Goal: Task Accomplishment & Management: Manage account settings

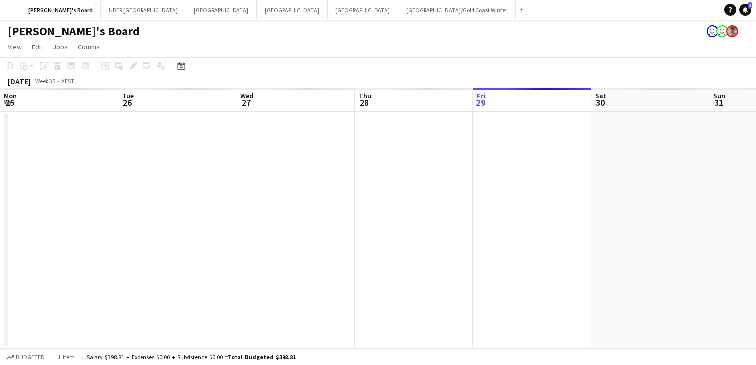
scroll to position [0, 441]
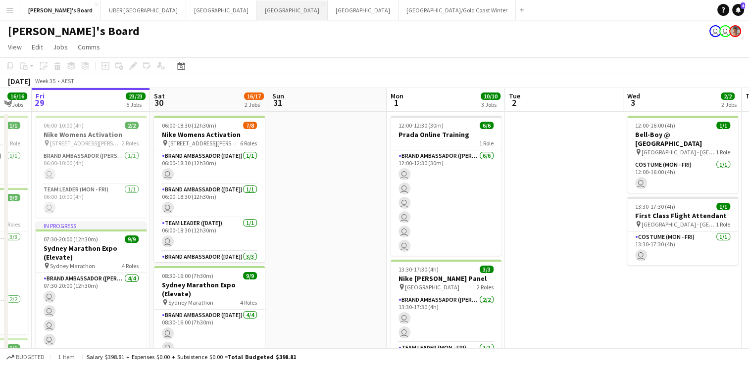
click at [257, 13] on button "Sydney Close" at bounding box center [292, 9] width 71 height 19
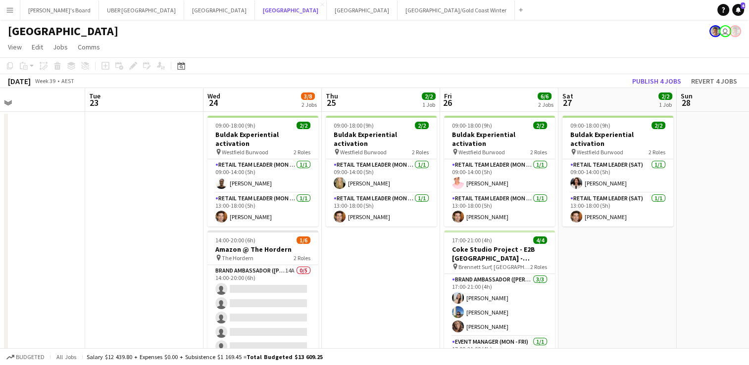
scroll to position [0, 313]
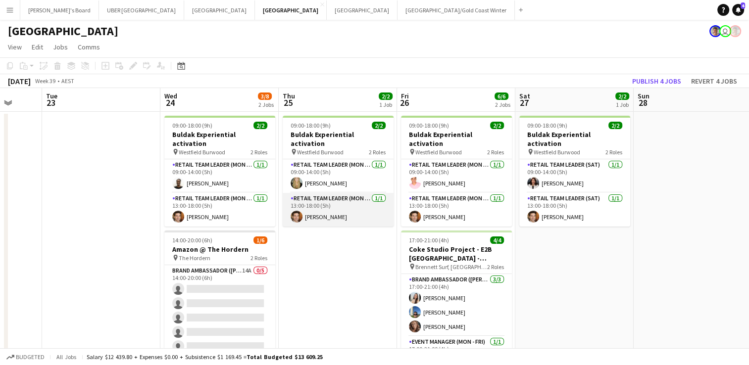
click at [324, 205] on app-card-role "RETAIL Team Leader (Mon - Fri) 1/1 13:00-18:00 (5h) Juan Montes" at bounding box center [338, 210] width 111 height 34
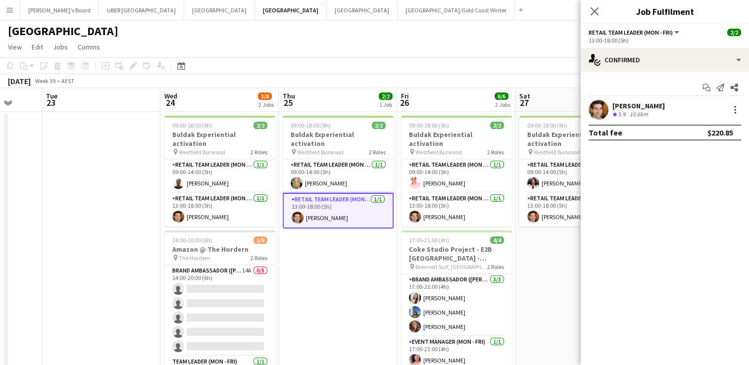
click at [626, 104] on div "[PERSON_NAME]" at bounding box center [638, 105] width 52 height 9
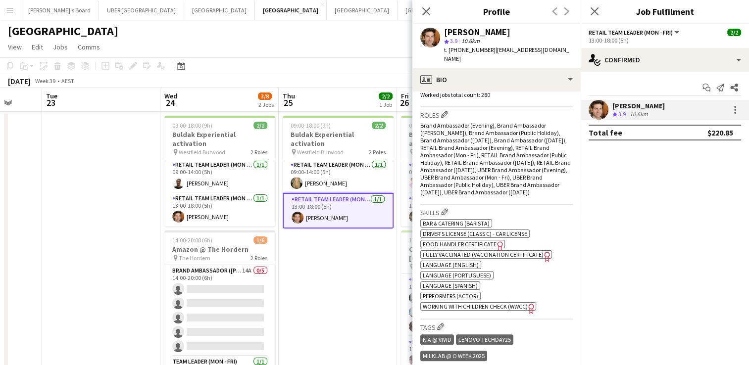
scroll to position [322, 0]
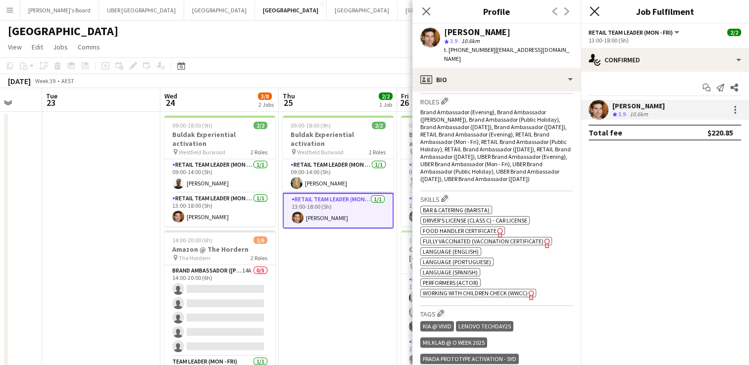
click at [590, 10] on icon "Close pop-in" at bounding box center [593, 10] width 9 height 9
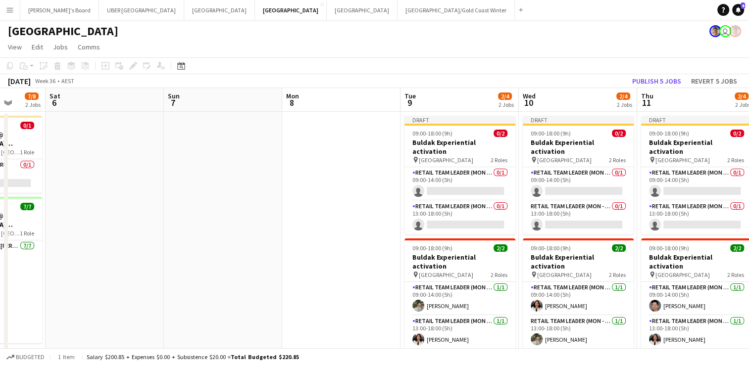
scroll to position [0, 446]
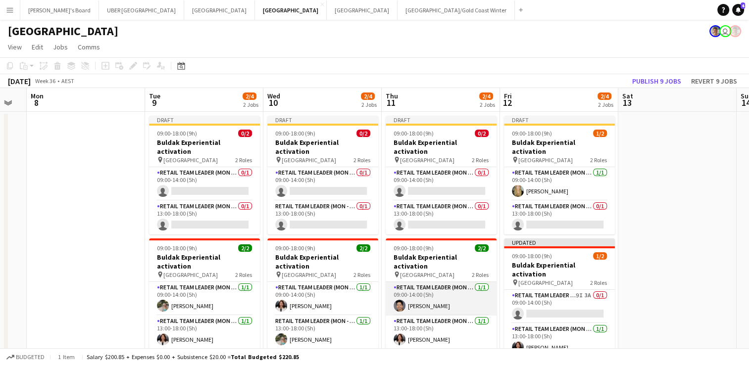
click at [438, 286] on app-card-role "RETAIL Team Leader (Mon - Fri) 1/1 09:00-14:00 (5h) Raymond Padora" at bounding box center [441, 299] width 111 height 34
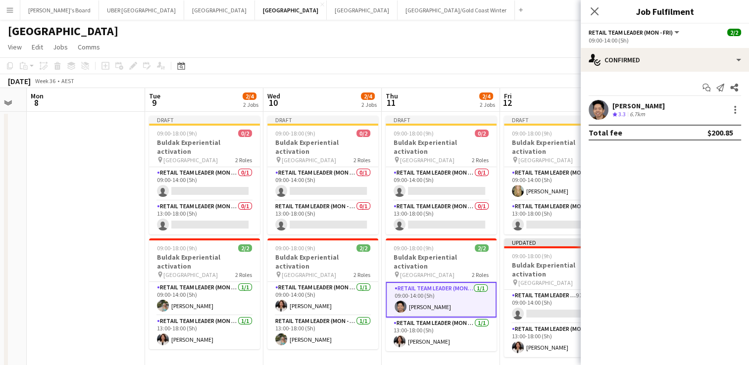
click at [629, 102] on div "Raymond Padora" at bounding box center [638, 105] width 52 height 9
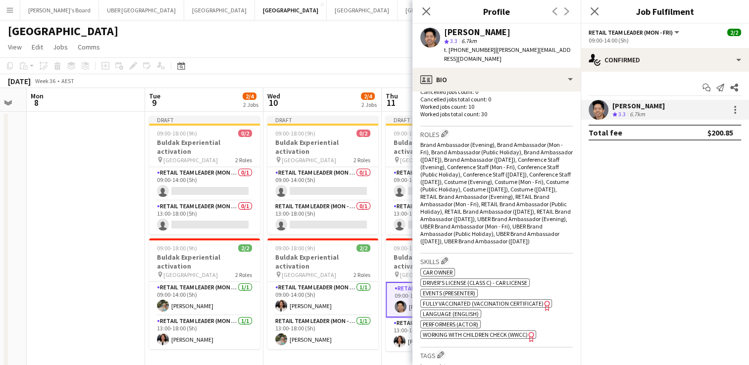
scroll to position [289, 0]
click at [598, 13] on icon "Close pop-in" at bounding box center [593, 10] width 9 height 9
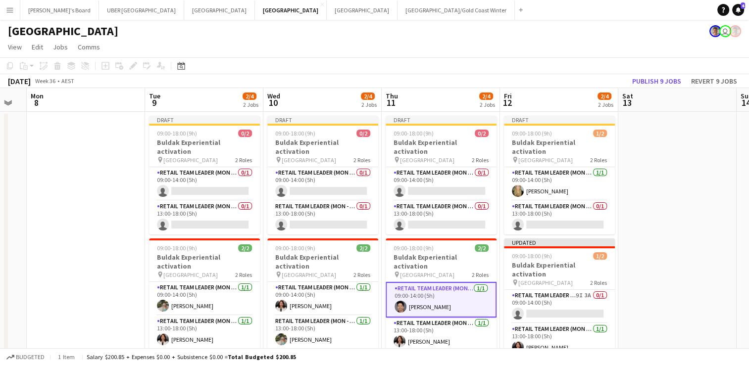
click at [445, 288] on app-card-role "RETAIL Team Leader (Mon - Fri) 1/1 09:00-14:00 (5h) Raymond Padora" at bounding box center [441, 300] width 111 height 36
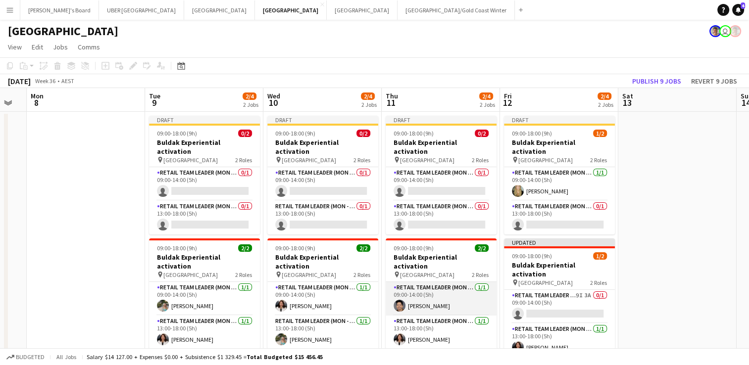
click at [445, 288] on app-card-role "RETAIL Team Leader (Mon - Fri) 1/1 09:00-14:00 (5h) Raymond Padora" at bounding box center [441, 299] width 111 height 34
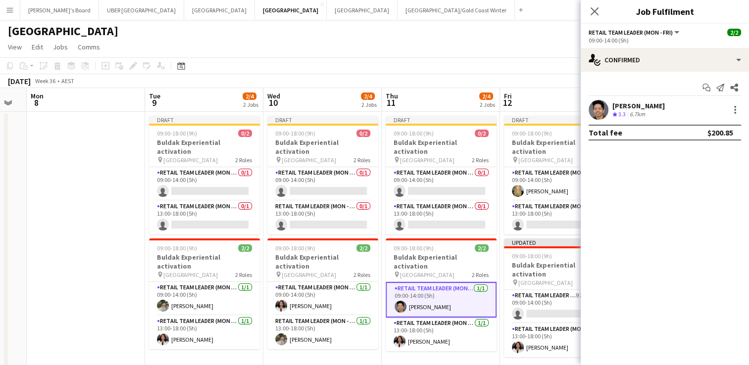
click at [625, 103] on div "Raymond Padora" at bounding box center [638, 105] width 52 height 9
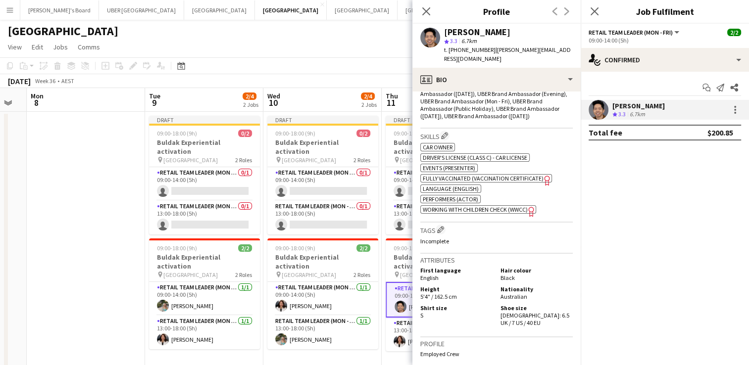
scroll to position [327, 0]
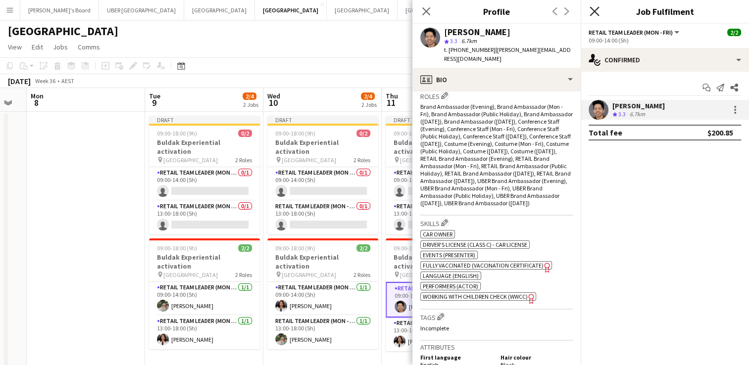
click at [590, 10] on icon "Close pop-in" at bounding box center [593, 10] width 9 height 9
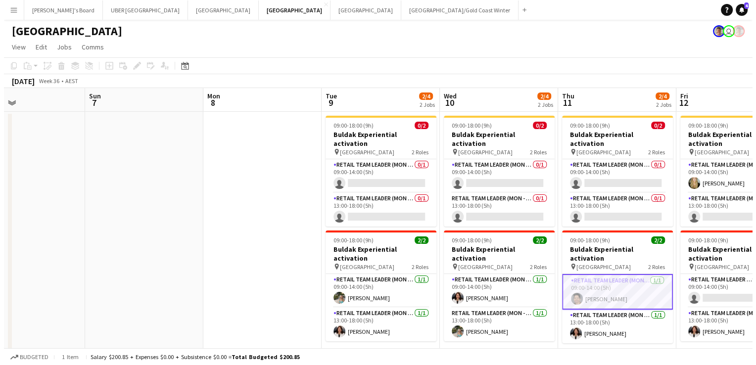
scroll to position [0, 327]
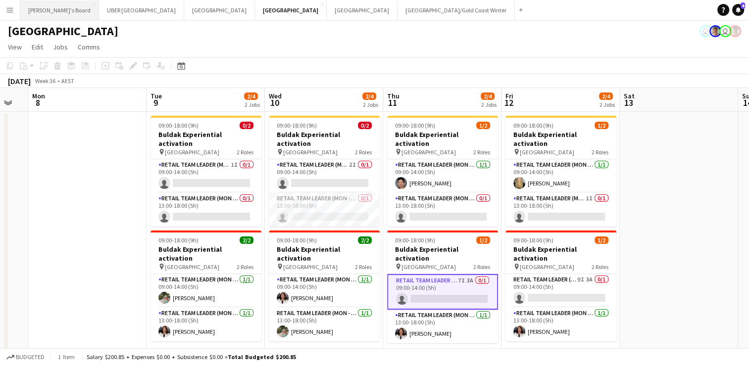
click at [46, 6] on button "Tennille's Board Close" at bounding box center [59, 9] width 79 height 19
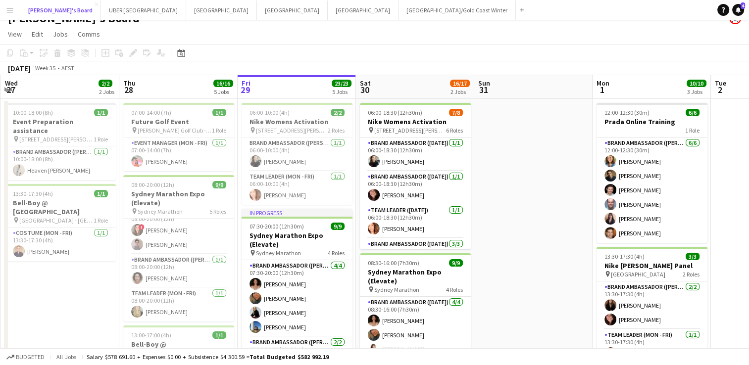
scroll to position [123, 0]
click at [170, 266] on app-card-role "Brand Ambassador (Mon - Fri) [DATE] 08:00-20:00 (12h) [PERSON_NAME]" at bounding box center [178, 271] width 111 height 34
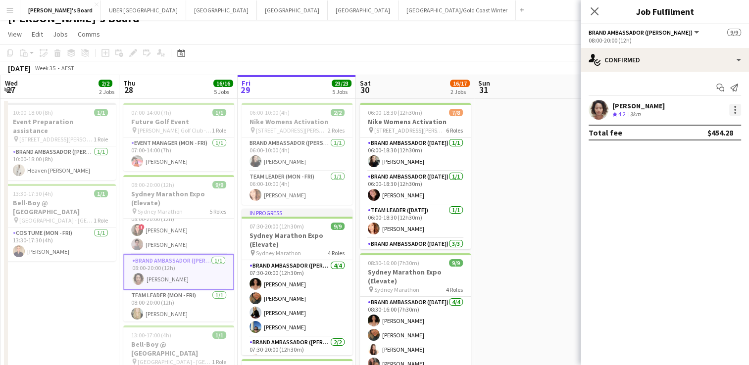
drag, startPoint x: 734, startPoint y: 112, endPoint x: 731, endPoint y: 107, distance: 5.8
click at [731, 107] on div at bounding box center [735, 110] width 12 height 12
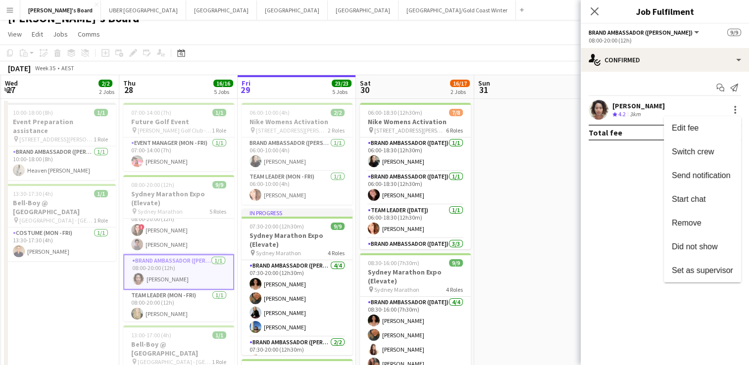
click at [633, 68] on div at bounding box center [374, 182] width 749 height 365
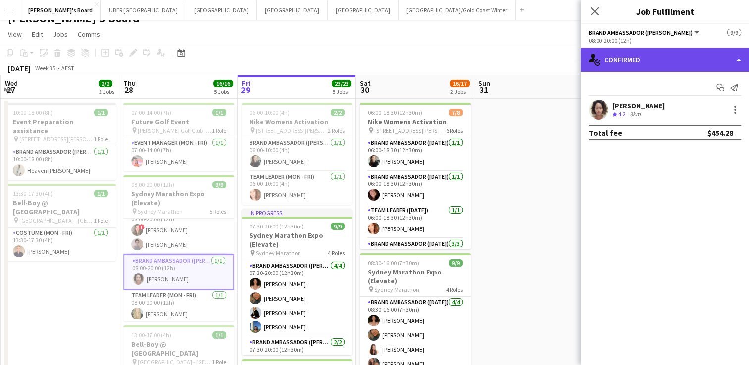
click at [632, 60] on div "single-neutral-actions-check-2 Confirmed" at bounding box center [665, 60] width 168 height 24
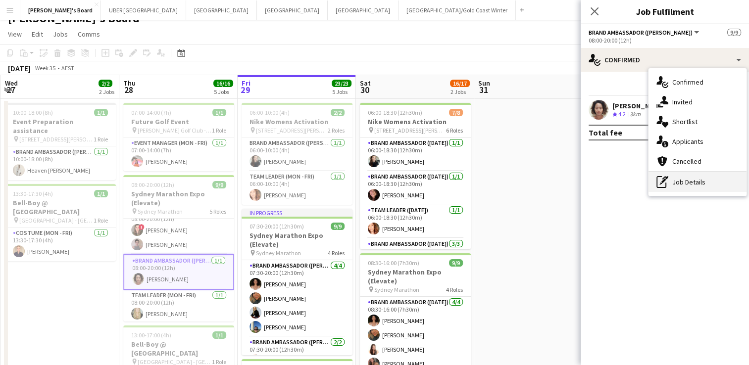
click at [693, 180] on div "pen-write Job Details" at bounding box center [697, 182] width 98 height 20
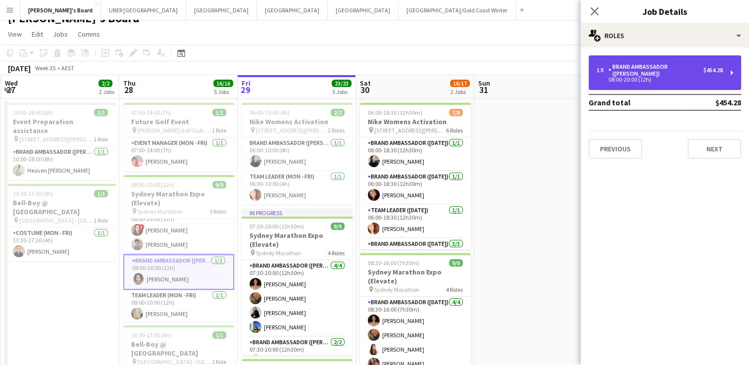
click at [656, 77] on div "08:00-20:00 (12h)" at bounding box center [659, 79] width 126 height 5
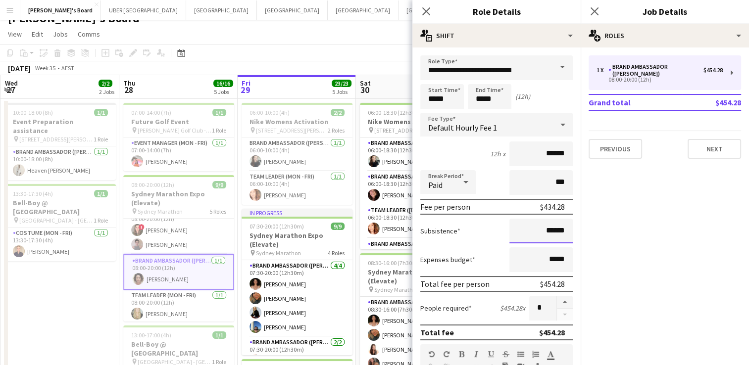
drag, startPoint x: 558, startPoint y: 232, endPoint x: 501, endPoint y: 233, distance: 56.9
click at [509, 233] on input "******" at bounding box center [540, 231] width 63 height 25
type input "*****"
click at [594, 14] on icon "Close pop-in" at bounding box center [593, 10] width 9 height 9
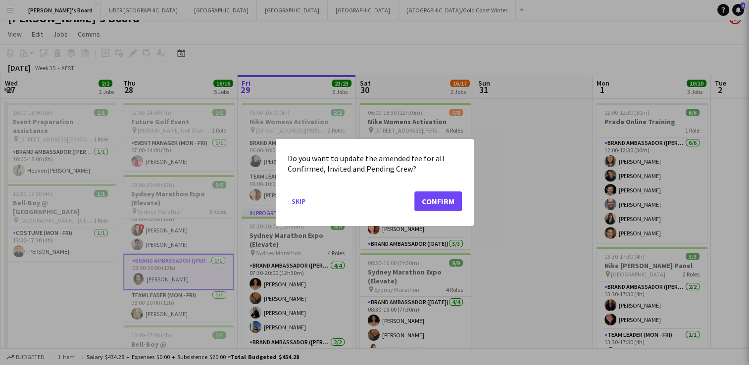
scroll to position [0, 0]
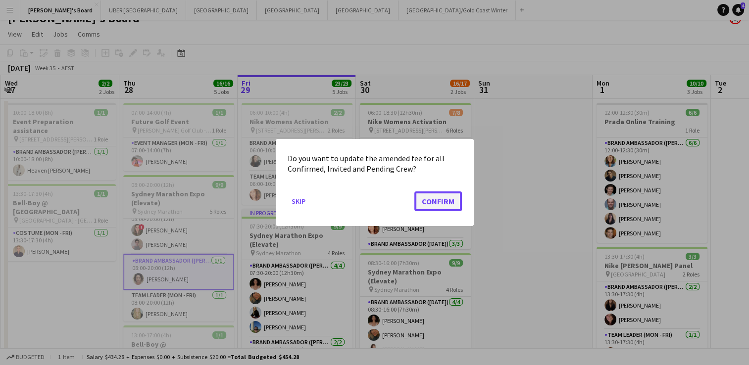
click at [443, 205] on button "Confirm" at bounding box center [438, 202] width 48 height 20
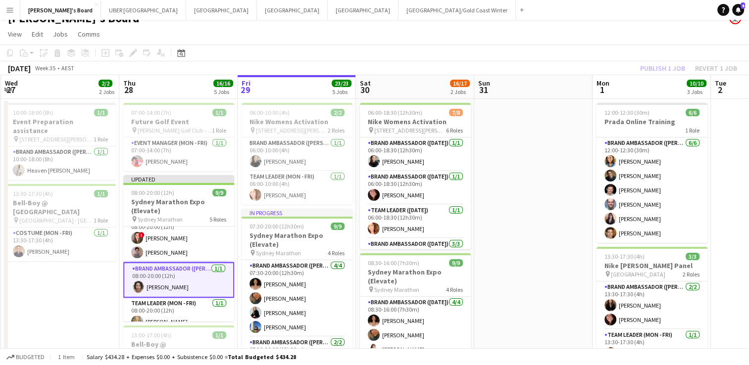
scroll to position [3, 0]
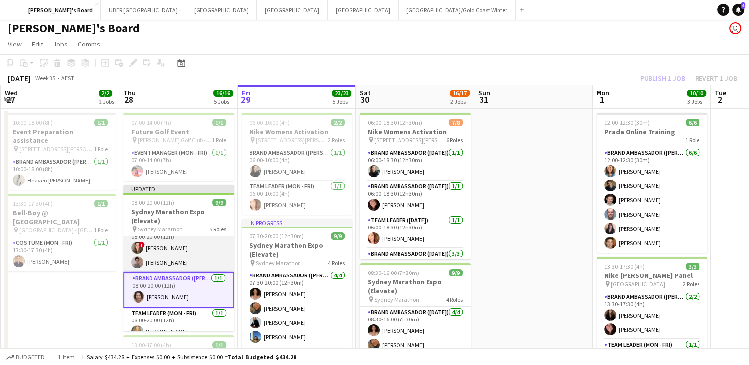
click at [200, 249] on app-card-role "Brand Ambassador (Mon - Fri) [DATE] 08:00-20:00 (12h) ! [PERSON_NAME] [PERSON_N…" at bounding box center [178, 248] width 111 height 48
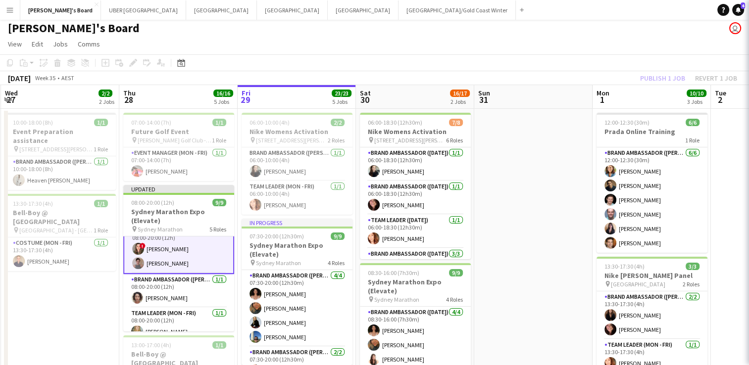
scroll to position [123, 0]
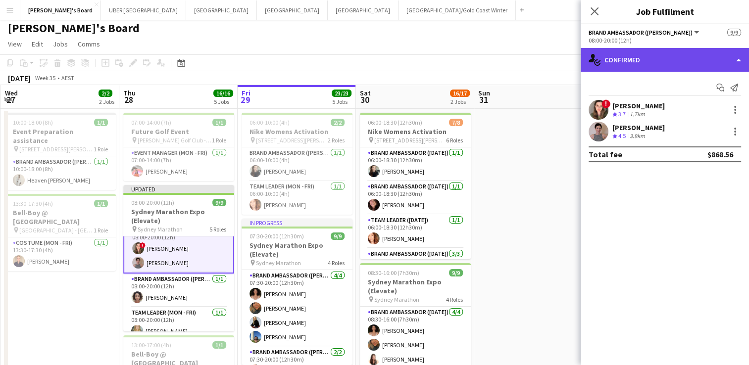
click at [649, 58] on div "single-neutral-actions-check-2 Confirmed" at bounding box center [665, 60] width 168 height 24
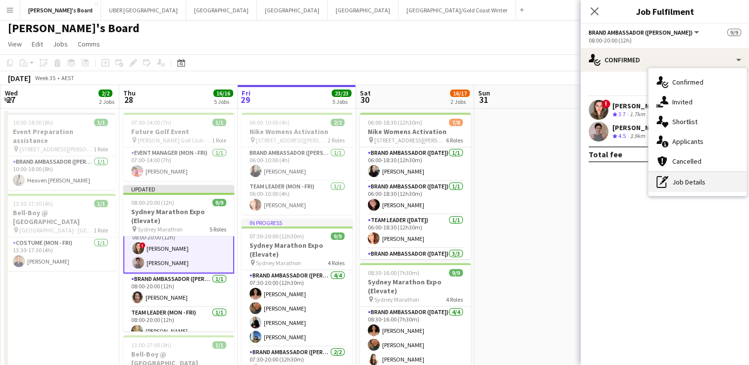
click at [690, 185] on div "pen-write Job Details" at bounding box center [697, 182] width 98 height 20
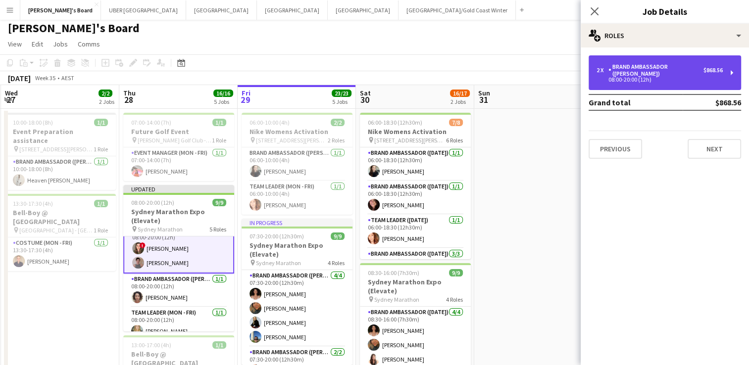
click at [661, 60] on div "2 x Brand Ambassador (Mon - Fri) $868.56 08:00-20:00 (12h)" at bounding box center [664, 72] width 152 height 35
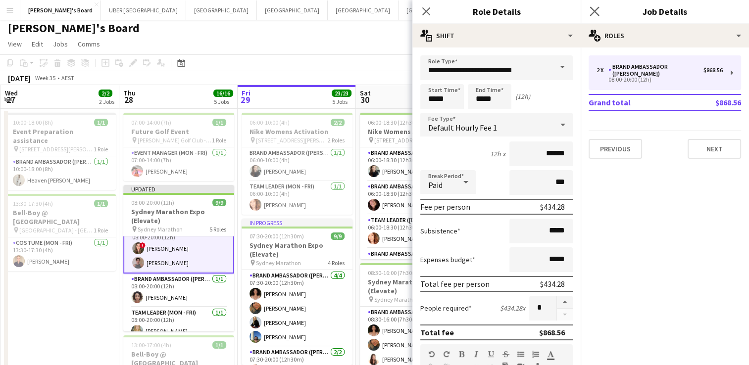
click at [589, 12] on app-icon "Close pop-in" at bounding box center [594, 11] width 14 height 14
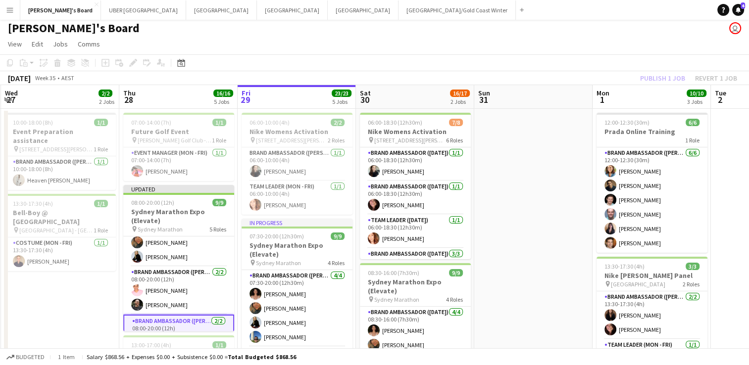
scroll to position [33, 0]
click at [169, 296] on app-card-role "Brand Ambassador (Mon - Fri) [DATE] 08:00-20:00 (12h) [PERSON_NAME] [PERSON_NAM…" at bounding box center [178, 290] width 111 height 48
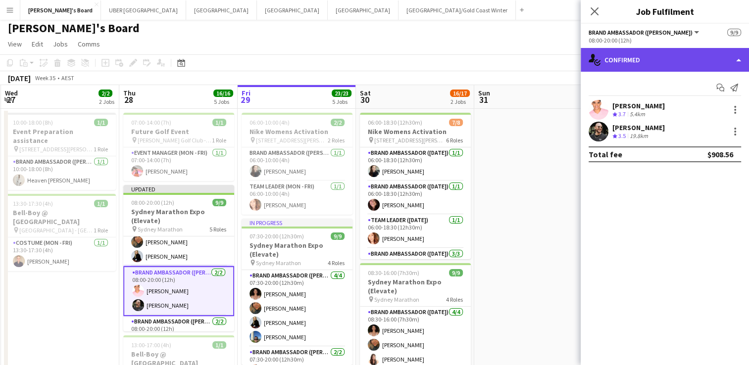
click at [664, 60] on div "single-neutral-actions-check-2 Confirmed" at bounding box center [665, 60] width 168 height 24
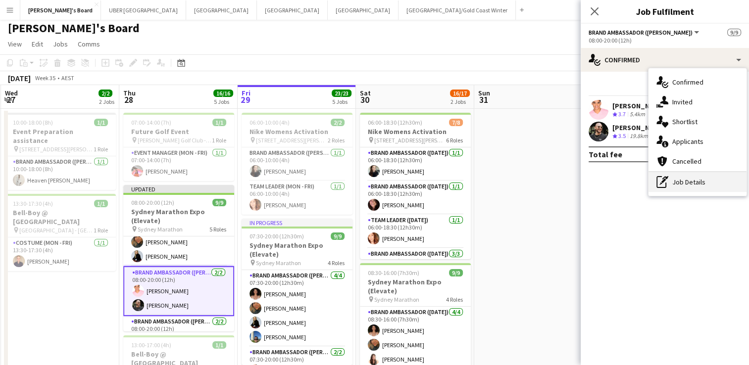
click at [687, 179] on div "pen-write Job Details" at bounding box center [697, 182] width 98 height 20
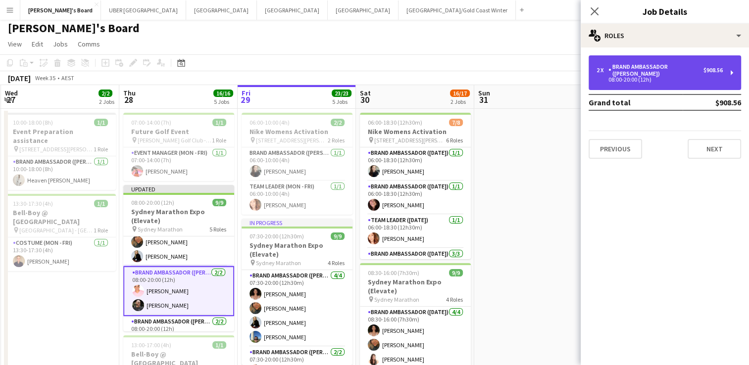
click at [689, 69] on div "Brand Ambassador ([PERSON_NAME])" at bounding box center [655, 70] width 95 height 14
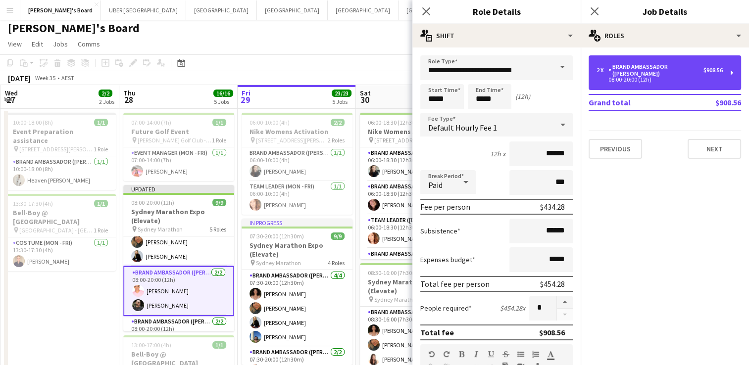
scroll to position [0, 0]
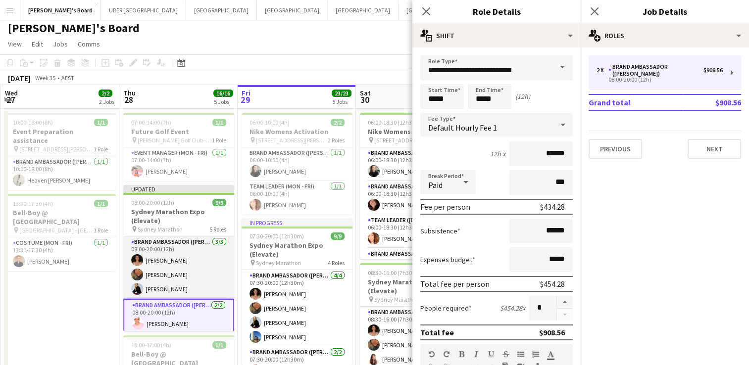
drag, startPoint x: 163, startPoint y: 267, endPoint x: 159, endPoint y: 276, distance: 9.6
click at [159, 276] on app-card-role "Brand Ambassador (Mon - Fri) [DATE] 08:00-20:00 (12h) [PERSON_NAME] [PERSON_NAM…" at bounding box center [178, 268] width 111 height 62
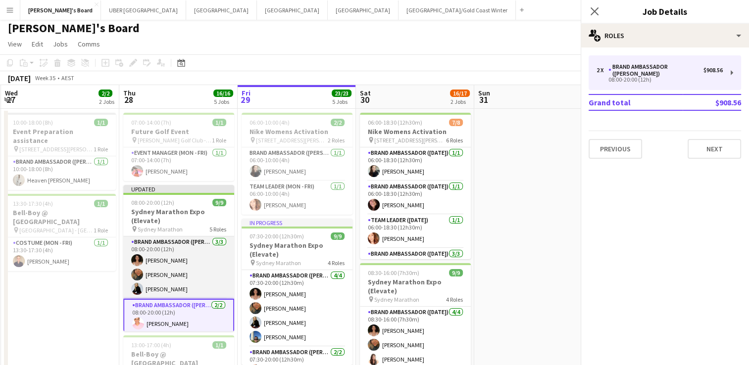
scroll to position [0, 235]
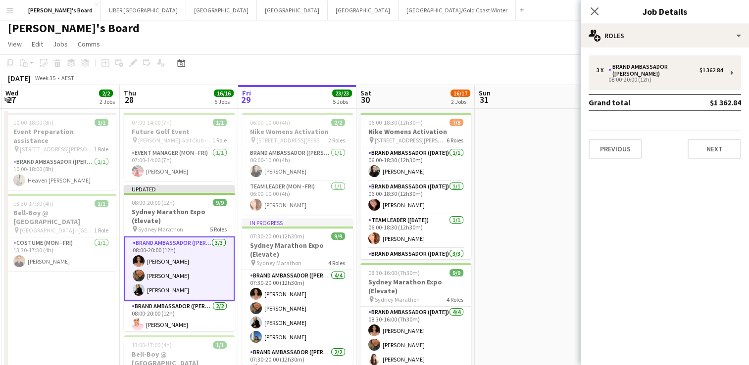
click at [159, 276] on app-card-role "Brand Ambassador (Mon - Fri) [DATE] 08:00-20:00 (12h) [PERSON_NAME] [PERSON_NAM…" at bounding box center [179, 269] width 111 height 64
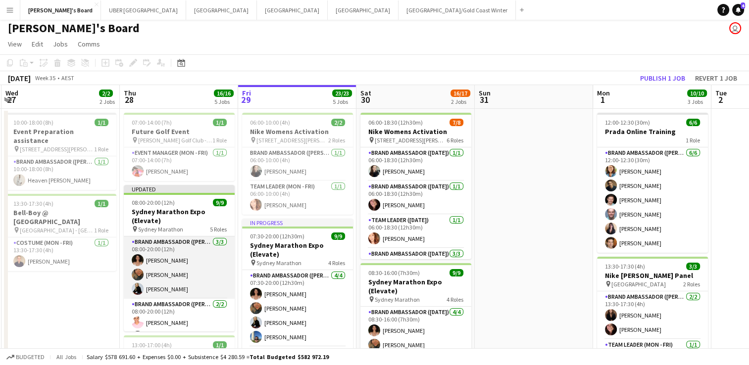
click at [159, 276] on app-card-role "Brand Ambassador (Mon - Fri) [DATE] 08:00-20:00 (12h) [PERSON_NAME] [PERSON_NAM…" at bounding box center [179, 268] width 111 height 62
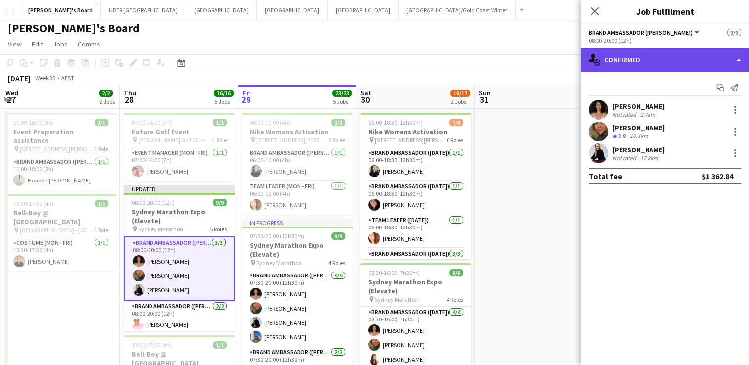
click at [640, 61] on div "single-neutral-actions-check-2 Confirmed" at bounding box center [665, 60] width 168 height 24
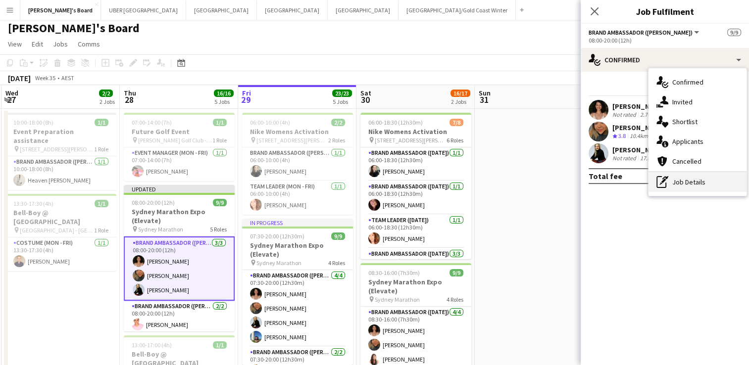
click at [676, 186] on div "pen-write Job Details" at bounding box center [697, 182] width 98 height 20
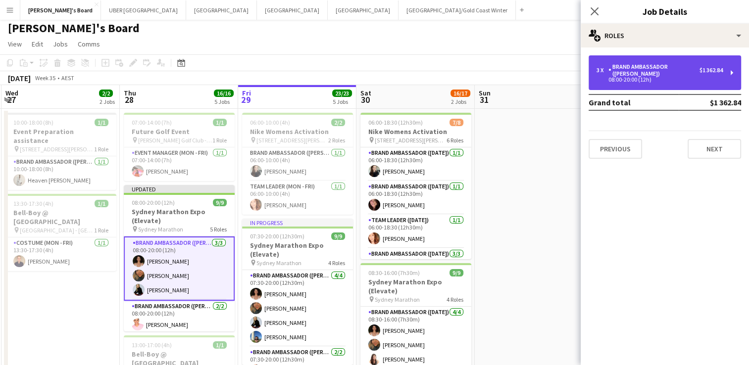
click at [634, 69] on div "Brand Ambassador ([PERSON_NAME])" at bounding box center [653, 70] width 91 height 14
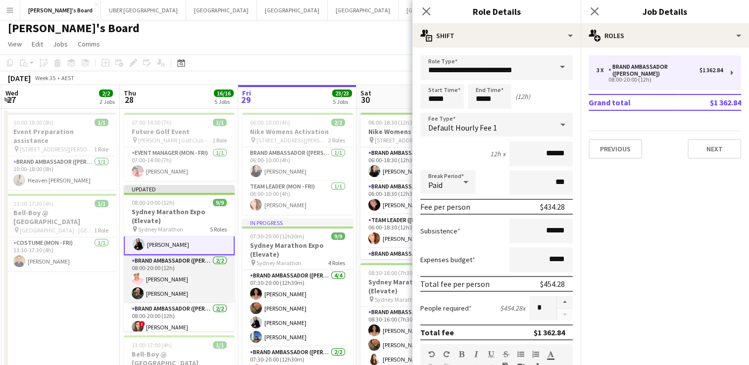
click at [186, 282] on app-card-role "Brand Ambassador (Mon - Fri) [DATE] 08:00-20:00 (12h) [PERSON_NAME] [PERSON_NAM…" at bounding box center [179, 279] width 111 height 48
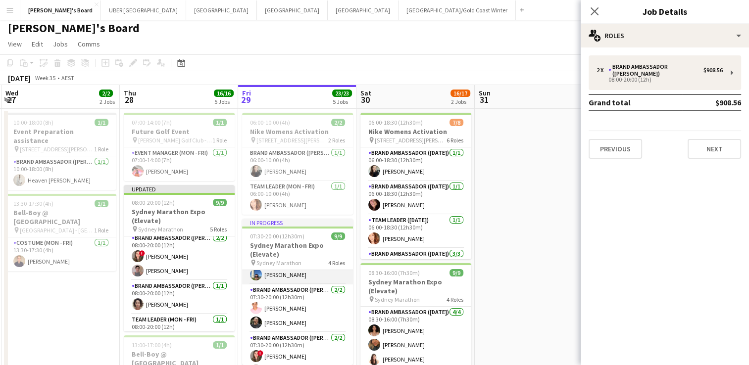
scroll to position [63, 0]
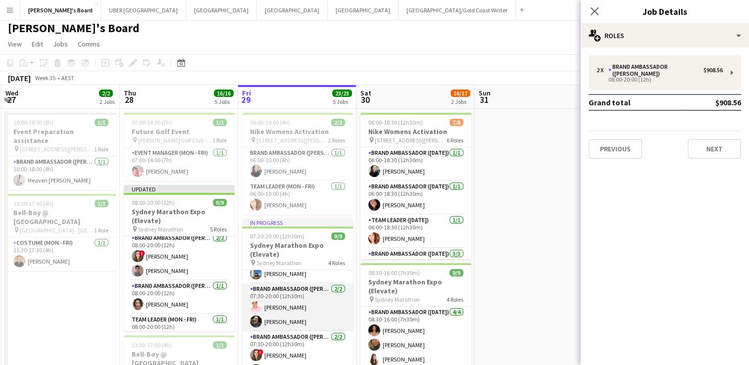
click at [294, 308] on app-card-role "Brand Ambassador (Mon - Fri) [DATE] 07:30-20:00 (12h30m) [PERSON_NAME] [PERSON_…" at bounding box center [297, 308] width 111 height 48
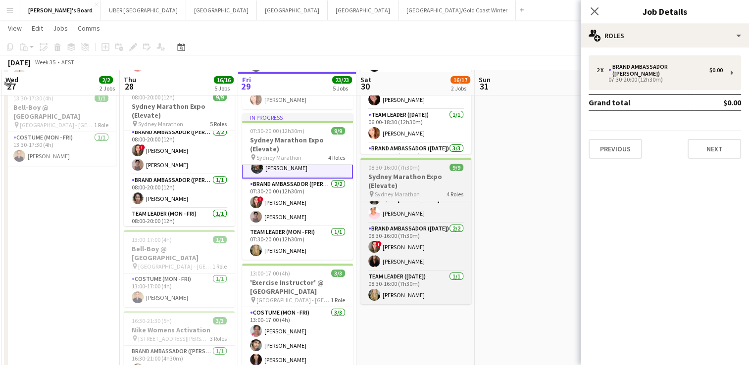
scroll to position [109, 0]
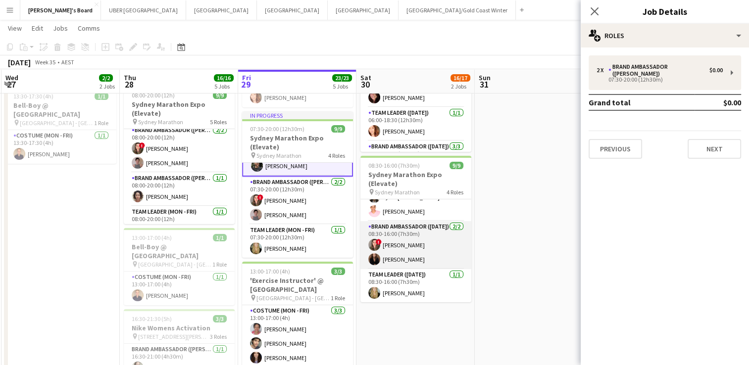
click at [416, 256] on app-card-role "Brand Ambassador ([DATE]) [DATE] 08:30-16:00 (7h30m) ! [PERSON_NAME] [PERSON_NA…" at bounding box center [415, 245] width 111 height 48
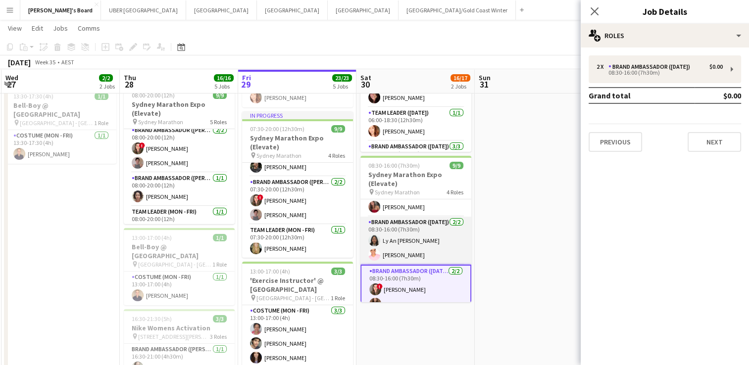
scroll to position [59, 0]
click at [413, 241] on app-card-role "Brand Ambassador ([DATE]) [DATE] 08:30-16:00 (7h30m) Ly An [PERSON_NAME] [PERSO…" at bounding box center [415, 241] width 111 height 48
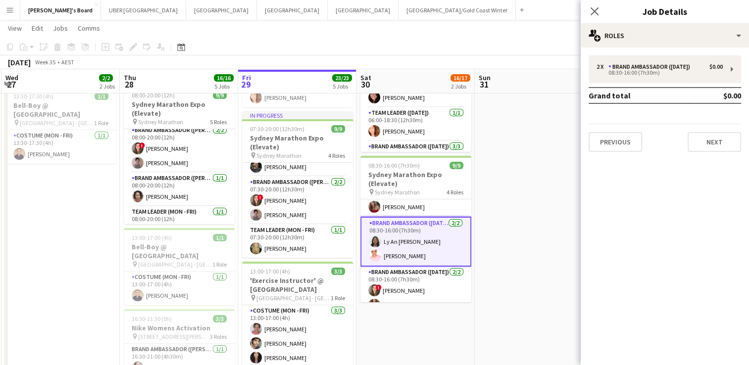
scroll to position [0, 0]
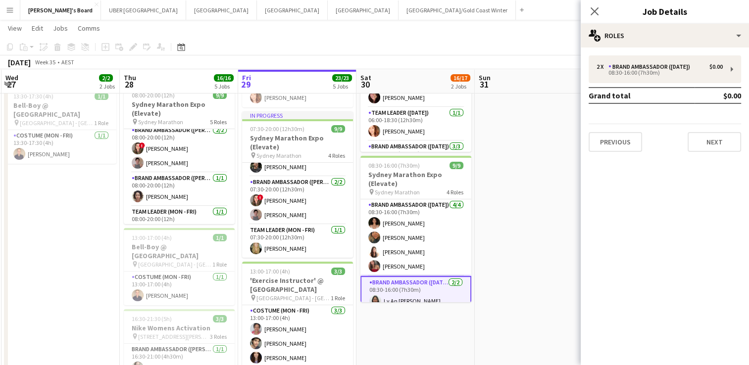
click at [413, 241] on app-card-role "Brand Ambassador ([DATE]) [DATE] 08:30-16:00 (7h30m) [PERSON_NAME] [PERSON_NAME…" at bounding box center [415, 237] width 111 height 77
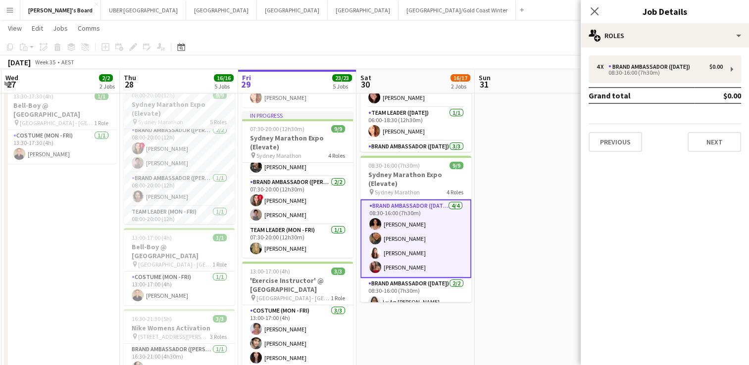
drag, startPoint x: 595, startPoint y: 7, endPoint x: 522, endPoint y: 103, distance: 120.5
click at [522, 103] on app-date-cell at bounding box center [534, 315] width 118 height 629
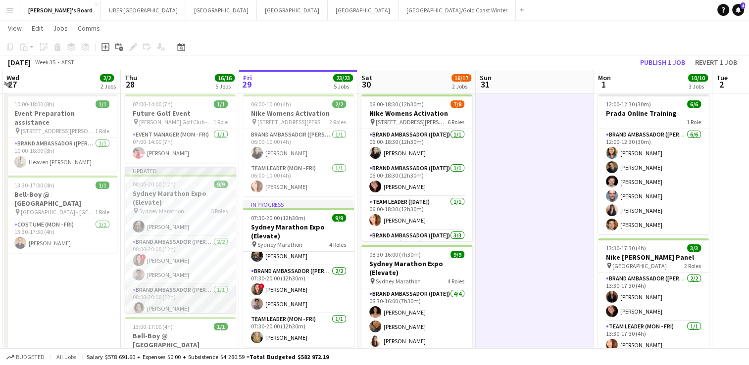
scroll to position [131, 0]
drag, startPoint x: 182, startPoint y: 272, endPoint x: 161, endPoint y: 265, distance: 22.4
click at [161, 265] on app-card-role "Brand Ambassador (Mon - Fri) [DATE] 08:00-20:00 (12h) [PERSON_NAME]" at bounding box center [180, 263] width 111 height 34
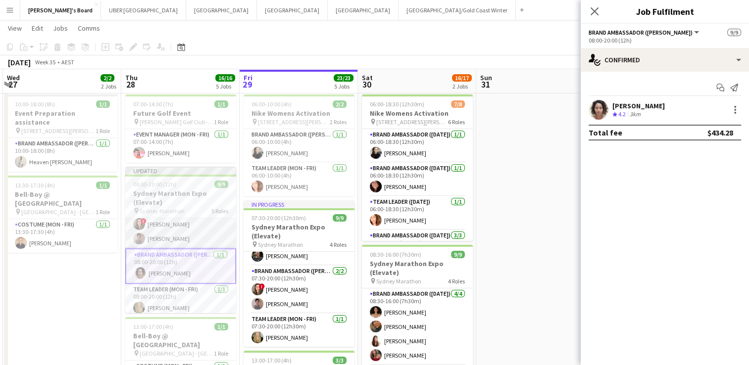
scroll to position [132, 0]
click at [167, 288] on app-card-role "Team Leader (Mon - Fri) [DATE] 08:00-20:00 (12h) [PERSON_NAME]" at bounding box center [180, 297] width 111 height 34
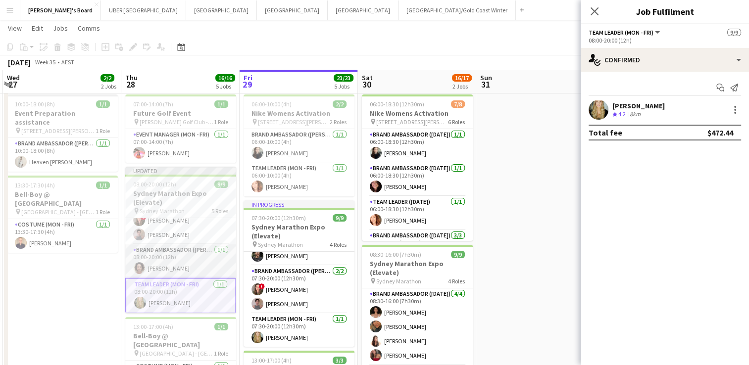
click at [176, 258] on app-card-role "Brand Ambassador (Mon - Fri) [DATE] 08:00-20:00 (12h) [PERSON_NAME]" at bounding box center [180, 261] width 111 height 34
click at [195, 227] on app-card-role "Brand Ambassador (Mon - Fri) [DATE] 08:00-20:00 (12h) ! [PERSON_NAME] [PERSON_N…" at bounding box center [180, 220] width 111 height 48
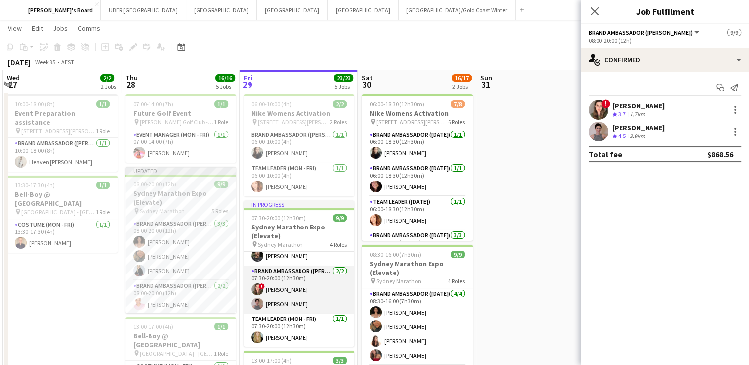
scroll to position [0, 0]
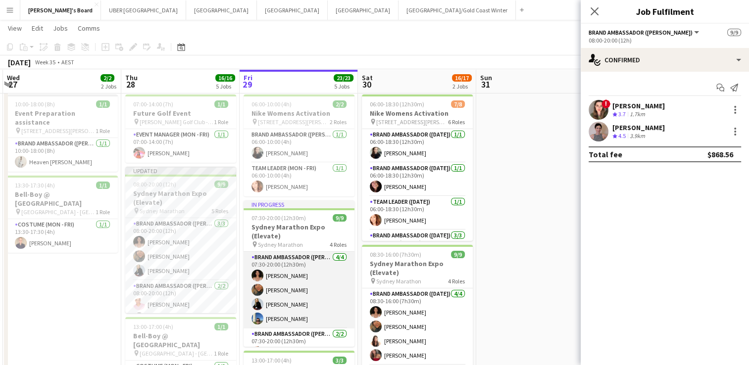
click at [311, 302] on app-card-role "Brand Ambassador (Mon - Fri) [DATE] 07:30-20:00 (12h30m) [PERSON_NAME] [PERSON_…" at bounding box center [298, 290] width 111 height 77
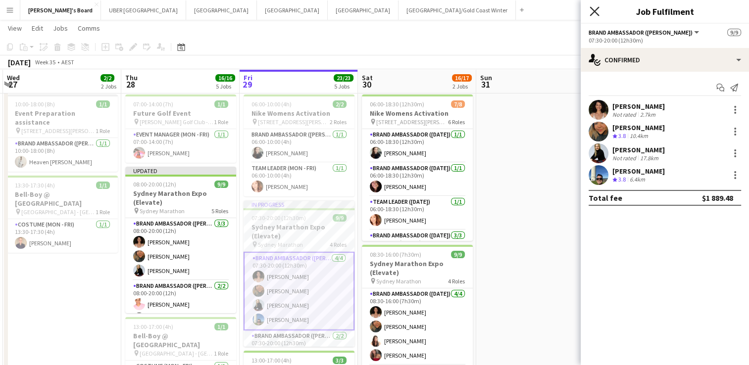
click at [593, 15] on icon "Close pop-in" at bounding box center [593, 10] width 9 height 9
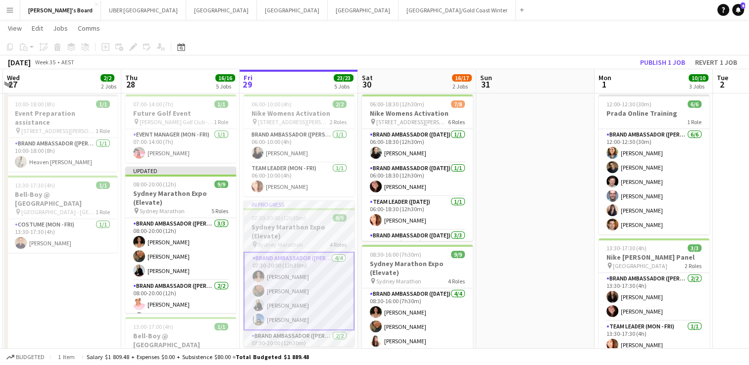
click at [327, 223] on h3 "Sydney Marathon Expo (Elevate)" at bounding box center [298, 232] width 111 height 18
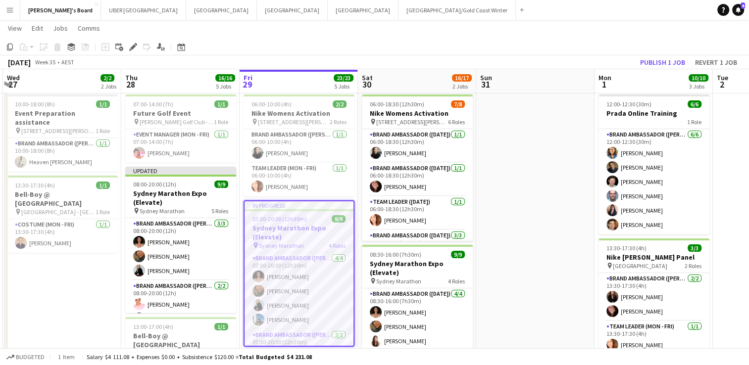
click at [327, 224] on h3 "Sydney Marathon Expo (Elevate)" at bounding box center [298, 233] width 109 height 18
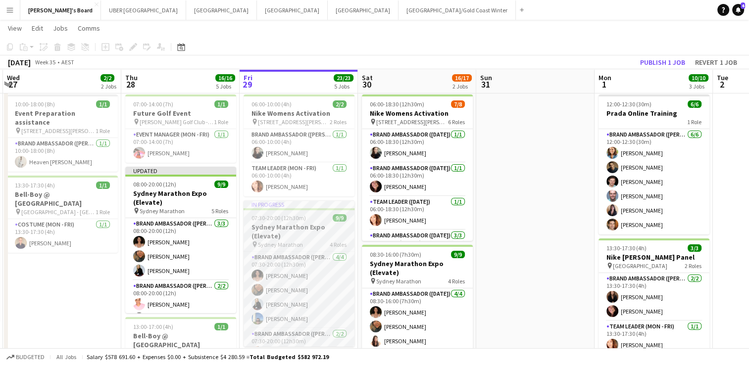
click at [327, 223] on h3 "Sydney Marathon Expo (Elevate)" at bounding box center [298, 232] width 111 height 18
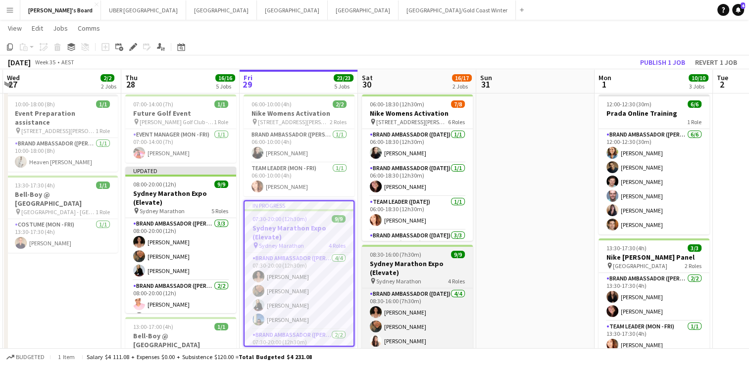
click at [431, 278] on div "pin Sydney Marathon 4 Roles" at bounding box center [417, 281] width 111 height 8
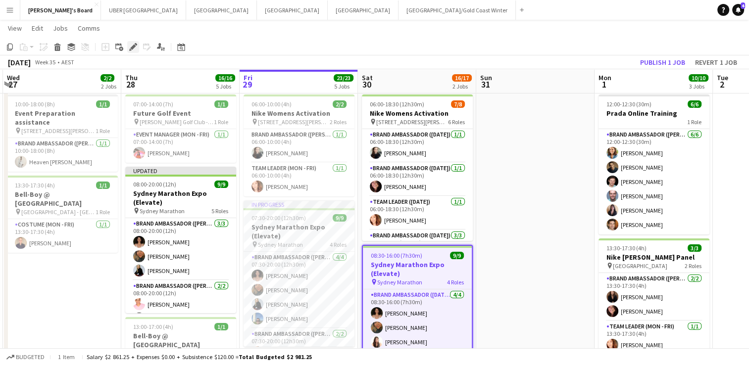
click at [131, 46] on icon "Edit" at bounding box center [133, 47] width 8 height 8
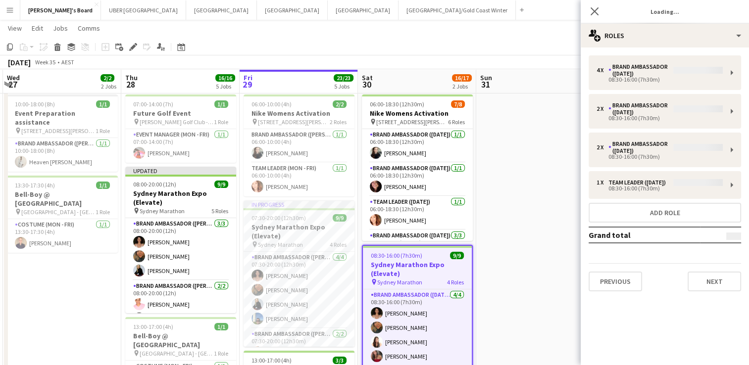
type input "**********"
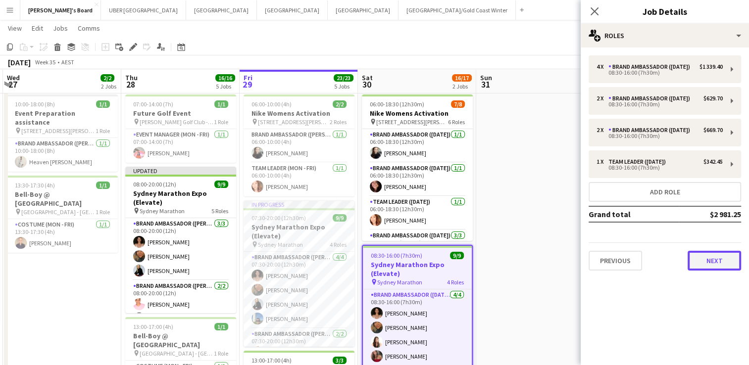
click at [720, 271] on button "Next" at bounding box center [713, 261] width 53 height 20
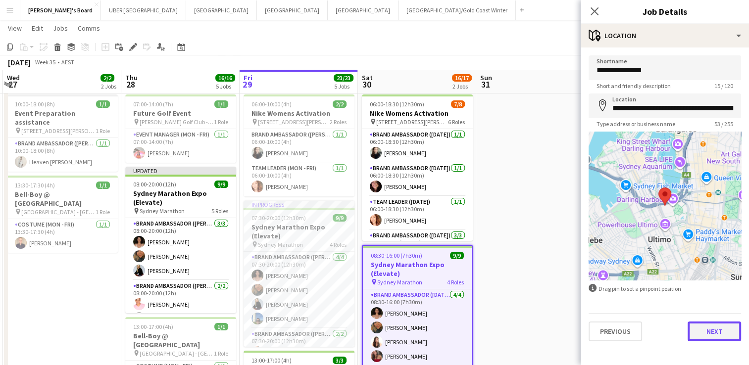
click at [712, 326] on button "Next" at bounding box center [713, 332] width 53 height 20
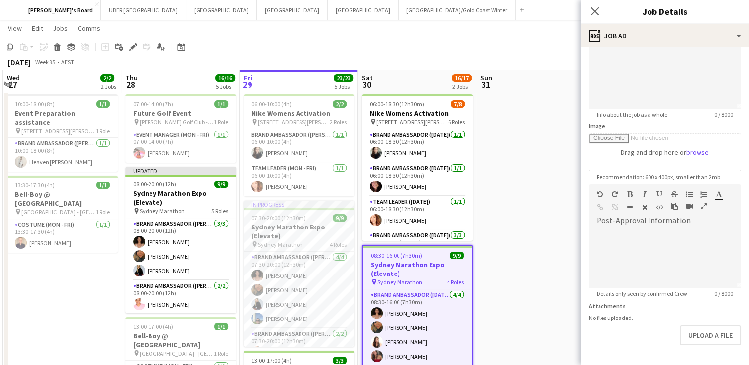
scroll to position [123, 0]
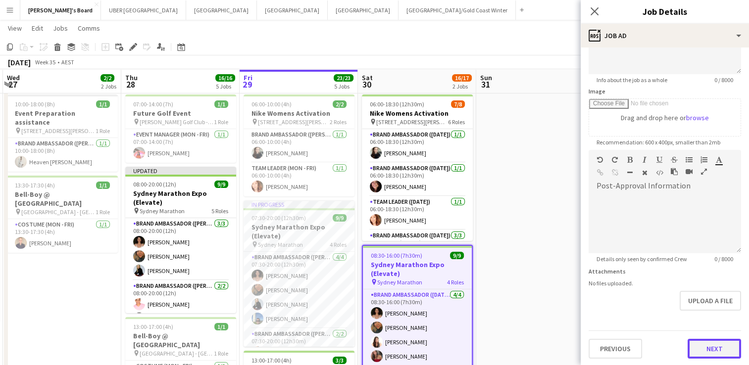
click at [703, 345] on button "Next" at bounding box center [713, 349] width 53 height 20
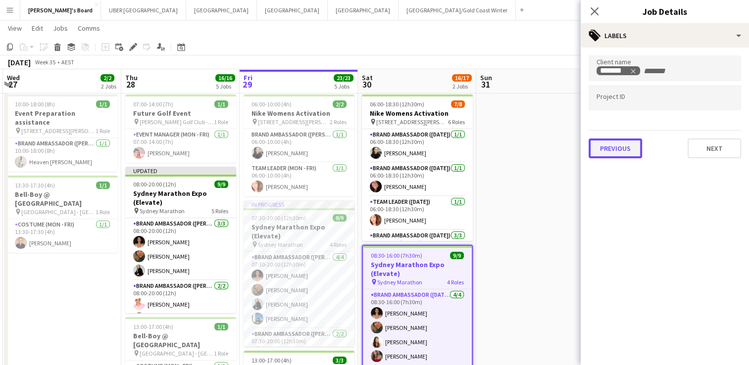
click at [608, 147] on button "Previous" at bounding box center [614, 149] width 53 height 20
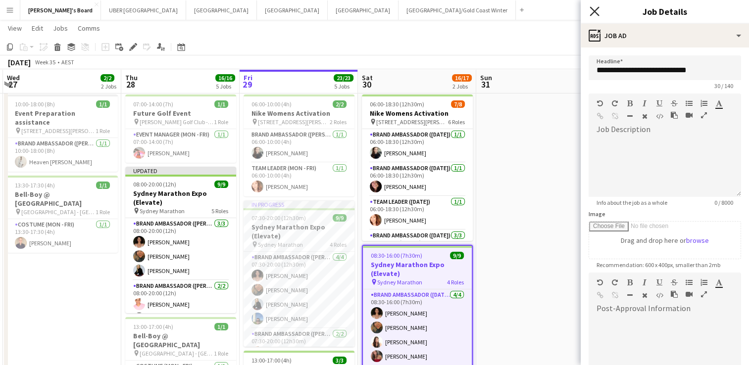
click at [594, 8] on icon "Close pop-in" at bounding box center [593, 10] width 9 height 9
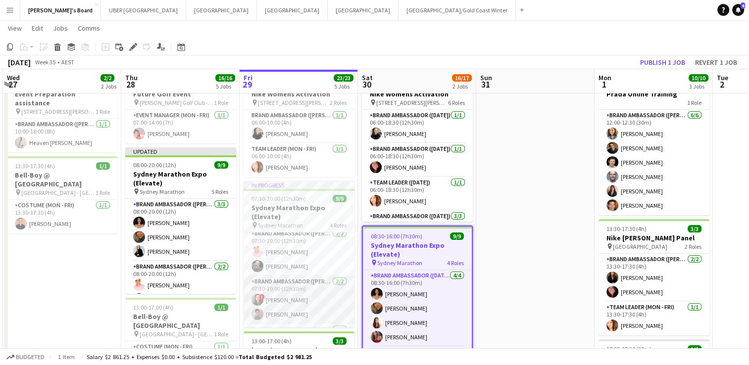
scroll to position [81, 0]
drag, startPoint x: 290, startPoint y: 264, endPoint x: 271, endPoint y: 262, distance: 18.9
click at [271, 262] on app-card-role "Brand Ambassador (Mon - Fri) [DATE] 07:30-20:00 (12h30m) [PERSON_NAME] [PERSON_…" at bounding box center [298, 253] width 111 height 48
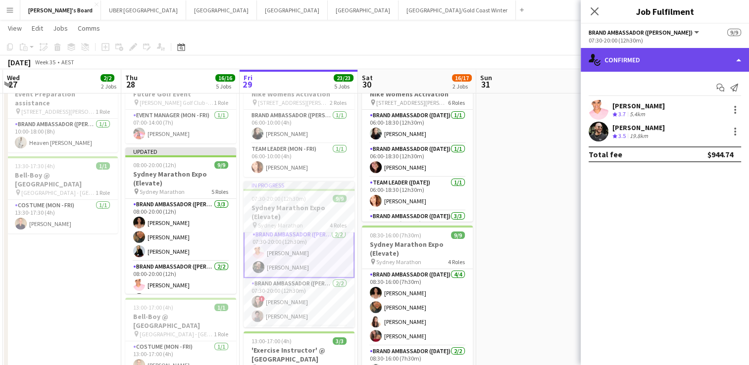
click at [688, 56] on div "single-neutral-actions-check-2 Confirmed" at bounding box center [665, 60] width 168 height 24
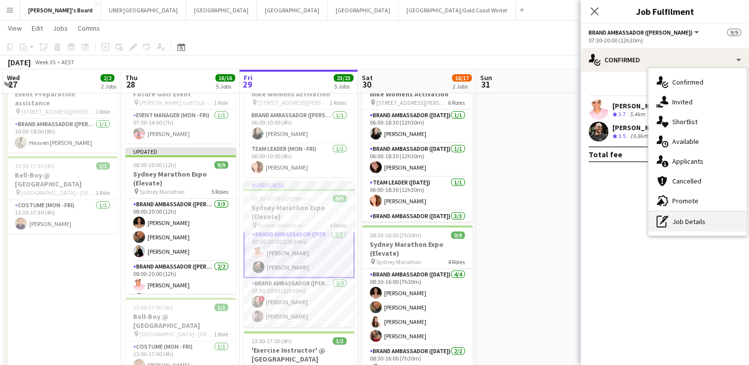
click at [689, 231] on div "pen-write Job Details" at bounding box center [697, 222] width 98 height 20
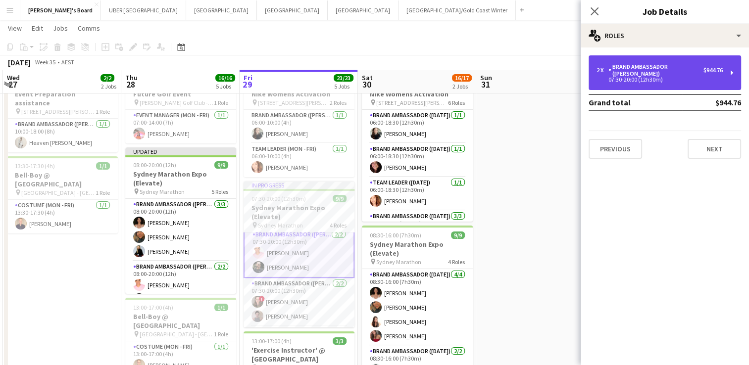
click at [668, 68] on div "Brand Ambassador ([PERSON_NAME])" at bounding box center [655, 70] width 95 height 14
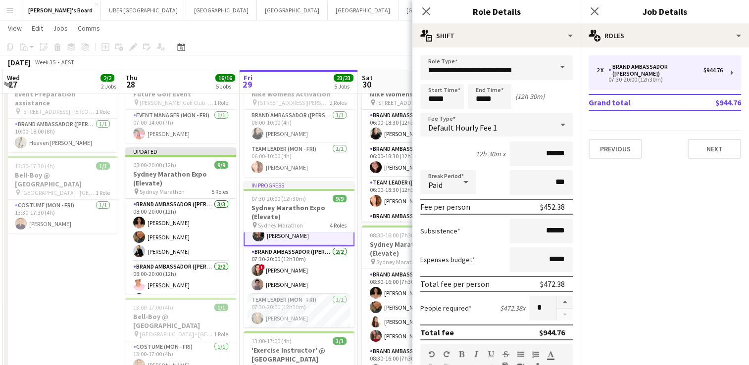
click at [302, 272] on app-card-role "Brand Ambassador (Mon - Fri) [DATE] 07:30-20:00 (12h30m) ! [PERSON_NAME] [PERSO…" at bounding box center [298, 270] width 111 height 48
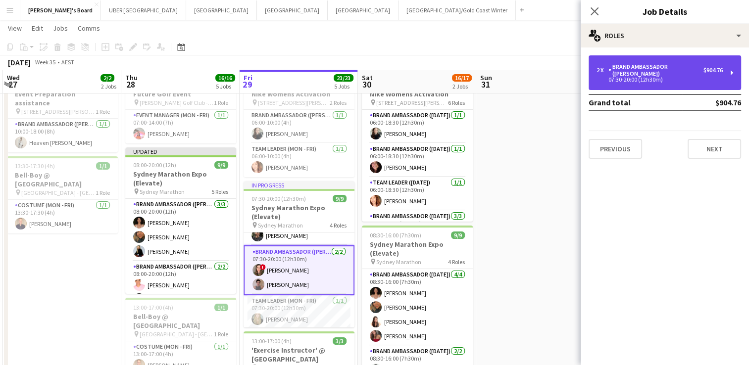
click at [691, 65] on div "Brand Ambassador ([PERSON_NAME])" at bounding box center [655, 70] width 95 height 14
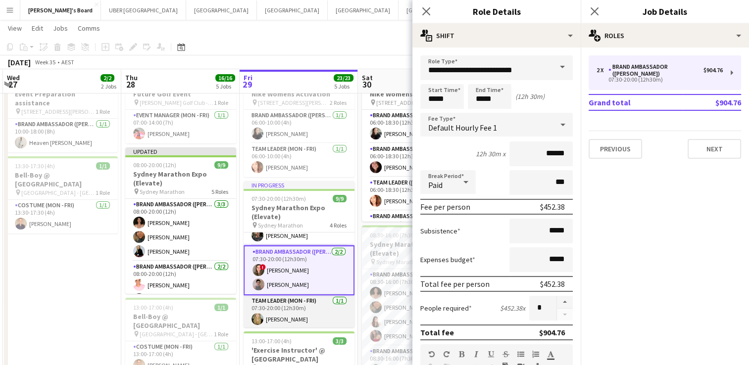
click at [285, 313] on app-card-role "Team Leader (Mon - Fri) [DATE] 07:30-20:00 (12h30m) [PERSON_NAME]" at bounding box center [298, 312] width 111 height 34
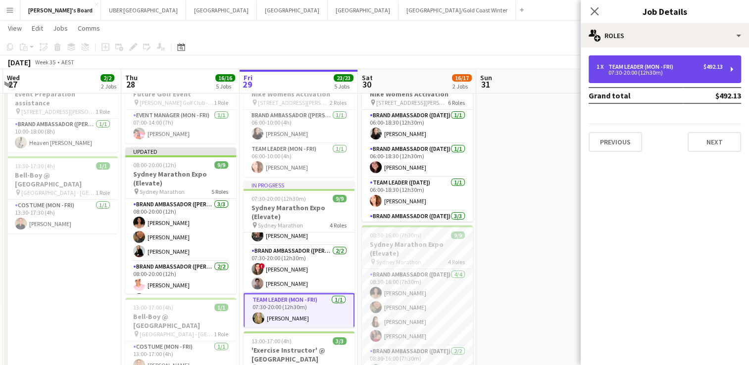
click at [629, 70] on div "07:30-20:00 (12h30m)" at bounding box center [659, 72] width 126 height 5
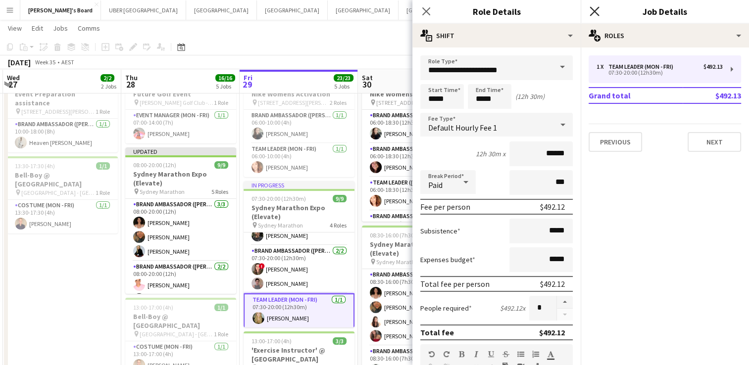
click at [594, 10] on icon at bounding box center [593, 10] width 9 height 9
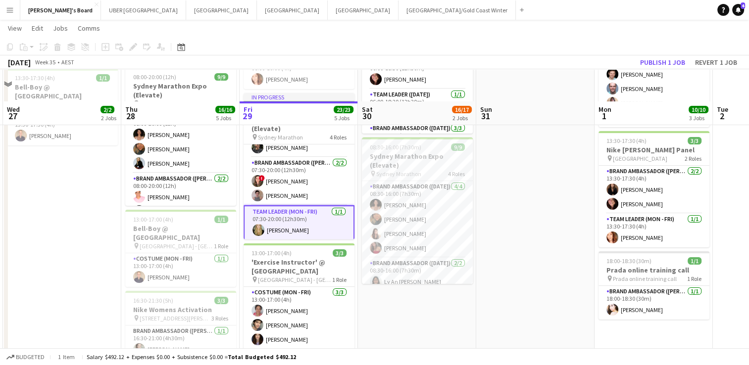
scroll to position [64, 0]
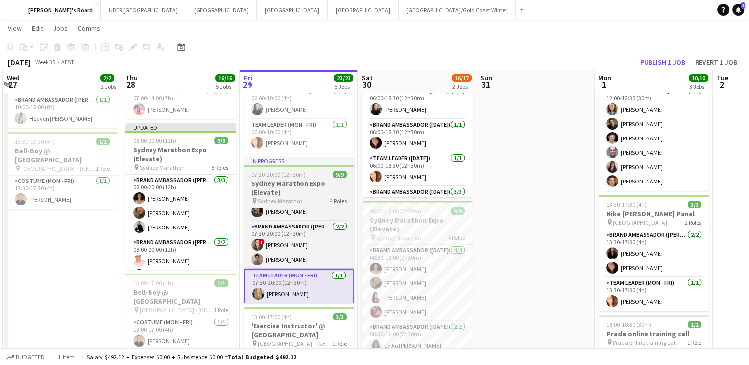
click at [307, 175] on div "07:30-20:00 (12h30m) 9/9" at bounding box center [298, 174] width 111 height 7
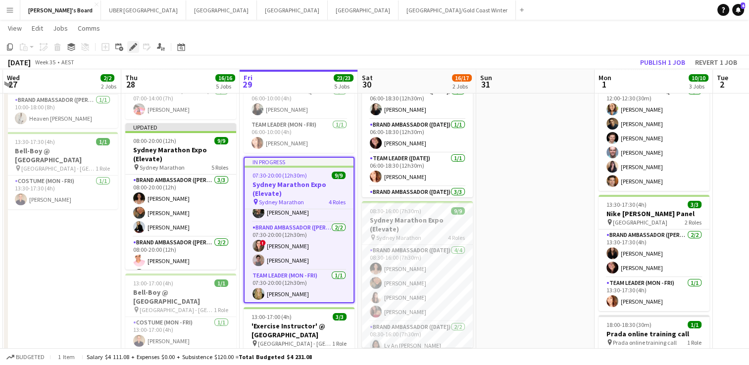
click at [136, 47] on icon "Edit" at bounding box center [133, 47] width 8 height 8
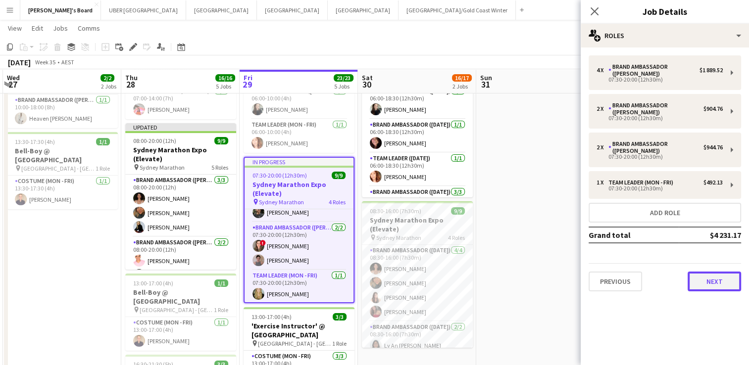
click at [718, 272] on button "Next" at bounding box center [713, 282] width 53 height 20
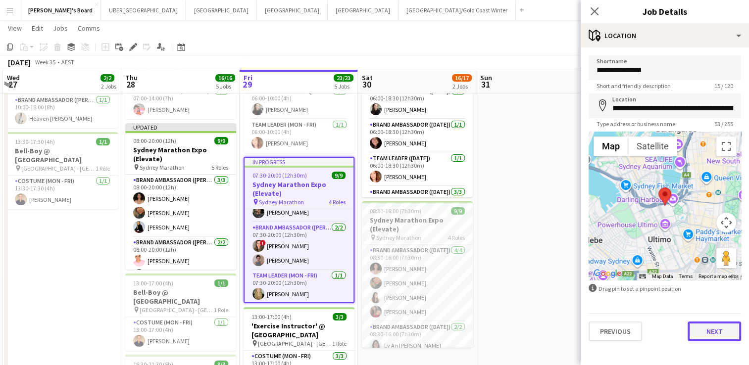
click at [713, 328] on button "Next" at bounding box center [713, 332] width 53 height 20
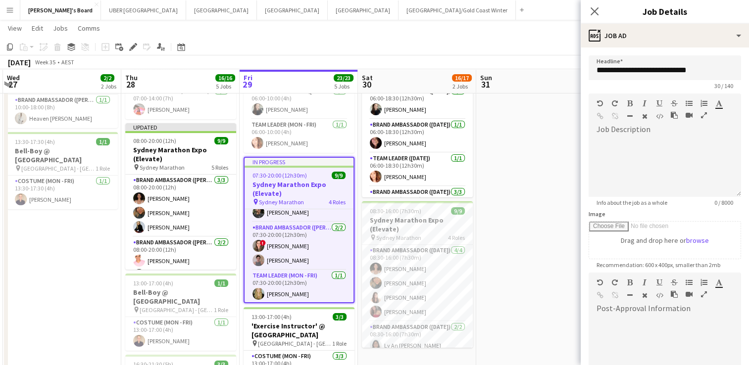
scroll to position [161, 0]
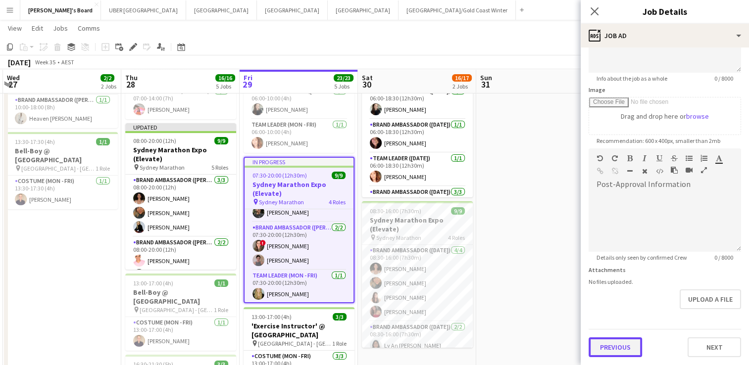
click at [608, 309] on form "**********" at bounding box center [665, 144] width 168 height 426
click at [599, 343] on button "Previous" at bounding box center [614, 349] width 53 height 20
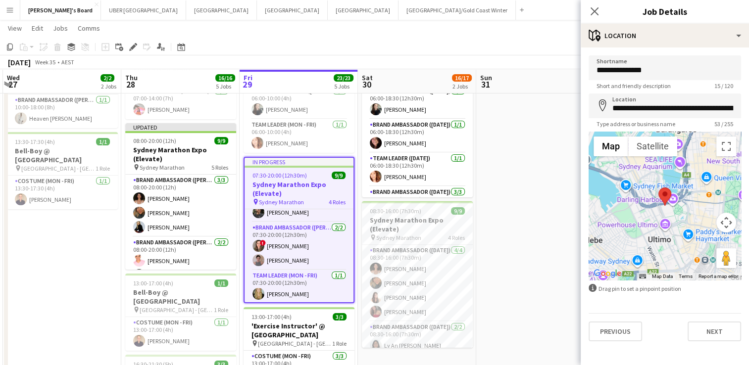
scroll to position [0, 0]
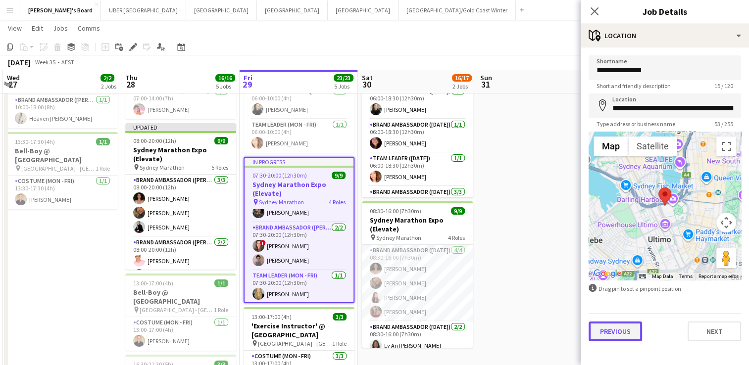
click at [610, 329] on button "Previous" at bounding box center [614, 332] width 53 height 20
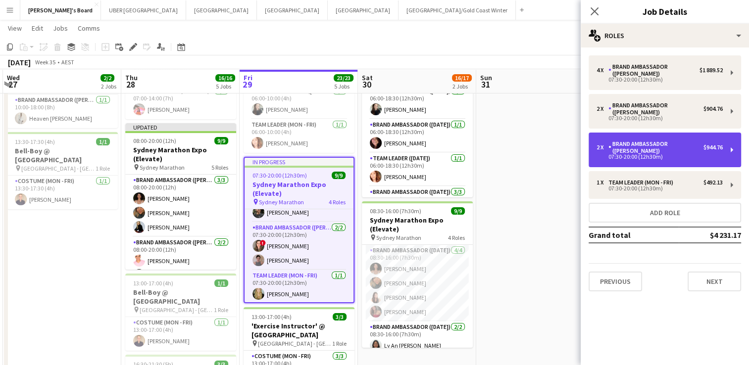
click at [649, 144] on div "Brand Ambassador ([PERSON_NAME])" at bounding box center [655, 148] width 95 height 14
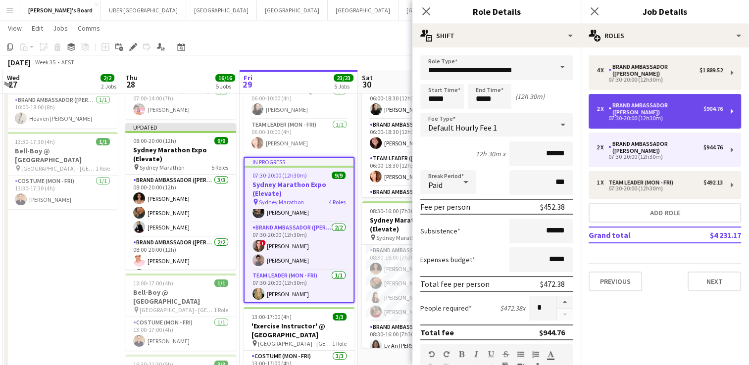
click at [649, 101] on div "2 x Brand Ambassador (Mon - Fri) $904.76 07:30-20:00 (12h30m)" at bounding box center [664, 111] width 152 height 35
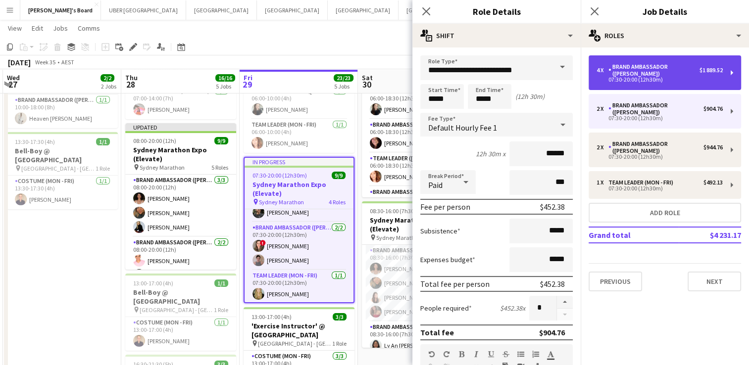
click at [650, 72] on div "Brand Ambassador ([PERSON_NAME])" at bounding box center [653, 70] width 91 height 14
type input "******"
type input "*"
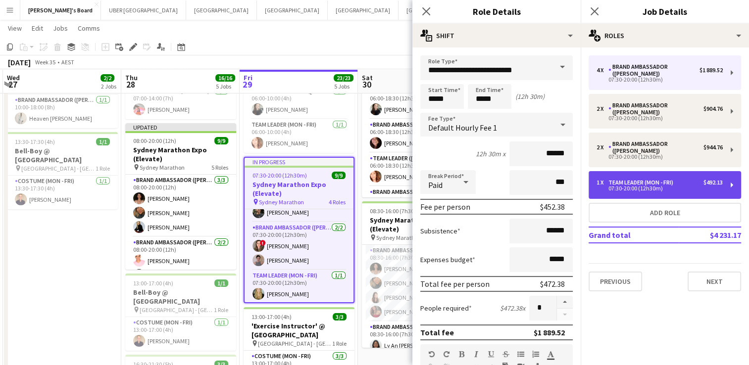
click at [627, 171] on div "1 x Team Leader (Mon - Fri) $492.13 07:30-20:00 (12h30m)" at bounding box center [664, 185] width 152 height 28
type input "**********"
type input "******"
type input "*****"
type input "*"
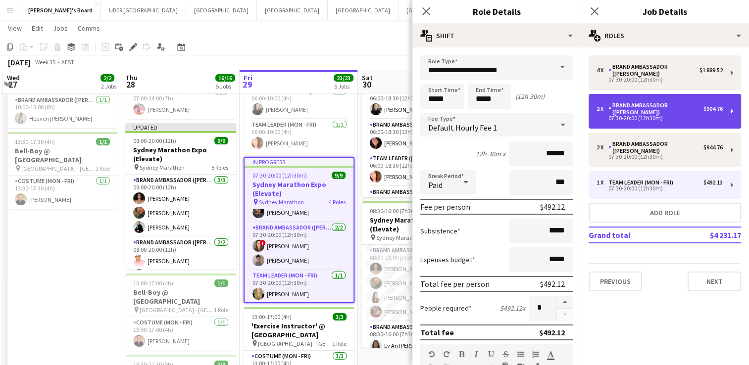
click at [642, 105] on div "Brand Ambassador ([PERSON_NAME])" at bounding box center [655, 109] width 95 height 14
type input "**********"
type input "******"
type input "*"
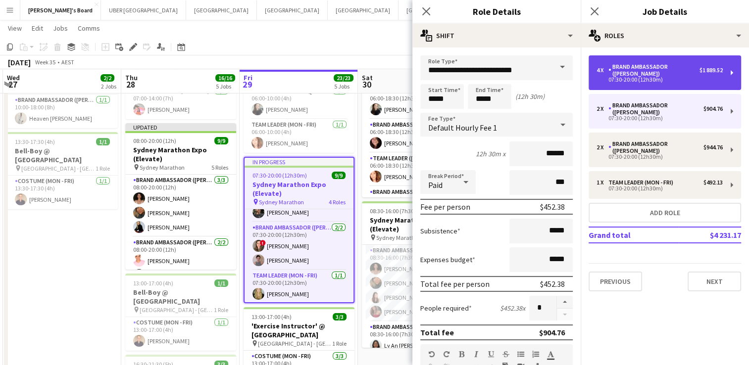
click at [641, 73] on div "Brand Ambassador ([PERSON_NAME])" at bounding box center [653, 70] width 91 height 14
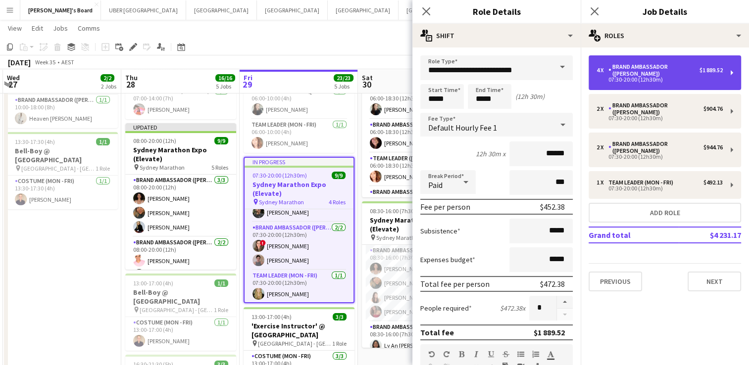
type input "******"
type input "*"
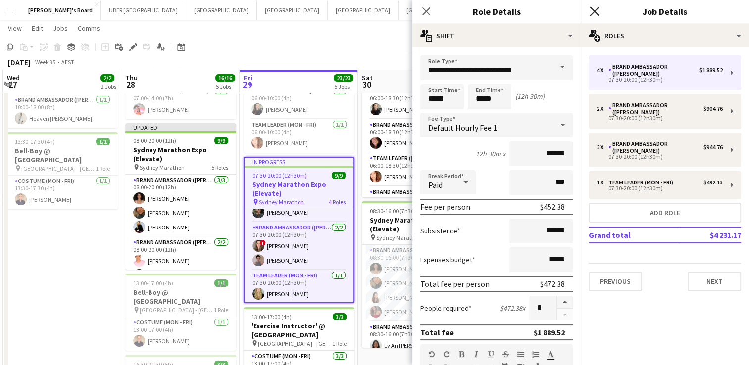
click at [592, 9] on icon at bounding box center [593, 10] width 9 height 9
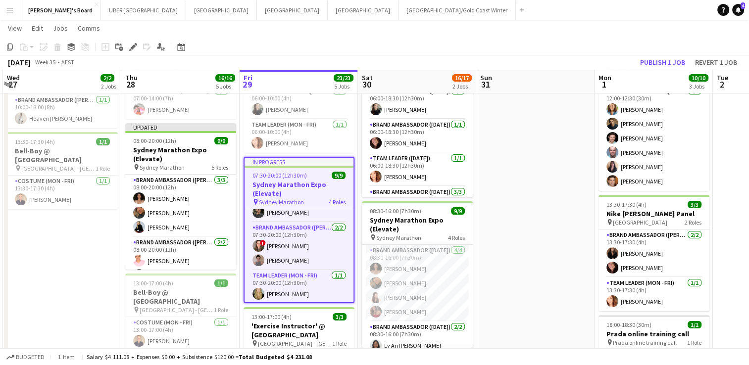
click at [91, 233] on app-date-cell "10:00-18:00 (8h) 1/1 Event Preparation assistance pin 383 George Street, Sydney…" at bounding box center [62, 361] width 118 height 629
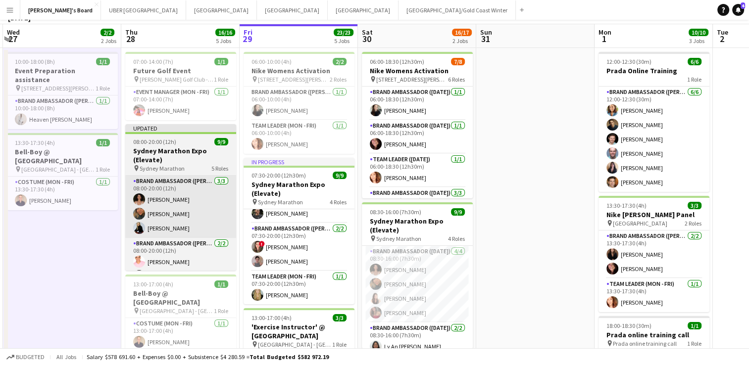
scroll to position [3, 0]
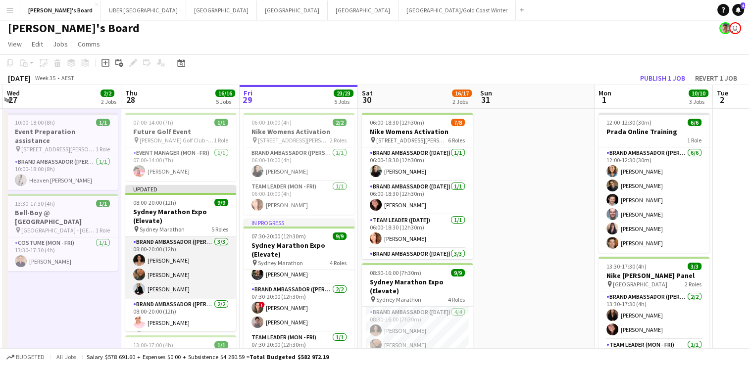
click at [188, 254] on app-card-role "Brand Ambassador (Mon - Fri) [DATE] 08:00-20:00 (12h) [PERSON_NAME] [PERSON_NAM…" at bounding box center [180, 268] width 111 height 62
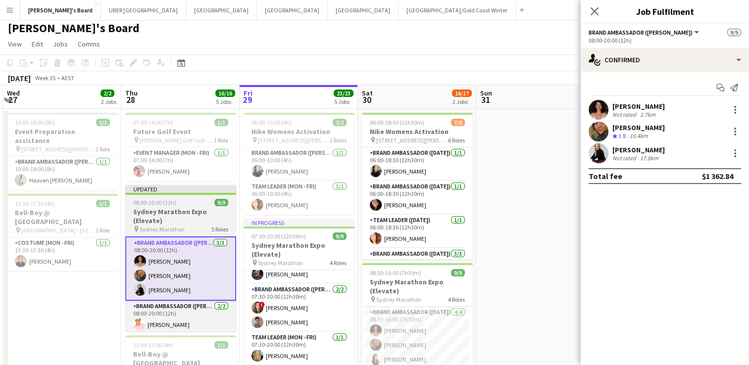
click at [197, 226] on div "pin Sydney Marathon 5 Roles" at bounding box center [180, 229] width 111 height 8
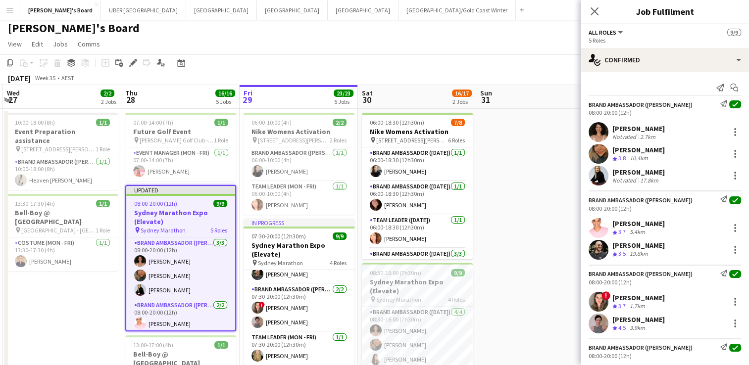
scroll to position [101, 0]
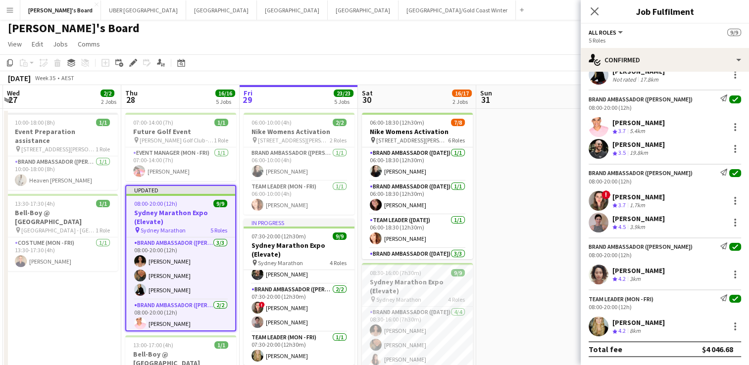
click at [720, 247] on icon at bounding box center [723, 246] width 7 height 7
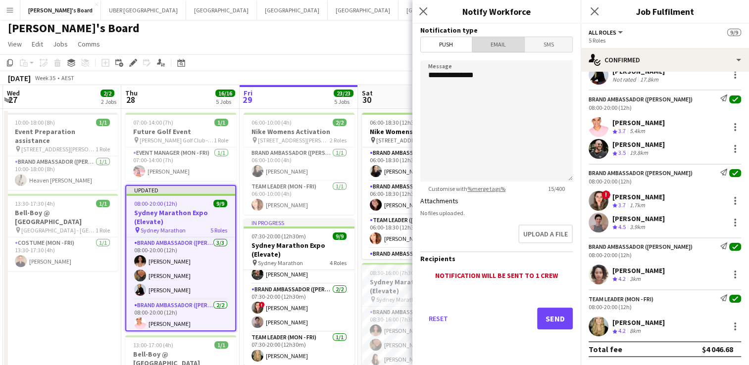
click at [495, 43] on span "Email" at bounding box center [498, 44] width 52 height 15
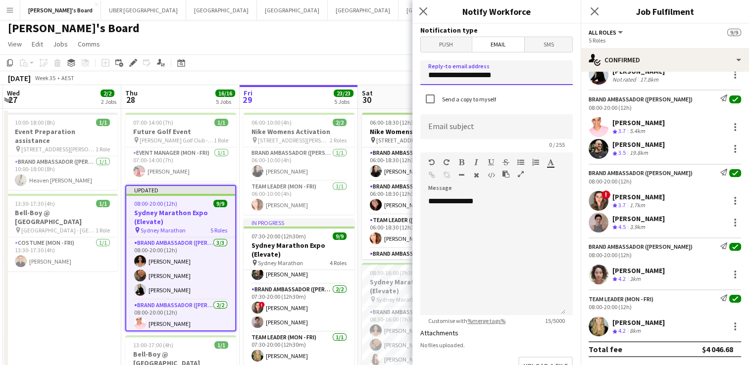
drag, startPoint x: 507, startPoint y: 78, endPoint x: 361, endPoint y: 75, distance: 146.0
click at [361, 75] on div "August 2025 Week 35 • AEST Publish 1 job Revert 1 job" at bounding box center [374, 78] width 749 height 14
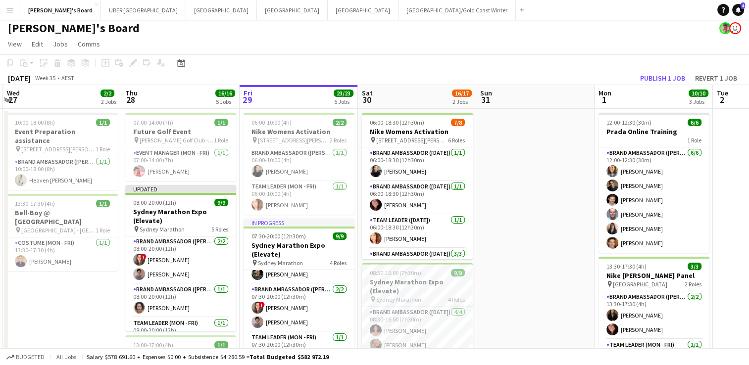
scroll to position [111, 0]
click at [151, 300] on app-card-role "Brand Ambassador (Mon - Fri) [DATE] 08:00-20:00 (12h) [PERSON_NAME]" at bounding box center [180, 301] width 111 height 34
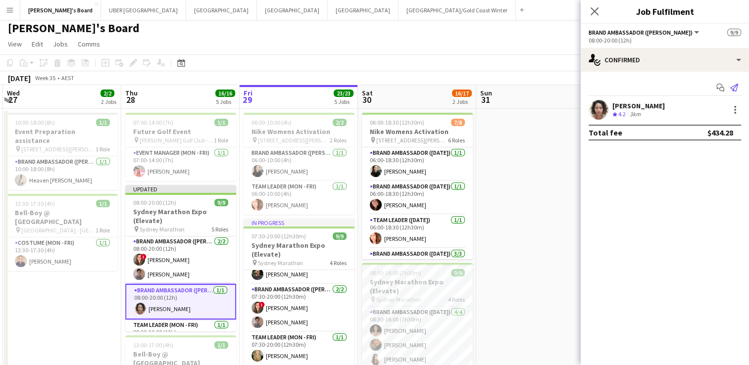
click at [734, 91] on icon at bounding box center [734, 88] width 8 height 8
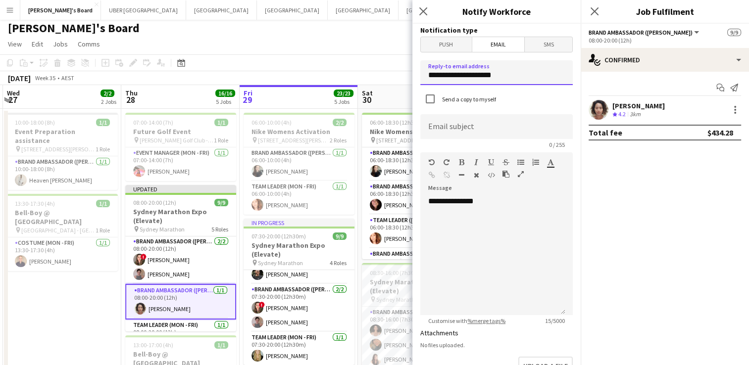
drag, startPoint x: 509, startPoint y: 78, endPoint x: 366, endPoint y: 71, distance: 143.7
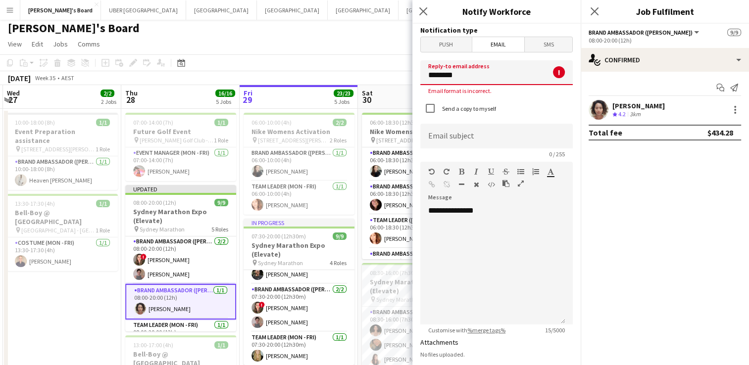
type input "**********"
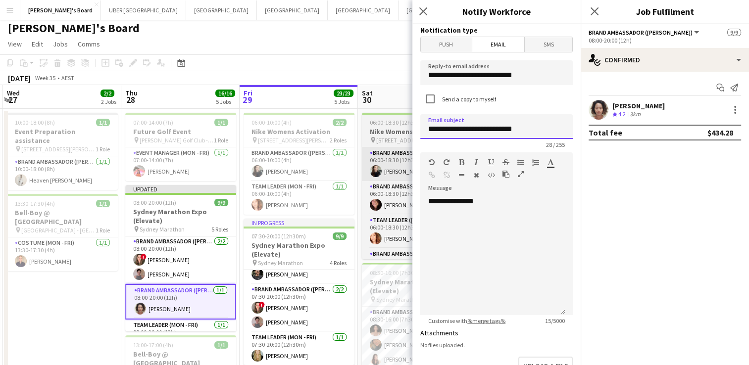
drag, startPoint x: 550, startPoint y: 129, endPoint x: 375, endPoint y: 150, distance: 176.0
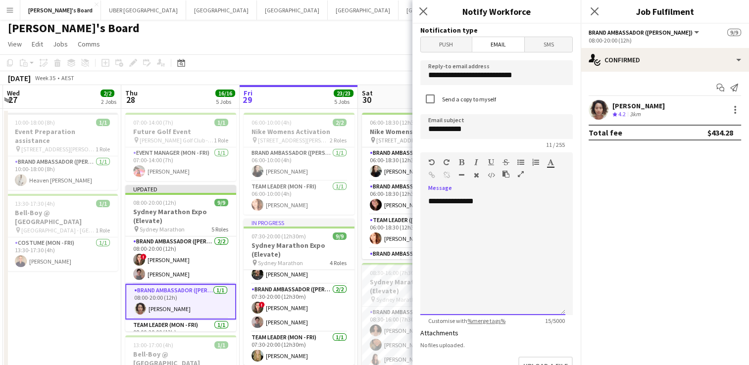
drag, startPoint x: 489, startPoint y: 200, endPoint x: 421, endPoint y: 205, distance: 67.9
click at [421, 205] on div "**********" at bounding box center [492, 255] width 145 height 119
click at [511, 131] on input "**********" at bounding box center [496, 126] width 152 height 25
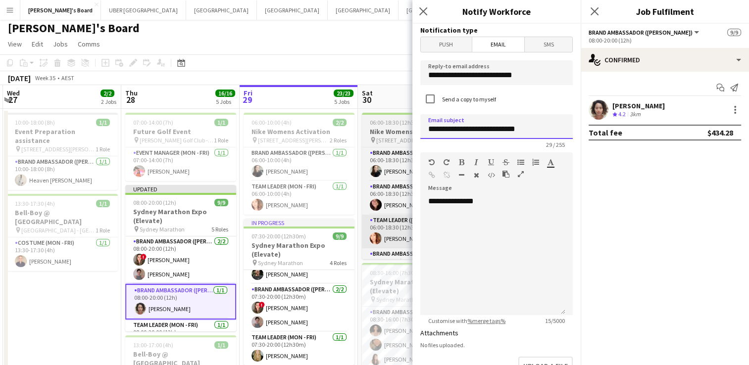
type input "**********"
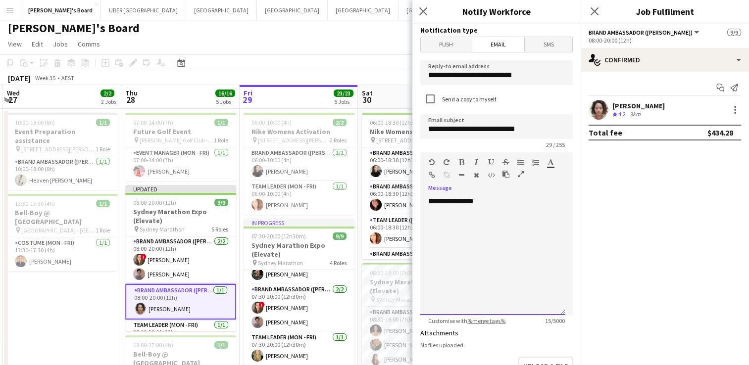
drag, startPoint x: 396, startPoint y: 226, endPoint x: 354, endPoint y: 242, distance: 44.7
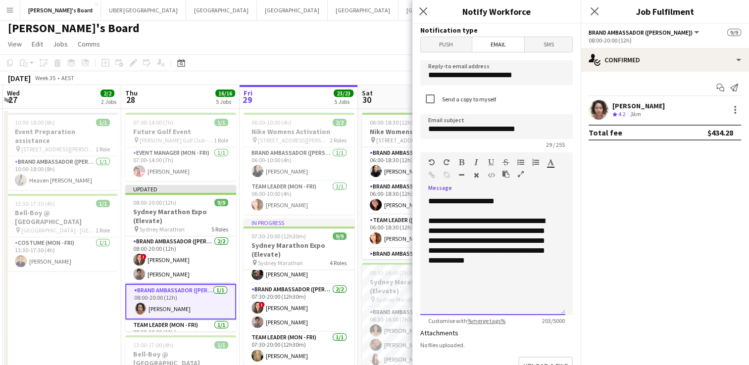
drag, startPoint x: 535, startPoint y: 260, endPoint x: 493, endPoint y: 261, distance: 41.6
click at [493, 261] on div "**********" at bounding box center [492, 240] width 129 height 49
click at [497, 301] on div "**********" at bounding box center [489, 296] width 122 height 20
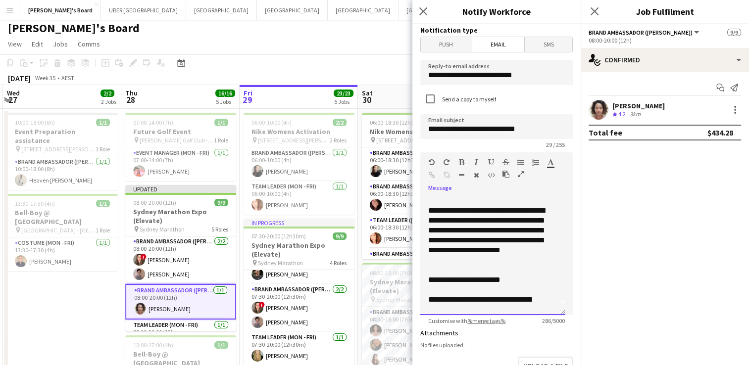
scroll to position [20, 0]
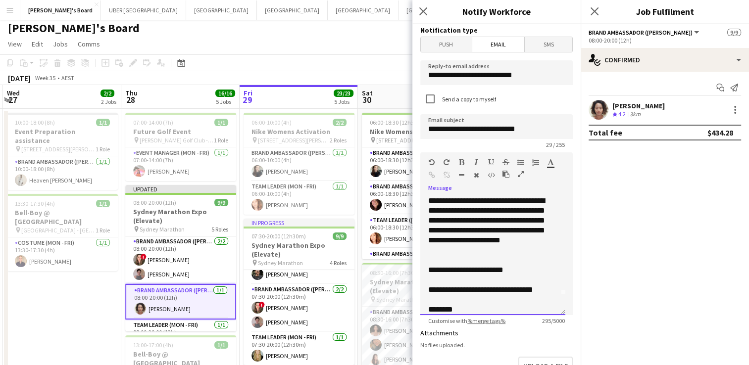
click at [467, 244] on div "**********" at bounding box center [489, 225] width 122 height 59
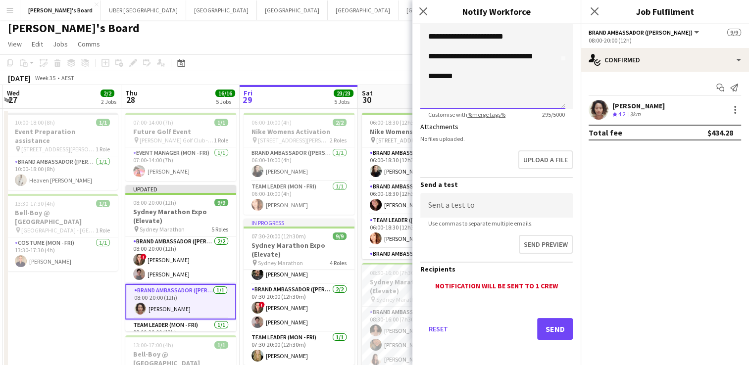
scroll to position [206, 0]
click at [540, 323] on button "Send" at bounding box center [555, 330] width 36 height 22
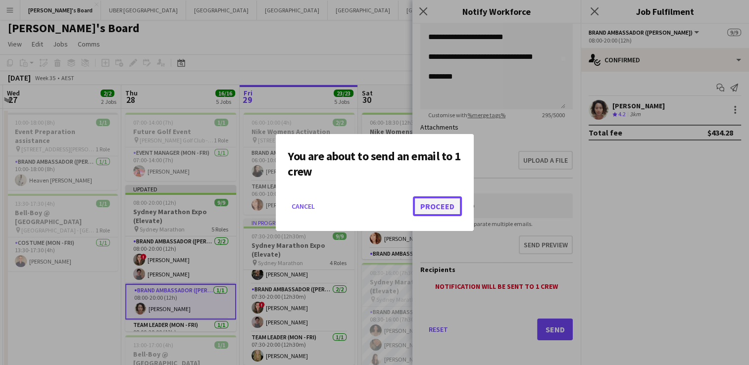
click at [447, 205] on button "Proceed" at bounding box center [437, 206] width 49 height 20
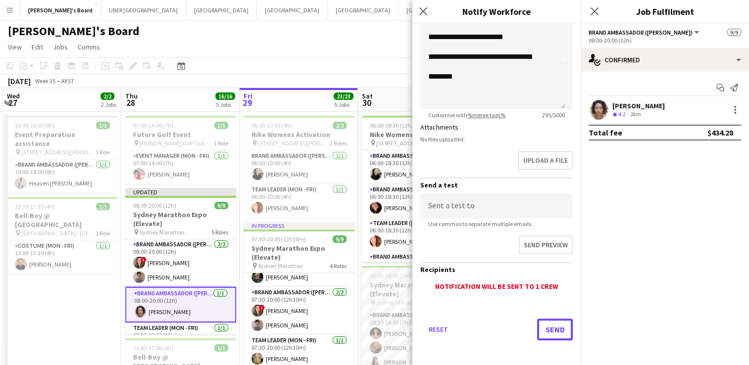
scroll to position [3, 0]
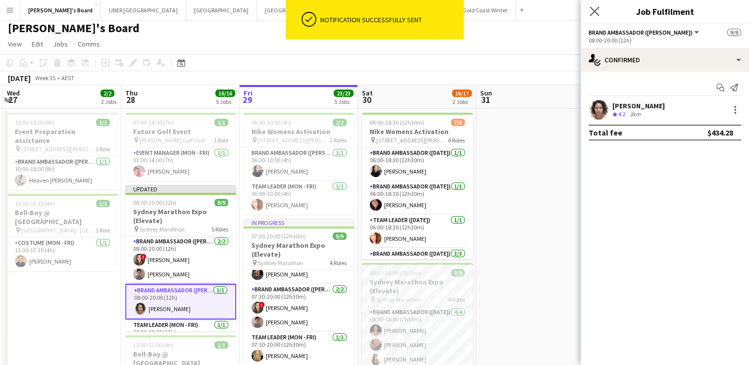
click at [593, 18] on app-icon "Close pop-in" at bounding box center [594, 11] width 14 height 14
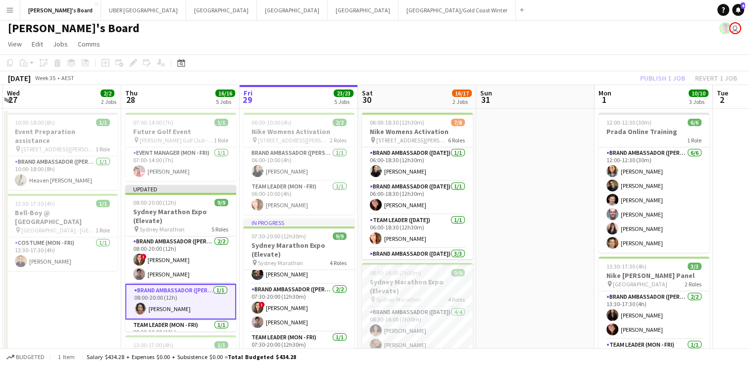
scroll to position [72, 0]
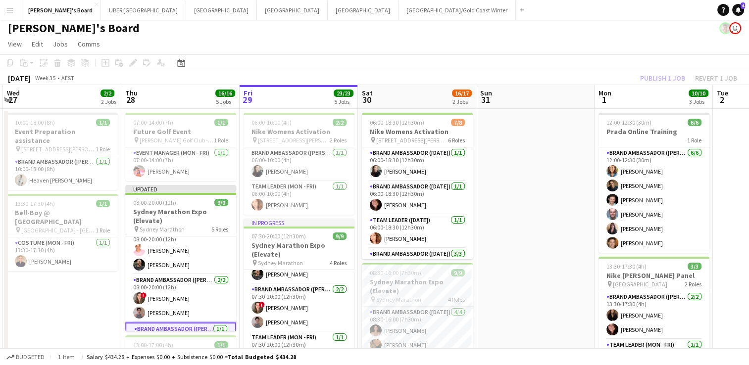
click at [197, 296] on app-card-role "Brand Ambassador (Mon - Fri) [DATE] 08:00-20:00 (12h) ! [PERSON_NAME] [PERSON_N…" at bounding box center [180, 299] width 111 height 48
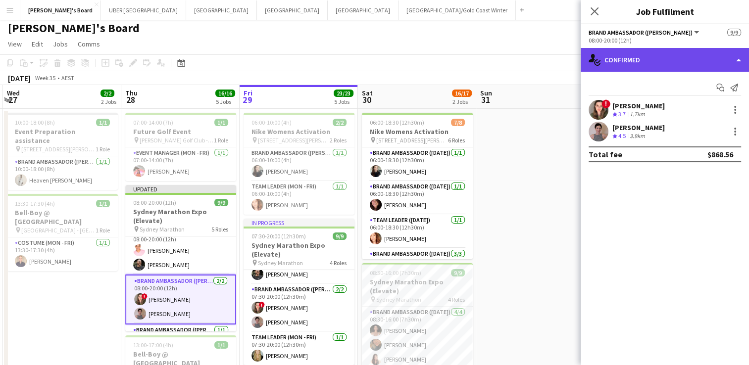
click at [659, 64] on div "single-neutral-actions-check-2 Confirmed" at bounding box center [665, 60] width 168 height 24
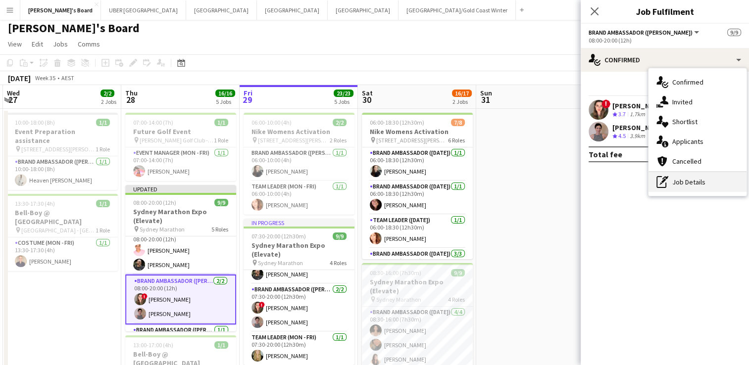
click at [683, 185] on div "pen-write Job Details" at bounding box center [697, 182] width 98 height 20
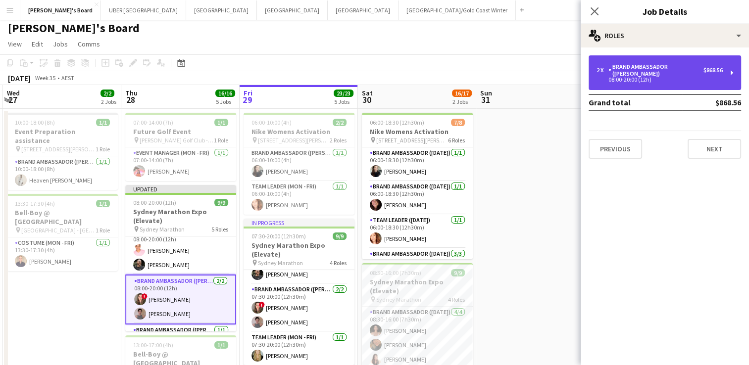
click at [658, 65] on div "Brand Ambassador ([PERSON_NAME])" at bounding box center [655, 70] width 95 height 14
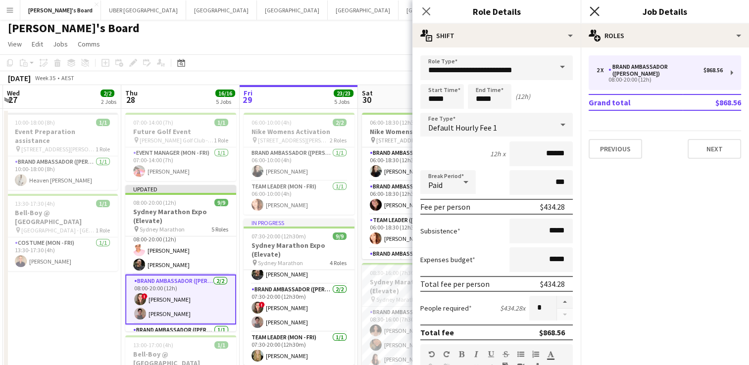
click at [593, 10] on icon at bounding box center [593, 10] width 9 height 9
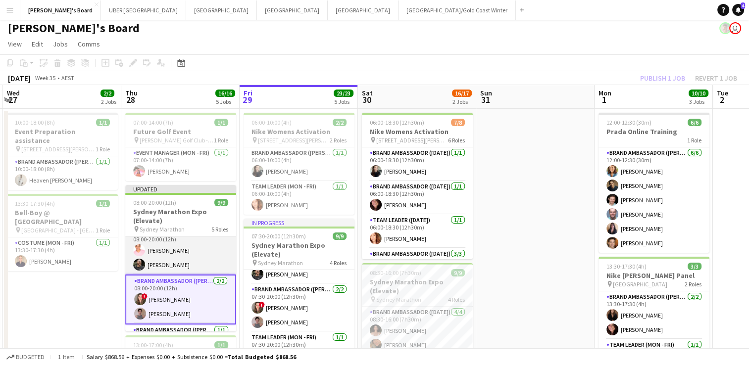
scroll to position [0, 0]
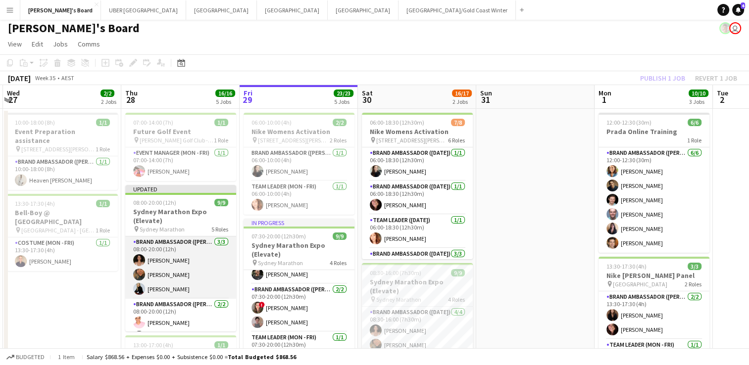
click at [189, 255] on app-card-role "Brand Ambassador (Mon - Fri) [DATE] 08:00-20:00 (12h) [PERSON_NAME] [PERSON_NAM…" at bounding box center [180, 268] width 111 height 62
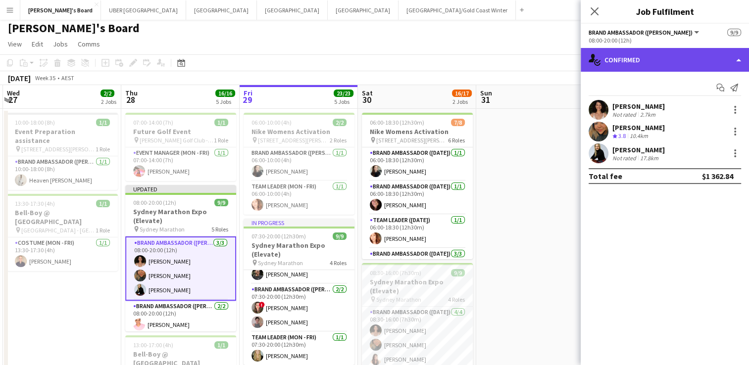
click at [626, 63] on div "single-neutral-actions-check-2 Confirmed" at bounding box center [665, 60] width 168 height 24
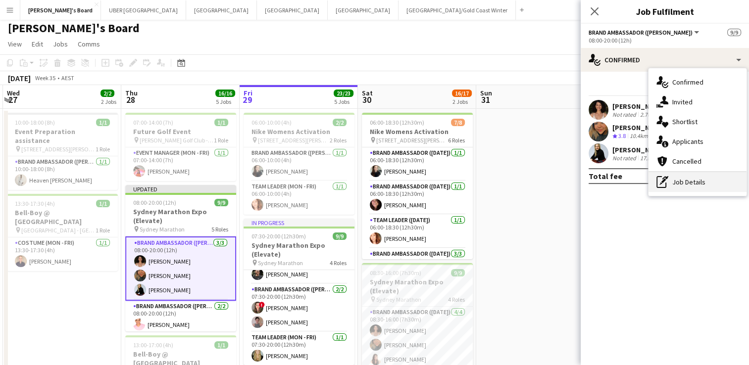
click at [673, 185] on div "pen-write Job Details" at bounding box center [697, 182] width 98 height 20
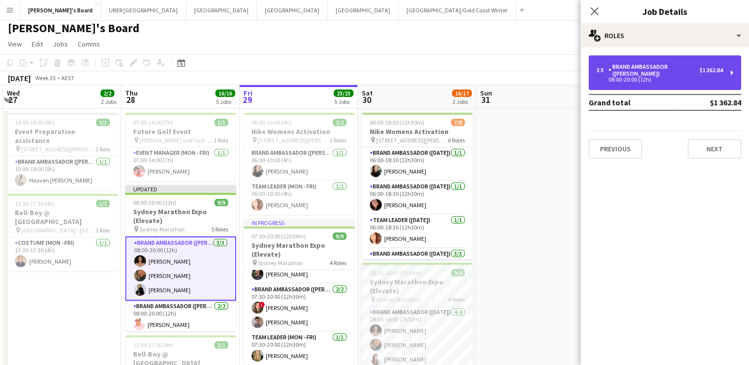
click at [653, 64] on div "Brand Ambassador ([PERSON_NAME])" at bounding box center [653, 70] width 91 height 14
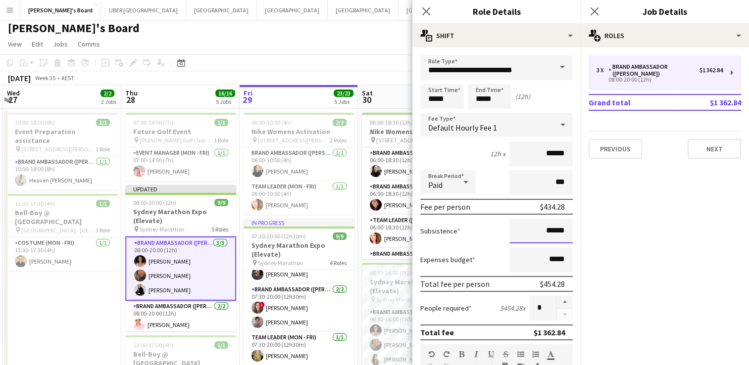
drag, startPoint x: 561, startPoint y: 230, endPoint x: 520, endPoint y: 228, distance: 41.2
click at [516, 229] on input "******" at bounding box center [540, 231] width 63 height 25
drag, startPoint x: 562, startPoint y: 226, endPoint x: 521, endPoint y: 225, distance: 41.1
click at [521, 225] on input "******" at bounding box center [540, 231] width 63 height 25
type input "*****"
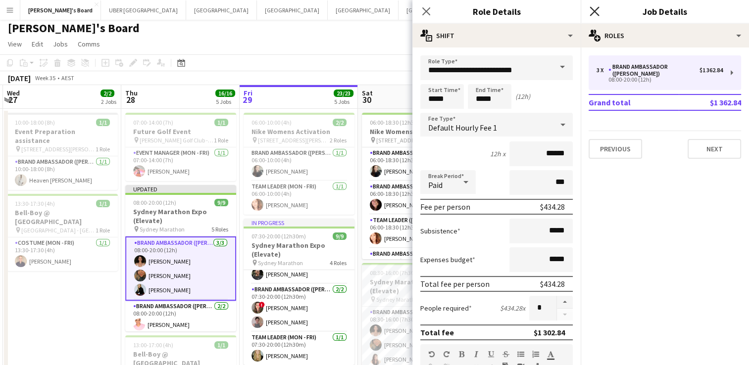
click at [595, 11] on icon at bounding box center [593, 10] width 9 height 9
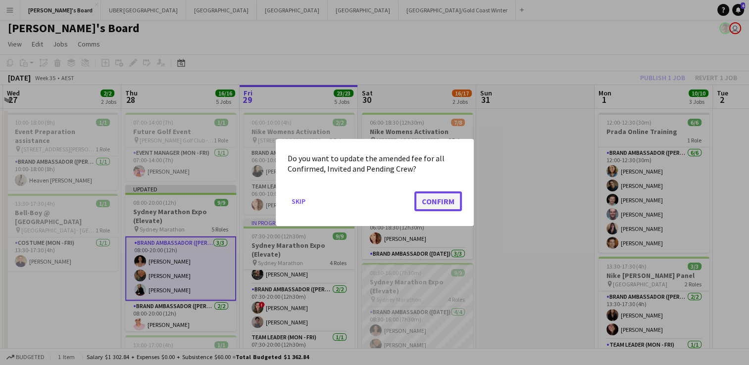
click at [428, 202] on button "Confirm" at bounding box center [438, 202] width 48 height 20
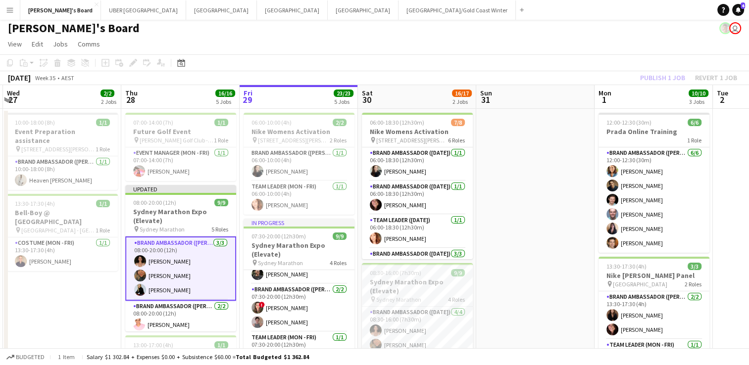
scroll to position [3, 0]
click at [196, 250] on app-card-role "Brand Ambassador (Mon - Fri) [DATE] 08:00-20:00 (12h) [PERSON_NAME] [PERSON_NAM…" at bounding box center [180, 269] width 111 height 64
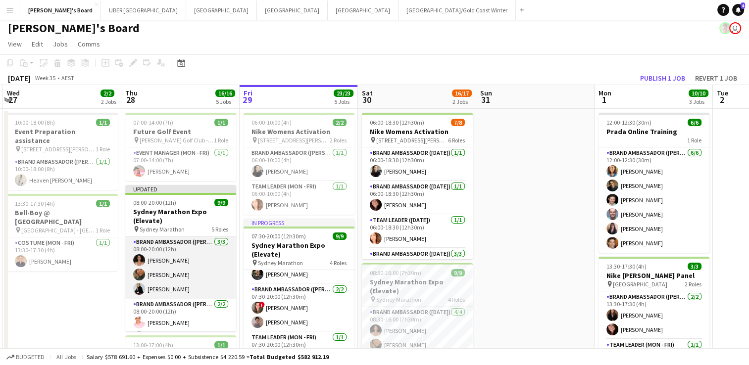
click at [196, 250] on app-card-role "Brand Ambassador (Mon - Fri) [DATE] 08:00-20:00 (12h) [PERSON_NAME] [PERSON_NAM…" at bounding box center [180, 268] width 111 height 62
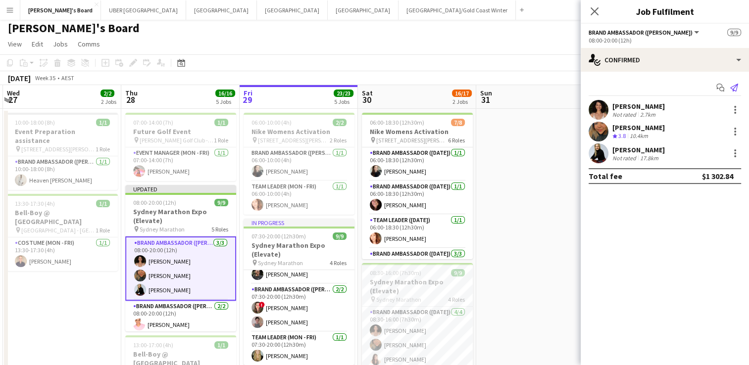
click at [734, 88] on icon "Send notification" at bounding box center [734, 88] width 8 height 8
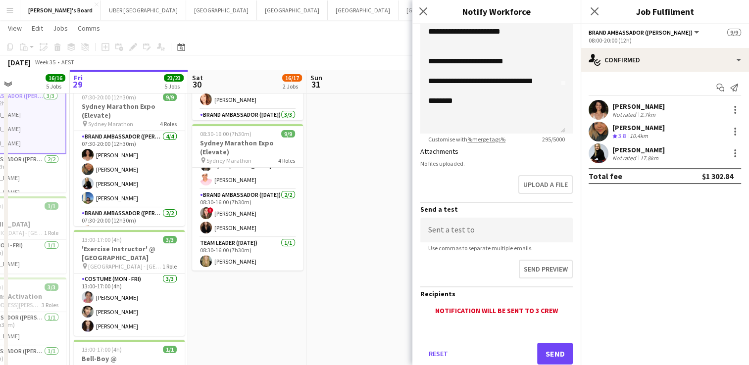
scroll to position [186, 0]
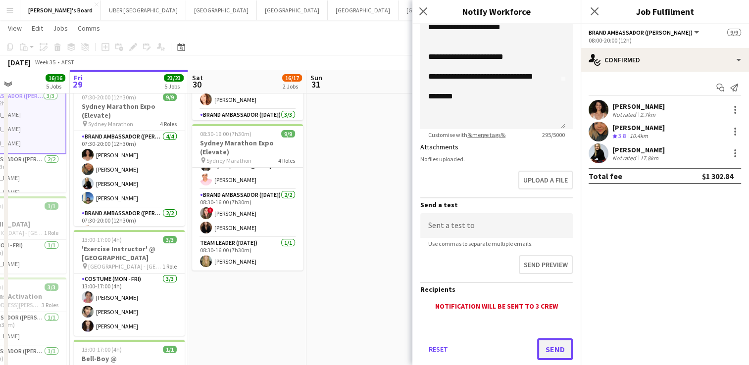
click at [547, 342] on button "Send" at bounding box center [555, 350] width 36 height 22
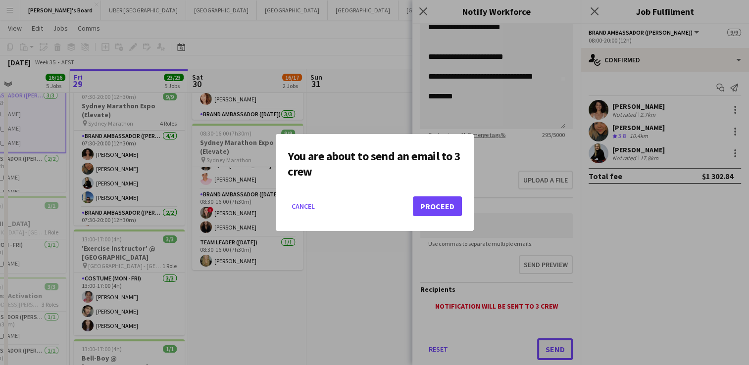
scroll to position [0, 0]
click at [431, 206] on button "Proceed" at bounding box center [437, 206] width 49 height 20
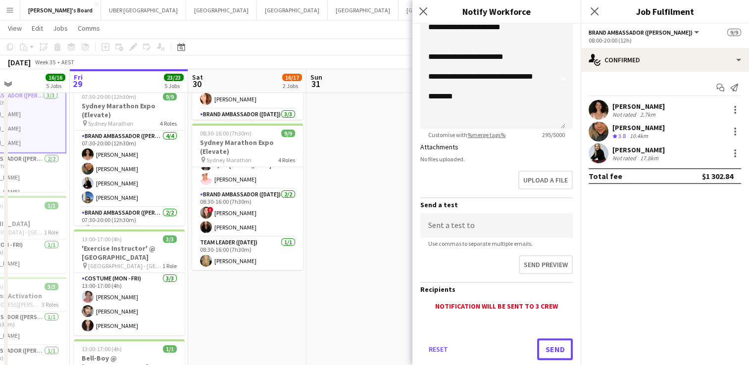
scroll to position [141, 0]
click at [542, 348] on button "Send" at bounding box center [555, 350] width 36 height 22
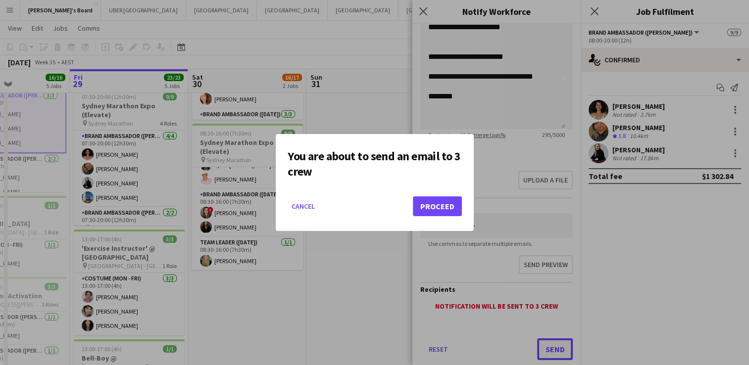
scroll to position [0, 0]
click at [426, 211] on button "Proceed" at bounding box center [437, 206] width 49 height 20
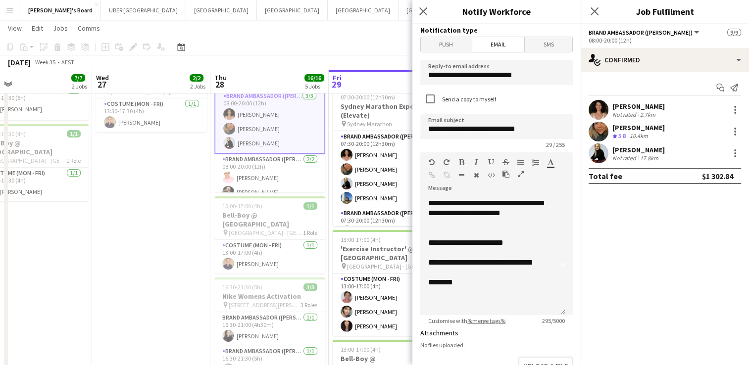
scroll to position [176, 0]
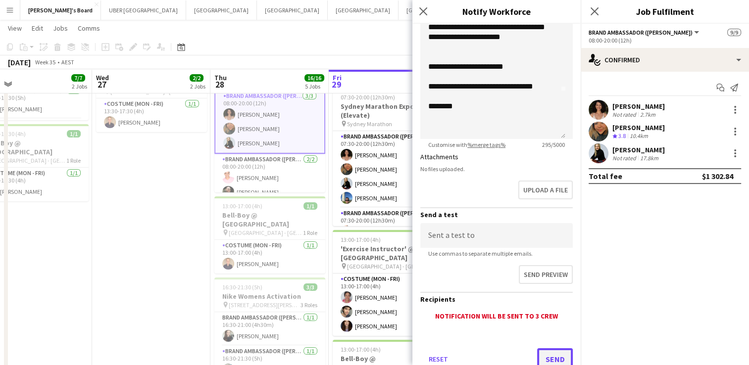
click at [542, 357] on button "Send" at bounding box center [555, 359] width 36 height 22
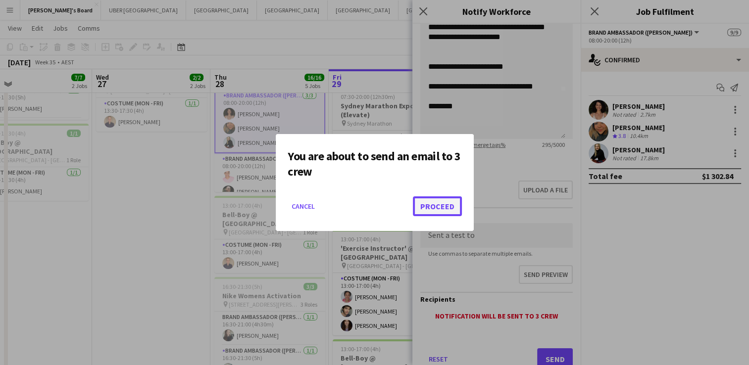
click at [427, 207] on button "Proceed" at bounding box center [437, 206] width 49 height 20
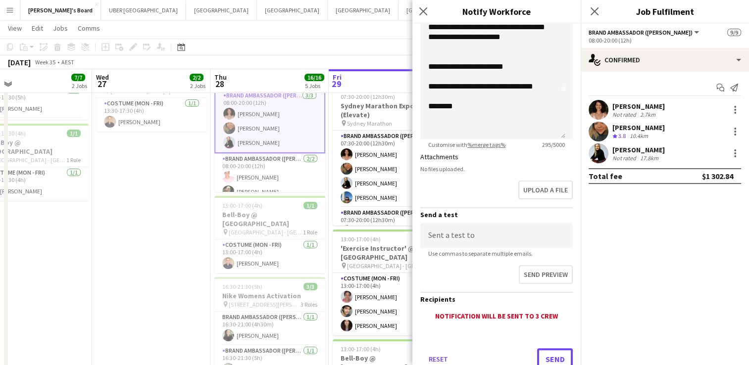
scroll to position [179, 0]
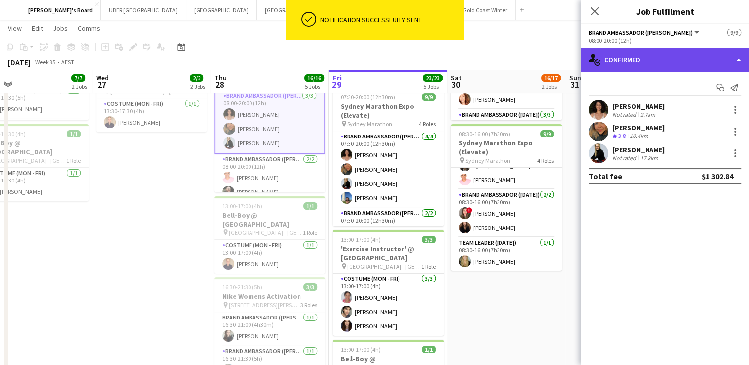
click at [659, 52] on div "single-neutral-actions-check-2 Confirmed" at bounding box center [665, 60] width 168 height 24
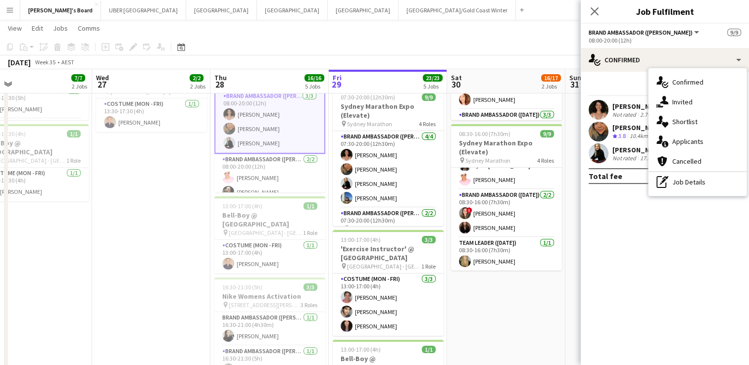
click at [693, 194] on div "single-neutral-actions-check-2 Confirmed single-neutral-actions-share-1 Invited…" at bounding box center [697, 132] width 98 height 128
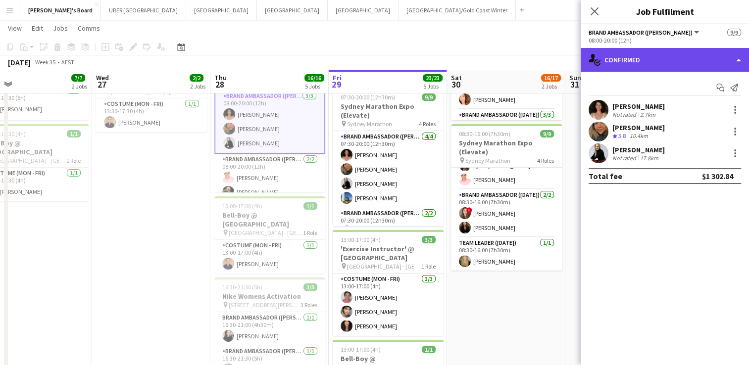
click at [630, 59] on div "single-neutral-actions-check-2 Confirmed" at bounding box center [665, 60] width 168 height 24
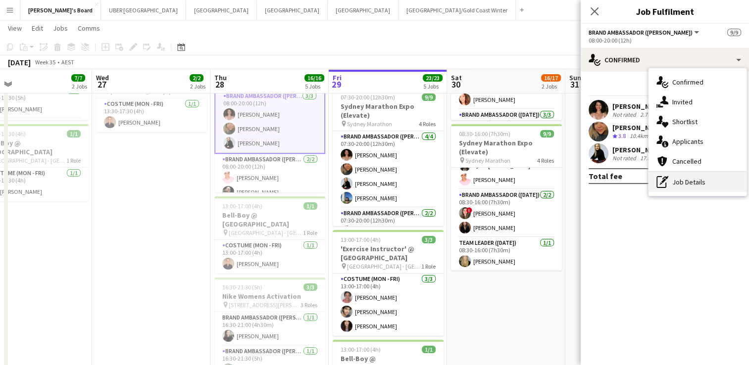
click at [663, 181] on icon at bounding box center [663, 181] width 4 height 4
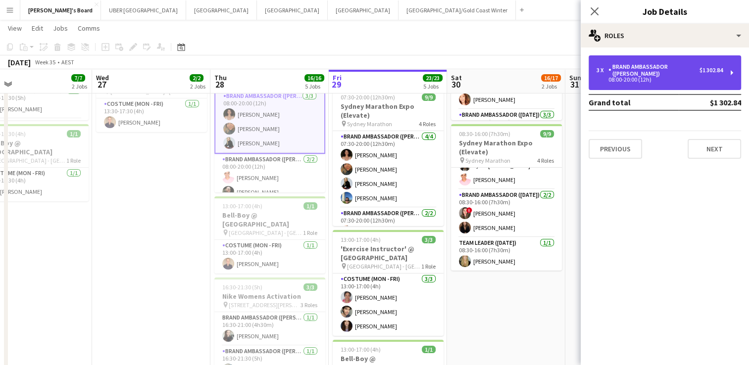
click at [653, 63] on div "Brand Ambassador ([PERSON_NAME])" at bounding box center [653, 70] width 91 height 14
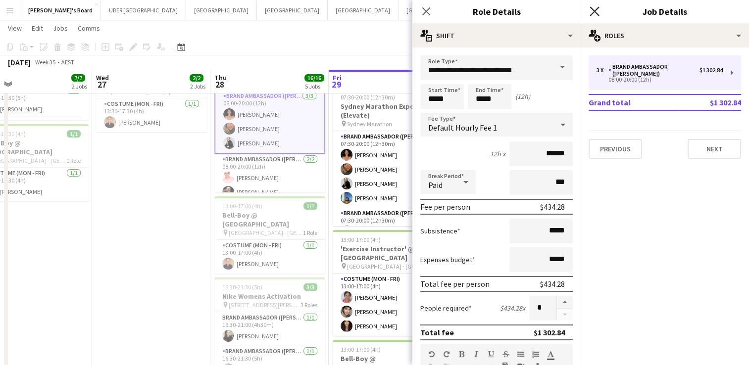
click at [591, 7] on icon "Close pop-in" at bounding box center [593, 10] width 9 height 9
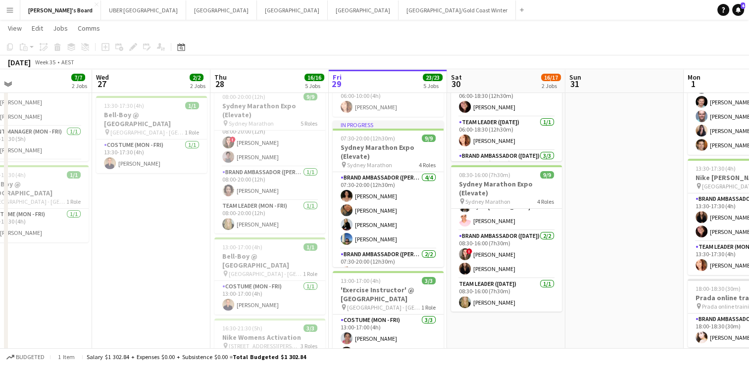
scroll to position [124, 0]
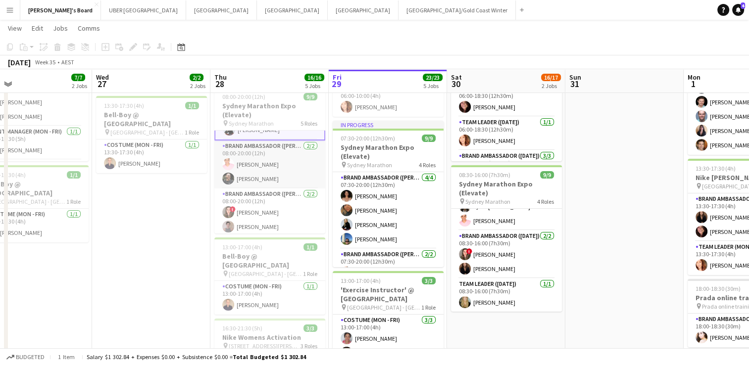
click at [262, 175] on app-card-role "Brand Ambassador (Mon - Fri) [DATE] 08:00-20:00 (12h) [PERSON_NAME] [PERSON_NAM…" at bounding box center [269, 165] width 111 height 48
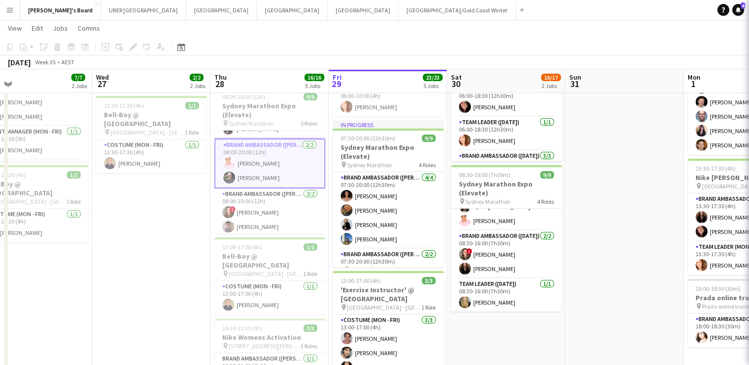
scroll to position [53, 0]
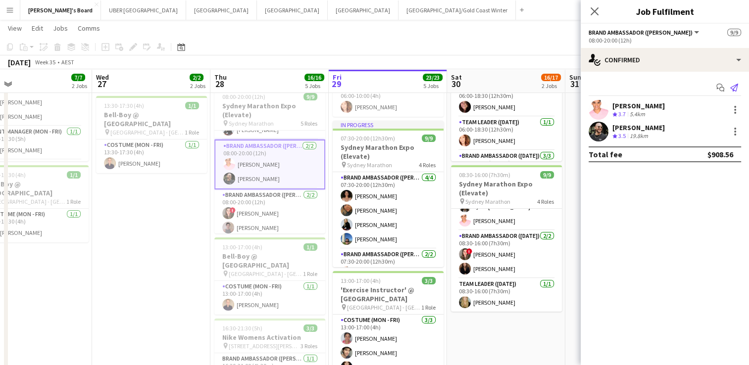
click at [735, 88] on icon "Send notification" at bounding box center [734, 88] width 8 height 8
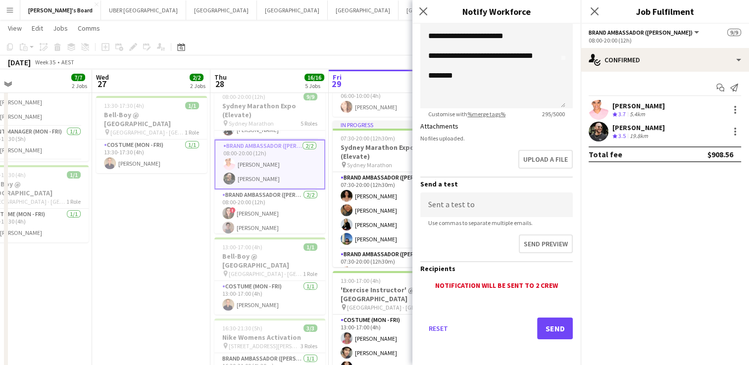
scroll to position [206, 0]
click at [544, 323] on button "Send" at bounding box center [555, 329] width 36 height 22
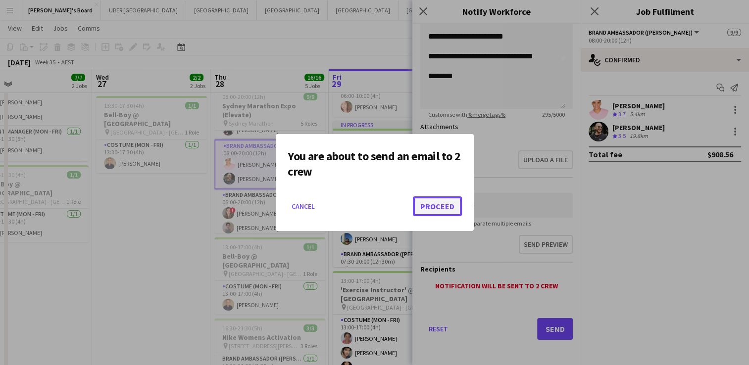
click at [434, 205] on button "Proceed" at bounding box center [437, 206] width 49 height 20
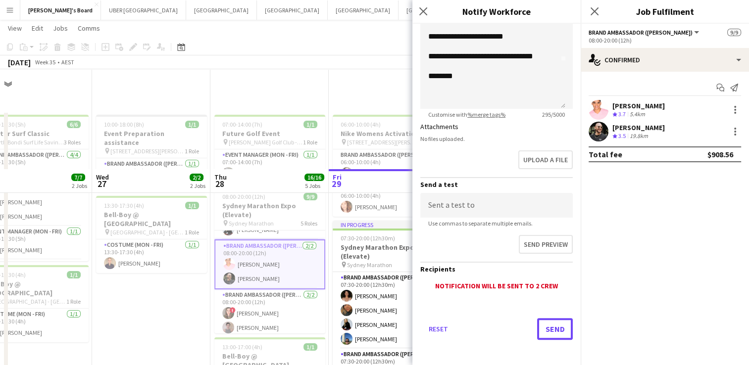
scroll to position [100, 0]
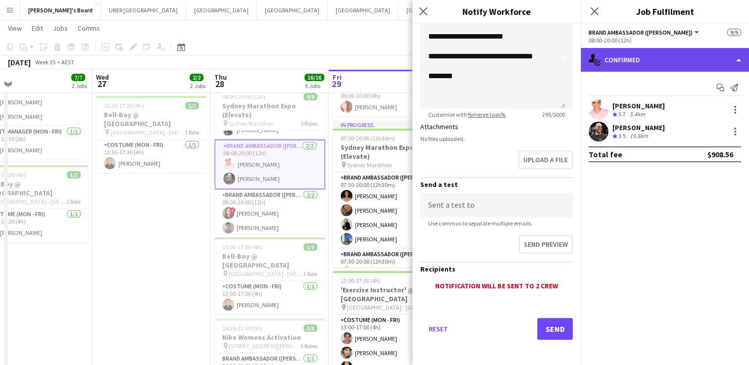
click at [649, 64] on div "single-neutral-actions-check-2 Confirmed" at bounding box center [665, 60] width 168 height 24
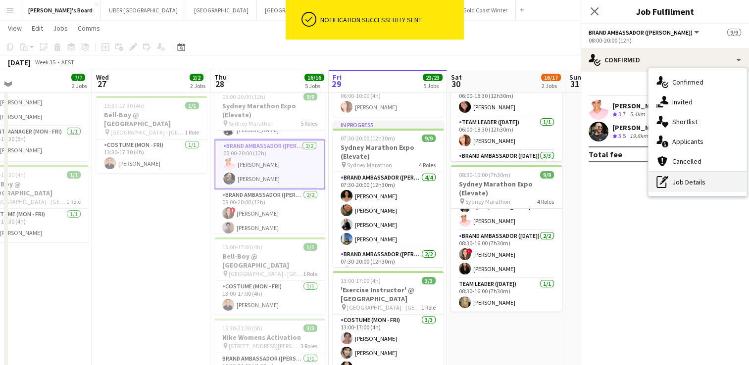
click at [678, 179] on div "pen-write Job Details" at bounding box center [697, 182] width 98 height 20
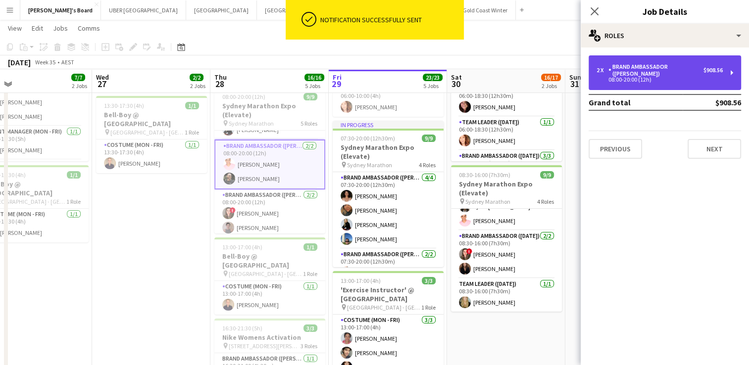
click at [648, 65] on div "Brand Ambassador ([PERSON_NAME])" at bounding box center [655, 70] width 95 height 14
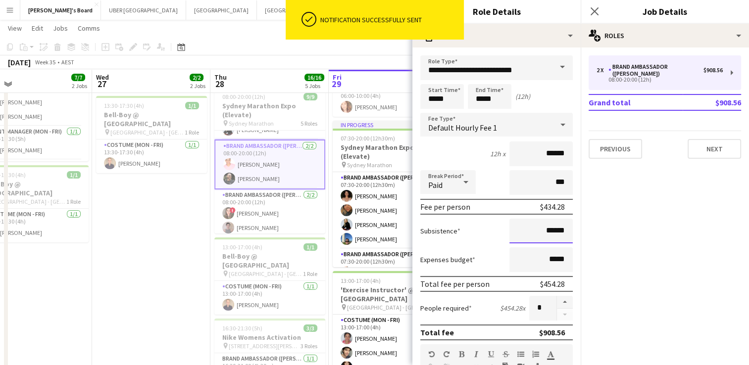
drag, startPoint x: 562, startPoint y: 231, endPoint x: 501, endPoint y: 231, distance: 61.4
click at [501, 231] on div "Subsistence ******" at bounding box center [496, 231] width 152 height 25
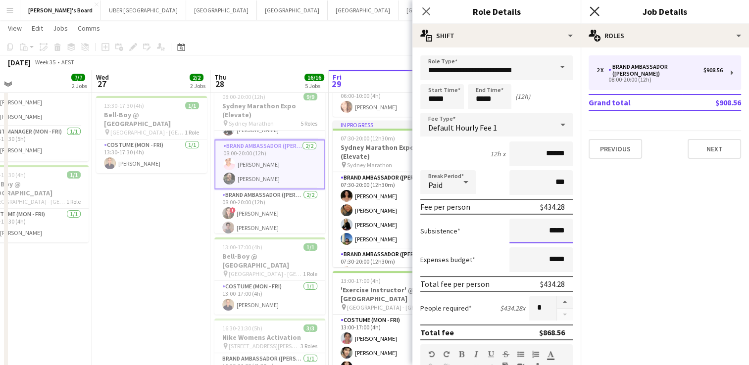
type input "*****"
click at [594, 12] on icon at bounding box center [593, 10] width 9 height 9
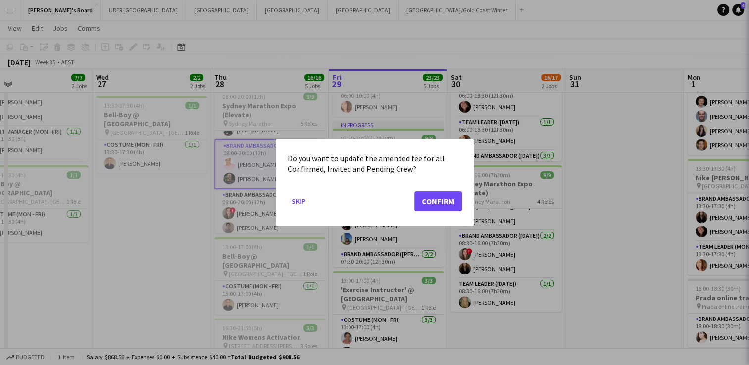
scroll to position [0, 0]
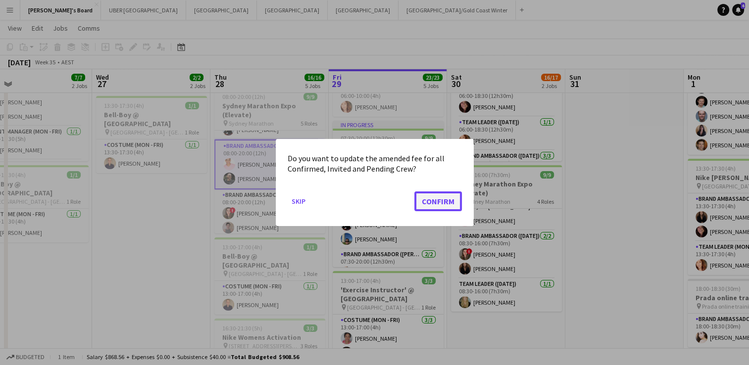
click at [446, 199] on button "Confirm" at bounding box center [438, 202] width 48 height 20
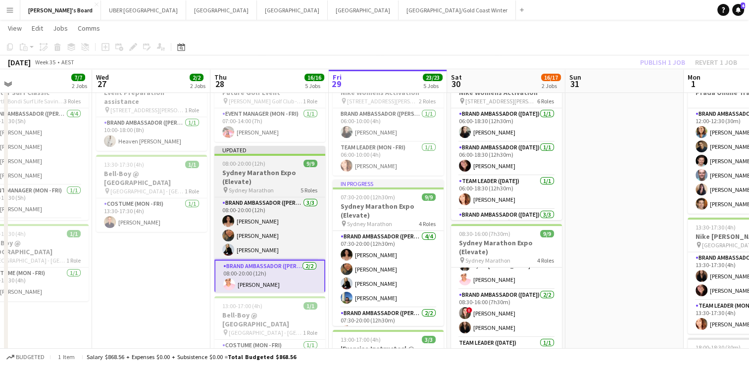
click at [282, 171] on h3 "Sydney Marathon Expo (Elevate)" at bounding box center [269, 177] width 111 height 18
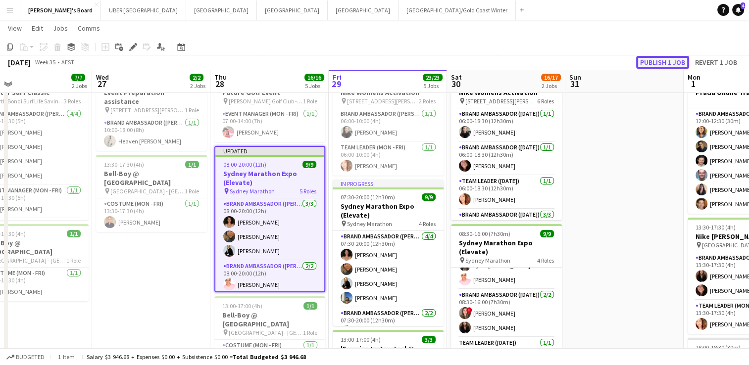
click at [674, 62] on button "Publish 1 job" at bounding box center [662, 62] width 53 height 13
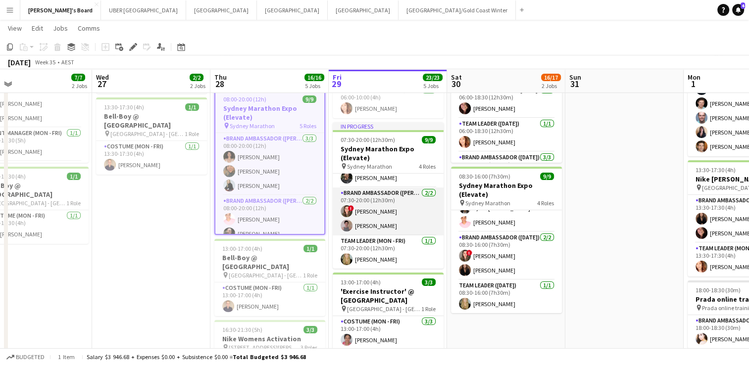
scroll to position [51, 0]
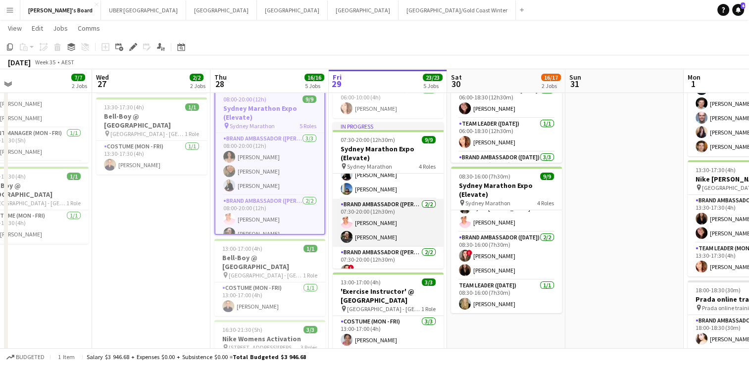
click at [388, 226] on app-card-role "Brand Ambassador (Mon - Fri) [DATE] 07:30-20:00 (12h30m) [PERSON_NAME] [PERSON_…" at bounding box center [388, 223] width 111 height 48
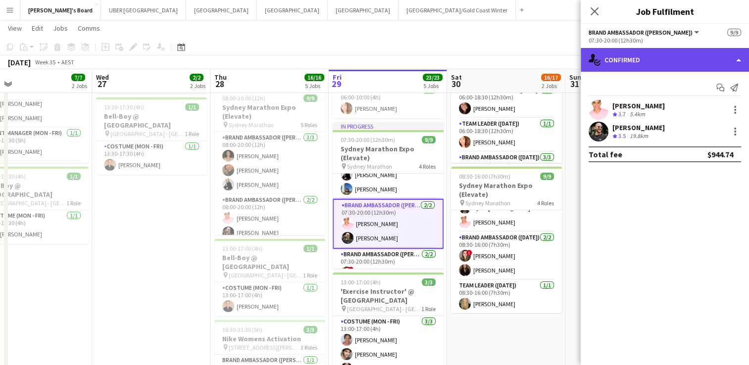
click at [661, 62] on div "single-neutral-actions-check-2 Confirmed" at bounding box center [665, 60] width 168 height 24
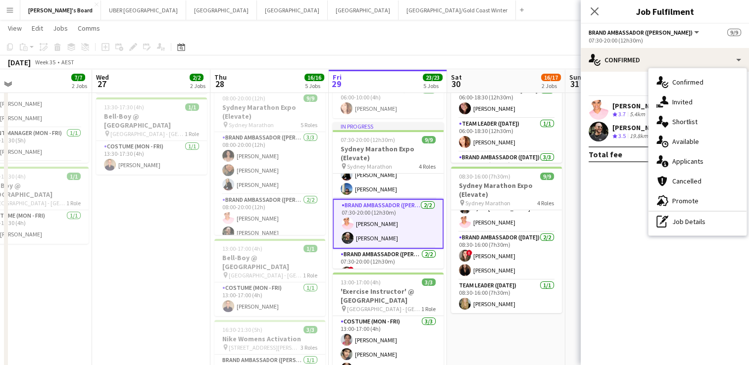
click at [715, 233] on div "single-neutral-actions-check-2 Confirmed single-neutral-actions-share-1 Invited…" at bounding box center [697, 151] width 98 height 167
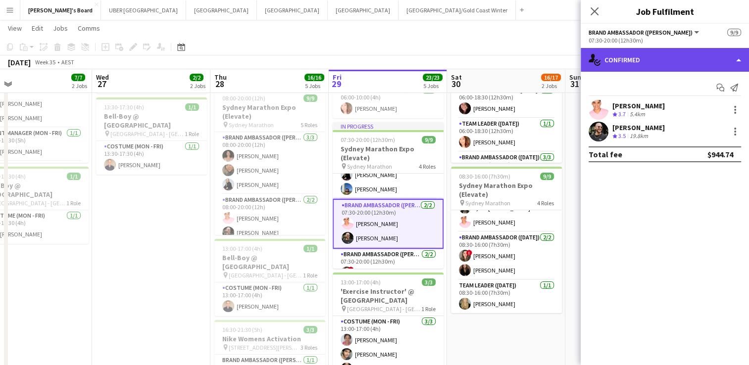
click at [647, 55] on div "single-neutral-actions-check-2 Confirmed" at bounding box center [665, 60] width 168 height 24
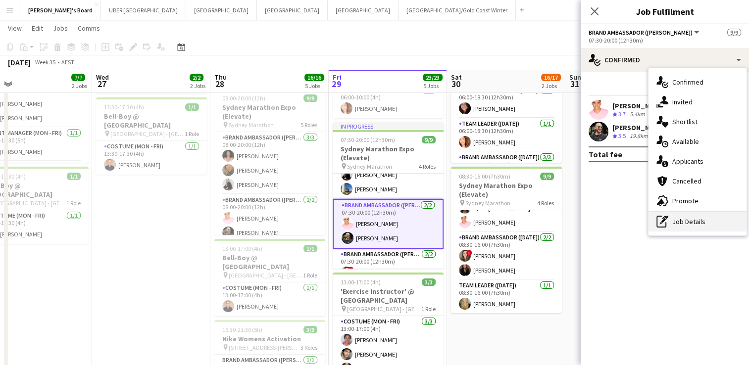
click at [673, 214] on div "pen-write Job Details" at bounding box center [697, 222] width 98 height 20
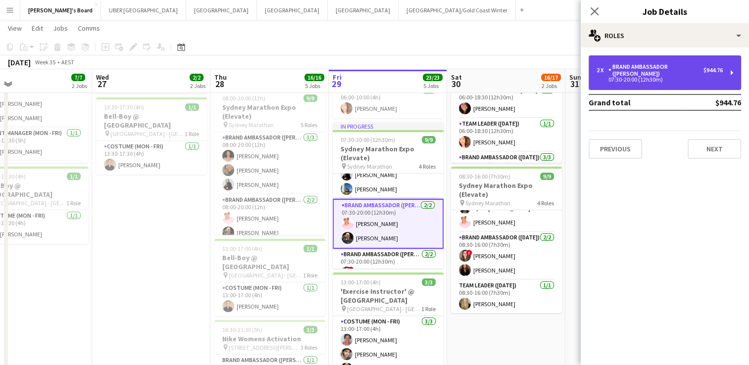
click at [663, 69] on div "Brand Ambassador ([PERSON_NAME])" at bounding box center [655, 70] width 95 height 14
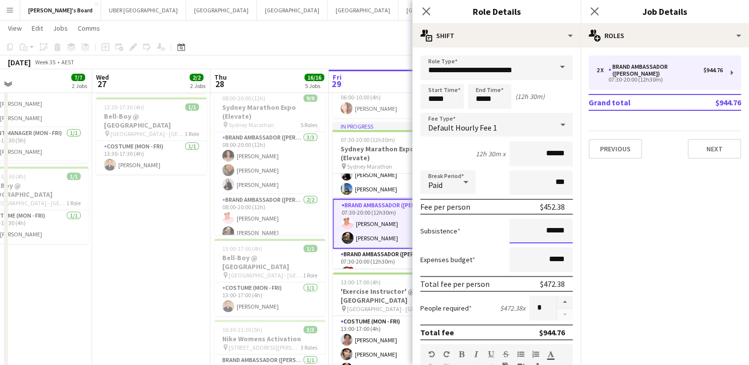
drag, startPoint x: 554, startPoint y: 231, endPoint x: 503, endPoint y: 229, distance: 51.0
click at [509, 229] on input "******" at bounding box center [540, 231] width 63 height 25
type input "*****"
click at [592, 9] on icon at bounding box center [593, 10] width 9 height 9
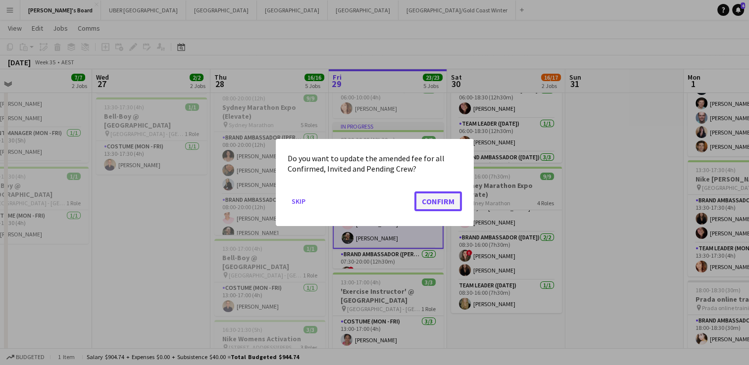
click at [444, 198] on button "Confirm" at bounding box center [438, 202] width 48 height 20
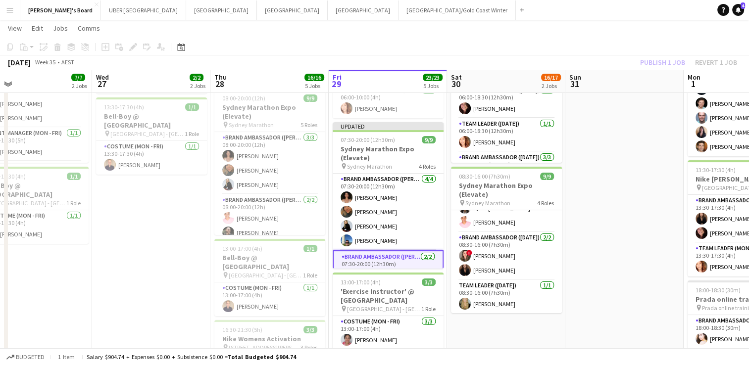
click at [374, 214] on app-card-role "Brand Ambassador (Mon - Fri) [DATE] 07:30-20:00 (12h30m) [PERSON_NAME] [PERSON_…" at bounding box center [388, 212] width 111 height 77
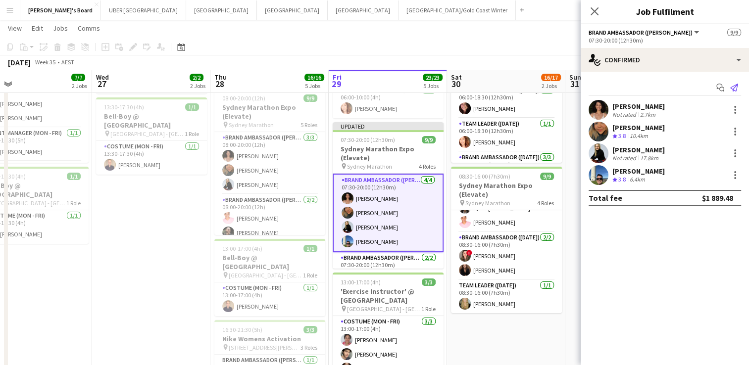
click at [735, 88] on icon "Send notification" at bounding box center [734, 88] width 8 height 8
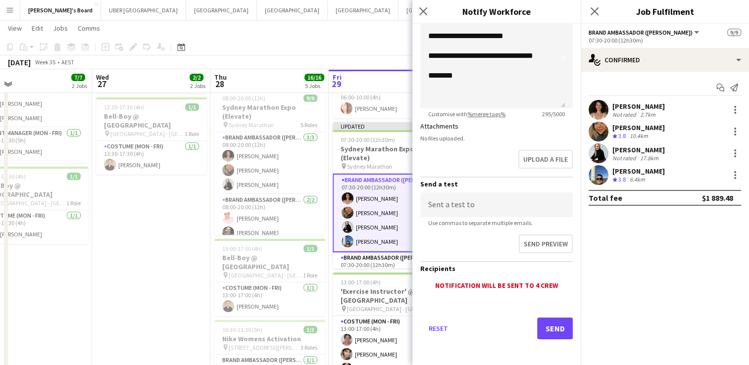
scroll to position [206, 0]
click at [545, 329] on button "Send" at bounding box center [555, 329] width 36 height 22
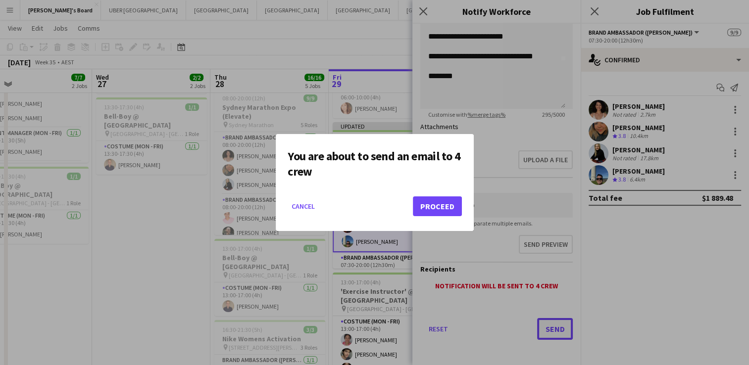
scroll to position [0, 0]
click at [438, 207] on button "Proceed" at bounding box center [437, 206] width 49 height 20
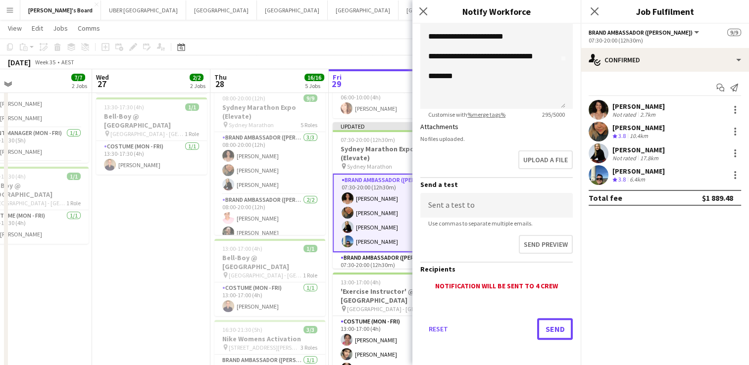
scroll to position [98, 0]
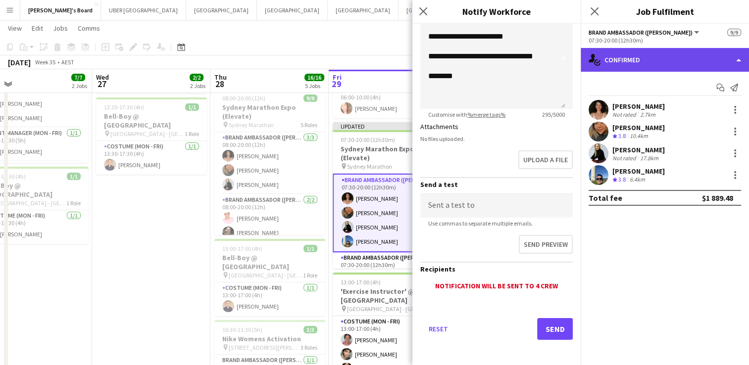
click at [640, 61] on div "single-neutral-actions-check-2 Confirmed" at bounding box center [665, 60] width 168 height 24
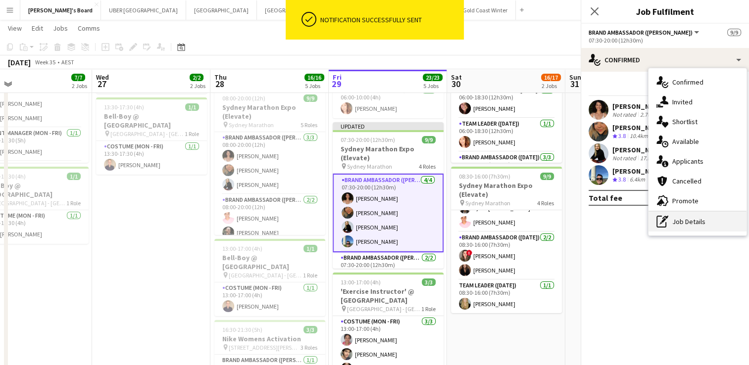
click at [693, 223] on div "pen-write Job Details" at bounding box center [697, 222] width 98 height 20
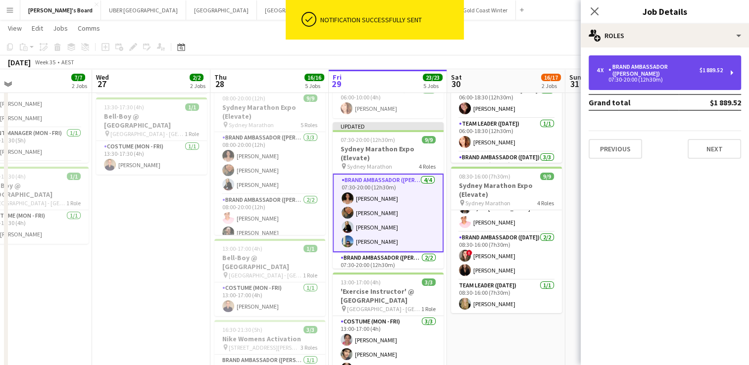
click at [675, 64] on div "Brand Ambassador ([PERSON_NAME])" at bounding box center [653, 70] width 91 height 14
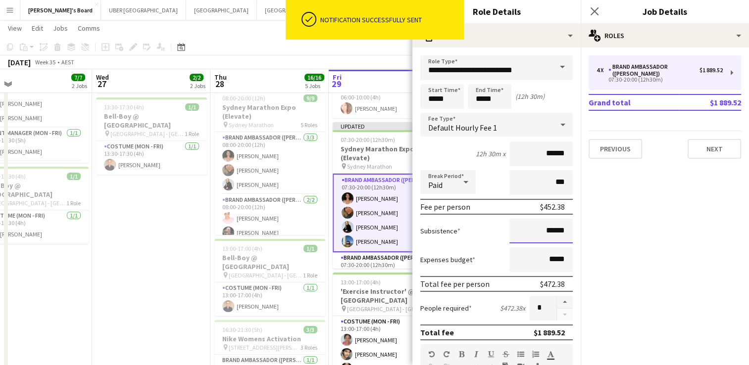
drag, startPoint x: 561, startPoint y: 231, endPoint x: 503, endPoint y: 223, distance: 57.9
click at [509, 223] on input "******" at bounding box center [540, 231] width 63 height 25
type input "*****"
click at [591, 11] on icon "Close pop-in" at bounding box center [593, 10] width 9 height 9
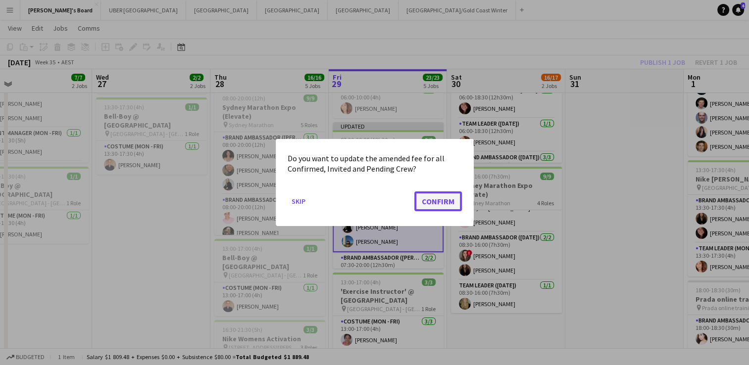
click at [437, 200] on button "Confirm" at bounding box center [438, 202] width 48 height 20
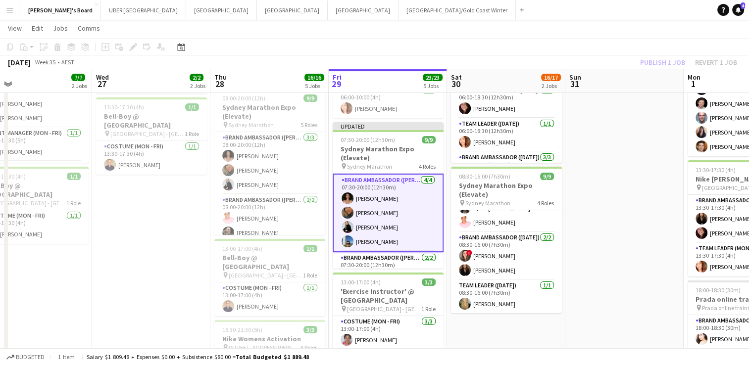
scroll to position [98, 0]
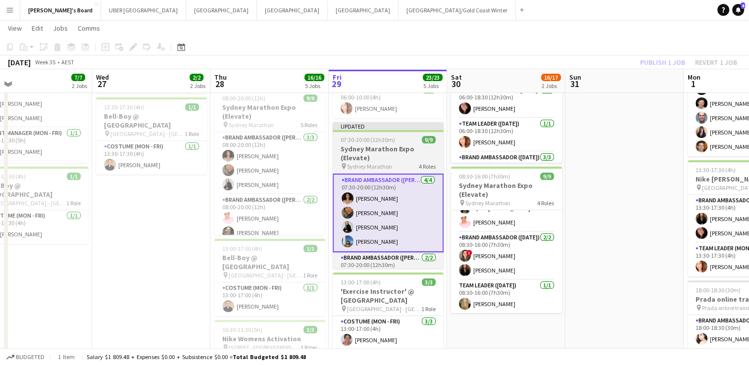
click at [392, 146] on h3 "Sydney Marathon Expo (Elevate)" at bounding box center [388, 154] width 111 height 18
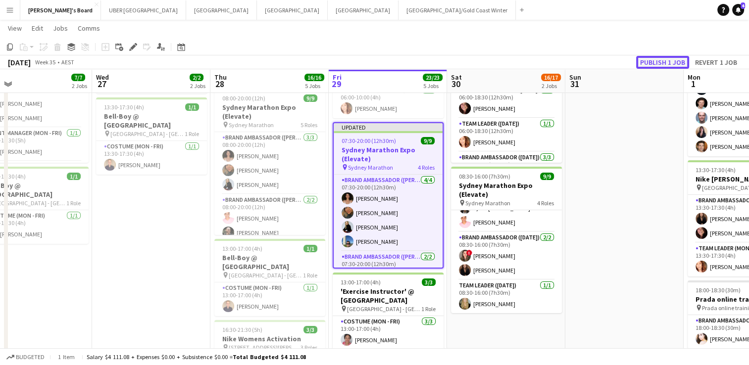
click at [660, 62] on button "Publish 1 job" at bounding box center [662, 62] width 53 height 13
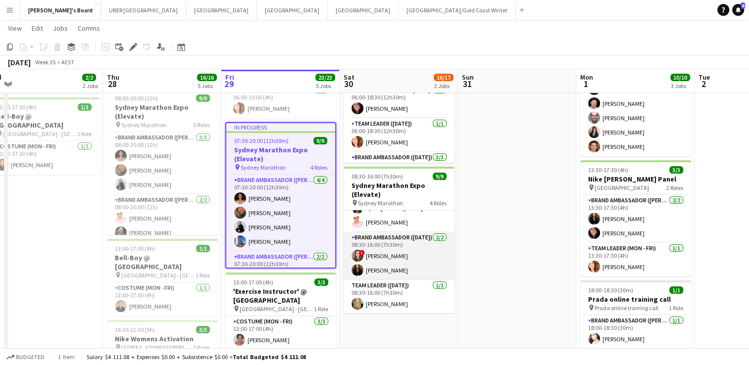
scroll to position [51, 0]
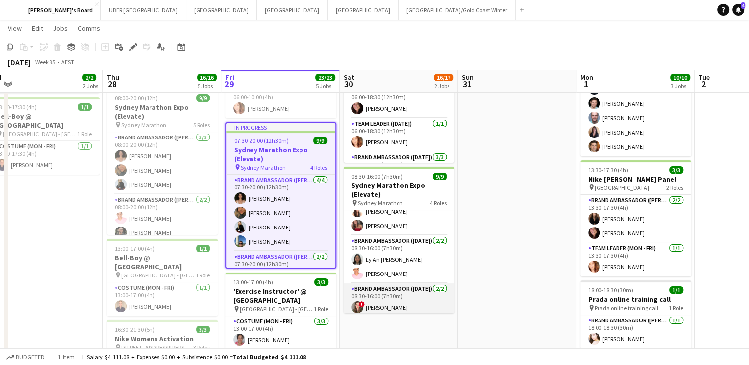
click at [391, 260] on app-card-role "Brand Ambassador ([DATE]) [DATE] 08:30-16:00 (7h30m) Ly An [PERSON_NAME] [PERSO…" at bounding box center [398, 260] width 111 height 48
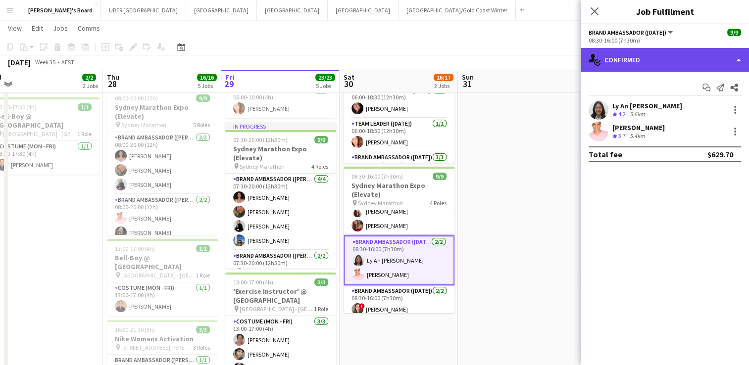
click at [671, 62] on div "single-neutral-actions-check-2 Confirmed" at bounding box center [665, 60] width 168 height 24
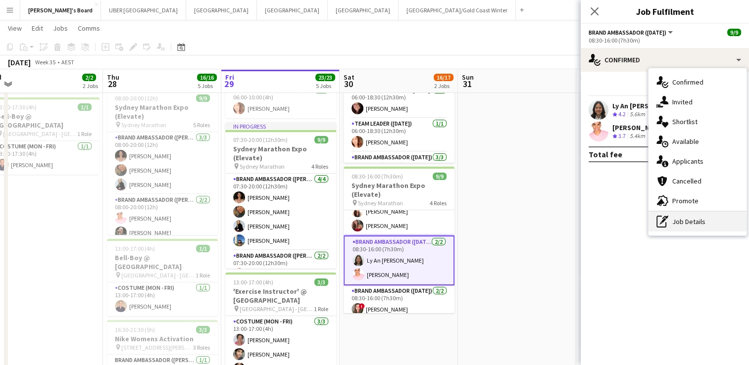
click at [694, 225] on div "pen-write Job Details" at bounding box center [697, 222] width 98 height 20
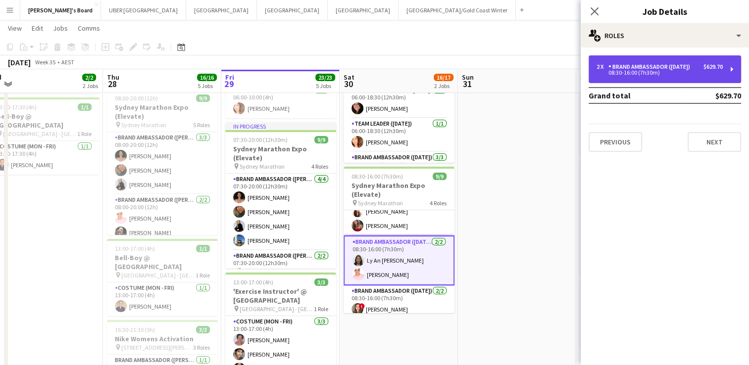
click at [669, 63] on div "Brand Ambassador ([DATE])" at bounding box center [651, 66] width 86 height 7
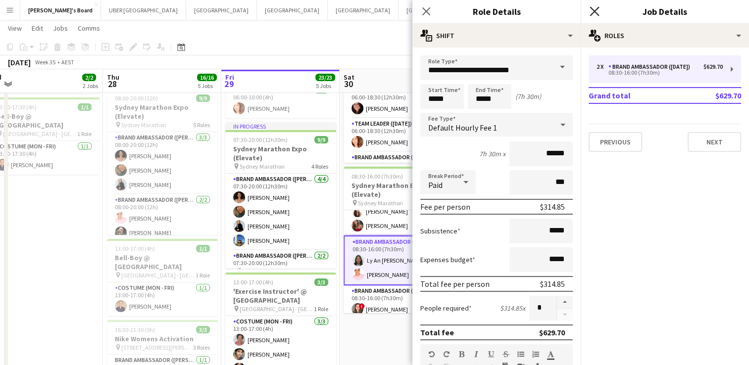
click at [594, 11] on icon at bounding box center [593, 10] width 9 height 9
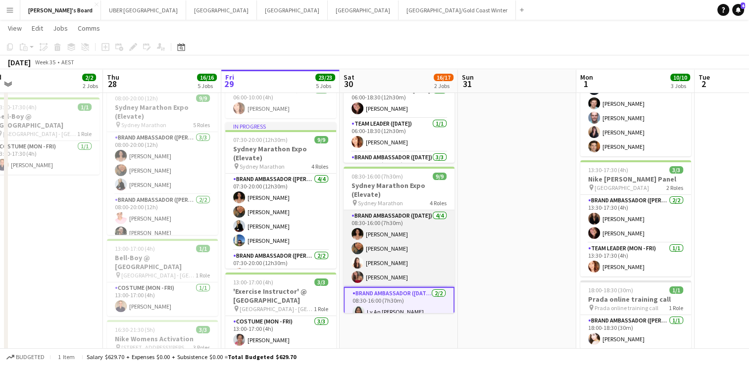
scroll to position [0, 0]
drag, startPoint x: 412, startPoint y: 235, endPoint x: 393, endPoint y: 248, distance: 23.0
click at [393, 248] on app-card-role "Brand Ambassador ([DATE]) [DATE] 08:30-16:00 (7h30m) [PERSON_NAME] [PERSON_NAME…" at bounding box center [398, 248] width 111 height 77
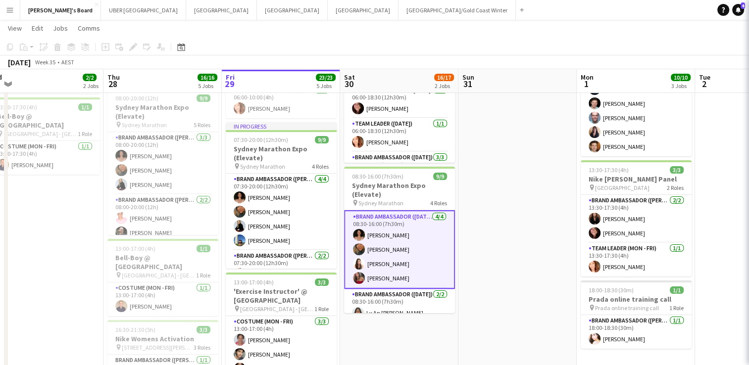
scroll to position [1, 0]
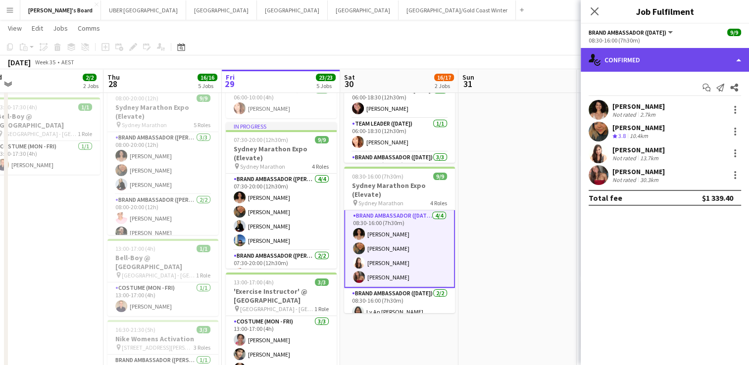
click at [672, 58] on div "single-neutral-actions-check-2 Confirmed" at bounding box center [665, 60] width 168 height 24
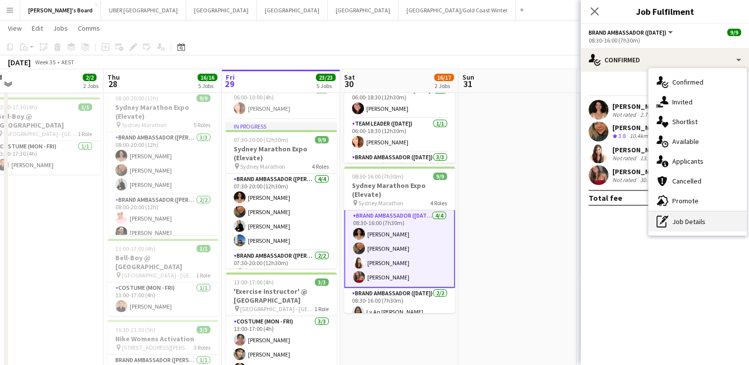
click at [674, 217] on div "pen-write Job Details" at bounding box center [697, 222] width 98 height 20
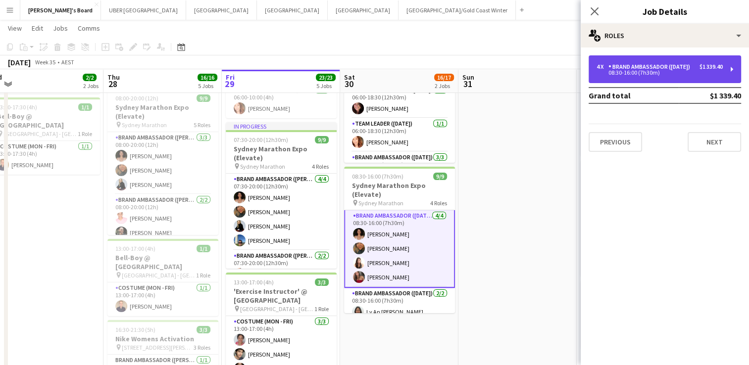
click at [620, 66] on div "Brand Ambassador ([DATE])" at bounding box center [651, 66] width 86 height 7
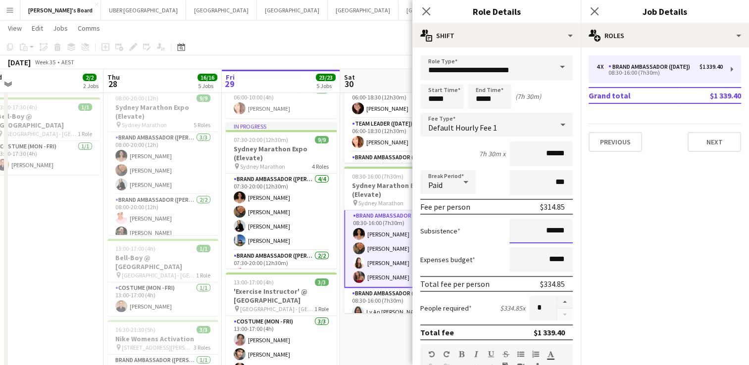
drag, startPoint x: 541, startPoint y: 231, endPoint x: 501, endPoint y: 226, distance: 40.9
click at [501, 226] on div "Subsistence ******" at bounding box center [496, 231] width 152 height 25
type input "*****"
click at [595, 8] on icon "Close pop-in" at bounding box center [593, 10] width 9 height 9
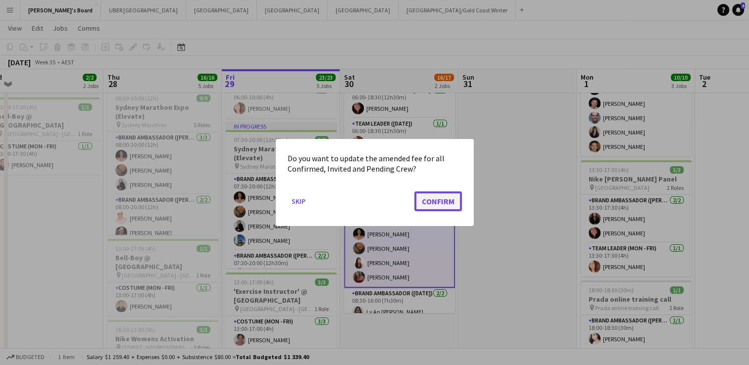
click at [450, 202] on button "Confirm" at bounding box center [438, 202] width 48 height 20
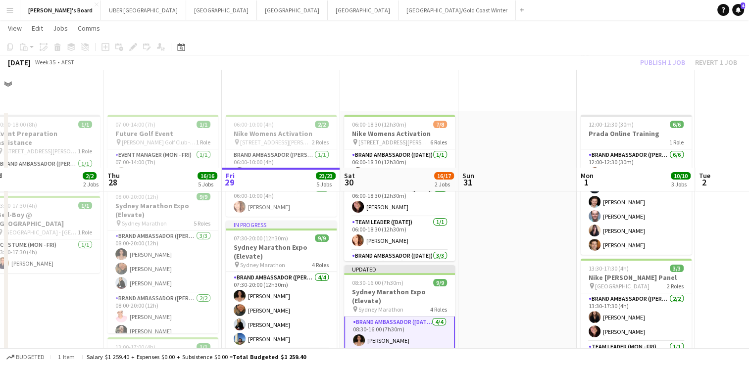
scroll to position [98, 0]
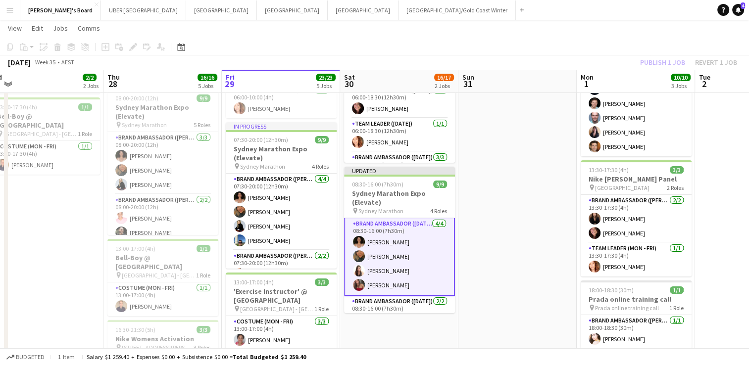
click at [403, 244] on app-card-role "Brand Ambassador ([DATE]) [DATE] 08:30-16:00 (7h30m) [PERSON_NAME] [PERSON_NAME…" at bounding box center [399, 256] width 111 height 79
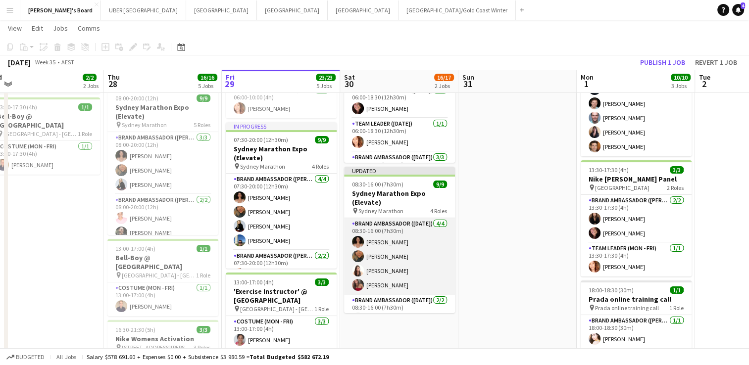
click at [403, 244] on app-card-role "Brand Ambassador ([DATE]) [DATE] 08:30-16:00 (7h30m) [PERSON_NAME] [PERSON_NAME…" at bounding box center [399, 256] width 111 height 77
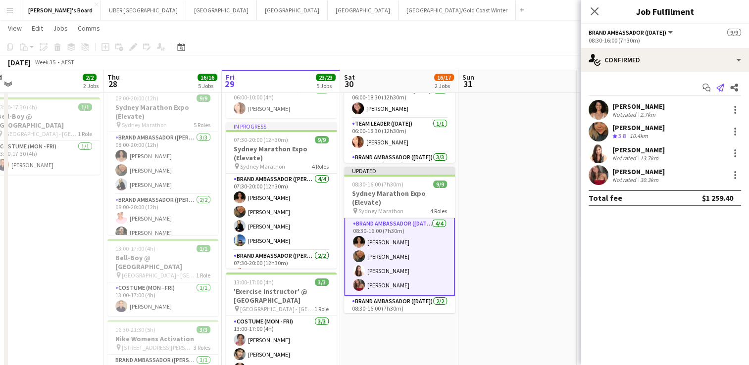
click at [717, 88] on icon at bounding box center [720, 88] width 8 height 8
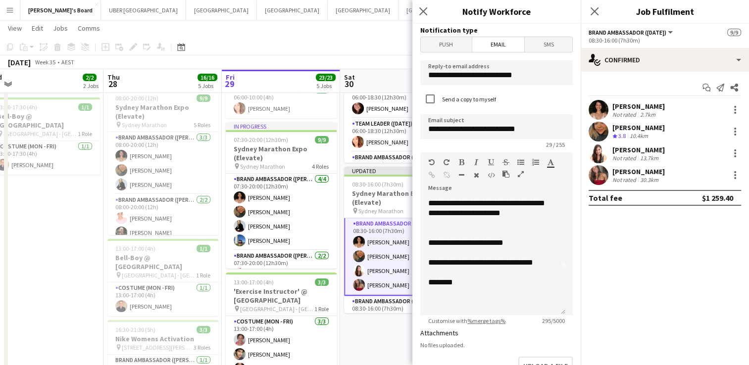
scroll to position [183, 0]
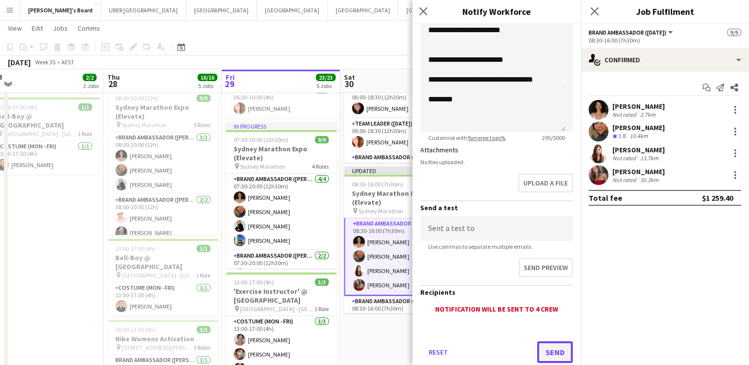
click at [540, 349] on button "Send" at bounding box center [555, 352] width 36 height 22
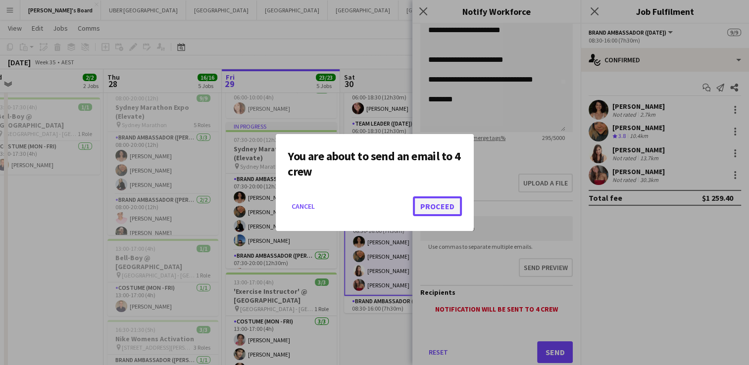
click at [443, 211] on button "Proceed" at bounding box center [437, 206] width 49 height 20
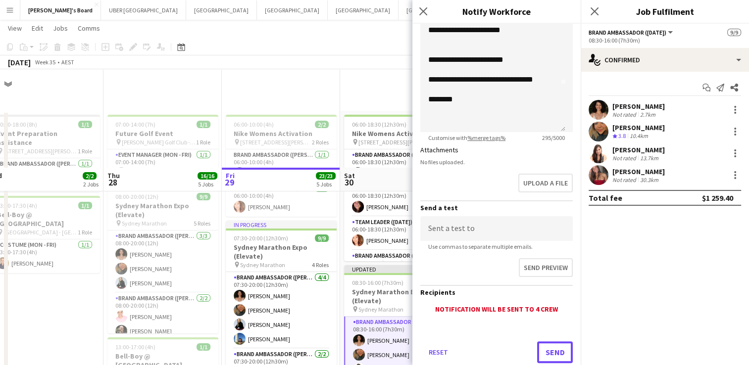
scroll to position [98, 0]
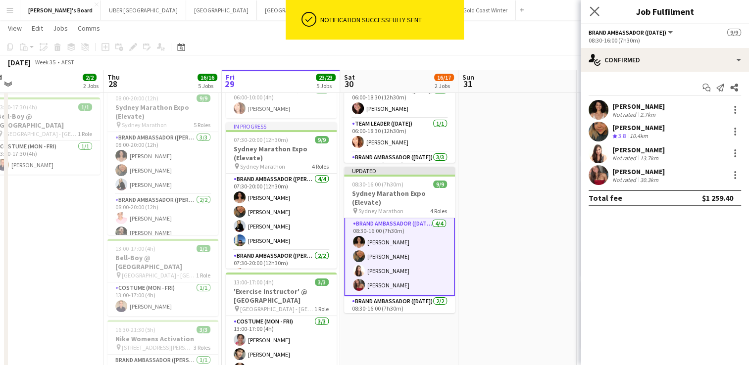
click at [588, 9] on app-icon "Close pop-in" at bounding box center [594, 11] width 14 height 14
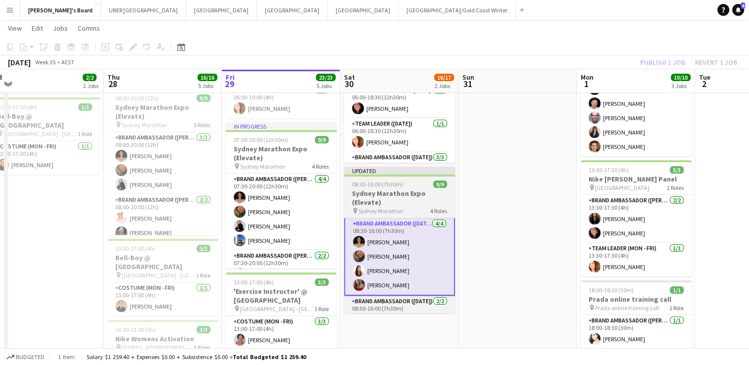
click at [393, 195] on h3 "Sydney Marathon Expo (Elevate)" at bounding box center [399, 198] width 111 height 18
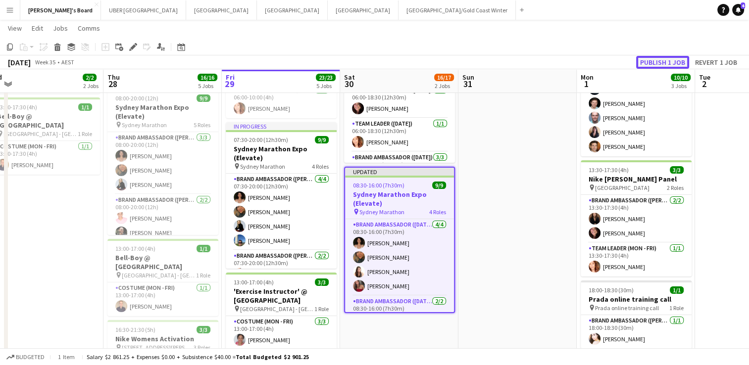
click at [666, 60] on button "Publish 1 job" at bounding box center [662, 62] width 53 height 13
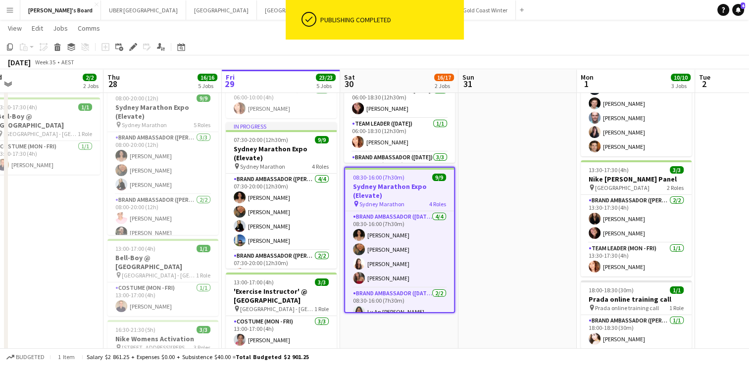
scroll to position [0, 254]
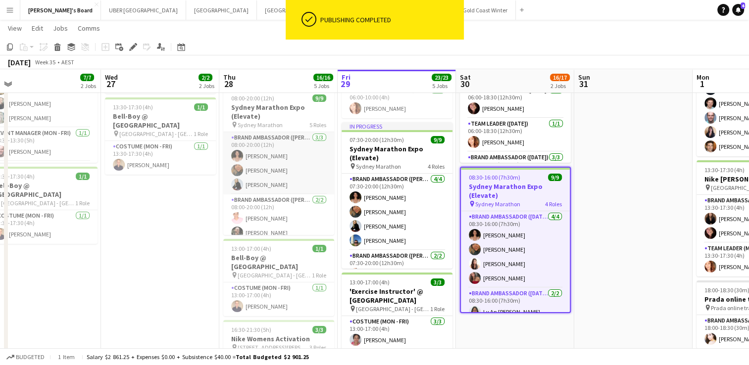
click at [279, 165] on app-card-role "Brand Ambassador (Mon - Fri) [DATE] 08:00-20:00 (12h) [PERSON_NAME] [PERSON_NAM…" at bounding box center [278, 163] width 111 height 62
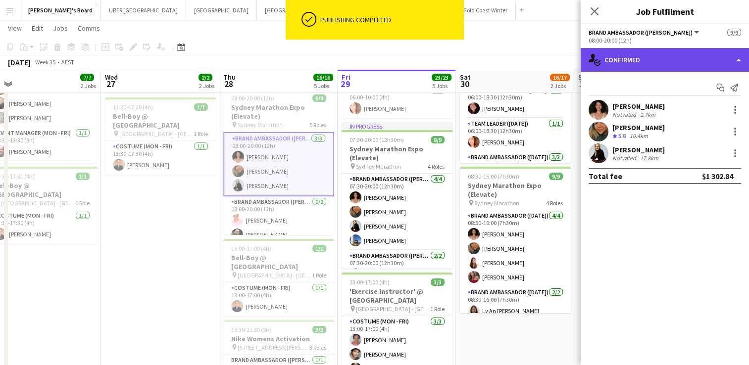
click at [665, 59] on div "single-neutral-actions-check-2 Confirmed" at bounding box center [665, 60] width 168 height 24
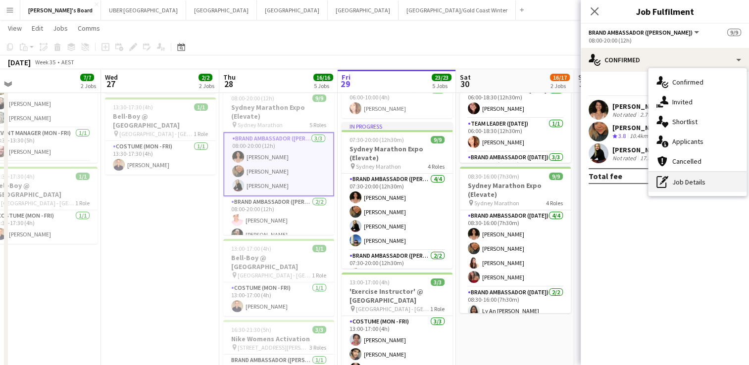
click at [710, 180] on div "pen-write Job Details" at bounding box center [697, 182] width 98 height 20
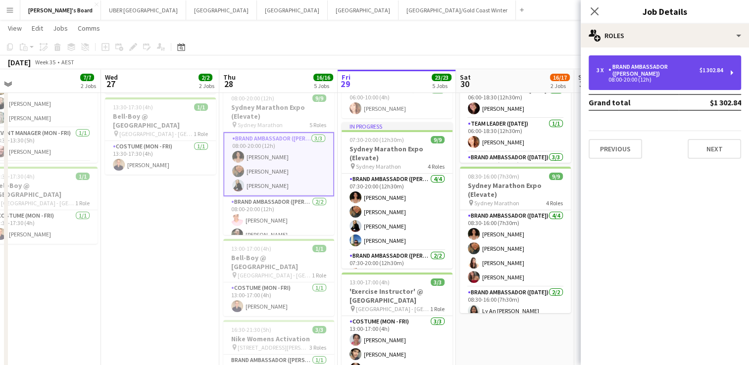
click at [677, 64] on div "Brand Ambassador ([PERSON_NAME])" at bounding box center [653, 70] width 91 height 14
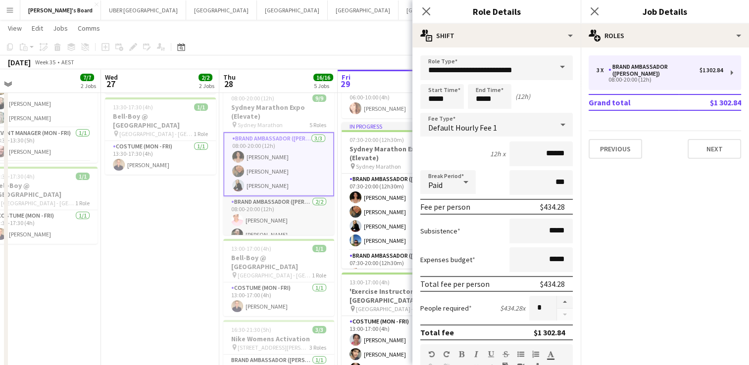
click at [296, 221] on app-card-role "Brand Ambassador (Mon - Fri) [DATE] 08:00-20:00 (12h) [PERSON_NAME] [PERSON_NAM…" at bounding box center [278, 220] width 111 height 48
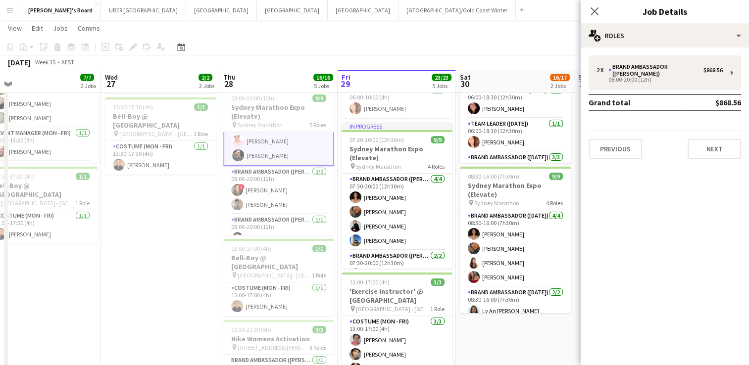
scroll to position [99, 0]
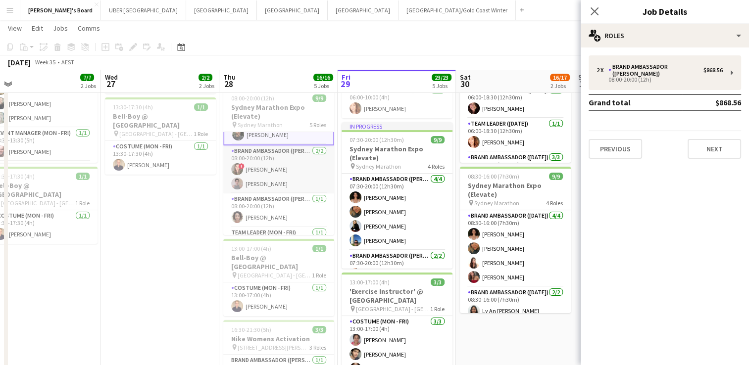
click at [291, 167] on app-card-role "Brand Ambassador (Mon - Fri) [DATE] 08:00-20:00 (12h) ! [PERSON_NAME] [PERSON_N…" at bounding box center [278, 170] width 111 height 48
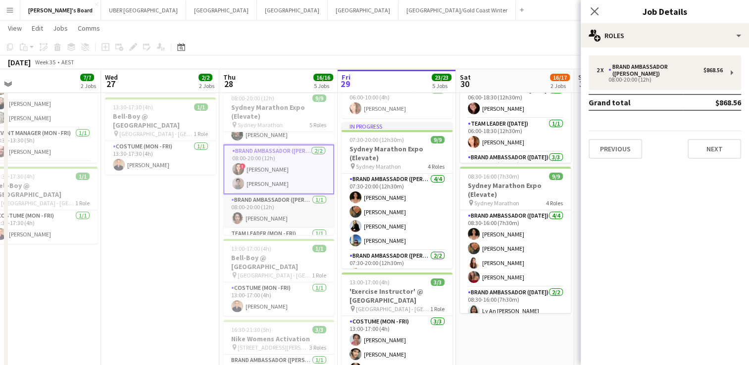
click at [299, 211] on app-card-role "Brand Ambassador (Mon - Fri) [DATE] 08:00-20:00 (12h) [PERSON_NAME]" at bounding box center [278, 211] width 111 height 34
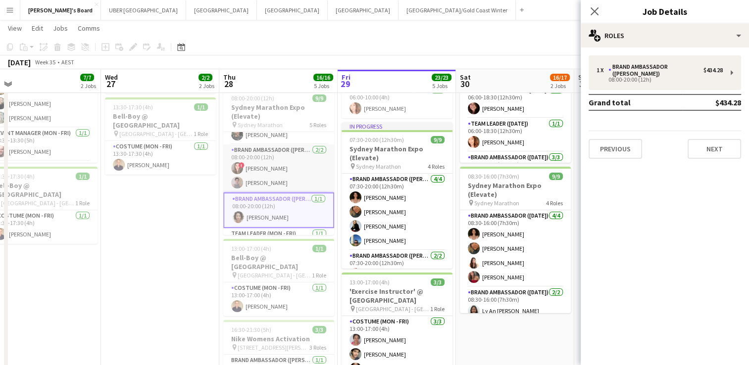
click at [271, 177] on app-card-role "Brand Ambassador (Mon - Fri) [DATE] 08:00-20:00 (12h) ! [PERSON_NAME] [PERSON_N…" at bounding box center [278, 169] width 111 height 48
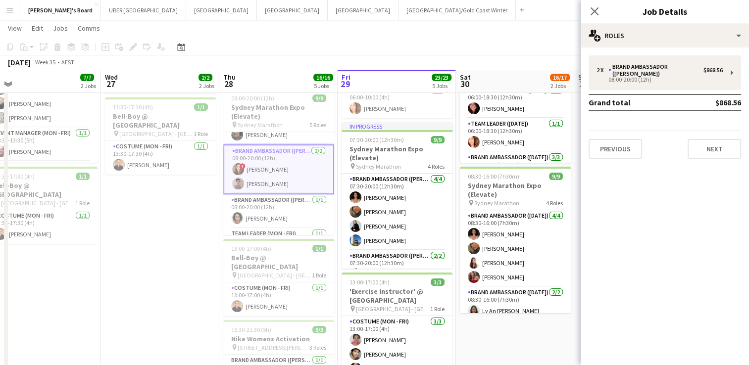
scroll to position [54, 0]
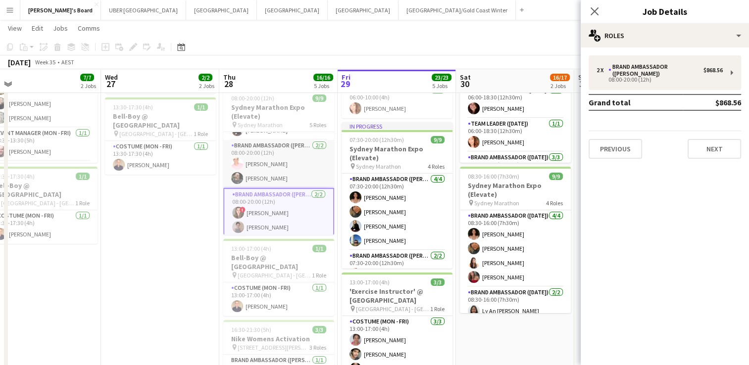
click at [289, 165] on app-card-role "Brand Ambassador (Mon - Fri) [DATE] 08:00-20:00 (12h) [PERSON_NAME] [PERSON_NAM…" at bounding box center [278, 164] width 111 height 48
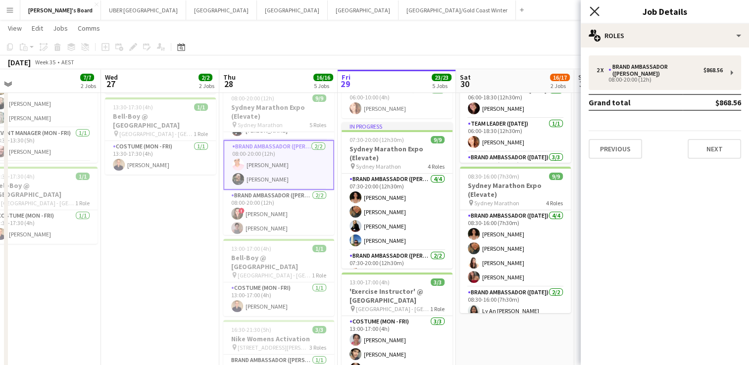
click at [595, 13] on icon at bounding box center [593, 10] width 9 height 9
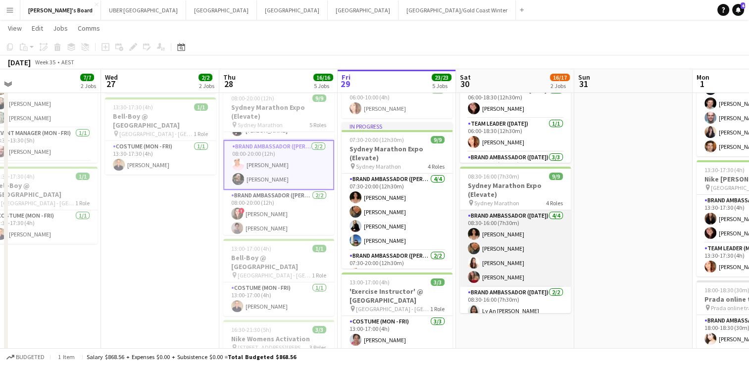
click at [513, 233] on app-card-role "Brand Ambassador ([DATE]) [DATE] 08:30-16:00 (7h30m) [PERSON_NAME] [PERSON_NAME…" at bounding box center [515, 248] width 111 height 77
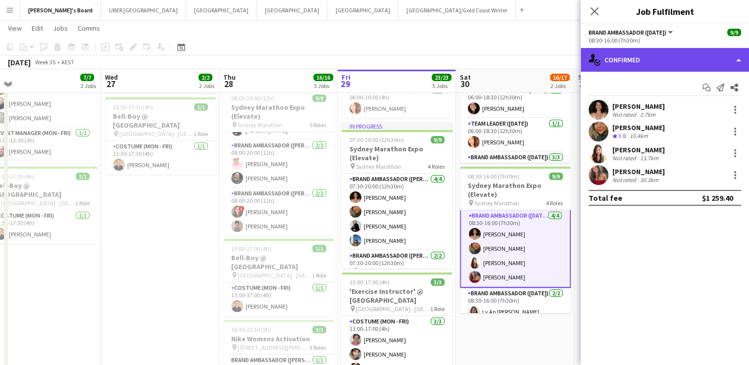
click at [628, 58] on div "single-neutral-actions-check-2 Confirmed" at bounding box center [665, 60] width 168 height 24
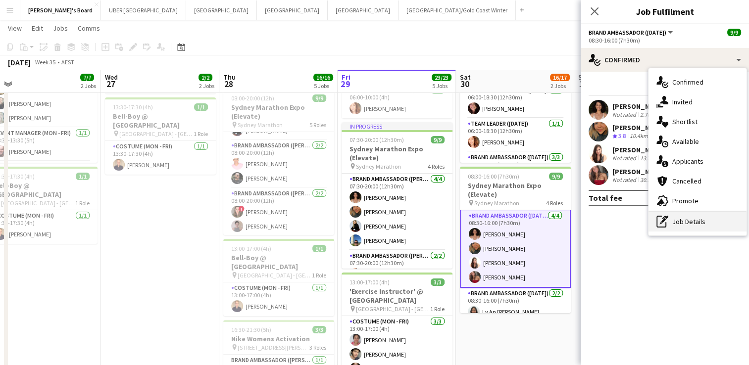
click at [690, 221] on div "pen-write Job Details" at bounding box center [697, 222] width 98 height 20
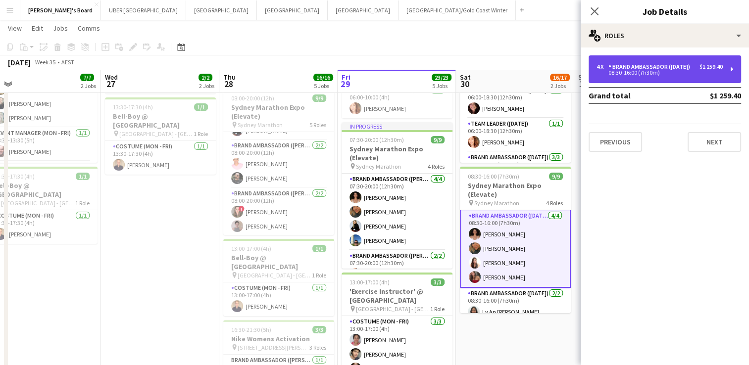
click at [679, 67] on div "Brand Ambassador ([DATE])" at bounding box center [651, 66] width 86 height 7
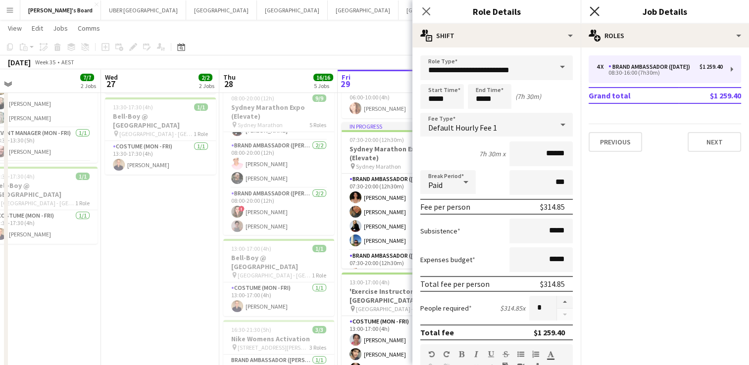
click at [591, 11] on icon "Close pop-in" at bounding box center [593, 10] width 9 height 9
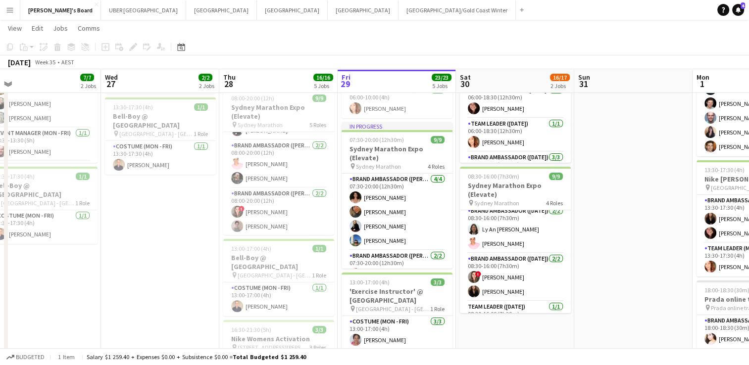
click at [490, 238] on app-card-role "Brand Ambassador ([DATE]) [DATE] 08:30-16:00 (7h30m) Ly An [PERSON_NAME] [PERSO…" at bounding box center [515, 229] width 111 height 48
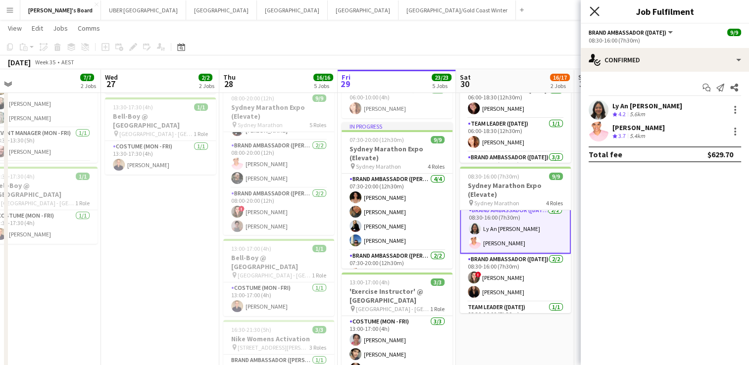
click at [591, 6] on icon "Close pop-in" at bounding box center [593, 10] width 9 height 9
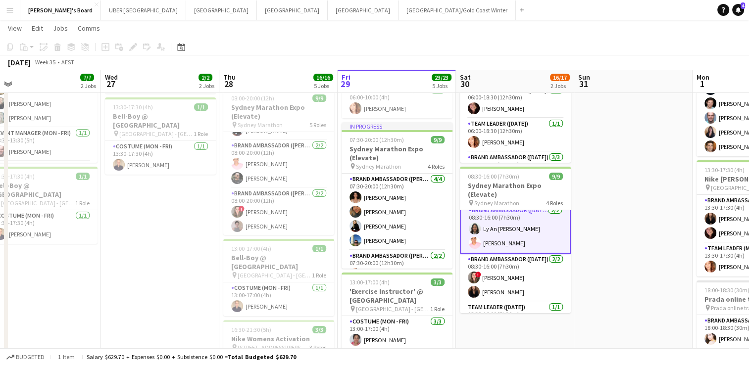
click at [516, 240] on app-card-role "Brand Ambassador ([DATE]) [DATE] 08:30-16:00 (7h30m) Ly An [PERSON_NAME] [PERSO…" at bounding box center [515, 229] width 111 height 50
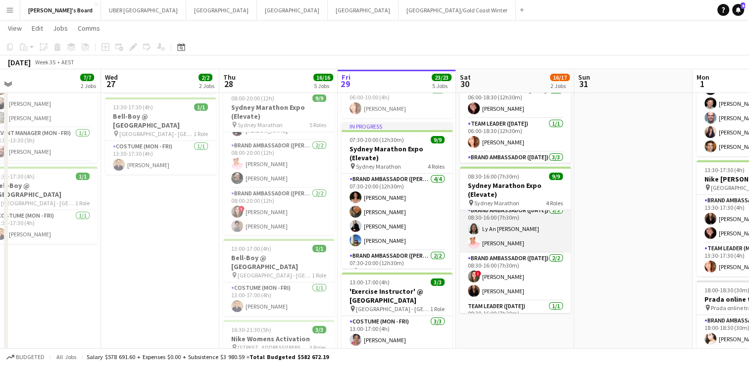
drag, startPoint x: 516, startPoint y: 240, endPoint x: 485, endPoint y: 241, distance: 31.7
click at [485, 241] on app-card-role "Brand Ambassador ([DATE]) [DATE] 08:30-16:00 (7h30m) Ly An [PERSON_NAME] [PERSO…" at bounding box center [515, 229] width 111 height 48
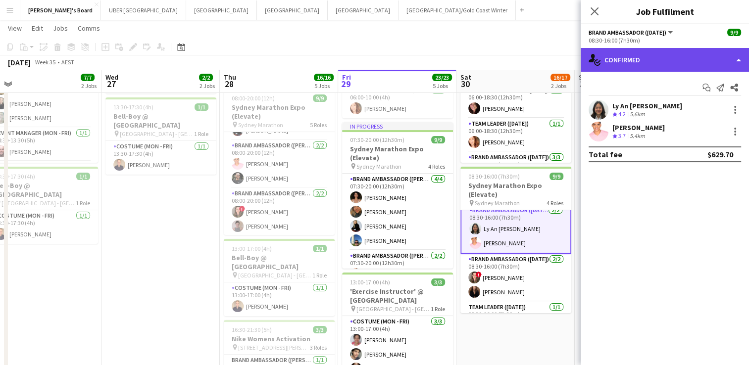
click at [643, 57] on div "single-neutral-actions-check-2 Confirmed" at bounding box center [665, 60] width 168 height 24
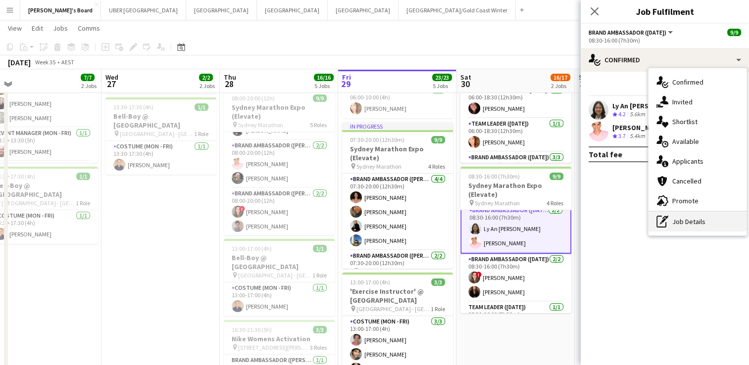
click at [686, 222] on div "pen-write Job Details" at bounding box center [697, 222] width 98 height 20
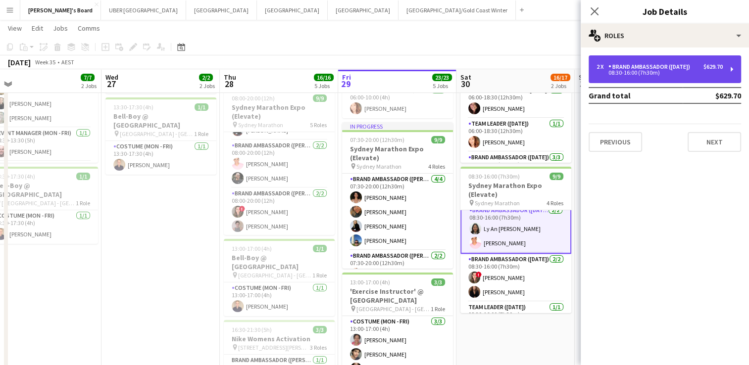
click at [643, 77] on div "2 x Brand Ambassador ([DATE]) $629.70 08:30-16:00 (7h30m)" at bounding box center [664, 69] width 152 height 28
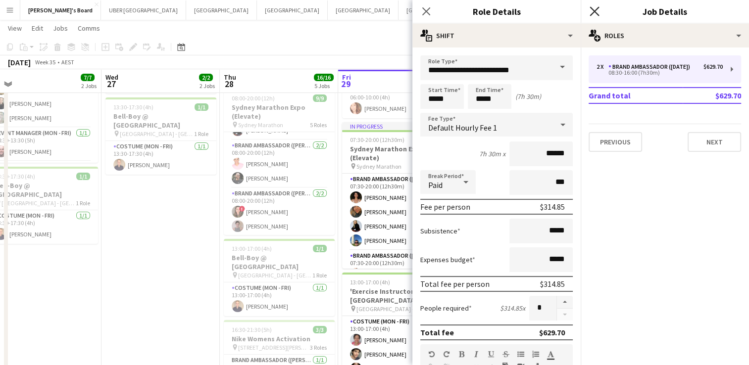
click at [596, 11] on icon "Close pop-in" at bounding box center [593, 10] width 9 height 9
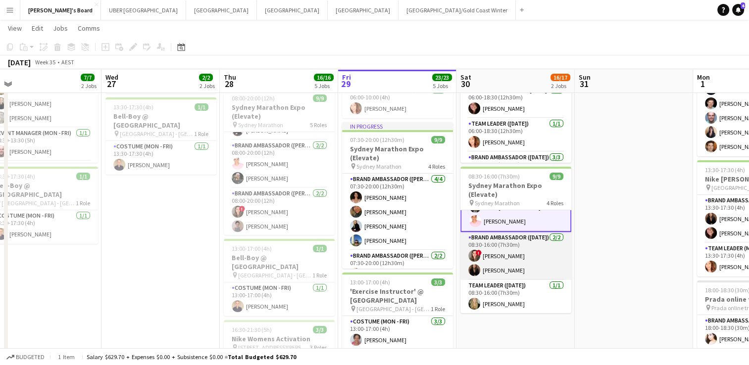
click at [496, 258] on app-card-role "Brand Ambassador ([DATE]) [DATE] 08:30-16:00 (7h30m) ! [PERSON_NAME] [PERSON_NA…" at bounding box center [515, 256] width 111 height 48
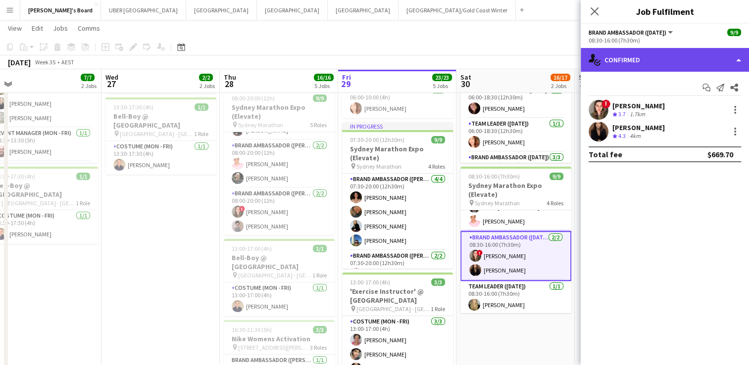
click at [615, 62] on div "single-neutral-actions-check-2 Confirmed" at bounding box center [665, 60] width 168 height 24
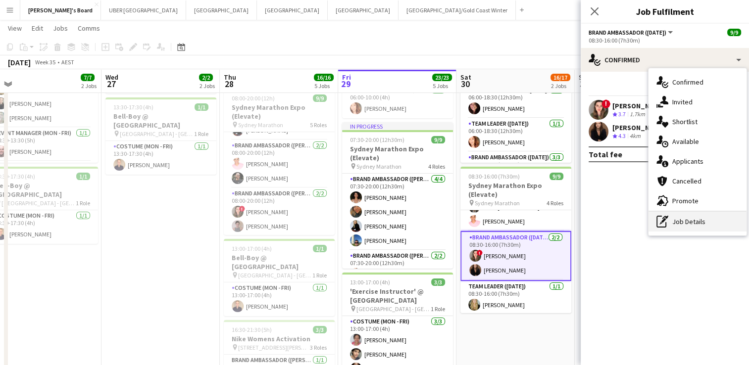
click at [675, 221] on div "pen-write Job Details" at bounding box center [697, 222] width 98 height 20
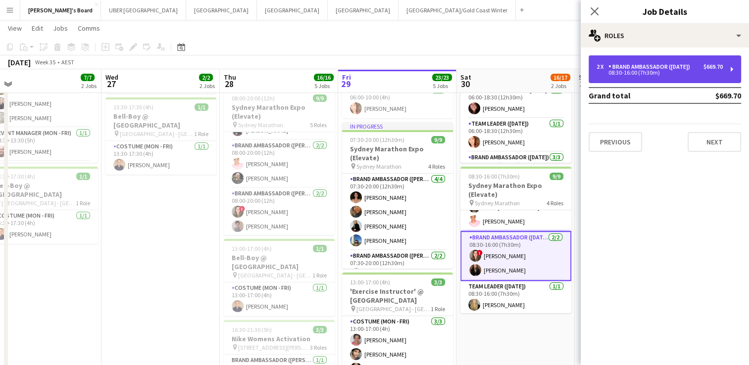
click at [626, 64] on div "Brand Ambassador ([DATE])" at bounding box center [651, 66] width 86 height 7
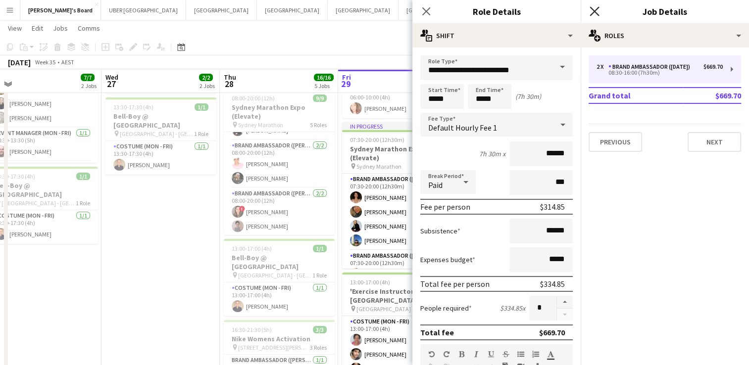
click at [593, 12] on icon at bounding box center [593, 10] width 9 height 9
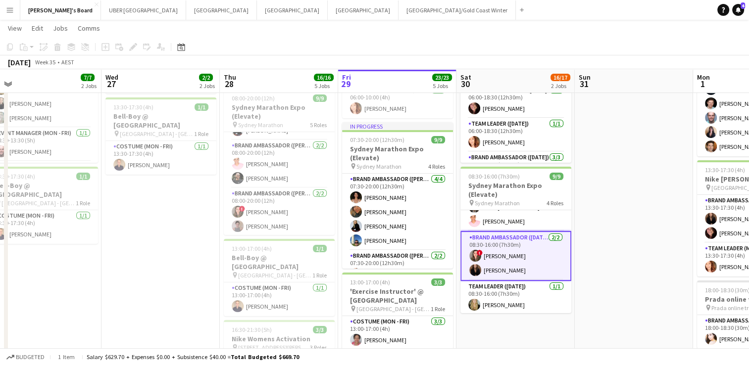
click at [495, 269] on app-card-role "Brand Ambassador ([DATE]) [DATE] 08:30-16:00 (7h30m) ! [PERSON_NAME] [PERSON_NA…" at bounding box center [515, 256] width 111 height 50
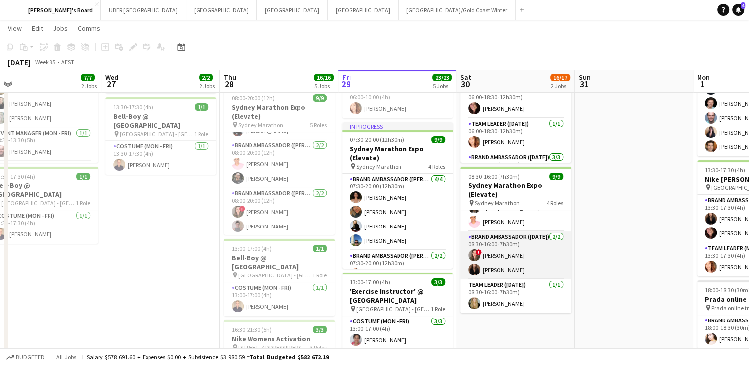
scroll to position [103, 0]
drag, startPoint x: 495, startPoint y: 269, endPoint x: 489, endPoint y: 267, distance: 6.4
click at [489, 267] on app-card-role "Brand Ambassador ([DATE]) [DATE] 08:30-16:00 (7h30m) ! [PERSON_NAME] [PERSON_NA…" at bounding box center [515, 256] width 111 height 48
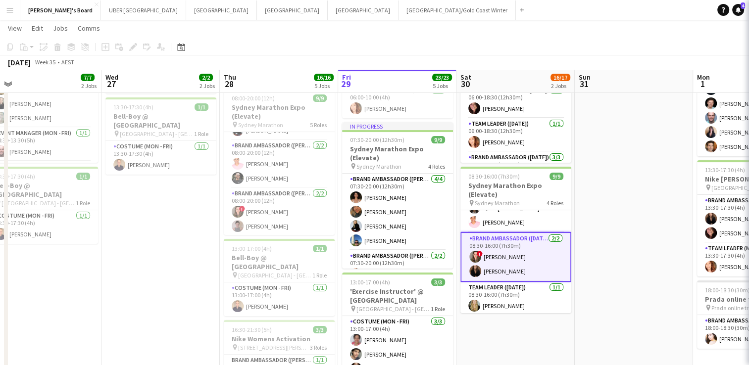
scroll to position [104, 0]
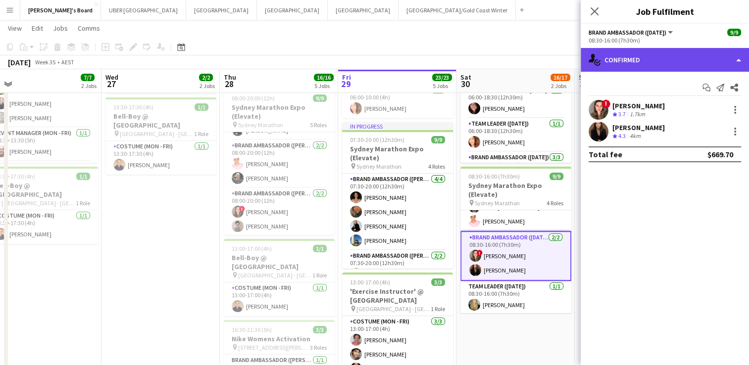
click at [642, 58] on div "single-neutral-actions-check-2 Confirmed" at bounding box center [665, 60] width 168 height 24
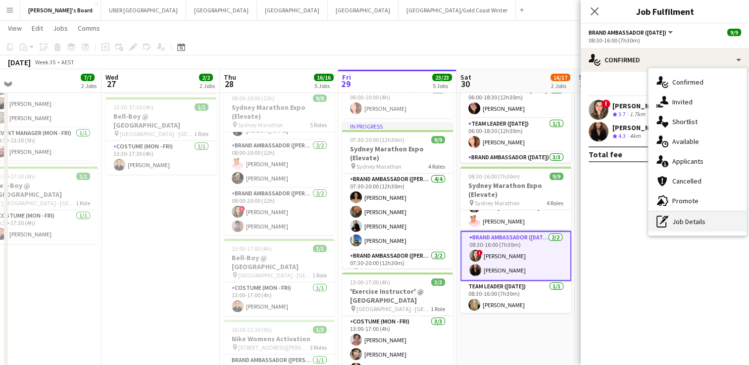
click at [667, 220] on icon "pen-write" at bounding box center [662, 222] width 12 height 12
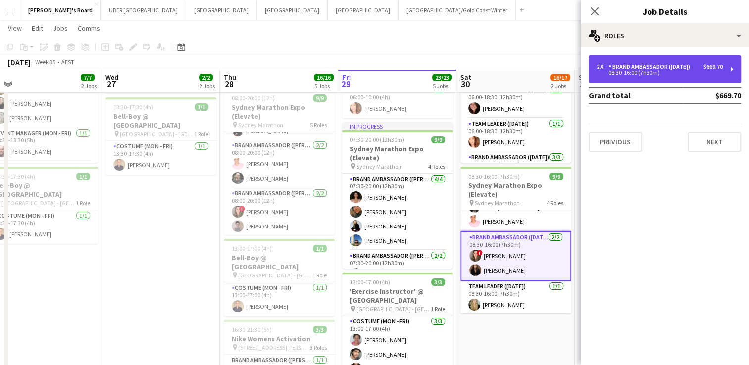
click at [687, 66] on div "Brand Ambassador ([DATE])" at bounding box center [651, 66] width 86 height 7
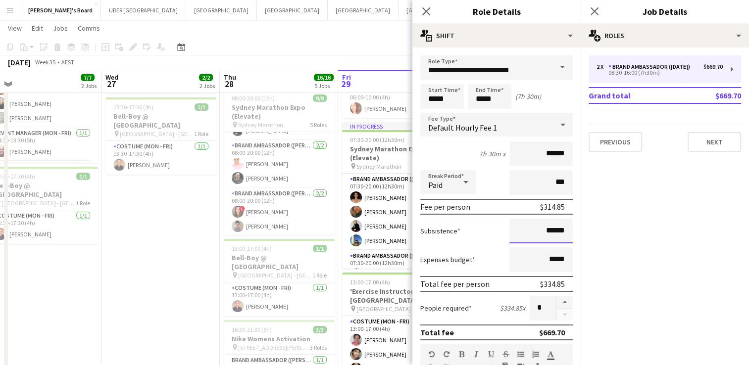
drag, startPoint x: 558, startPoint y: 229, endPoint x: 479, endPoint y: 220, distance: 79.2
click at [479, 220] on div "Subsistence ******" at bounding box center [496, 231] width 152 height 25
type input "*****"
click at [592, 10] on icon at bounding box center [593, 10] width 9 height 9
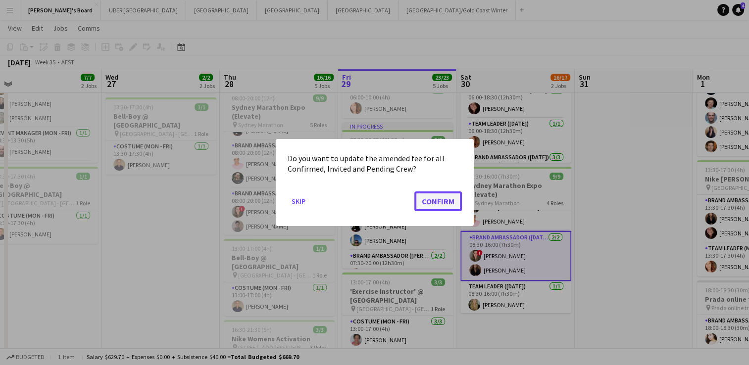
click at [434, 196] on button "Confirm" at bounding box center [438, 202] width 48 height 20
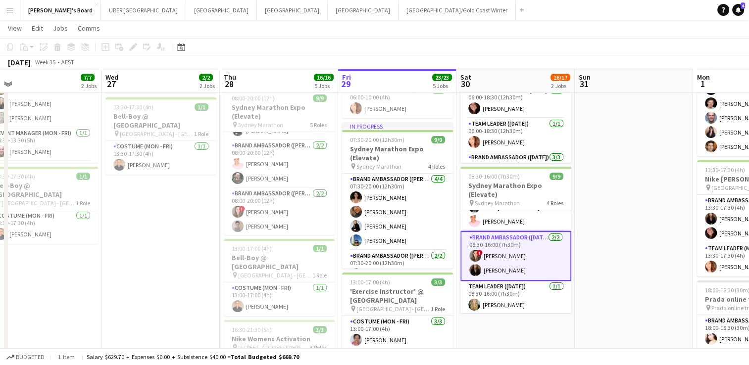
scroll to position [98, 0]
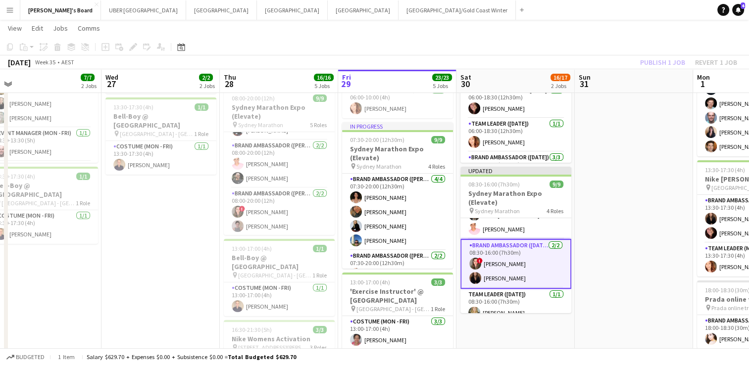
click at [526, 263] on app-card-role "Brand Ambassador ([DATE]) [DATE] 08:30-16:00 (7h30m) ! [PERSON_NAME] [PERSON_NA…" at bounding box center [515, 264] width 111 height 50
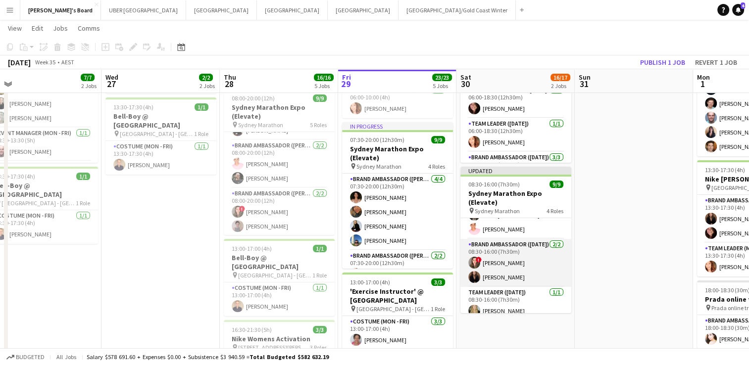
click at [526, 263] on app-card-role "Brand Ambassador ([DATE]) [DATE] 08:30-16:00 (7h30m) ! [PERSON_NAME] [PERSON_NA…" at bounding box center [515, 263] width 111 height 48
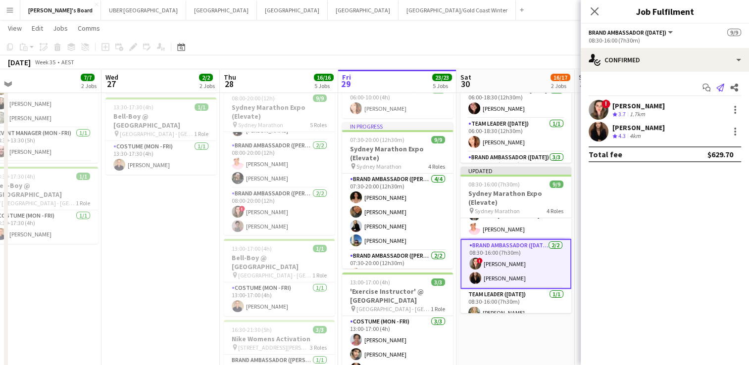
click at [721, 89] on icon "Send notification" at bounding box center [720, 88] width 8 height 8
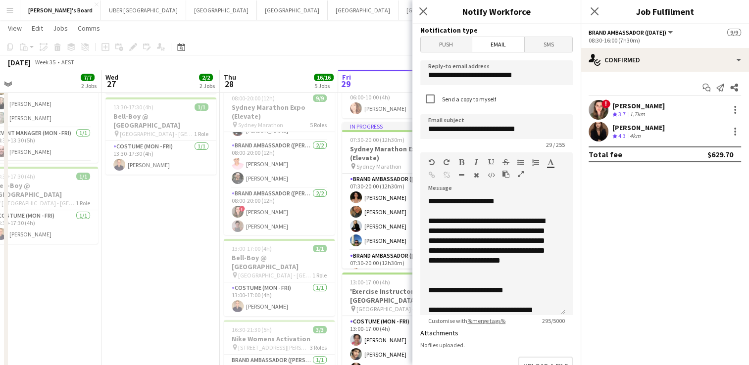
scroll to position [207, 0]
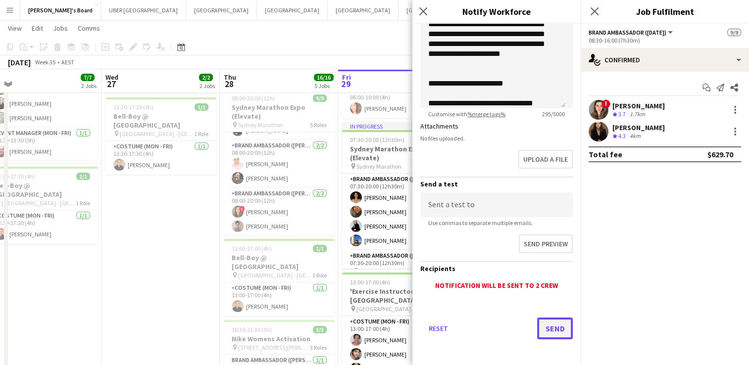
click at [545, 328] on button "Send" at bounding box center [555, 329] width 36 height 22
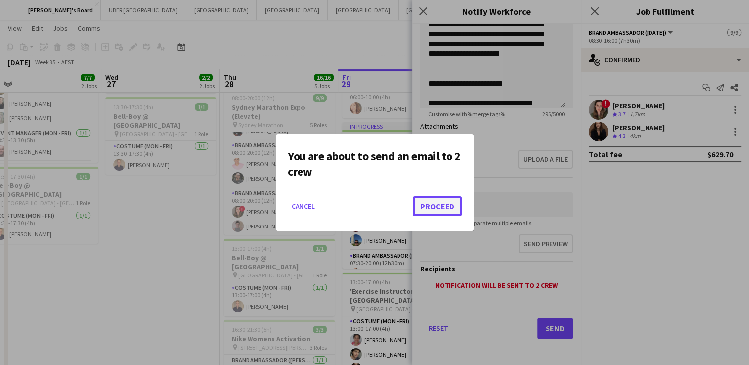
click at [437, 206] on button "Proceed" at bounding box center [437, 206] width 49 height 20
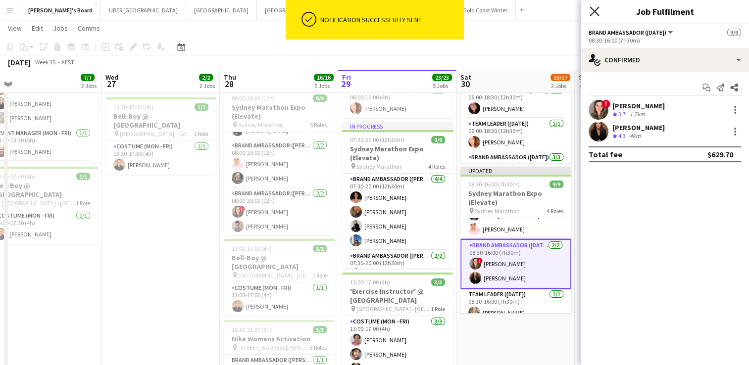
click at [592, 9] on icon "Close pop-in" at bounding box center [593, 10] width 9 height 9
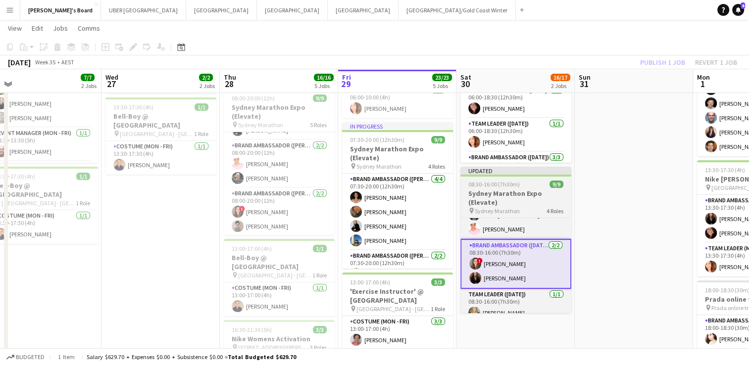
click at [509, 202] on h3 "Sydney Marathon Expo (Elevate)" at bounding box center [515, 198] width 111 height 18
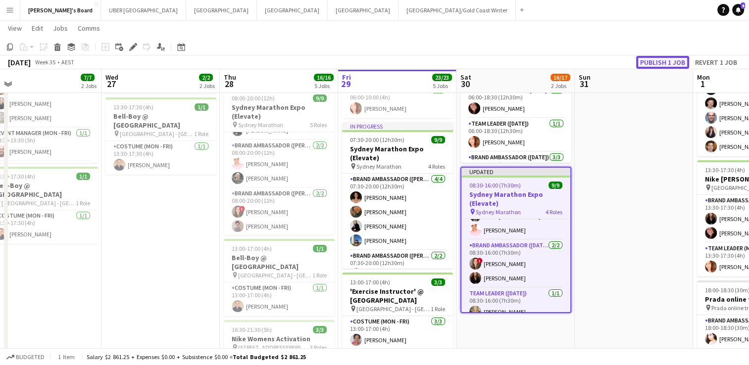
click at [655, 68] on button "Publish 1 job" at bounding box center [662, 62] width 53 height 13
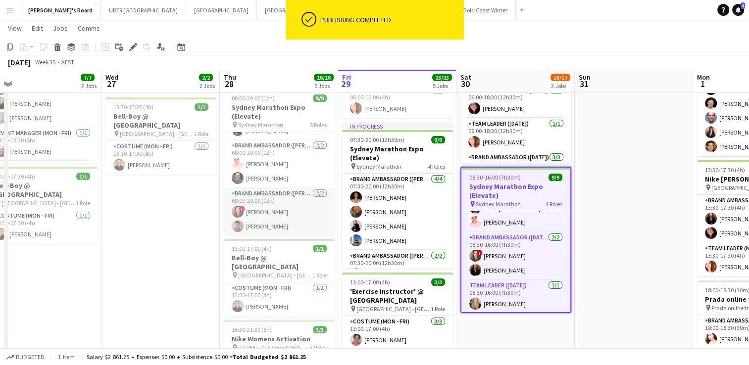
scroll to position [0, 0]
click at [270, 165] on app-card-role "Brand Ambassador (Mon - Fri) [DATE] 08:00-20:00 (12h) [PERSON_NAME] [PERSON_NAM…" at bounding box center [279, 163] width 111 height 62
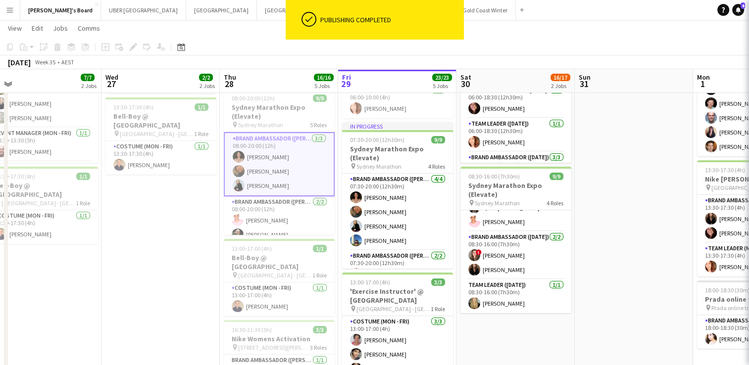
scroll to position [103, 0]
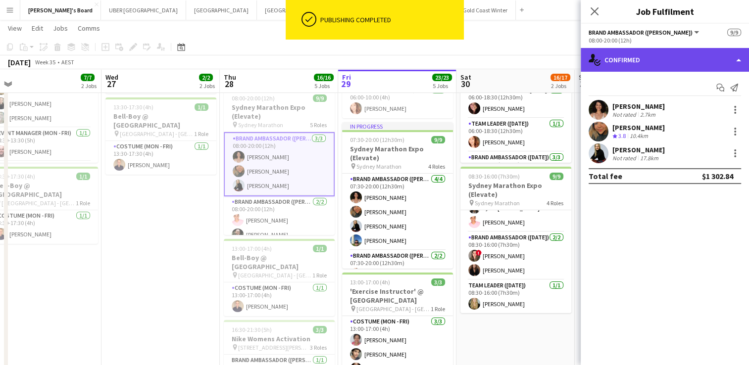
click at [639, 58] on div "single-neutral-actions-check-2 Confirmed" at bounding box center [665, 60] width 168 height 24
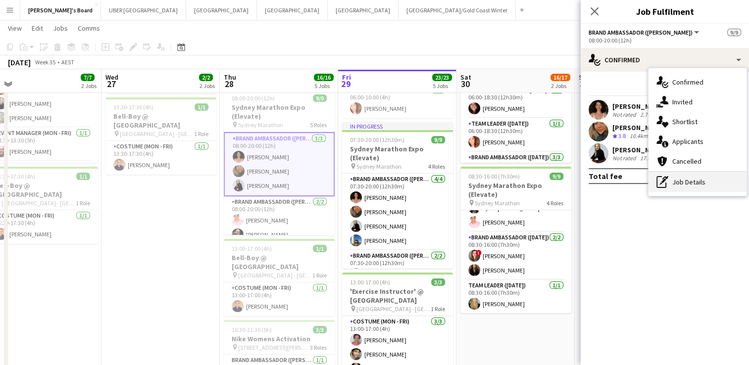
click at [694, 183] on div "pen-write Job Details" at bounding box center [697, 182] width 98 height 20
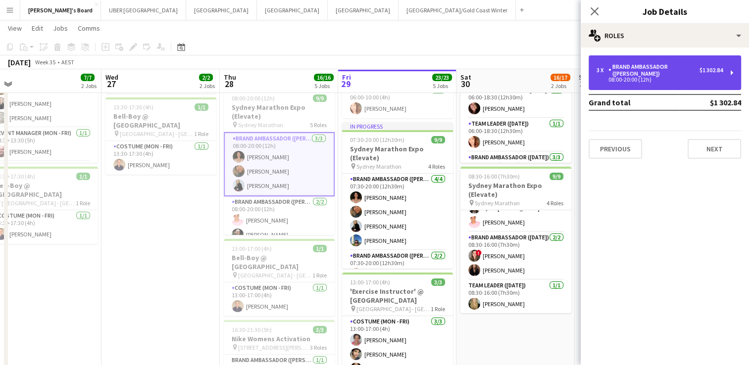
click at [657, 75] on div "Brand Ambassador ([PERSON_NAME])" at bounding box center [653, 70] width 91 height 14
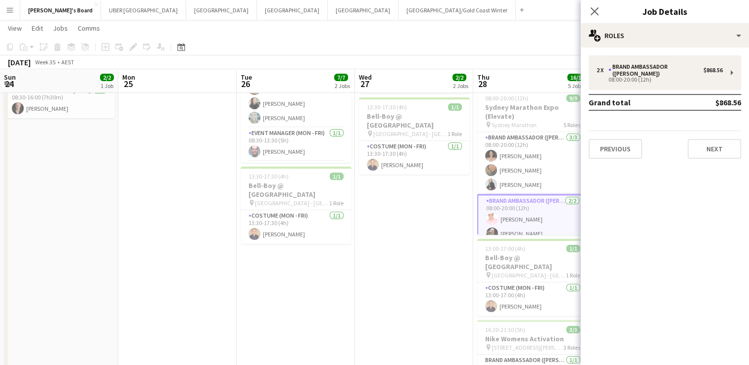
scroll to position [103, 0]
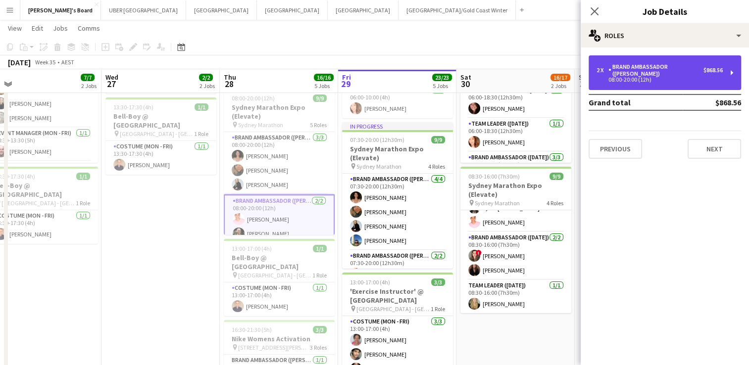
click at [673, 77] on div "08:00-20:00 (12h)" at bounding box center [659, 79] width 126 height 5
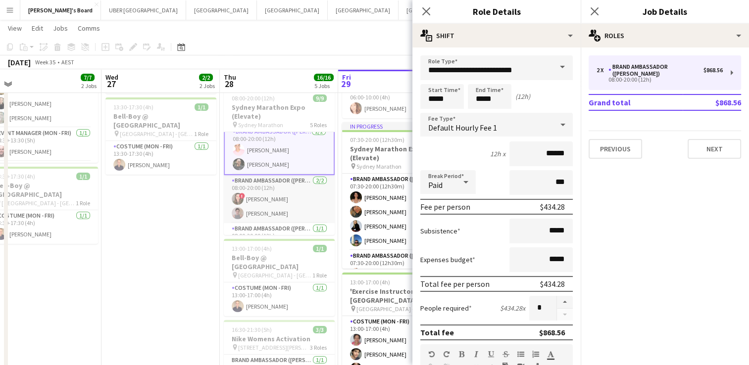
click at [279, 195] on app-card-role "Brand Ambassador (Mon - Fri) [DATE] 08:00-20:00 (12h) ! [PERSON_NAME] [PERSON_N…" at bounding box center [279, 199] width 111 height 48
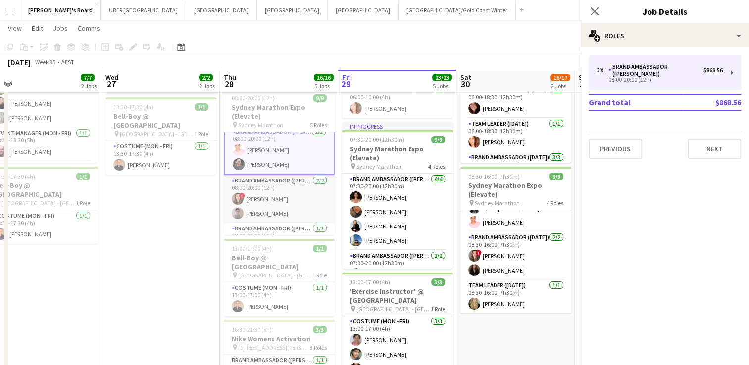
scroll to position [68, 0]
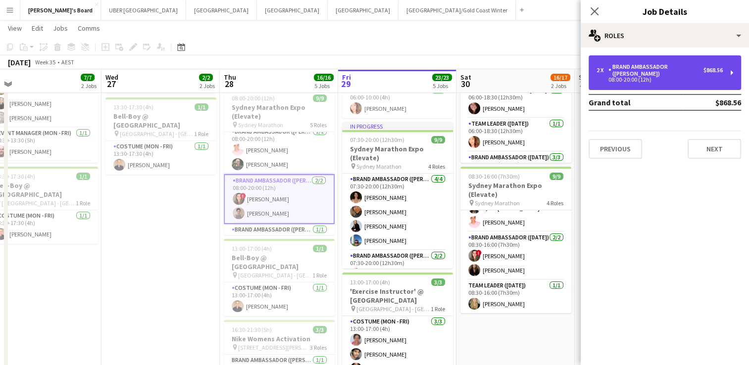
click at [671, 69] on div "Brand Ambassador ([PERSON_NAME])" at bounding box center [655, 70] width 95 height 14
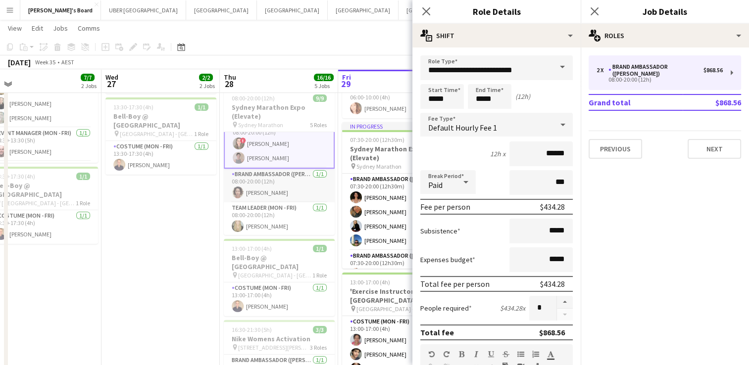
click at [282, 184] on app-card-role "Brand Ambassador (Mon - Fri) [DATE] 08:00-20:00 (12h) [PERSON_NAME]" at bounding box center [279, 186] width 111 height 34
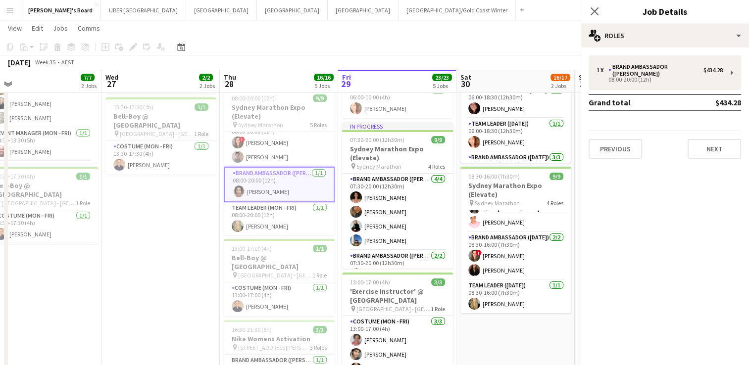
scroll to position [123, 0]
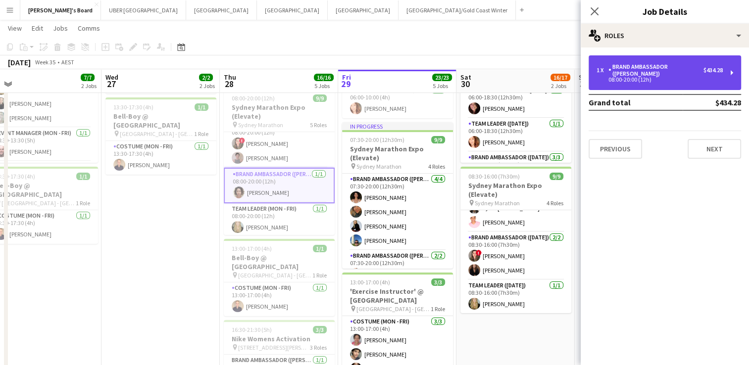
click at [703, 67] on div "$434.28" at bounding box center [712, 70] width 19 height 7
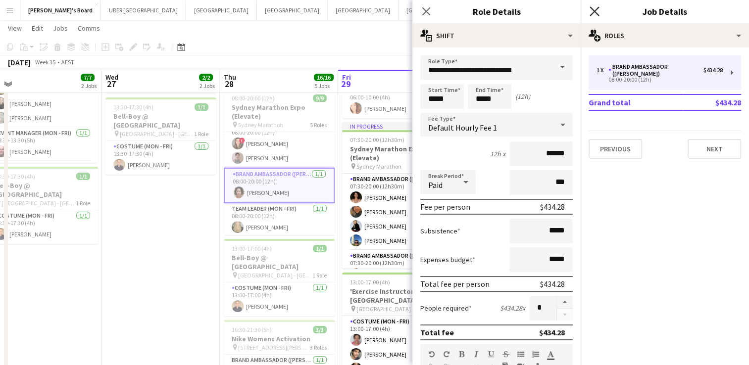
click at [595, 10] on icon at bounding box center [593, 10] width 9 height 9
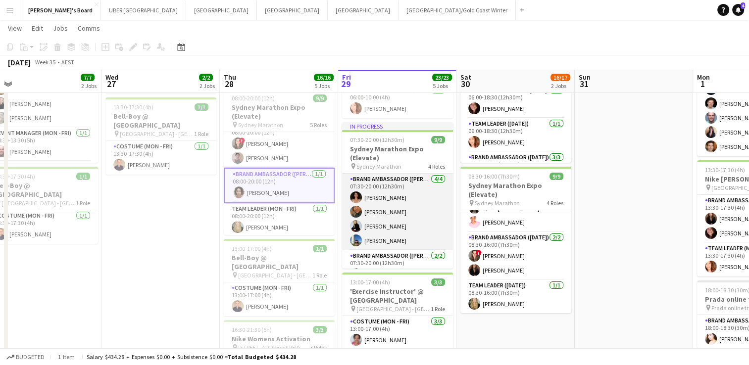
click at [403, 193] on app-card-role "Brand Ambassador (Mon - Fri) [DATE] 07:30-20:00 (12h30m) [PERSON_NAME] [PERSON_…" at bounding box center [397, 212] width 111 height 77
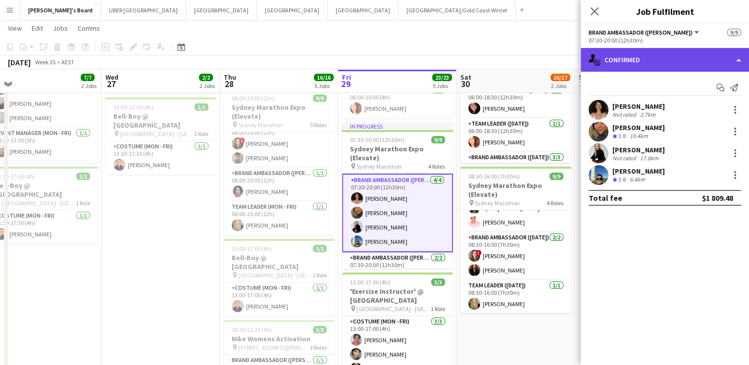
click at [618, 66] on div "single-neutral-actions-check-2 Confirmed" at bounding box center [665, 60] width 168 height 24
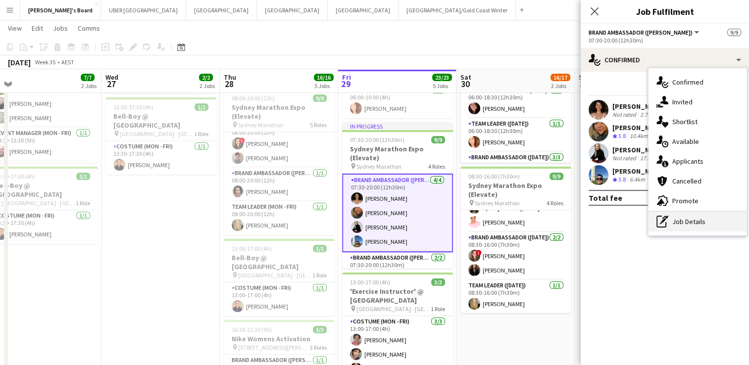
click at [711, 229] on div "pen-write Job Details" at bounding box center [697, 222] width 98 height 20
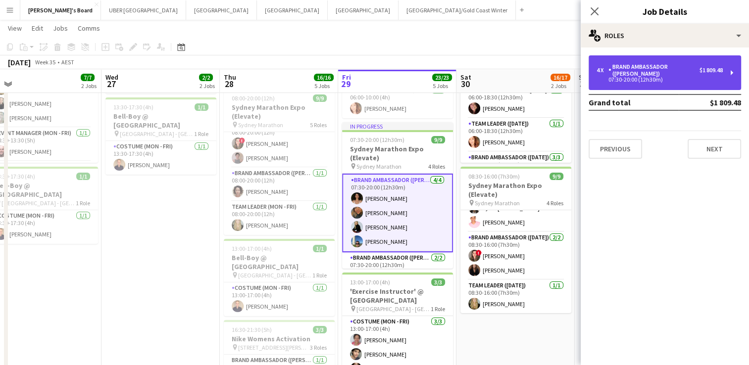
click at [693, 58] on div "4 x Brand Ambassador (Mon - Fri) $1 809.48 07:30-20:00 (12h30m)" at bounding box center [664, 72] width 152 height 35
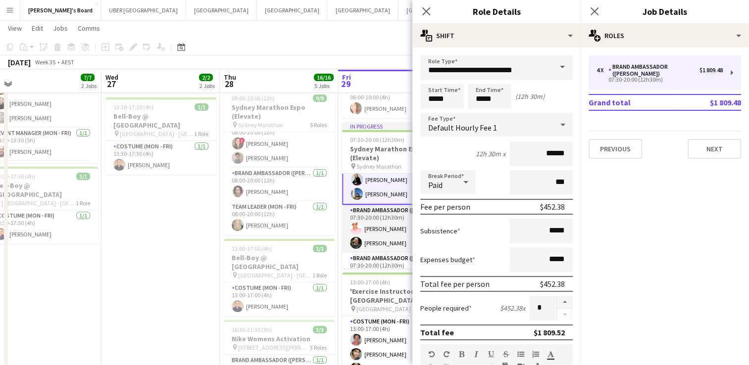
click at [388, 227] on app-card-role "Brand Ambassador (Mon - Fri) [DATE] 07:30-20:00 (12h30m) [PERSON_NAME] [PERSON_…" at bounding box center [397, 229] width 111 height 48
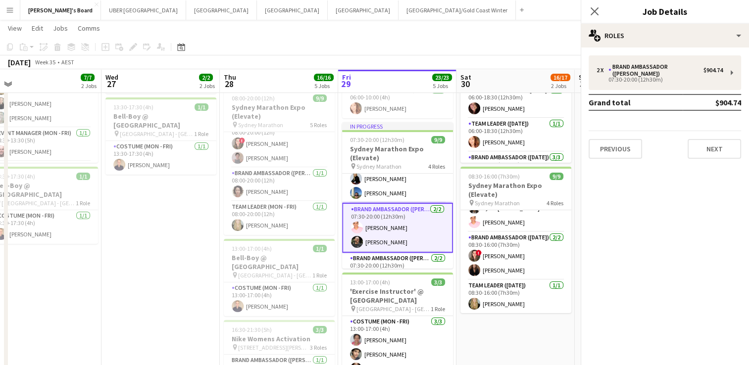
scroll to position [47, 0]
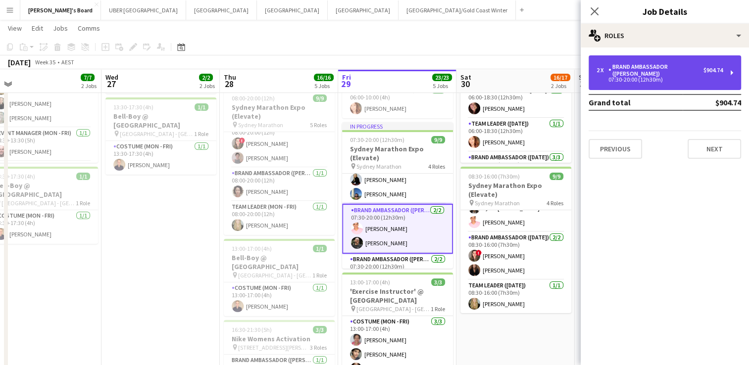
click at [672, 69] on div "Brand Ambassador ([PERSON_NAME])" at bounding box center [655, 70] width 95 height 14
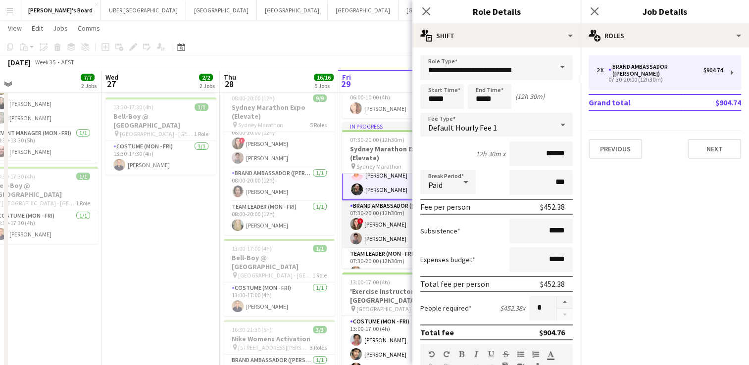
click at [376, 223] on app-card-role "Brand Ambassador (Mon - Fri) [DATE] 07:30-20:00 (12h30m) ! [PERSON_NAME] [PERSO…" at bounding box center [397, 224] width 111 height 48
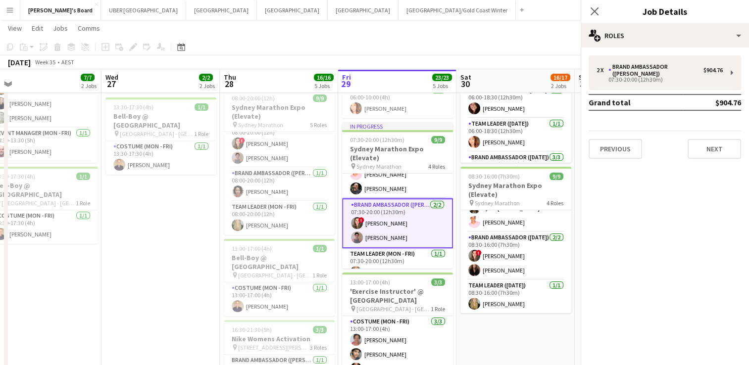
scroll to position [99, 0]
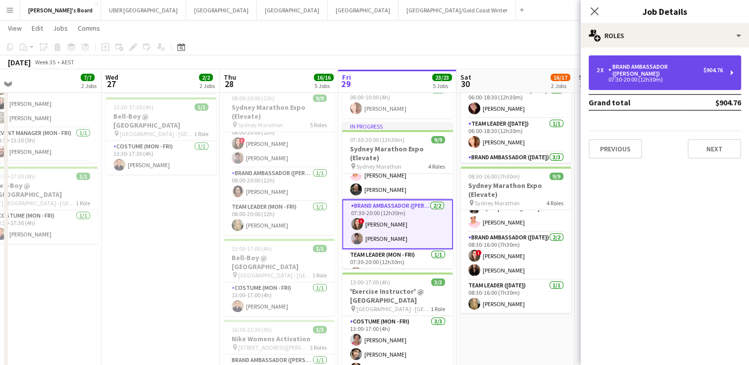
click at [629, 77] on div "07:30-20:00 (12h30m)" at bounding box center [659, 79] width 126 height 5
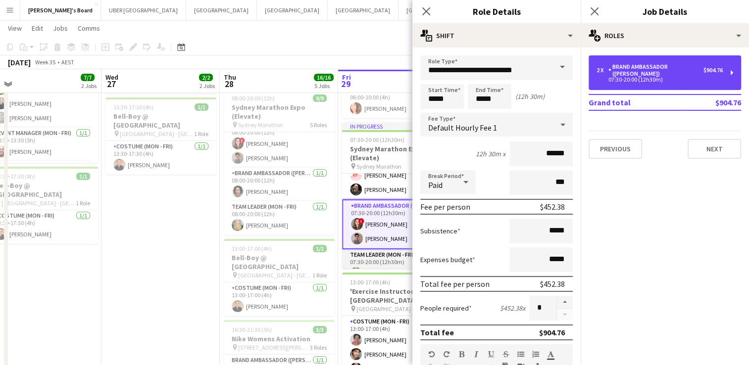
scroll to position [113, 0]
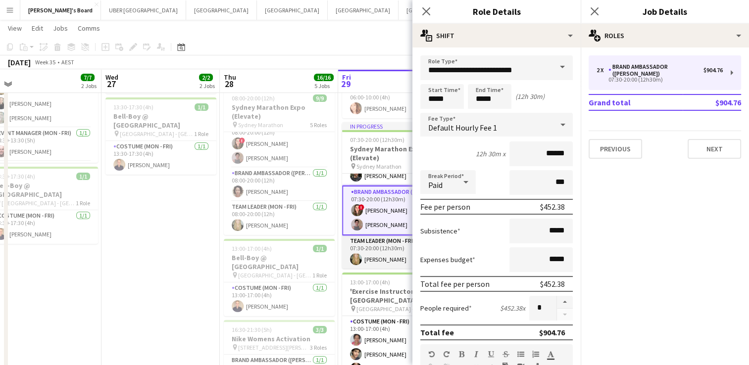
click at [388, 252] on app-card-role "Team Leader (Mon - Fri) [DATE] 07:30-20:00 (12h30m) [PERSON_NAME]" at bounding box center [397, 253] width 111 height 34
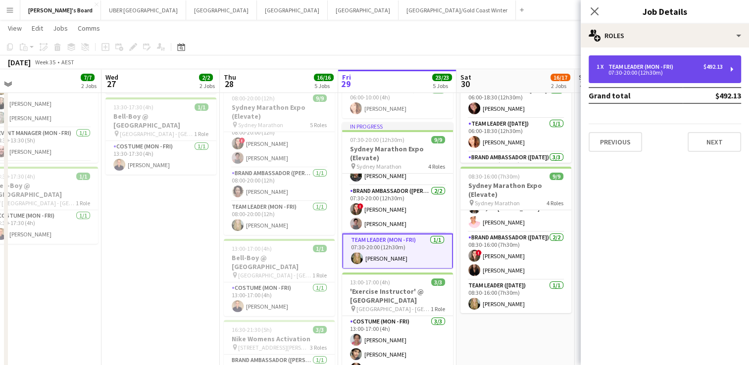
click at [639, 64] on div "Team Leader (Mon - Fri)" at bounding box center [642, 66] width 69 height 7
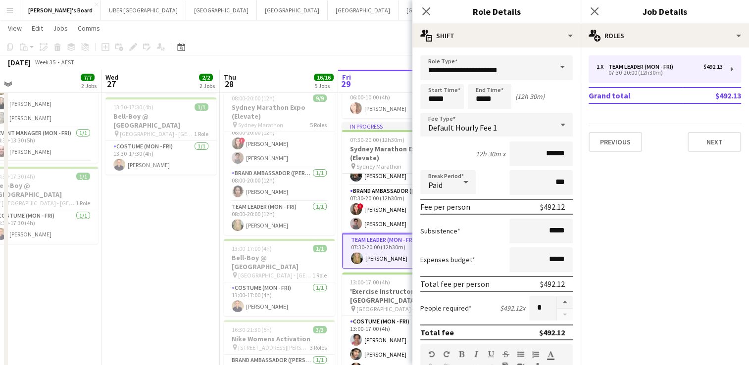
click at [589, 3] on div "Close pop-in" at bounding box center [595, 11] width 28 height 23
click at [595, 14] on icon "Close pop-in" at bounding box center [593, 10] width 9 height 9
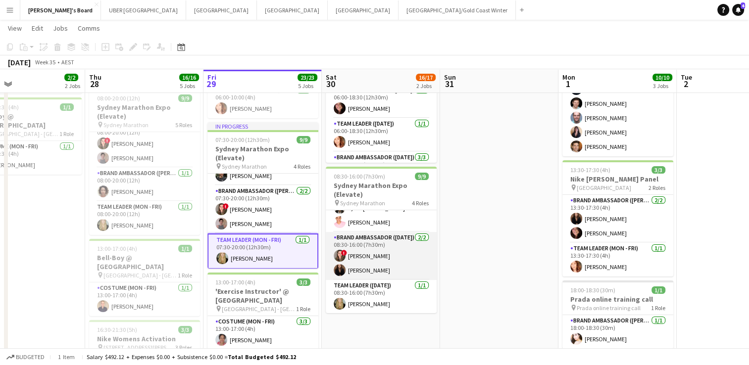
scroll to position [0, 0]
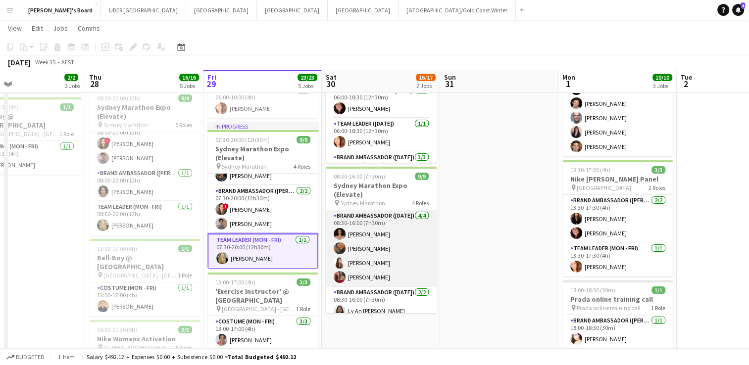
click at [390, 249] on app-card-role "Brand Ambassador ([DATE]) [DATE] 08:30-16:00 (7h30m) [PERSON_NAME] [PERSON_NAME…" at bounding box center [381, 248] width 111 height 77
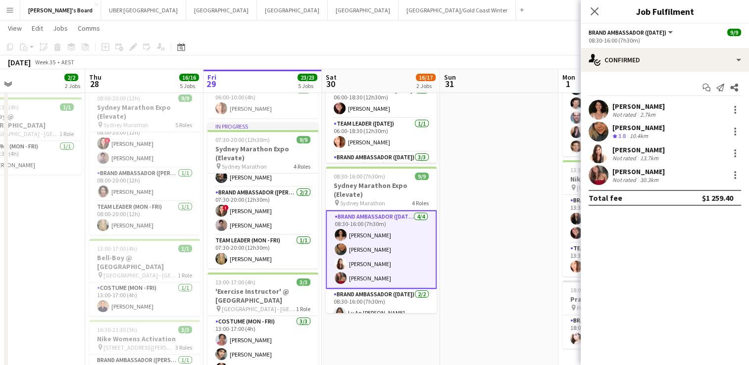
scroll to position [111, 0]
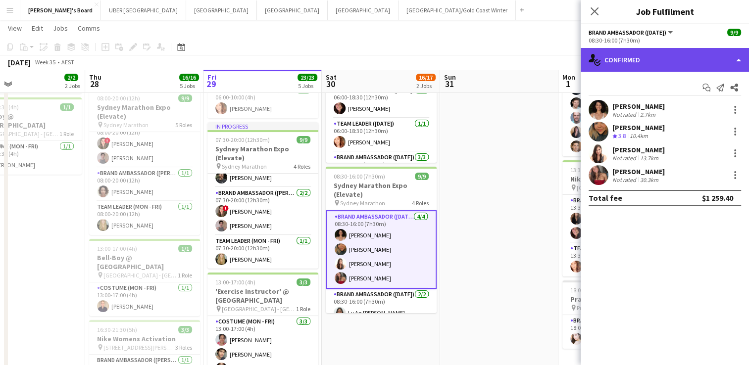
click at [640, 59] on div "single-neutral-actions-check-2 Confirmed" at bounding box center [665, 60] width 168 height 24
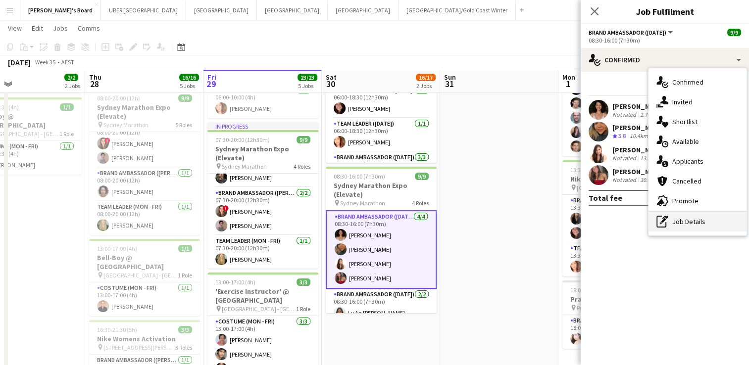
click at [681, 216] on div "pen-write Job Details" at bounding box center [697, 222] width 98 height 20
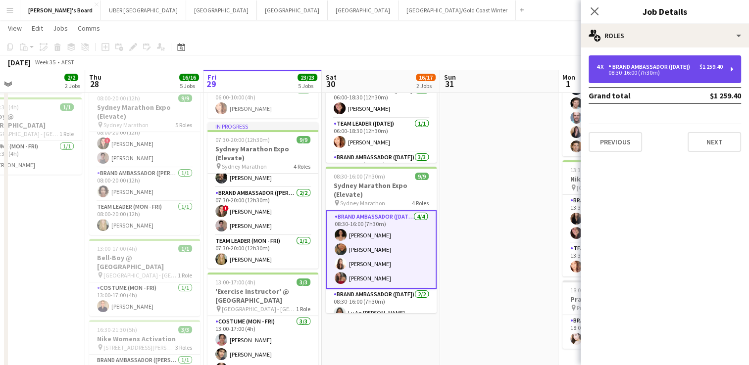
click at [644, 75] on div "08:30-16:00 (7h30m)" at bounding box center [659, 72] width 126 height 5
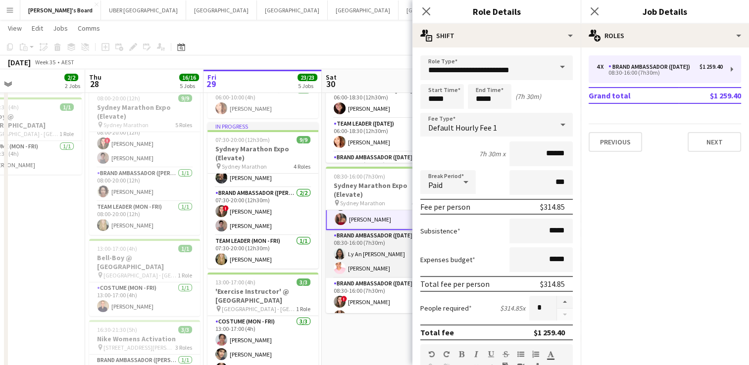
click at [349, 267] on app-card-role "Brand Ambassador ([DATE]) [DATE] 08:30-16:00 (7h30m) Ly An [PERSON_NAME] [PERSO…" at bounding box center [381, 254] width 111 height 48
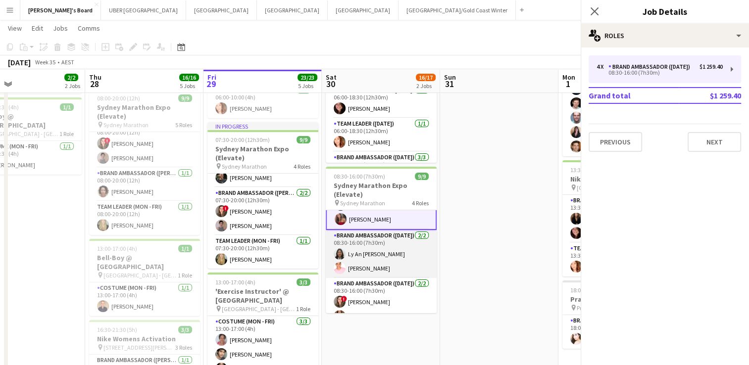
scroll to position [58, 0]
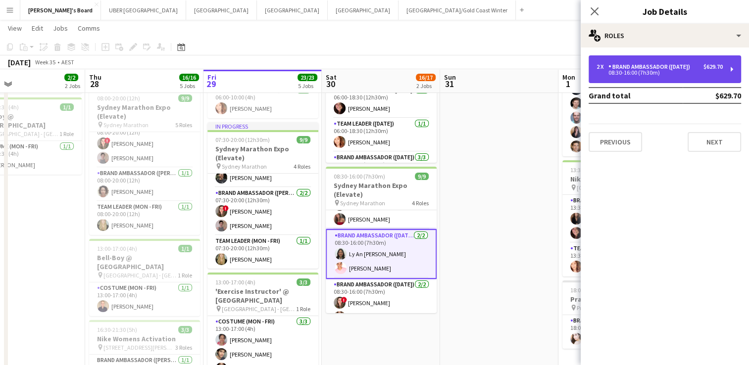
click at [657, 66] on div "Brand Ambassador ([DATE])" at bounding box center [651, 66] width 86 height 7
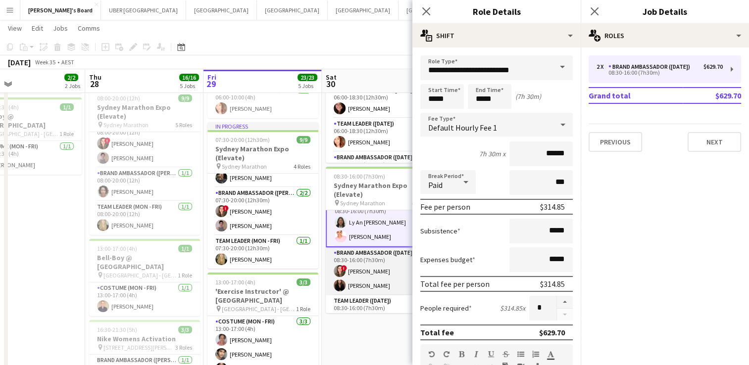
click at [381, 281] on app-card-role "Brand Ambassador ([DATE]) [DATE] 08:30-16:00 (7h30m) ! [PERSON_NAME] [PERSON_NA…" at bounding box center [381, 271] width 111 height 48
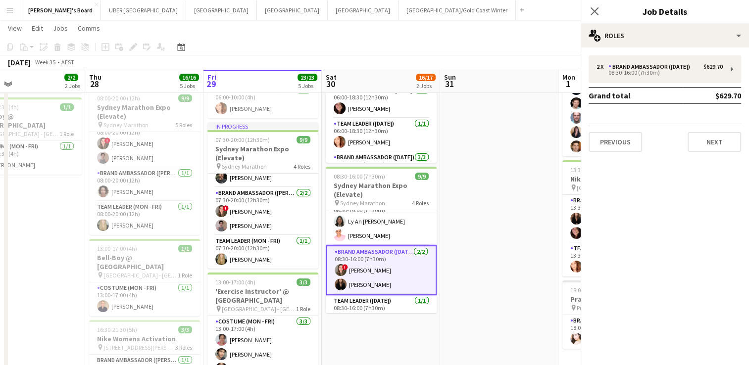
scroll to position [89, 0]
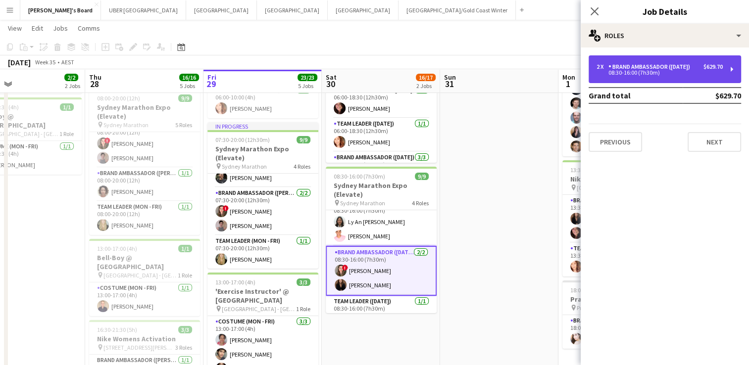
click at [653, 66] on div "Brand Ambassador ([DATE])" at bounding box center [651, 66] width 86 height 7
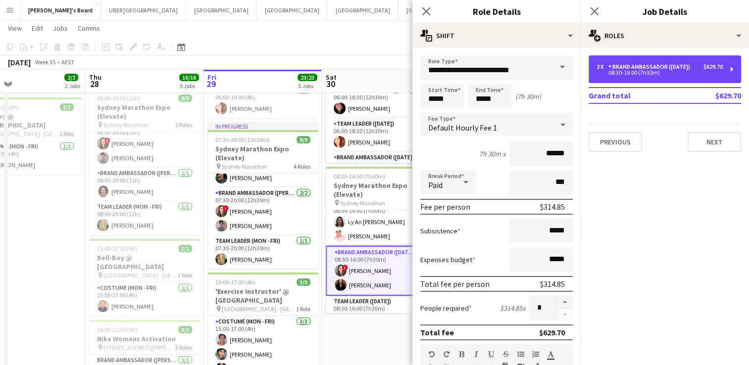
scroll to position [105, 0]
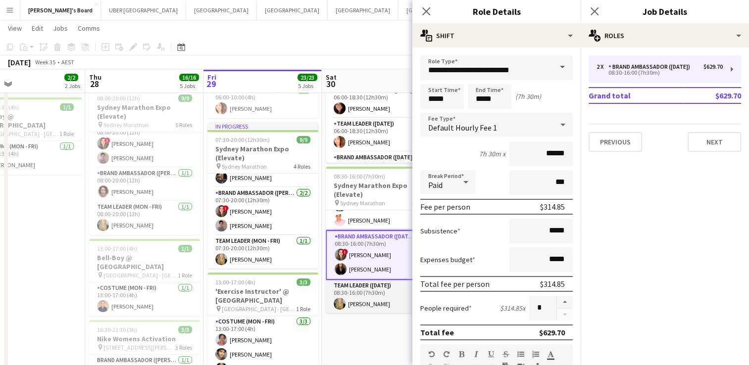
click at [350, 302] on app-card-role "Team Leader ([DATE]) [DATE] 08:30-16:00 (7h30m) [PERSON_NAME]" at bounding box center [381, 297] width 111 height 34
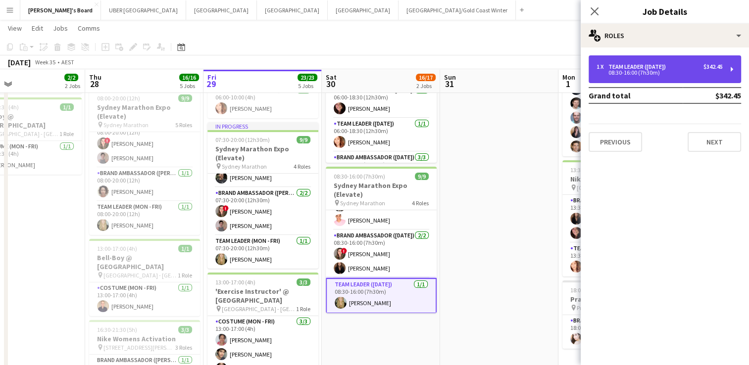
click at [667, 61] on div "1 x Team Leader ([DATE]) $342.45 08:30-16:00 (7h30m)" at bounding box center [664, 69] width 152 height 28
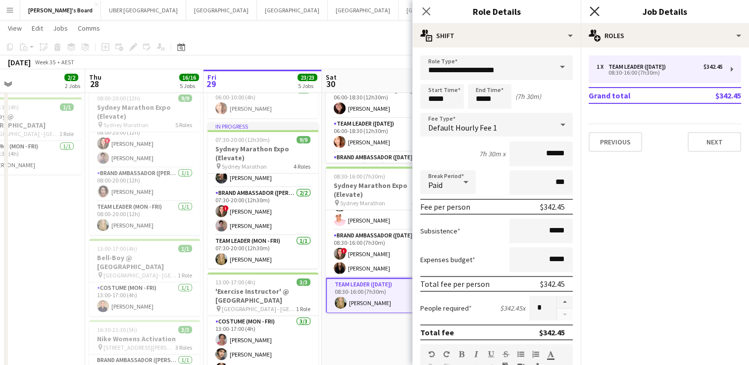
click at [593, 9] on icon at bounding box center [593, 10] width 9 height 9
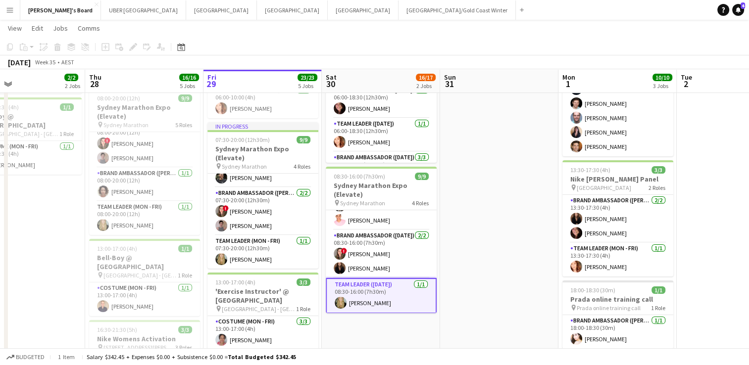
click at [505, 241] on app-date-cell at bounding box center [499, 326] width 118 height 629
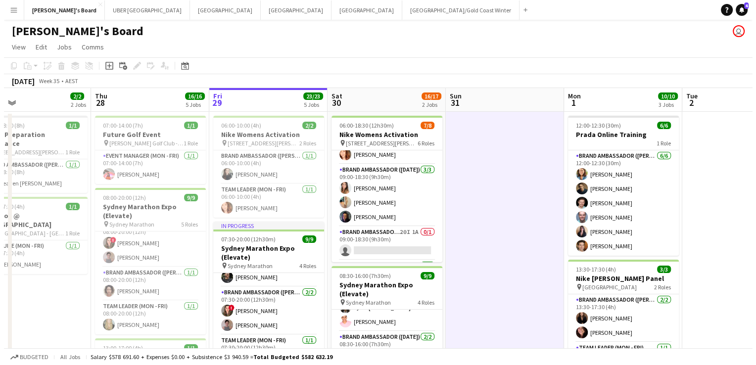
scroll to position [119, 0]
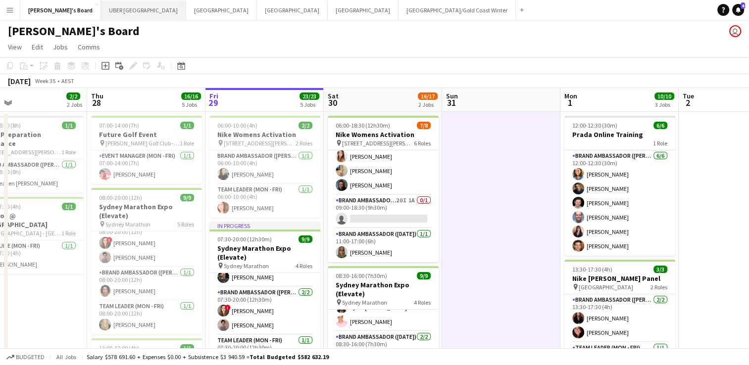
click at [101, 11] on button "UBER [GEOGRAPHIC_DATA] Close" at bounding box center [143, 9] width 85 height 19
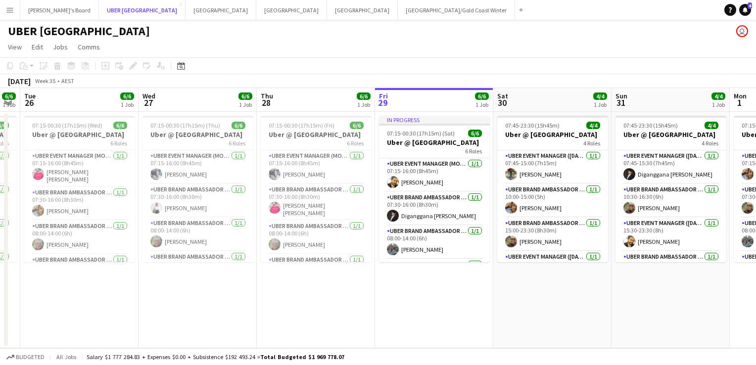
scroll to position [0, 344]
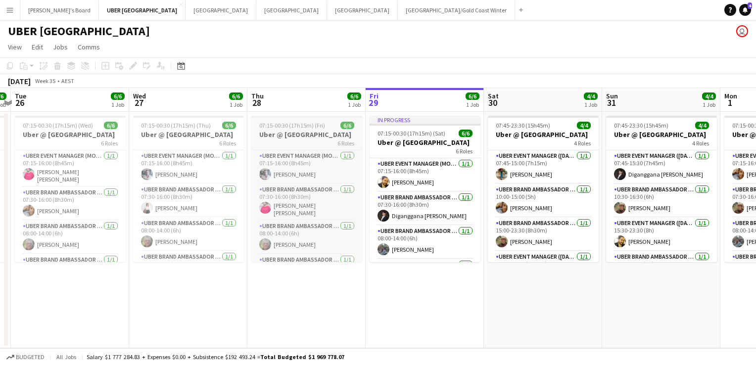
click at [299, 123] on span "07:15-00:30 (17h15m) (Fri)" at bounding box center [292, 125] width 66 height 7
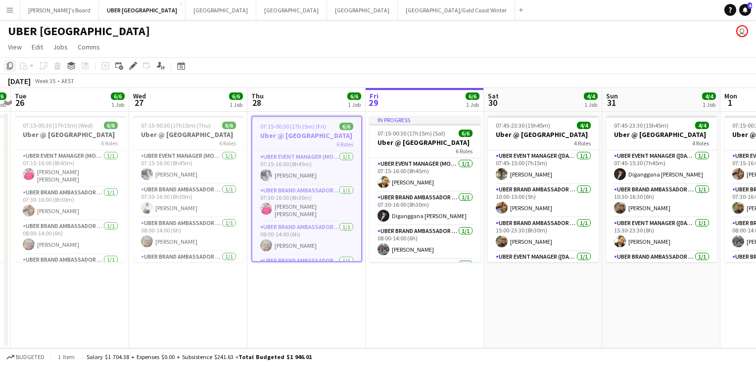
click at [8, 66] on icon at bounding box center [10, 65] width 6 height 7
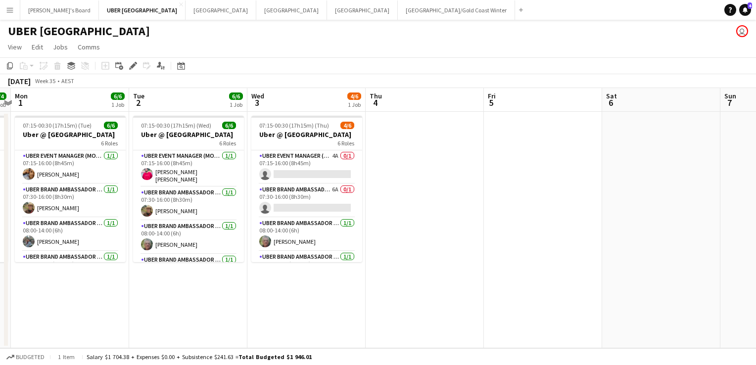
click at [383, 135] on app-date-cell at bounding box center [425, 230] width 118 height 237
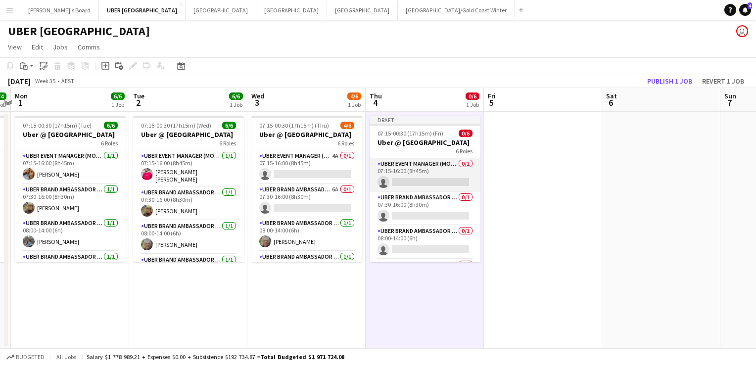
scroll to position [97, 0]
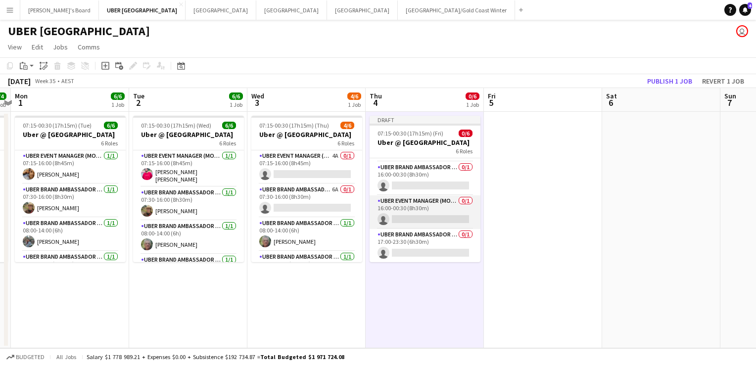
click at [410, 215] on app-card-role "UBER Event Manager (Mon - Fri) 0/1 16:00-00:30 (8h30m) single-neutral-actions" at bounding box center [425, 212] width 111 height 34
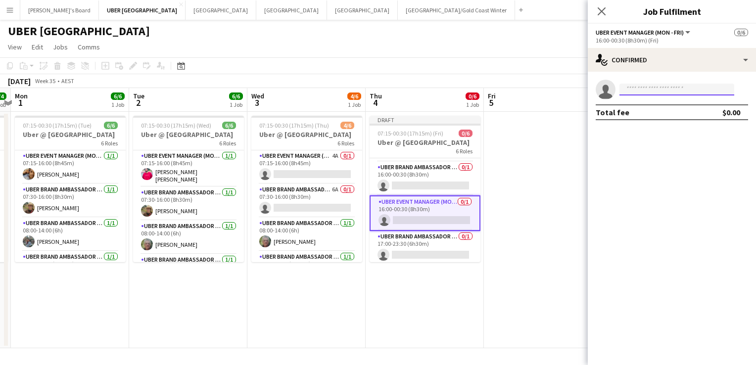
click at [657, 88] on input at bounding box center [677, 90] width 115 height 12
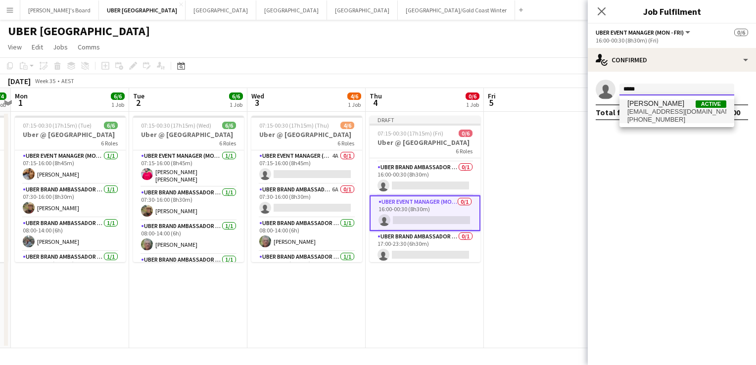
type input "*****"
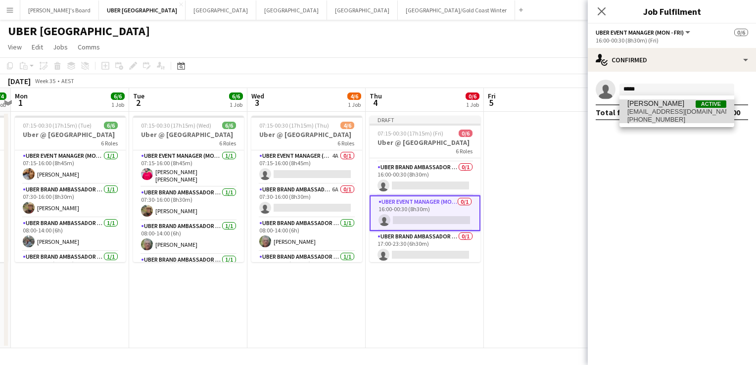
click at [651, 108] on span "[EMAIL_ADDRESS][DOMAIN_NAME]" at bounding box center [677, 112] width 99 height 8
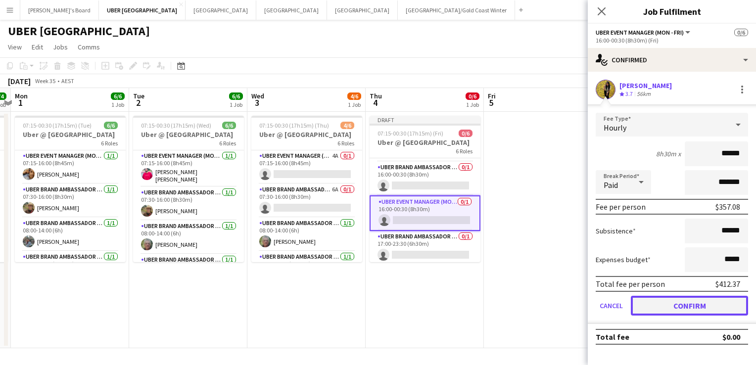
click at [668, 307] on button "Confirm" at bounding box center [689, 306] width 117 height 20
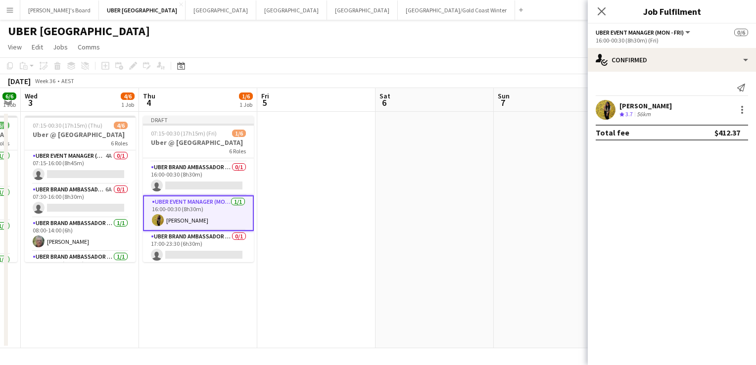
scroll to position [0, 275]
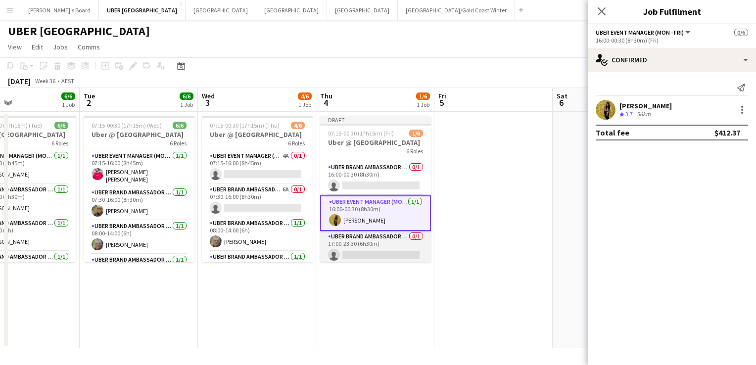
click at [385, 250] on app-card-role "UBER Brand Ambassador (Mon - Fri) 0/1 17:00-23:30 (6h30m) single-neutral-actions" at bounding box center [375, 248] width 111 height 34
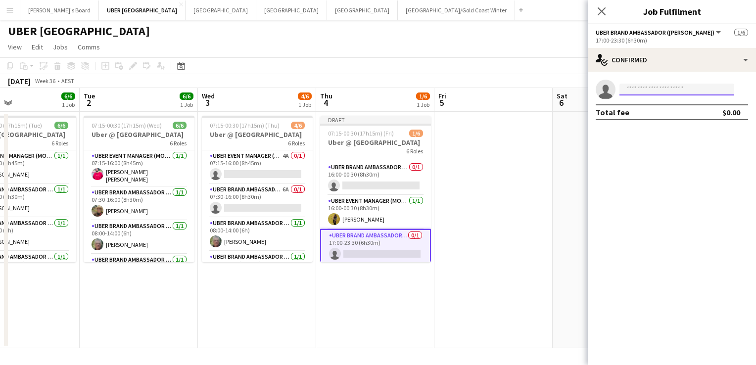
click at [653, 90] on input at bounding box center [677, 90] width 115 height 12
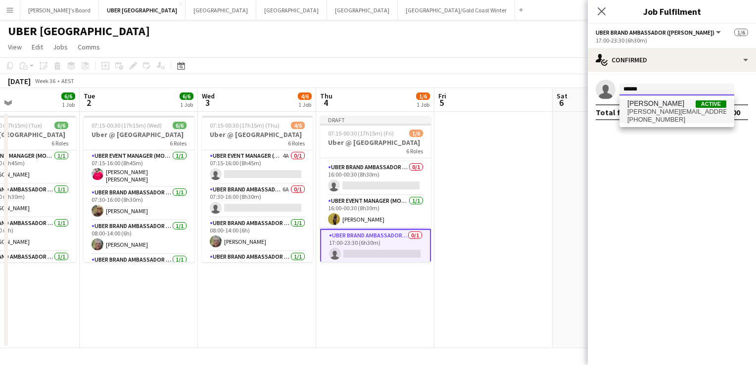
type input "******"
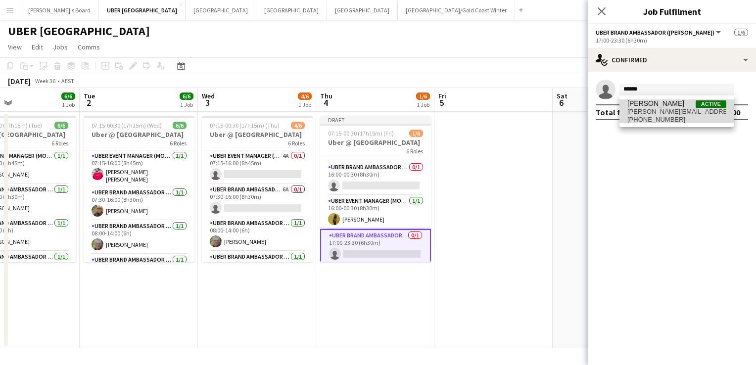
click at [640, 113] on span "[PERSON_NAME][EMAIL_ADDRESS][PERSON_NAME][DOMAIN_NAME]" at bounding box center [677, 112] width 99 height 8
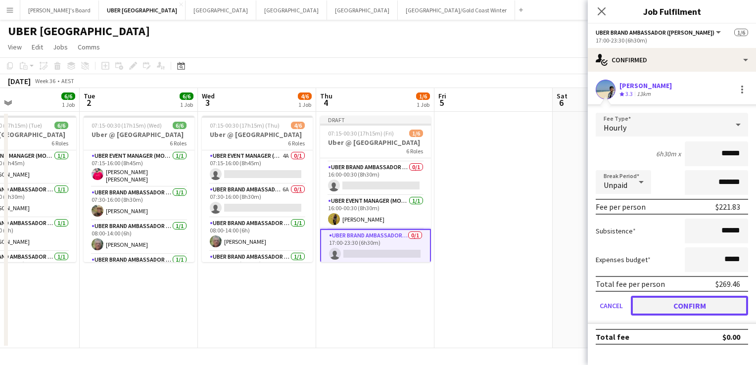
click at [647, 302] on button "Confirm" at bounding box center [689, 306] width 117 height 20
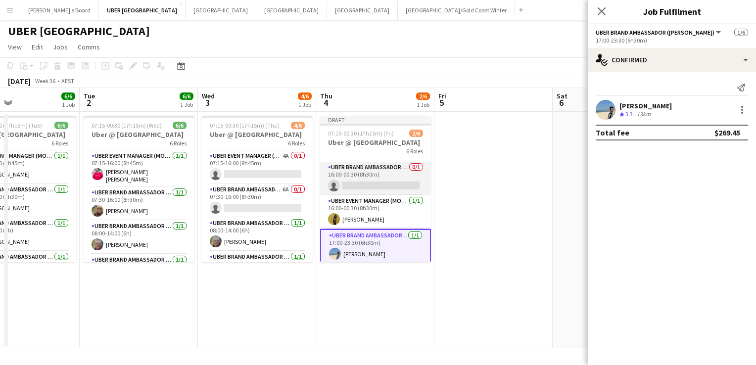
click at [385, 185] on app-card-role "UBER Brand Ambassador (Mon - Fri) 0/1 16:00-00:30 (8h30m) single-neutral-actions" at bounding box center [375, 179] width 111 height 34
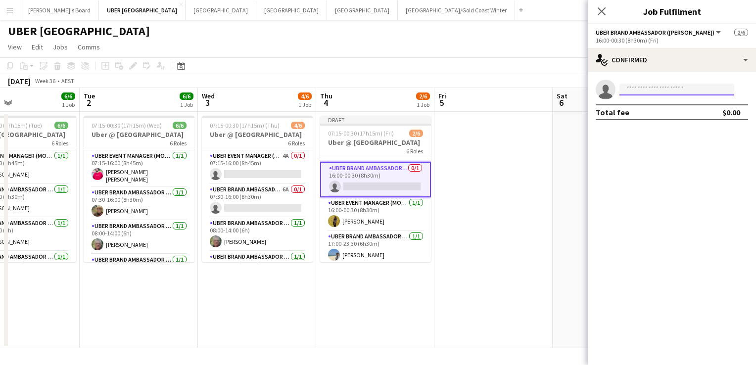
click at [668, 86] on input at bounding box center [677, 90] width 115 height 12
type input "*******"
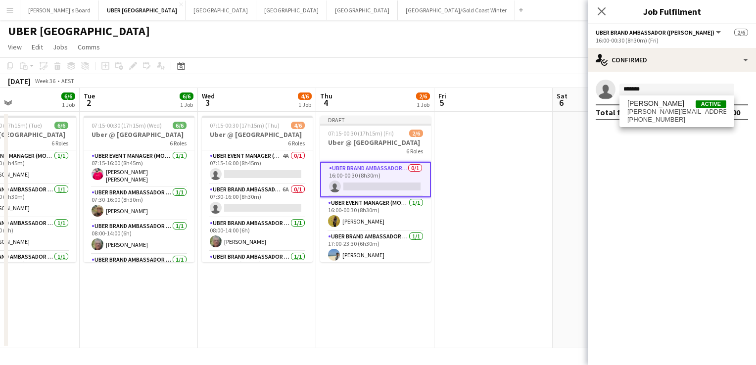
click at [662, 101] on span "[PERSON_NAME]" at bounding box center [656, 103] width 57 height 8
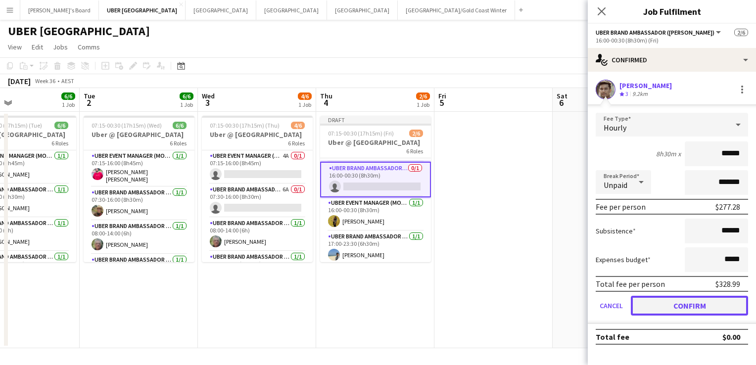
click at [660, 308] on button "Confirm" at bounding box center [689, 306] width 117 height 20
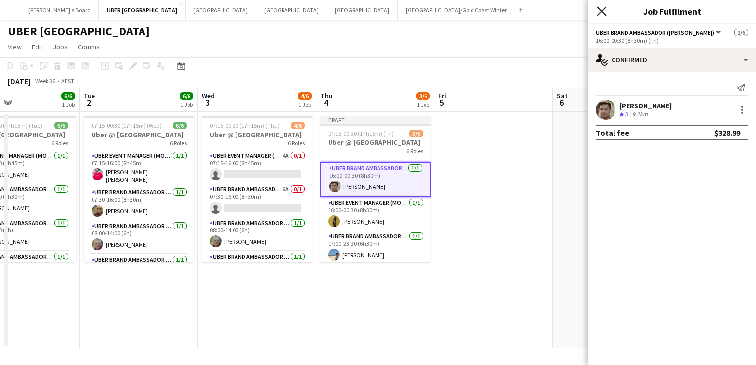
click at [600, 13] on icon at bounding box center [601, 10] width 9 height 9
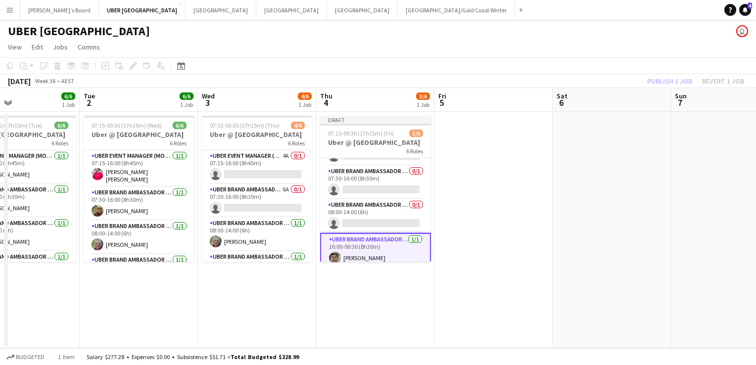
scroll to position [0, 0]
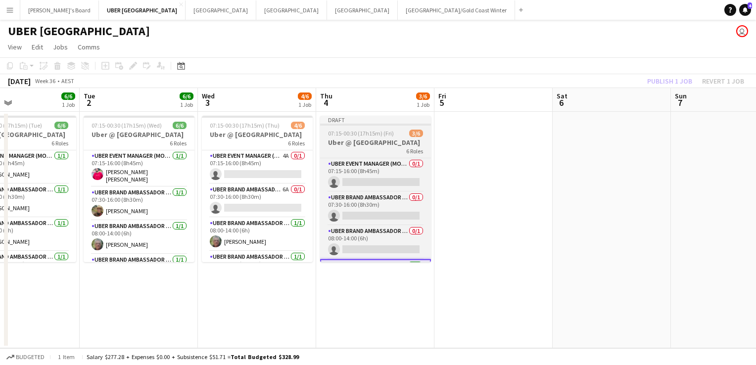
click at [384, 130] on span "07:15-00:30 (17h15m) (Fri)" at bounding box center [361, 133] width 66 height 7
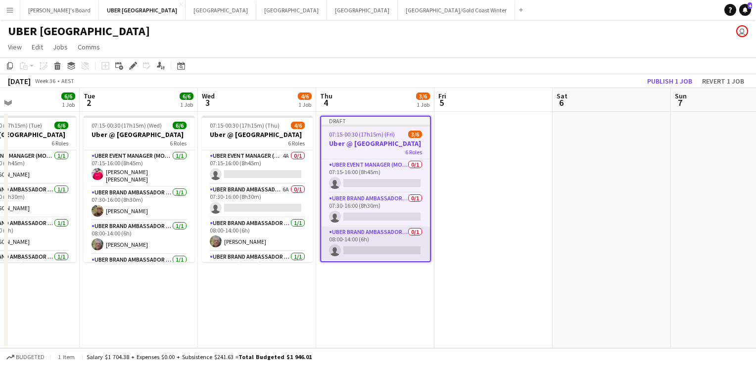
click at [362, 248] on app-card-role "UBER Brand Ambassador (Mon - Fri) 0/1 08:00-14:00 (6h) single-neutral-actions" at bounding box center [375, 244] width 109 height 34
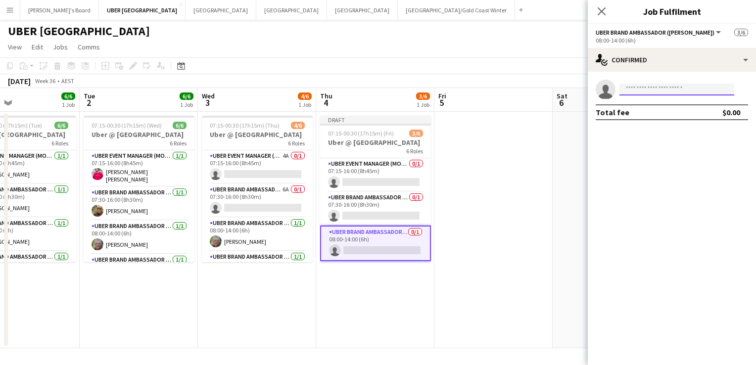
click at [630, 88] on input at bounding box center [677, 90] width 115 height 12
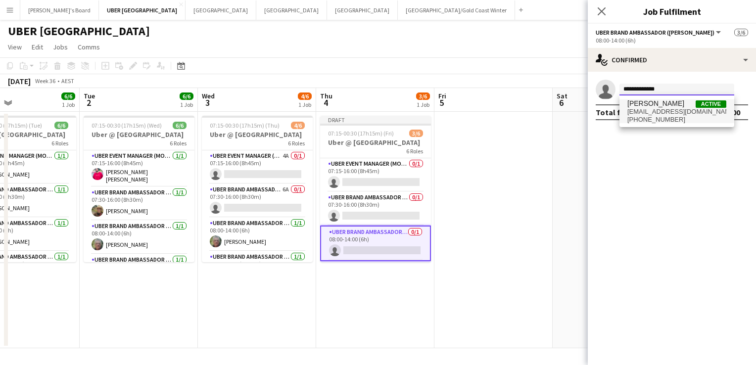
type input "**********"
click at [651, 116] on span "[PHONE_NUMBER]" at bounding box center [677, 120] width 99 height 8
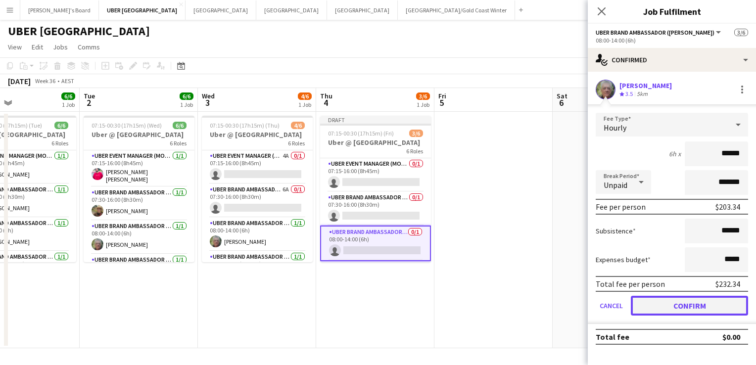
click at [673, 300] on button "Confirm" at bounding box center [689, 306] width 117 height 20
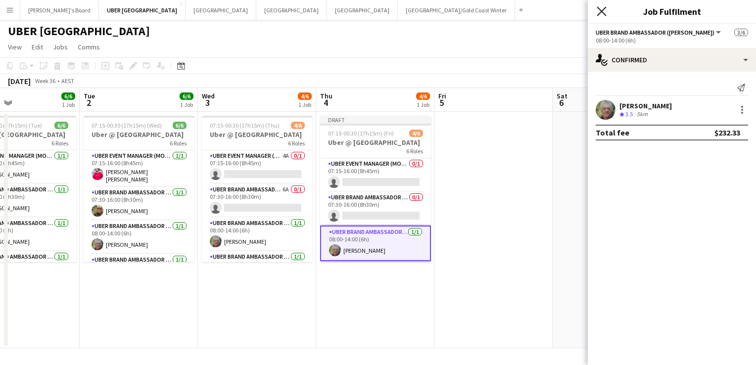
click at [600, 12] on icon at bounding box center [601, 10] width 9 height 9
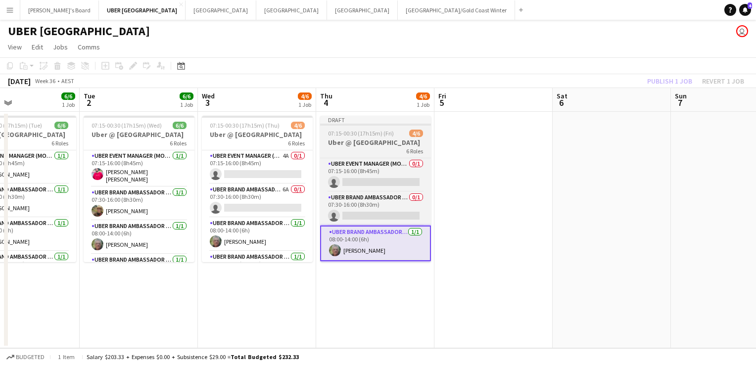
click at [356, 136] on span "07:15-00:30 (17h15m) (Fri)" at bounding box center [361, 133] width 66 height 7
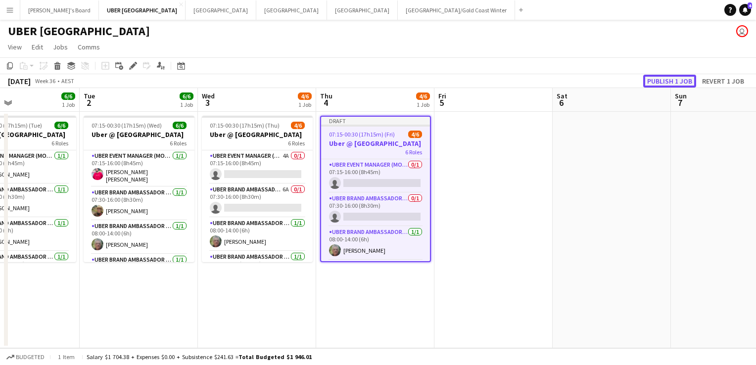
click at [671, 80] on button "Publish 1 job" at bounding box center [669, 81] width 53 height 13
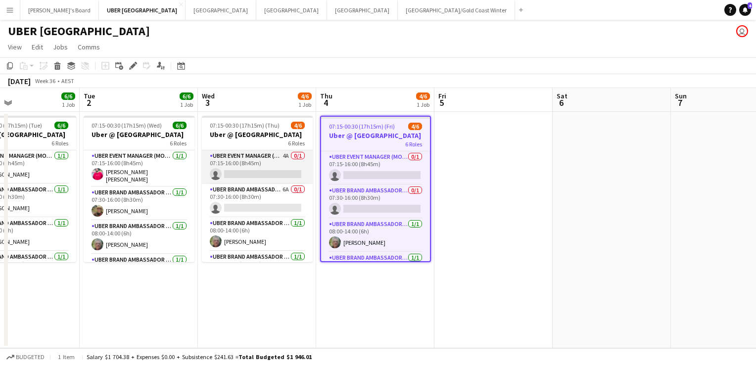
click at [255, 164] on app-card-role "UBER Event Manager (Mon - Fri) 4A 0/1 07:15-16:00 (8h45m) single-neutral-actions" at bounding box center [257, 167] width 111 height 34
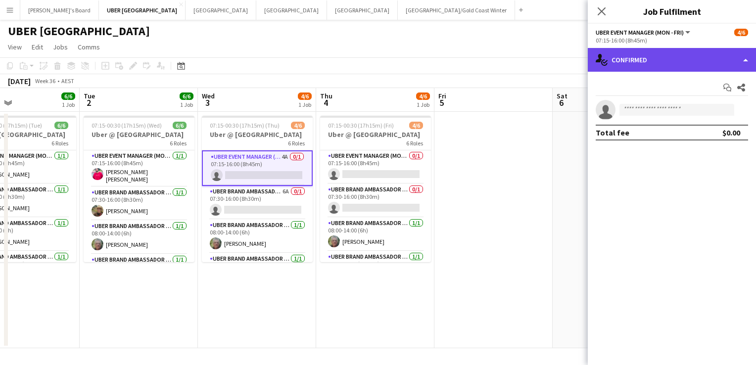
click at [638, 62] on div "single-neutral-actions-check-2 Confirmed" at bounding box center [672, 60] width 168 height 24
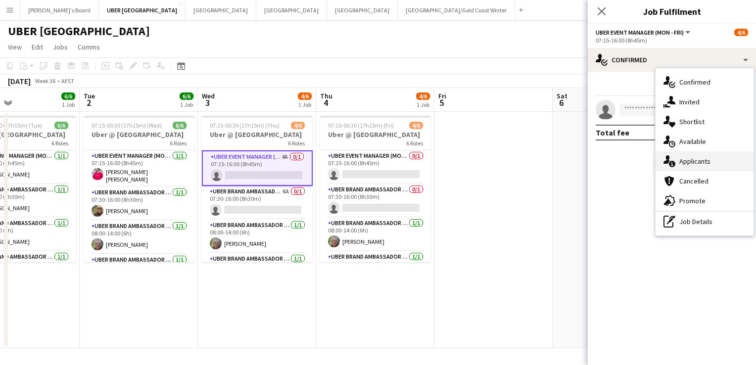
click at [675, 164] on icon at bounding box center [672, 164] width 6 height 6
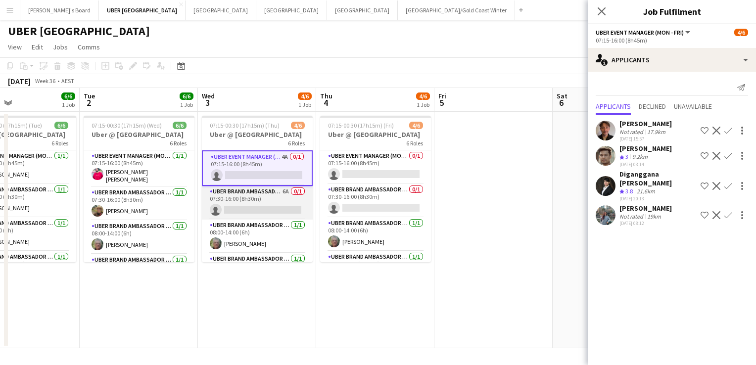
click at [247, 202] on app-card-role "UBER Brand Ambassador (Mon - Fri) 6A 0/1 07:30-16:00 (8h30m) single-neutral-act…" at bounding box center [257, 203] width 111 height 34
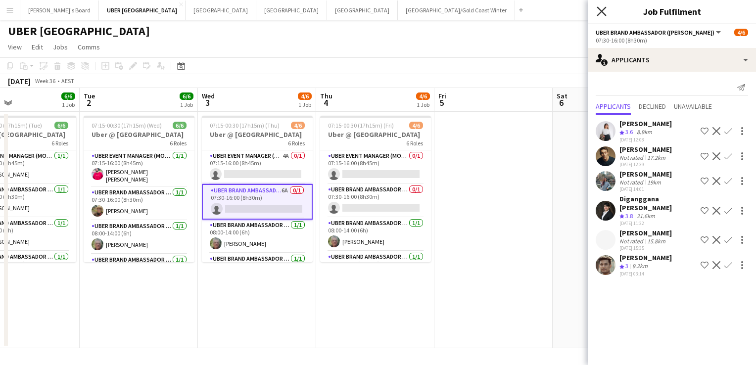
click at [604, 11] on icon "Close pop-in" at bounding box center [601, 10] width 9 height 9
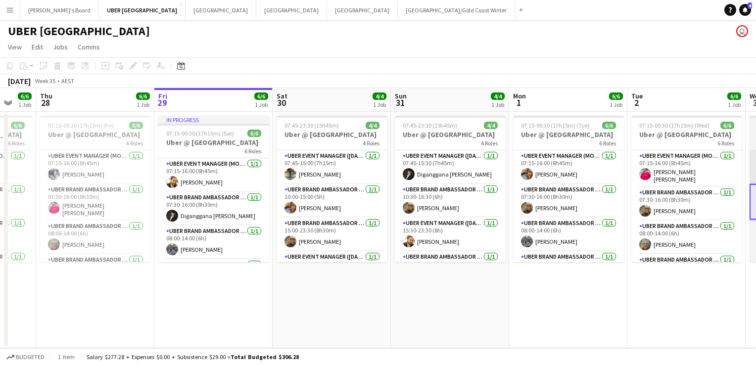
scroll to position [0, 275]
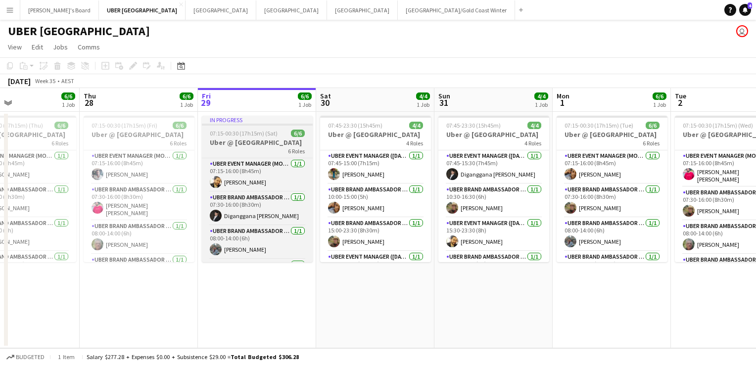
click at [272, 133] on span "07:15-00:30 (17h15m) (Sat)" at bounding box center [244, 133] width 68 height 7
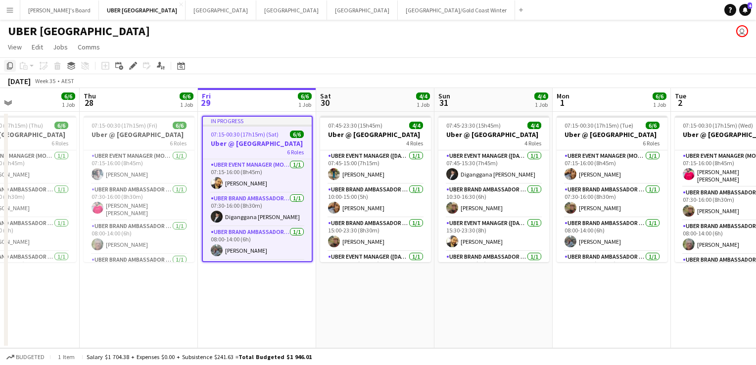
click at [6, 66] on icon "Copy" at bounding box center [10, 66] width 8 height 8
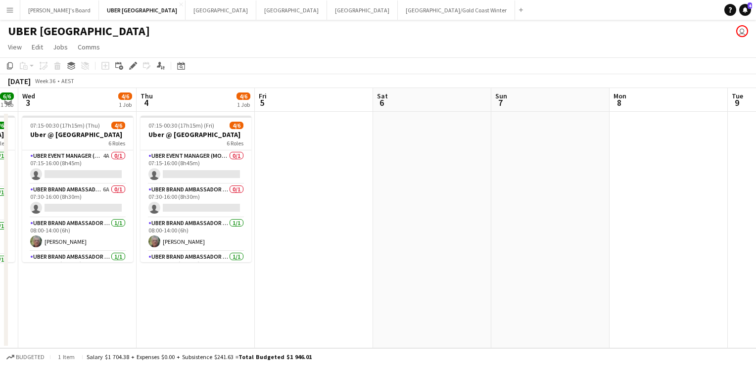
scroll to position [0, 336]
click at [305, 127] on app-date-cell at bounding box center [314, 230] width 118 height 237
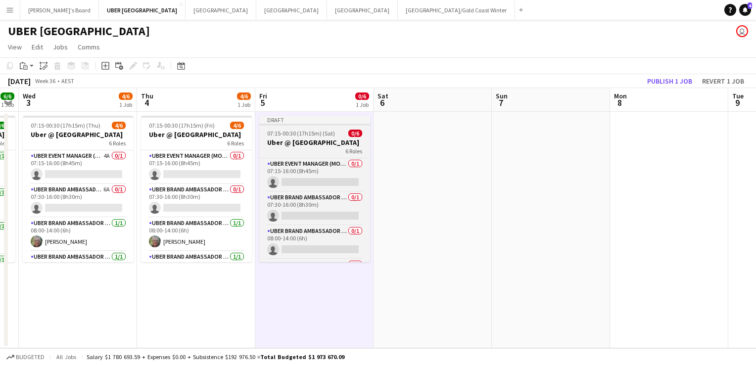
click at [319, 136] on span "07:15-00:30 (17h15m) (Sat)" at bounding box center [301, 133] width 68 height 7
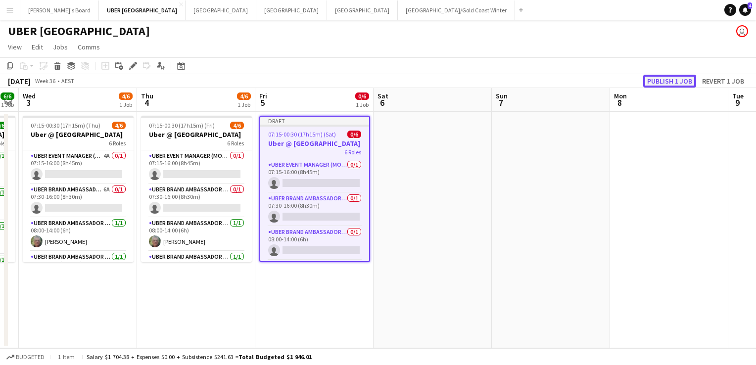
click at [661, 80] on button "Publish 1 job" at bounding box center [669, 81] width 53 height 13
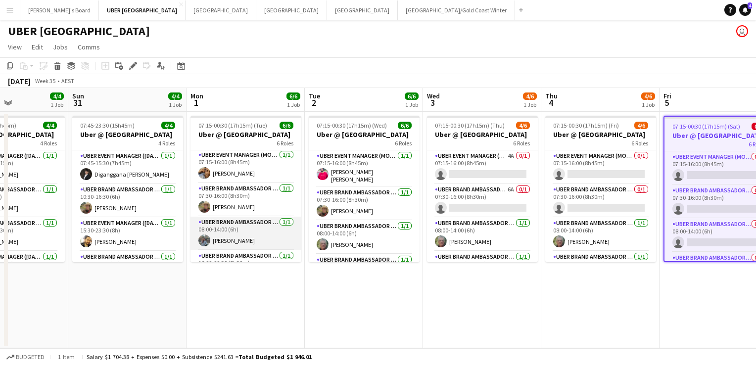
scroll to position [90, 0]
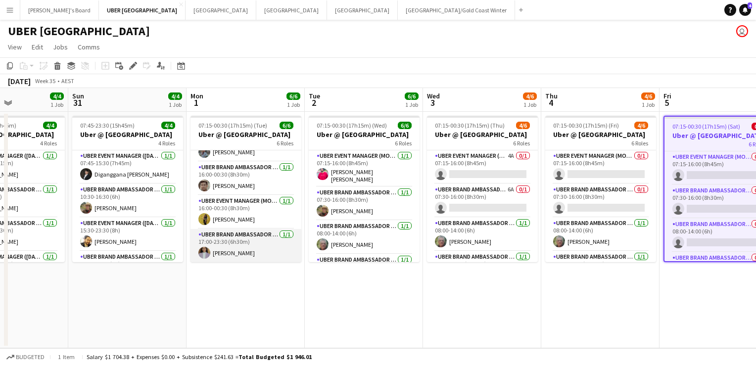
click at [226, 251] on app-card-role "UBER Brand Ambassador (Mon - Fri) [DATE] 17:00-23:30 (6h30m) [PERSON_NAME]" at bounding box center [246, 246] width 111 height 34
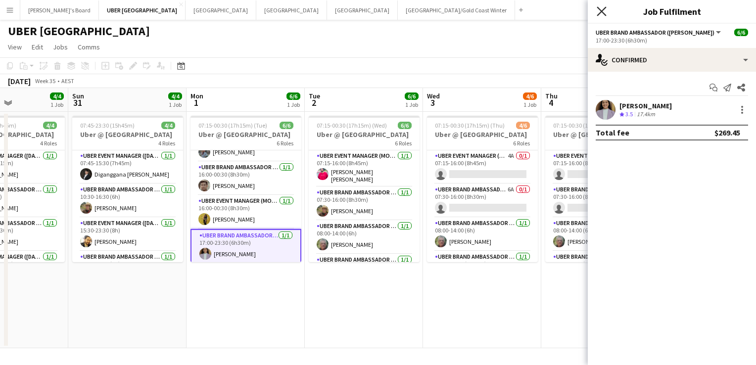
click at [600, 13] on icon at bounding box center [601, 10] width 9 height 9
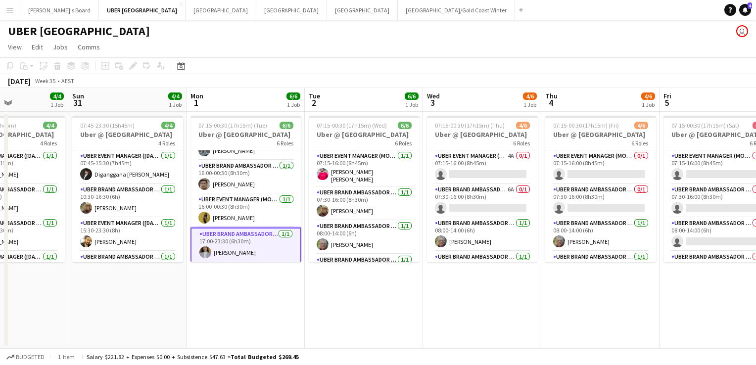
scroll to position [91, 0]
click at [244, 211] on app-card-role "UBER Event Manager (Mon - Fri) [DATE] 16:00-00:30 (8h30m) [PERSON_NAME]" at bounding box center [246, 211] width 111 height 34
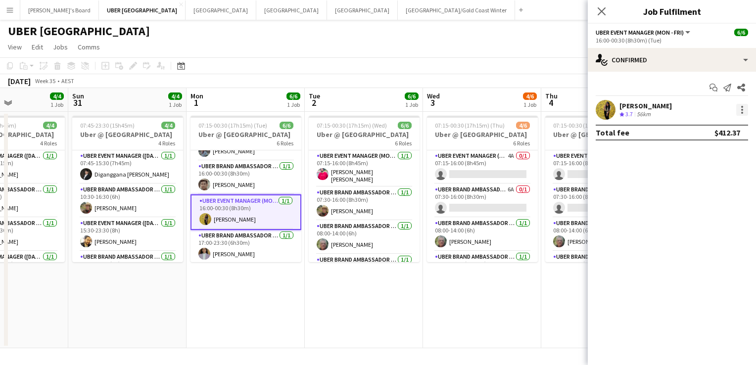
click at [744, 106] on div at bounding box center [742, 110] width 12 height 12
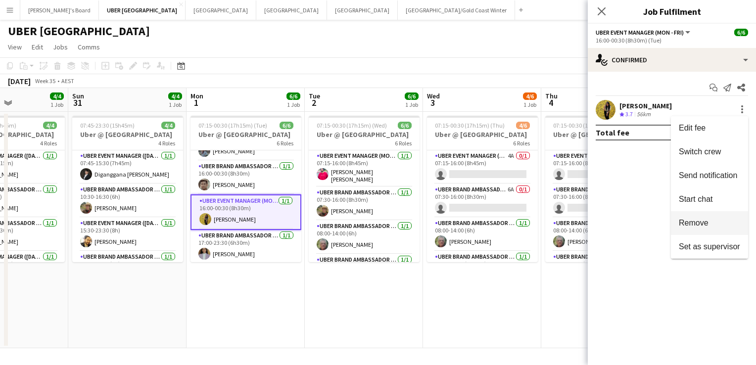
click at [691, 221] on span "Remove" at bounding box center [694, 223] width 30 height 8
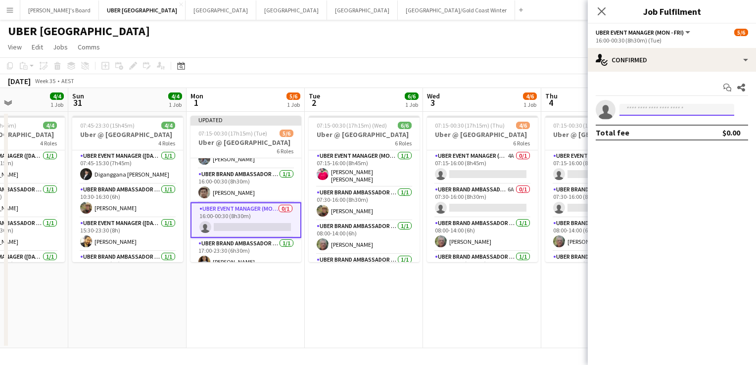
click at [653, 106] on input at bounding box center [677, 110] width 115 height 12
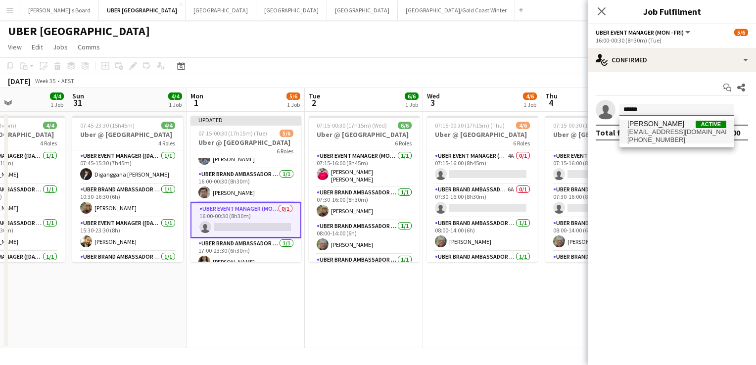
type input "******"
click at [646, 132] on span "[EMAIL_ADDRESS][DOMAIN_NAME]" at bounding box center [677, 132] width 99 height 8
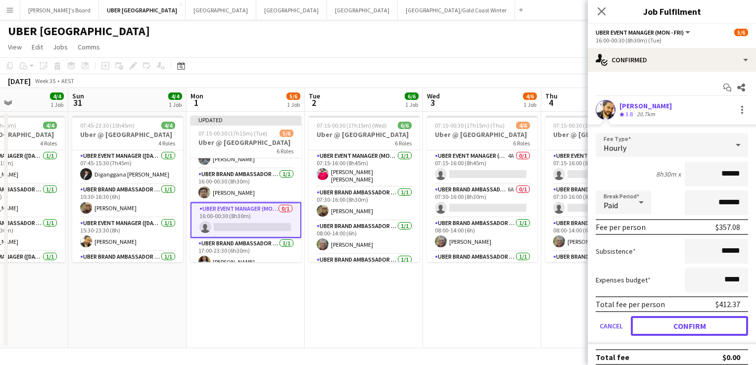
click at [674, 323] on button "Confirm" at bounding box center [689, 326] width 117 height 20
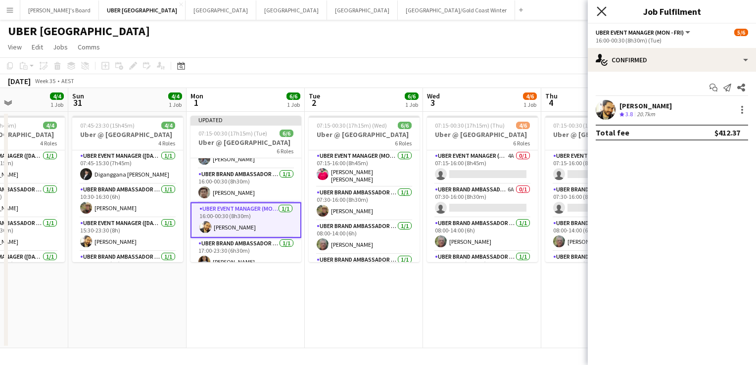
click at [602, 10] on icon at bounding box center [601, 10] width 9 height 9
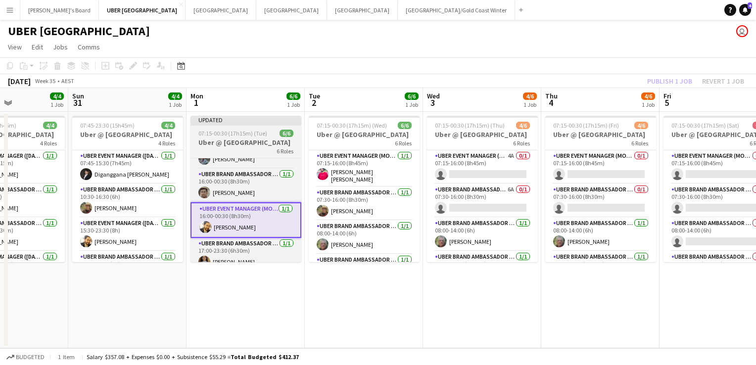
click at [242, 134] on span "07:15-00:30 (17h15m) (Tue)" at bounding box center [232, 133] width 69 height 7
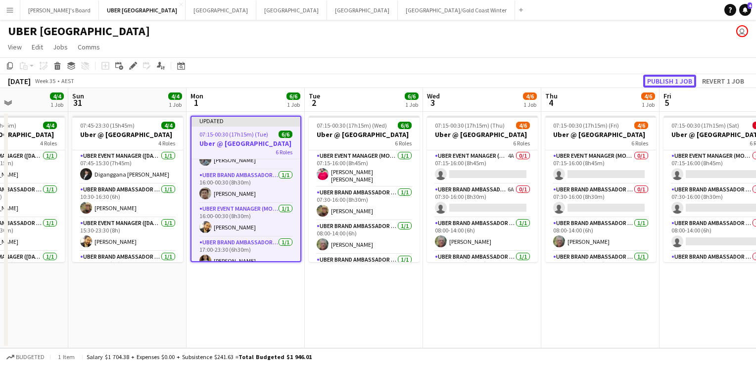
click at [685, 78] on button "Publish 1 job" at bounding box center [669, 81] width 53 height 13
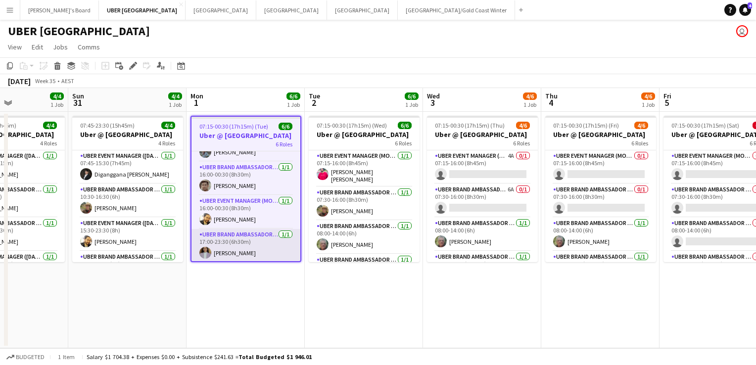
drag, startPoint x: 231, startPoint y: 252, endPoint x: 214, endPoint y: 250, distance: 16.9
click at [214, 250] on app-card-role "UBER Brand Ambassador (Mon - Fri) [DATE] 17:00-23:30 (6h30m) [PERSON_NAME]" at bounding box center [246, 246] width 109 height 34
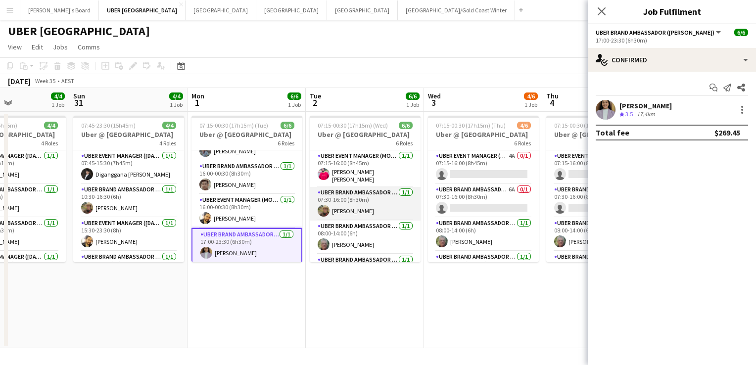
scroll to position [90, 0]
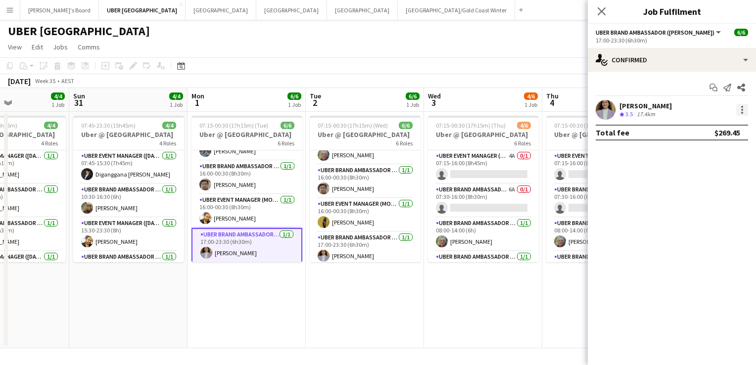
click at [740, 110] on div at bounding box center [742, 110] width 12 height 12
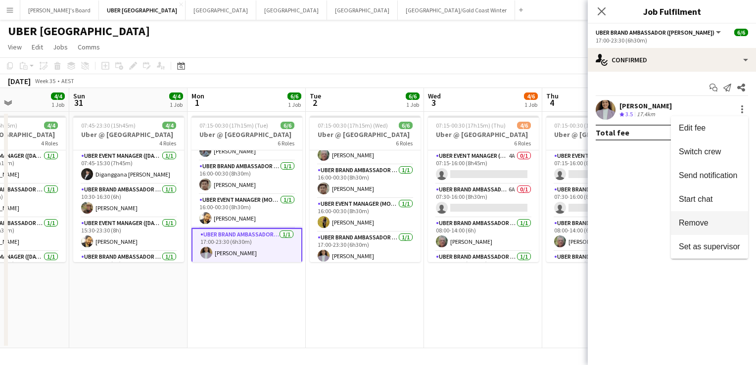
click at [697, 218] on button "Remove" at bounding box center [709, 223] width 77 height 24
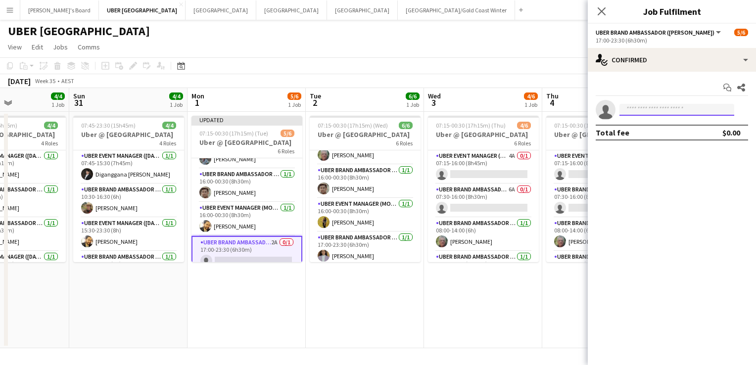
click at [655, 106] on input at bounding box center [677, 110] width 115 height 12
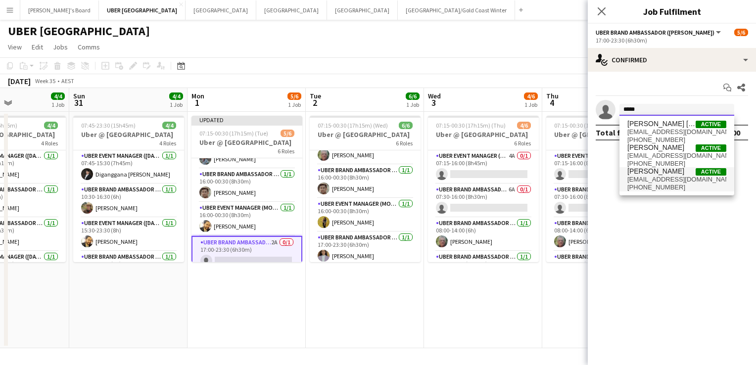
type input "*****"
click at [645, 182] on span "[EMAIL_ADDRESS][DOMAIN_NAME]" at bounding box center [677, 180] width 99 height 8
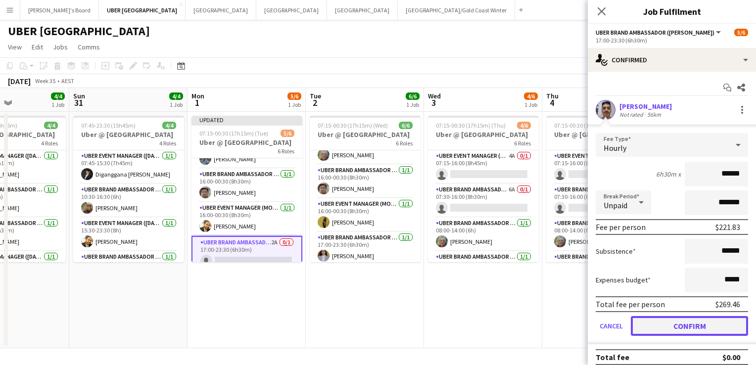
click at [653, 326] on button "Confirm" at bounding box center [689, 326] width 117 height 20
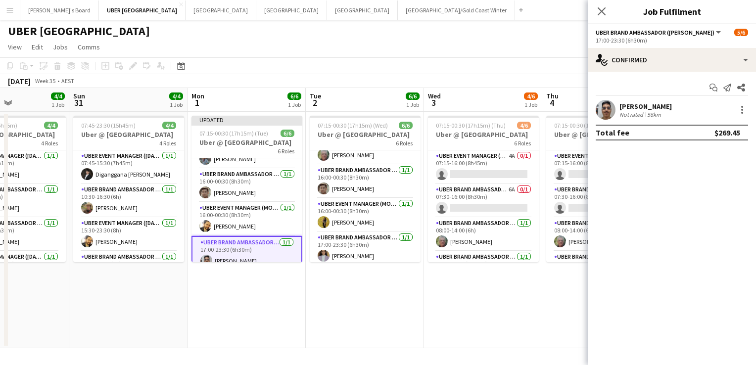
click at [595, 6] on div "Close pop-in" at bounding box center [602, 11] width 28 height 23
click at [600, 12] on icon "Close pop-in" at bounding box center [601, 10] width 9 height 9
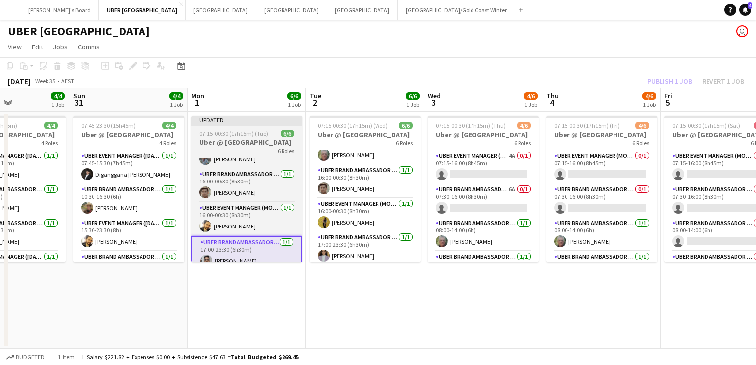
click at [198, 153] on div "6 Roles" at bounding box center [247, 151] width 111 height 8
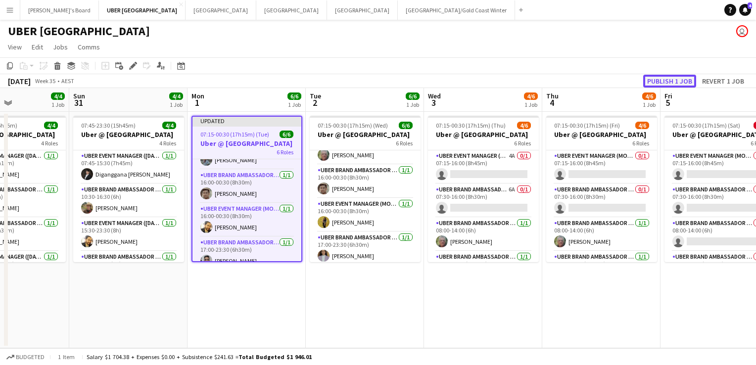
click at [660, 81] on button "Publish 1 job" at bounding box center [669, 81] width 53 height 13
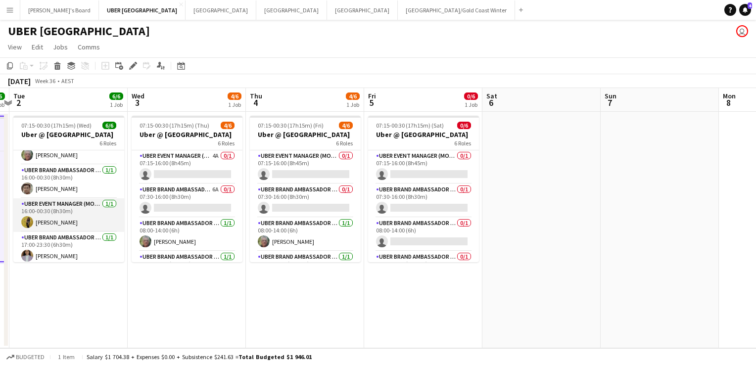
click at [68, 213] on app-card-role "UBER Event Manager (Mon - Fri) [DATE] 16:00-00:30 (8h30m) [PERSON_NAME]" at bounding box center [68, 215] width 111 height 34
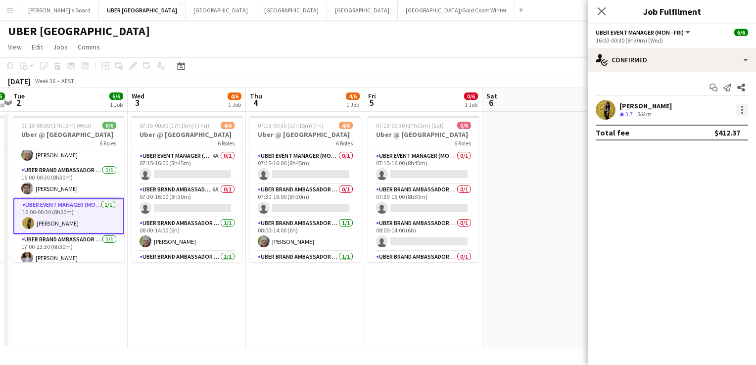
click at [746, 111] on div at bounding box center [742, 110] width 12 height 12
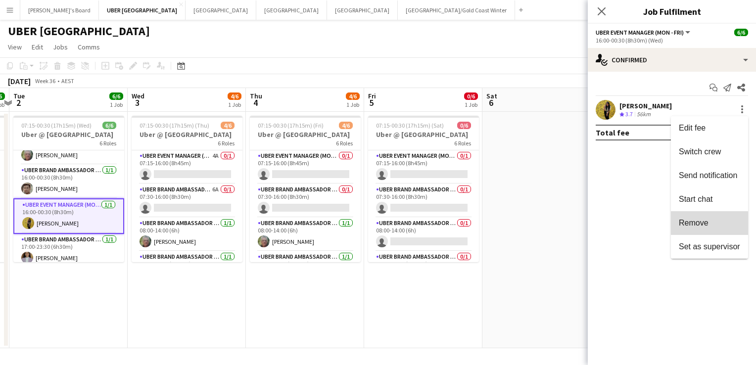
click at [698, 228] on button "Remove" at bounding box center [709, 223] width 77 height 24
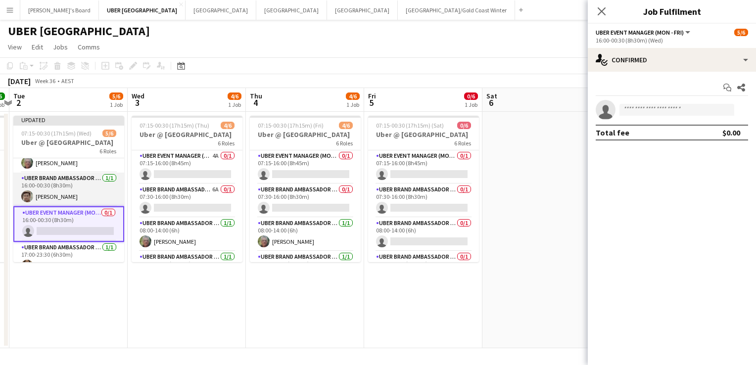
click at [64, 179] on app-card-role "UBER Brand Ambassador (Mon - Fri) [DATE] 16:00-00:30 (8h30m) [PERSON_NAME]" at bounding box center [68, 190] width 111 height 34
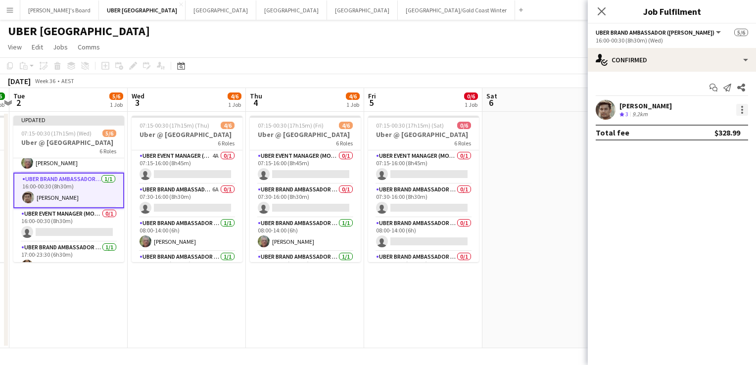
click at [741, 110] on div at bounding box center [742, 110] width 2 height 2
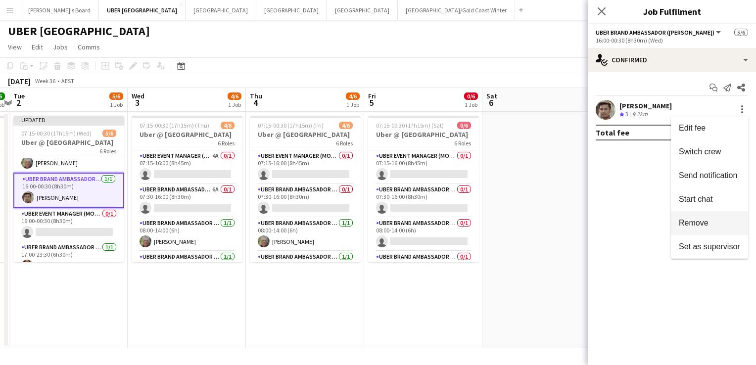
click at [695, 225] on span "Remove" at bounding box center [694, 223] width 30 height 8
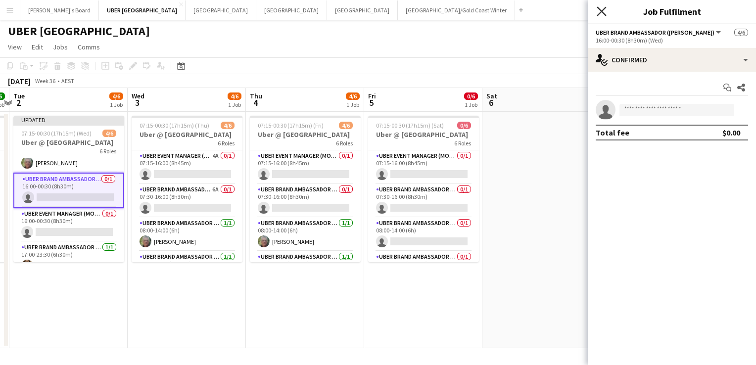
click at [601, 11] on icon at bounding box center [601, 10] width 9 height 9
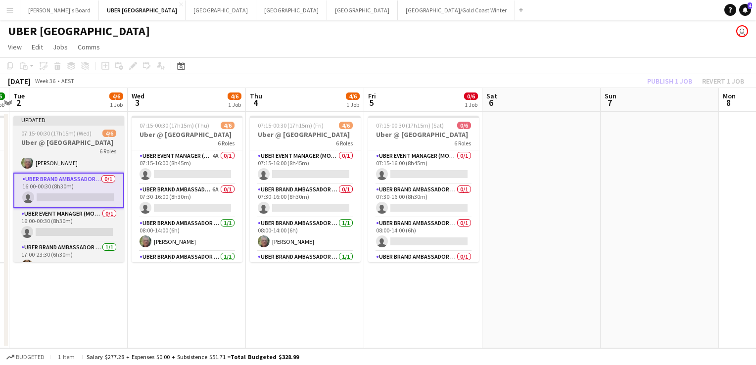
click at [69, 140] on h3 "Uber @ [GEOGRAPHIC_DATA]" at bounding box center [68, 142] width 111 height 9
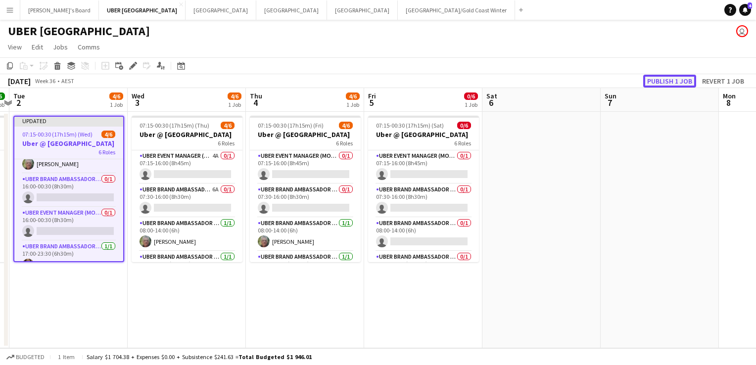
click at [665, 87] on button "Publish 1 job" at bounding box center [669, 81] width 53 height 13
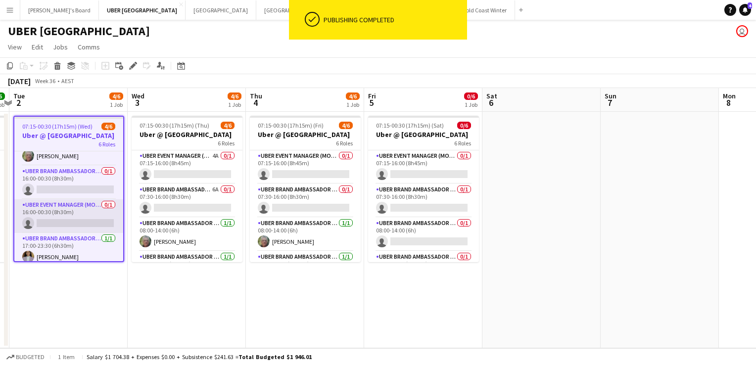
click at [53, 218] on app-card-role "UBER Event Manager (Mon - Fri) 0/1 16:00-00:30 (8h30m) single-neutral-actions" at bounding box center [68, 216] width 109 height 34
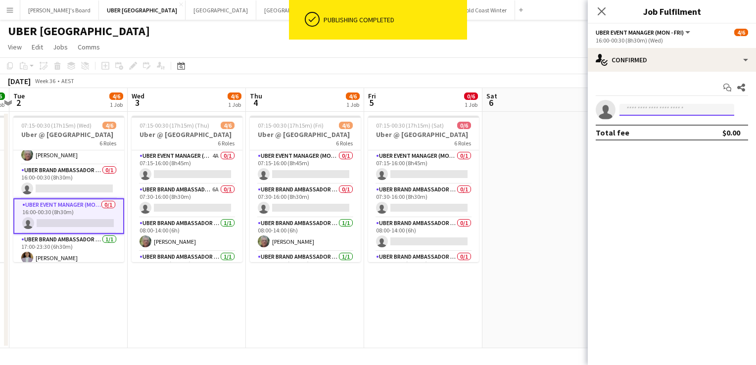
click at [635, 109] on input at bounding box center [677, 110] width 115 height 12
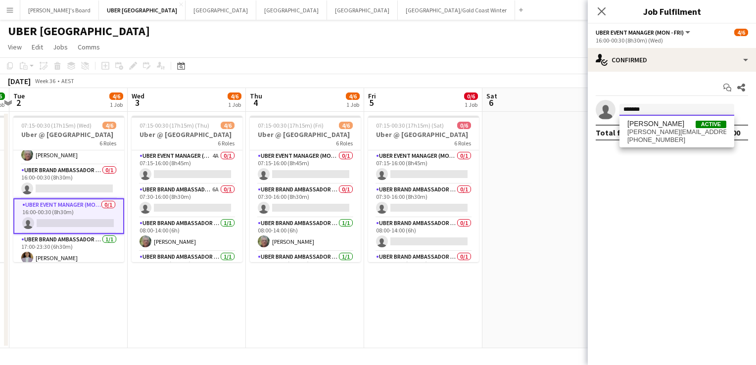
type input "*******"
click at [643, 135] on span "[PERSON_NAME][EMAIL_ADDRESS][PERSON_NAME][DOMAIN_NAME]" at bounding box center [677, 132] width 99 height 8
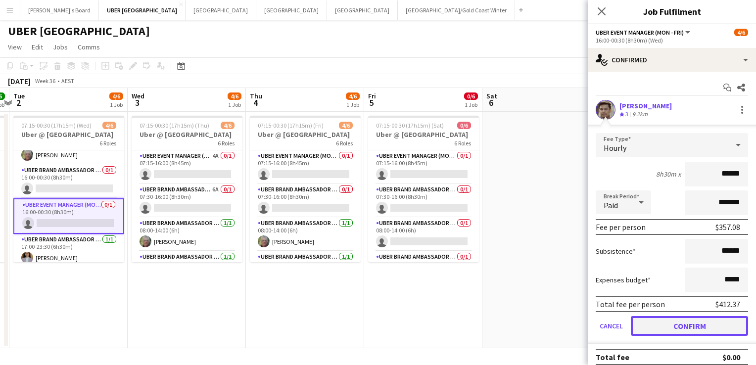
click at [669, 324] on button "Confirm" at bounding box center [689, 326] width 117 height 20
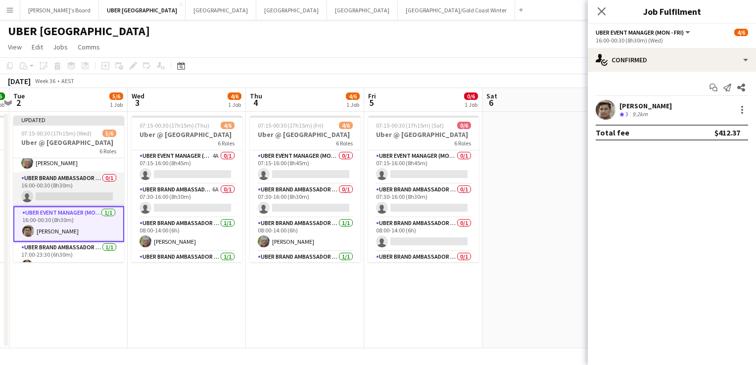
click at [49, 193] on app-card-role "UBER Brand Ambassador (Mon - Fri) 0/1 16:00-00:30 (8h30m) single-neutral-actions" at bounding box center [68, 190] width 111 height 34
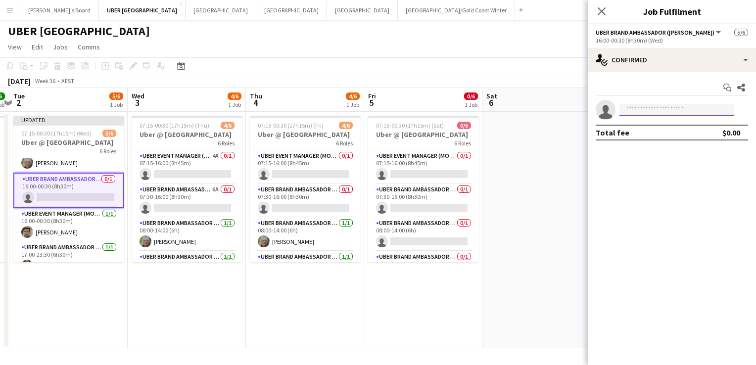
click at [631, 108] on input at bounding box center [677, 110] width 115 height 12
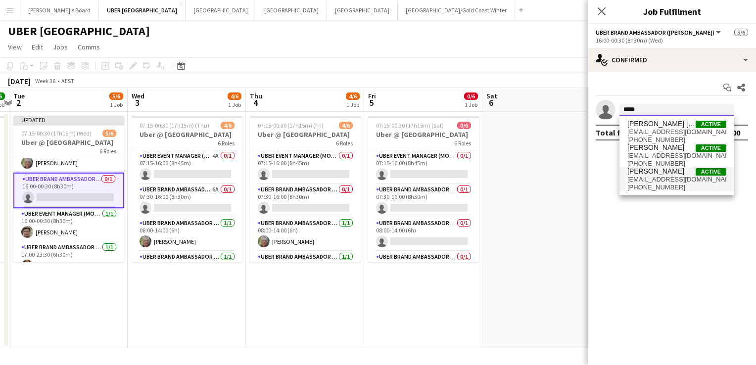
type input "*****"
click at [660, 178] on span "[EMAIL_ADDRESS][DOMAIN_NAME]" at bounding box center [677, 180] width 99 height 8
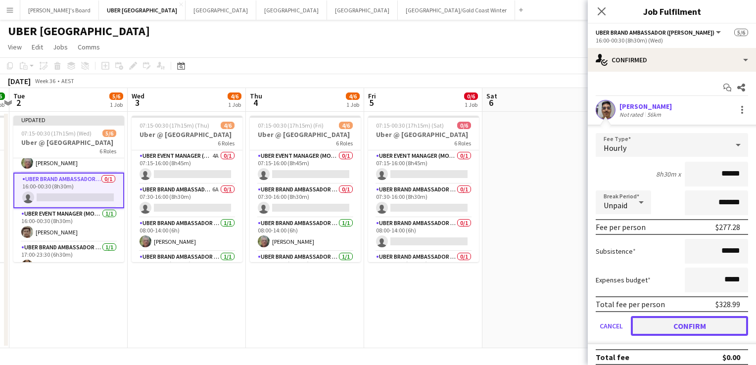
click at [667, 328] on button "Confirm" at bounding box center [689, 326] width 117 height 20
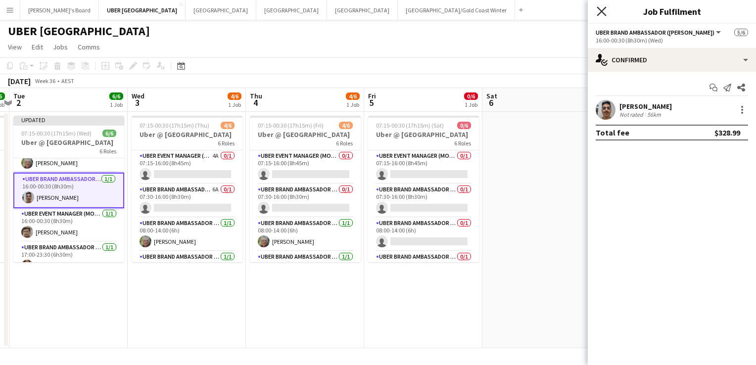
click at [598, 11] on icon "Close pop-in" at bounding box center [601, 10] width 9 height 9
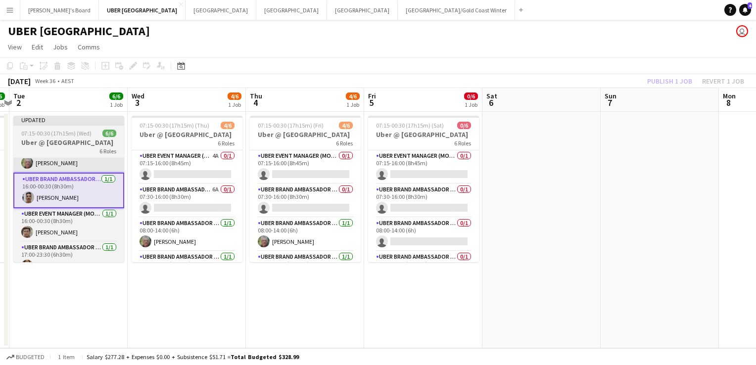
click at [49, 158] on app-card-role "UBER Brand Ambassador (Mon - Fri) [DATE] 08:00-14:00 (6h) [PERSON_NAME]" at bounding box center [68, 156] width 111 height 34
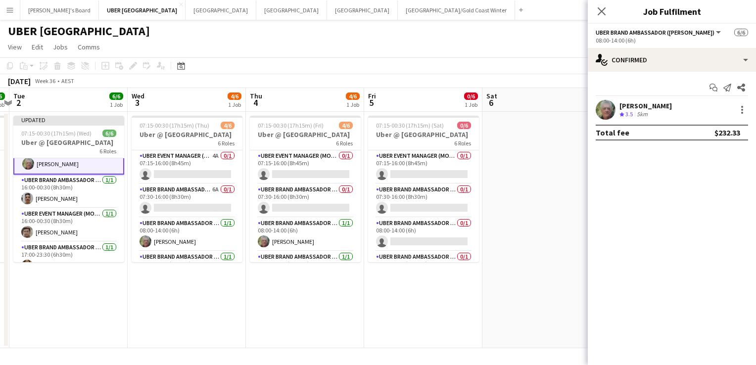
scroll to position [91, 0]
click at [603, 15] on icon "Close pop-in" at bounding box center [601, 10] width 9 height 9
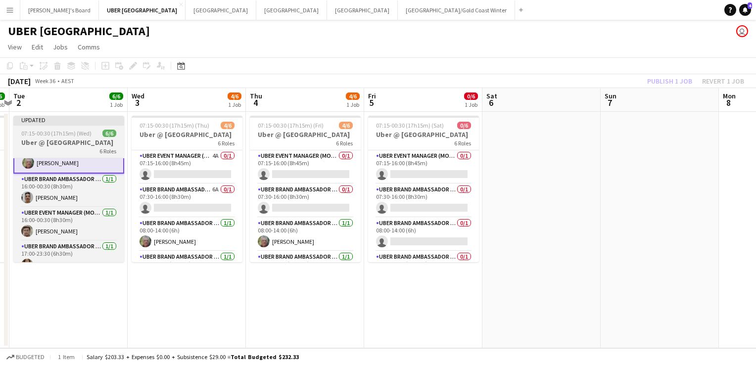
click at [38, 142] on h3 "Uber @ [GEOGRAPHIC_DATA]" at bounding box center [68, 142] width 111 height 9
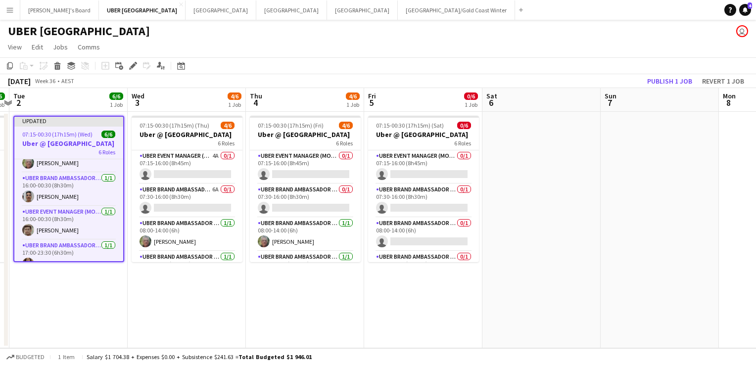
scroll to position [90, 0]
click at [670, 77] on button "Publish 1 job" at bounding box center [669, 81] width 53 height 13
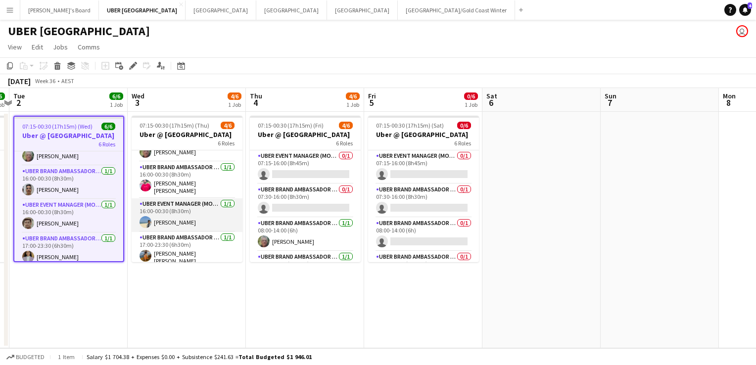
scroll to position [0, 0]
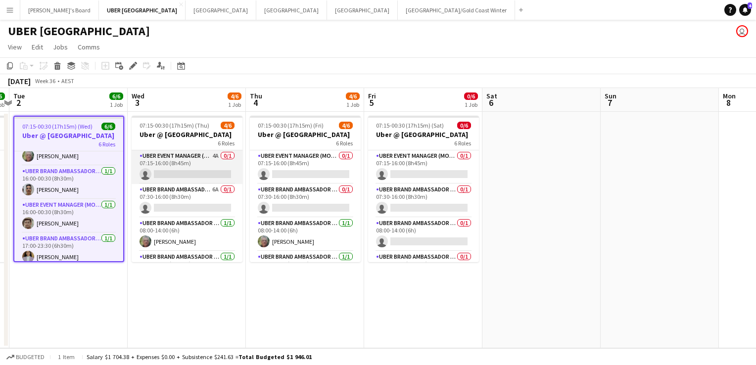
click at [183, 180] on app-card-role "UBER Event Manager (Mon - Fri) 4A 0/1 07:15-16:00 (8h45m) single-neutral-actions" at bounding box center [187, 167] width 111 height 34
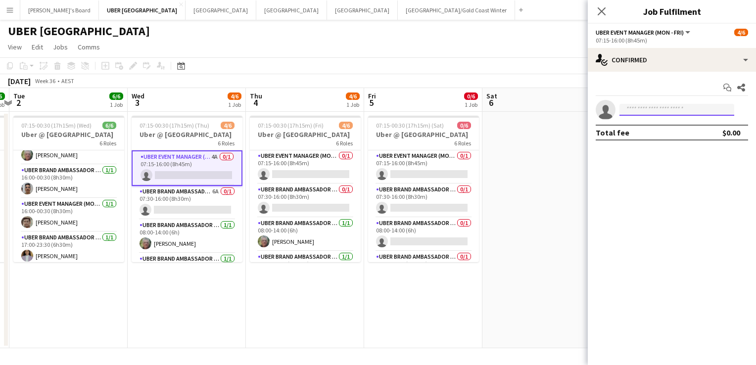
click at [655, 110] on input at bounding box center [677, 110] width 115 height 12
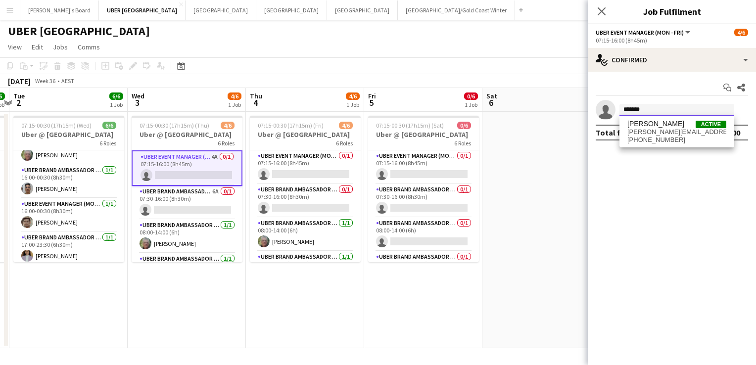
type input "*******"
click at [670, 134] on span "[PERSON_NAME][EMAIL_ADDRESS][PERSON_NAME][DOMAIN_NAME]" at bounding box center [677, 132] width 99 height 8
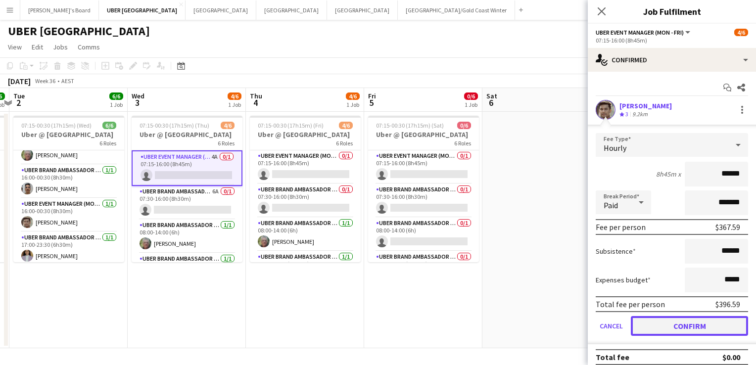
click at [683, 325] on button "Confirm" at bounding box center [689, 326] width 117 height 20
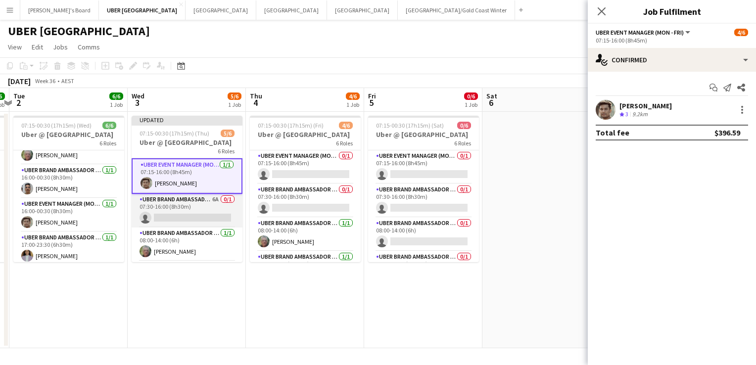
click at [204, 213] on app-card-role "UBER Brand Ambassador (Mon - Fri) 6A 0/1 07:30-16:00 (8h30m) single-neutral-act…" at bounding box center [187, 211] width 111 height 34
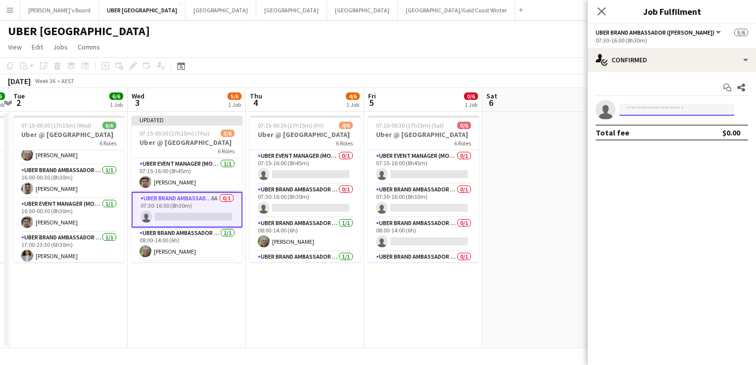
click at [682, 108] on input at bounding box center [677, 110] width 115 height 12
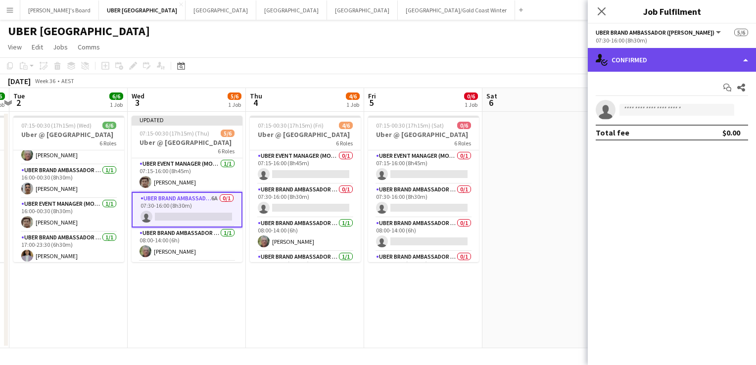
click at [653, 59] on div "single-neutral-actions-check-2 Confirmed" at bounding box center [672, 60] width 168 height 24
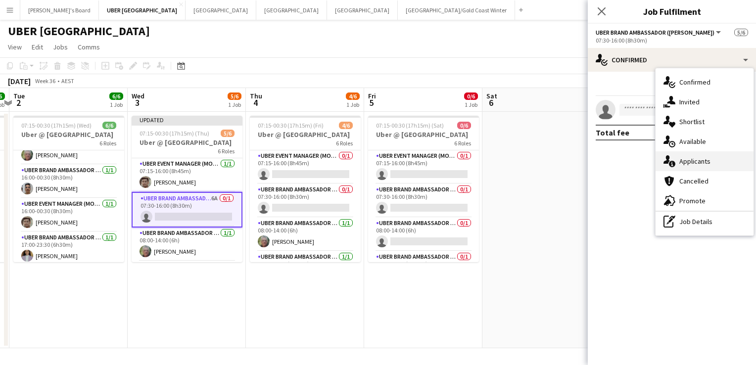
click at [709, 159] on div "single-neutral-actions-information Applicants" at bounding box center [705, 161] width 98 height 20
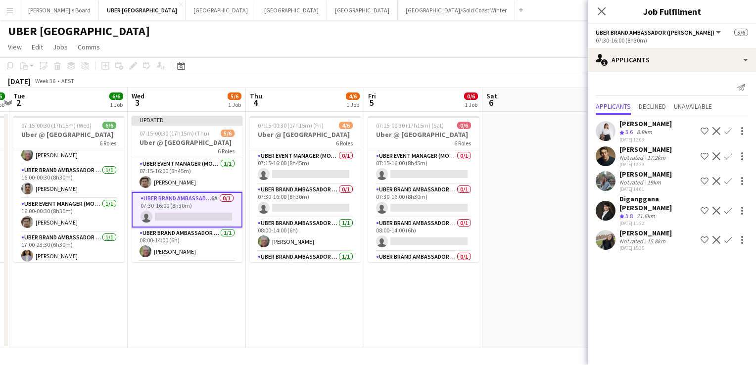
click at [729, 180] on app-icon "Confirm" at bounding box center [729, 181] width 8 height 8
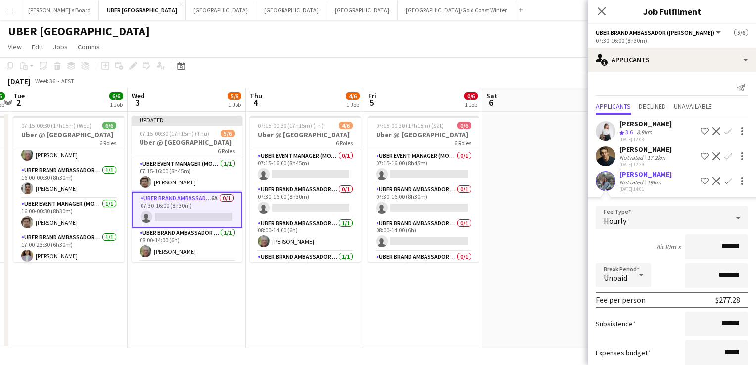
scroll to position [109, 0]
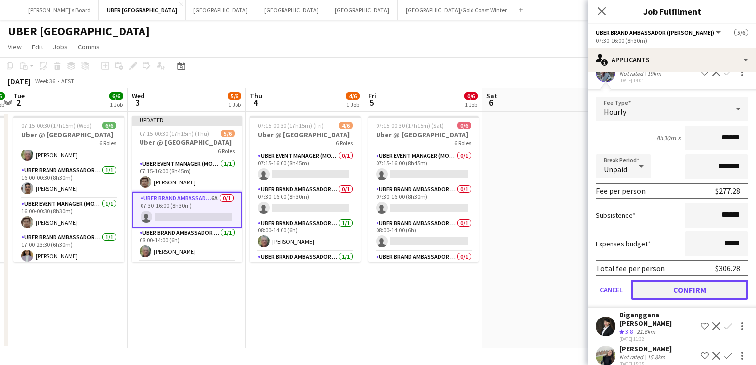
click at [674, 288] on button "Confirm" at bounding box center [689, 290] width 117 height 20
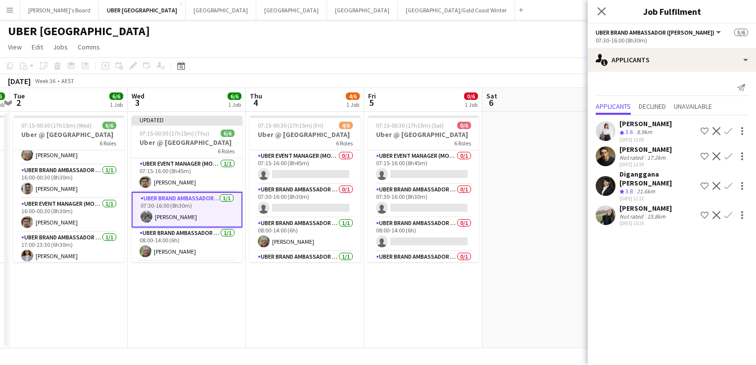
scroll to position [0, 0]
click at [600, 12] on icon at bounding box center [601, 10] width 9 height 9
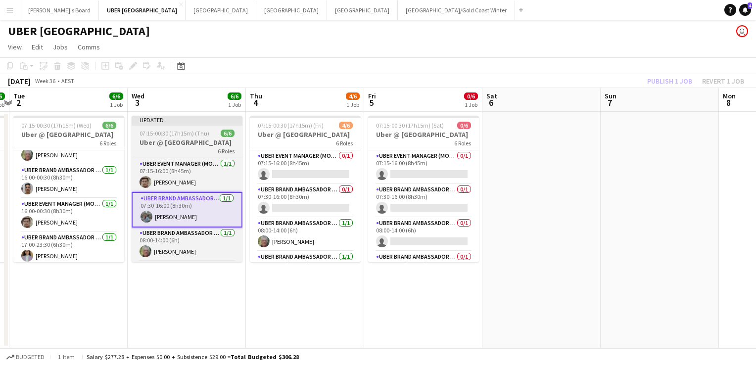
click at [161, 140] on h3 "Uber @ [GEOGRAPHIC_DATA]" at bounding box center [187, 142] width 111 height 9
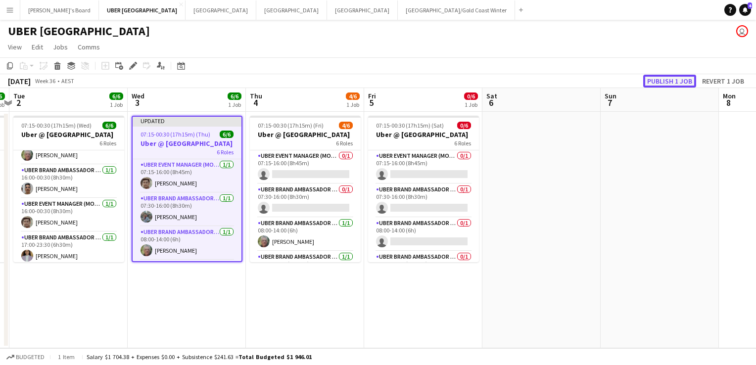
click at [664, 79] on button "Publish 1 job" at bounding box center [669, 81] width 53 height 13
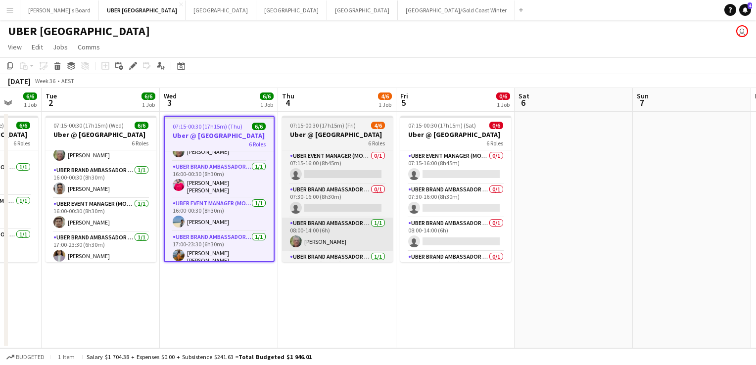
scroll to position [0, 313]
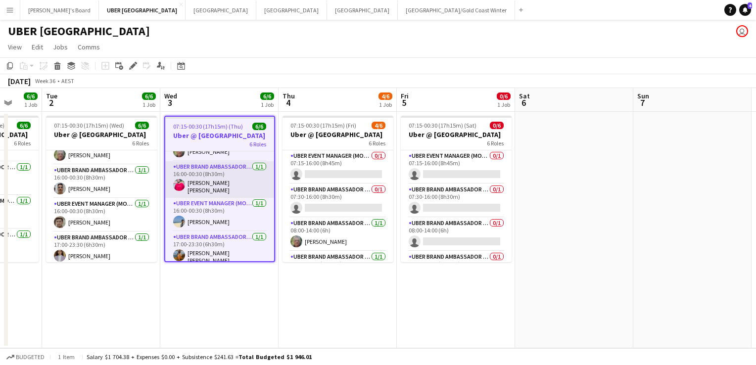
click at [222, 176] on app-card-role "UBER Brand Ambassador (Mon - Fri) [DATE] 16:00-00:30 (8h30m) [PERSON_NAME] [PER…" at bounding box center [219, 179] width 109 height 37
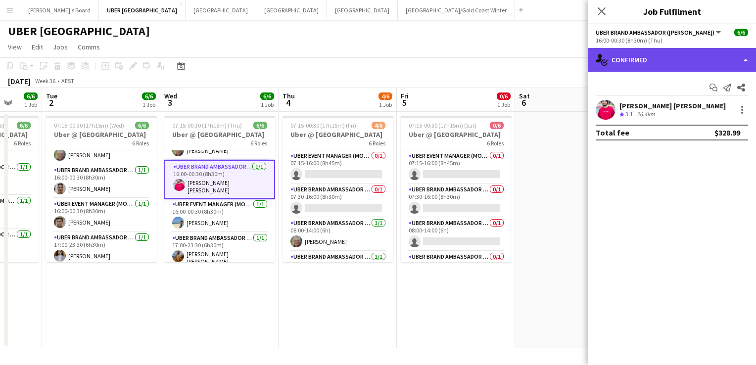
click at [636, 59] on div "single-neutral-actions-check-2 Confirmed" at bounding box center [672, 60] width 168 height 24
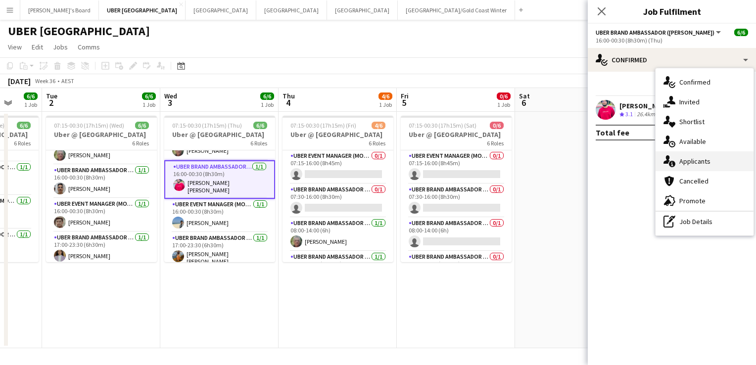
click at [698, 162] on div "single-neutral-actions-information Applicants" at bounding box center [705, 161] width 98 height 20
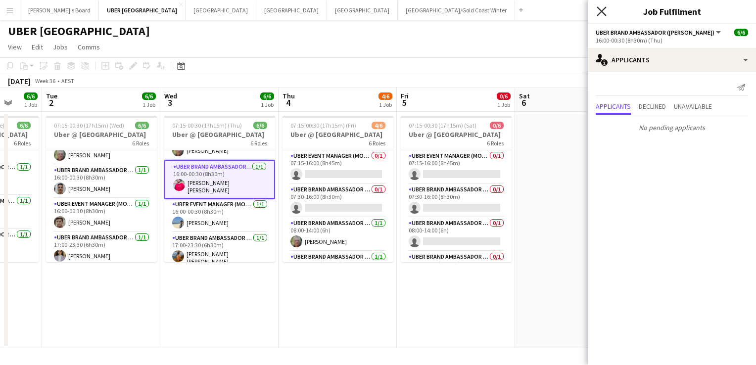
click at [600, 12] on icon "Close pop-in" at bounding box center [601, 10] width 9 height 9
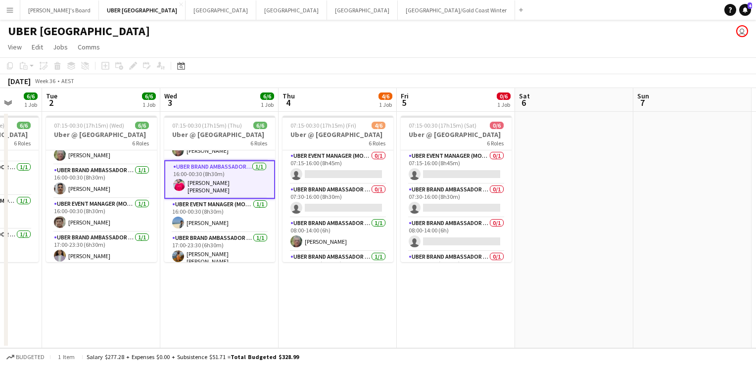
click at [234, 173] on app-card-role "UBER Brand Ambassador (Mon - Fri) [DATE] 16:00-00:30 (8h30m) [PERSON_NAME] [PER…" at bounding box center [219, 179] width 111 height 39
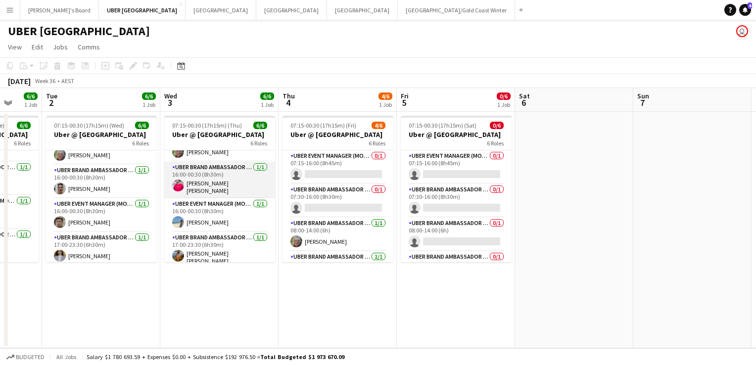
drag, startPoint x: 234, startPoint y: 173, endPoint x: 216, endPoint y: 176, distance: 18.0
click at [216, 176] on app-card-role "UBER Brand Ambassador (Mon - Fri) [DATE] 16:00-00:30 (8h30m) [PERSON_NAME] [PER…" at bounding box center [219, 180] width 111 height 37
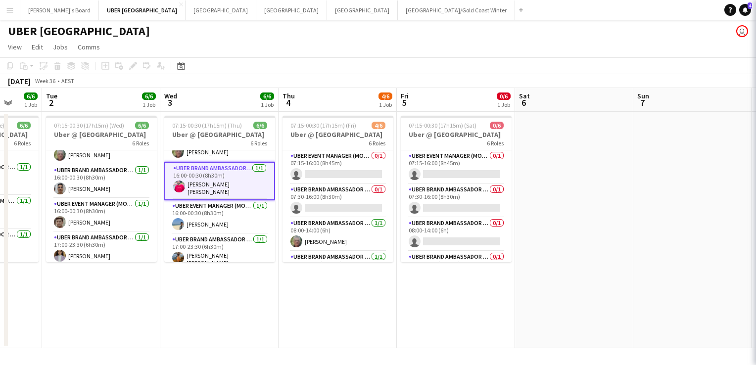
scroll to position [91, 0]
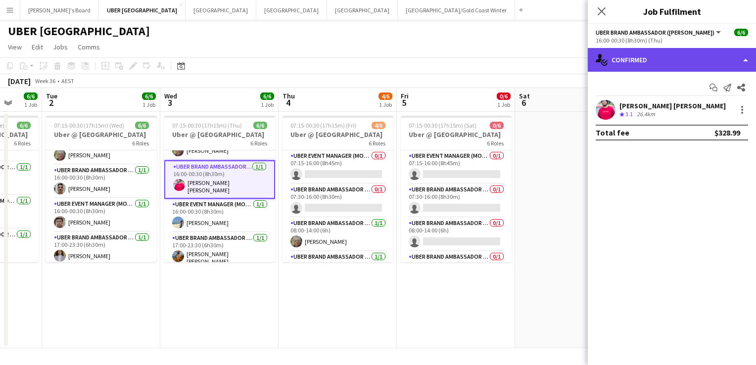
click at [634, 67] on div "single-neutral-actions-check-2 Confirmed" at bounding box center [672, 60] width 168 height 24
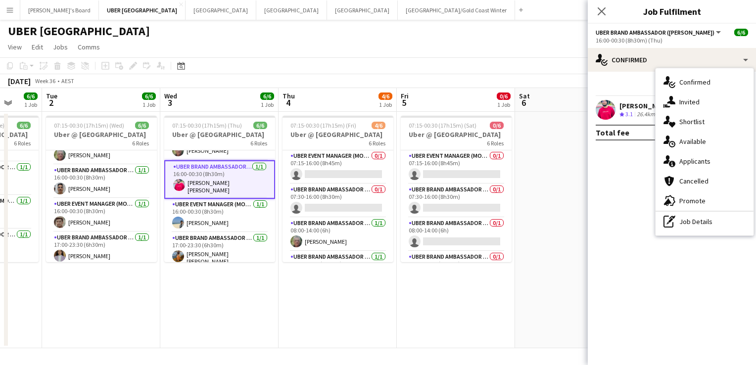
click at [673, 235] on div "single-neutral-actions-check-2 Confirmed single-neutral-actions-share-1 Invited…" at bounding box center [705, 151] width 98 height 167
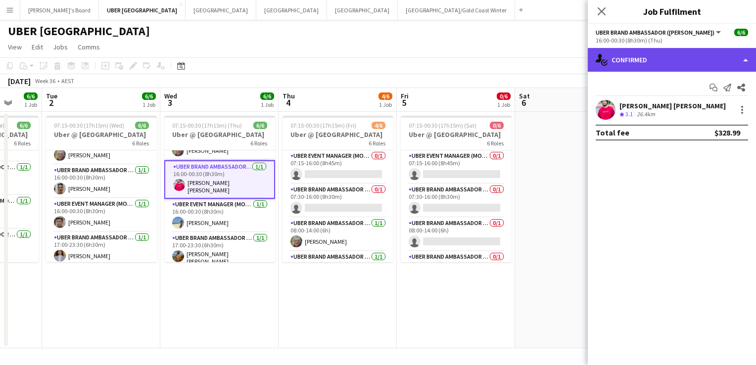
click at [652, 52] on div "single-neutral-actions-check-2 Confirmed" at bounding box center [672, 60] width 168 height 24
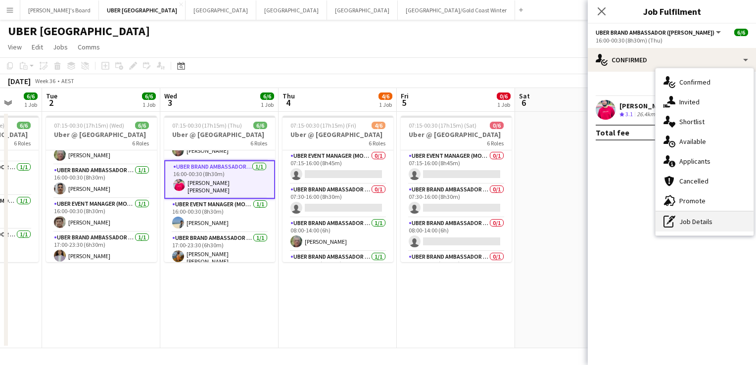
click at [676, 223] on div "pen-write Job Details" at bounding box center [705, 222] width 98 height 20
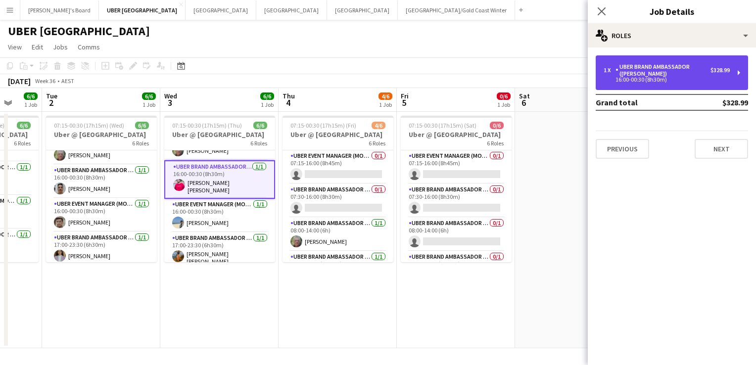
click at [632, 81] on div "16:00-00:30 (8h30m)" at bounding box center [667, 79] width 126 height 5
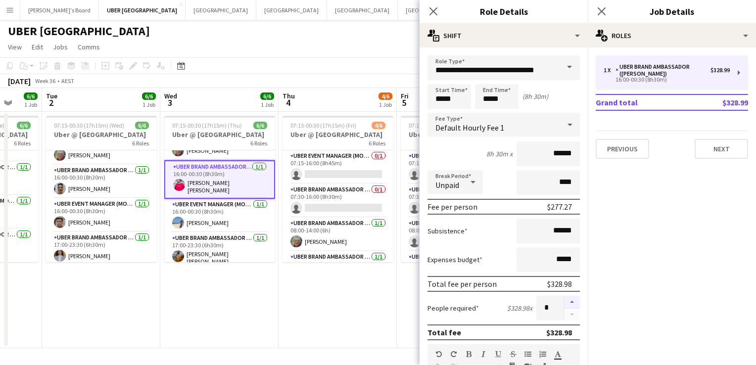
click at [564, 305] on button "button" at bounding box center [572, 302] width 16 height 13
type input "*"
click at [601, 10] on icon "Close pop-in" at bounding box center [601, 10] width 9 height 9
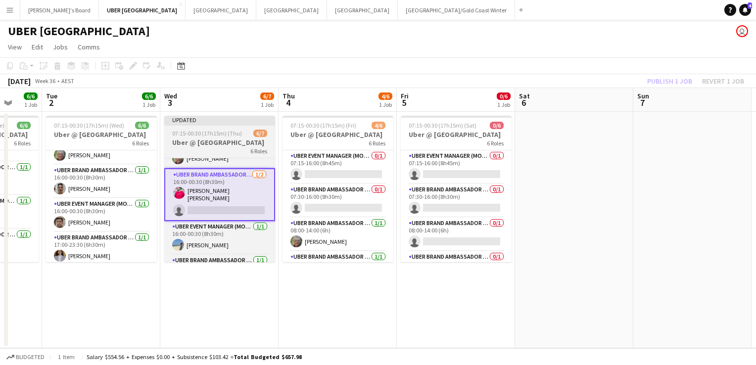
click at [233, 136] on span "07:15-00:30 (17h15m) (Thu)" at bounding box center [207, 133] width 70 height 7
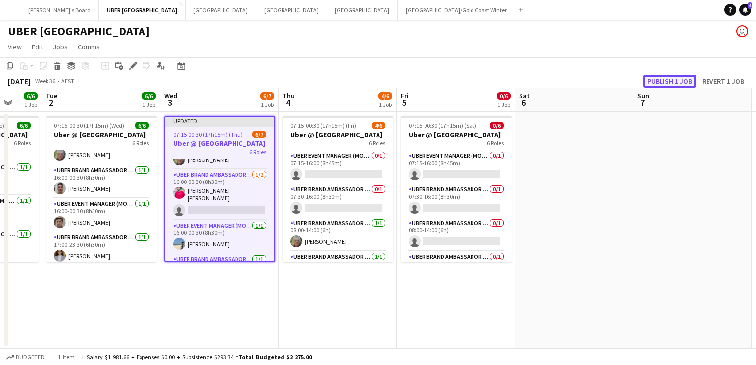
click at [673, 81] on button "Publish 1 job" at bounding box center [669, 81] width 53 height 13
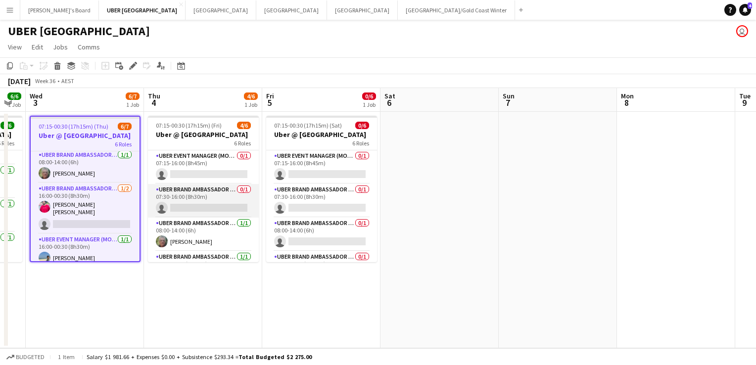
scroll to position [0, 0]
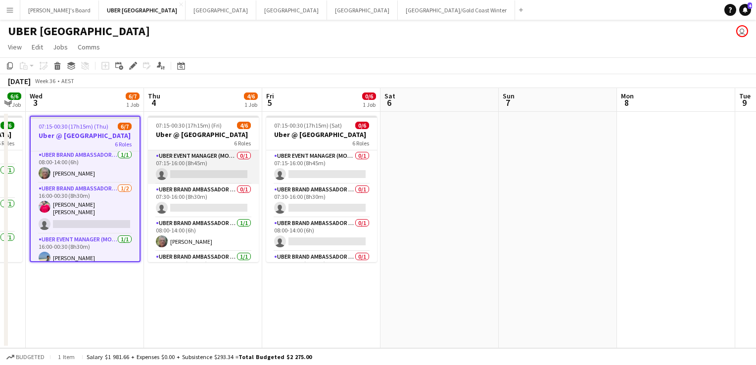
click at [204, 169] on app-card-role "UBER Event Manager (Mon - Fri) 0/1 07:15-16:00 (8h45m) single-neutral-actions" at bounding box center [203, 167] width 111 height 34
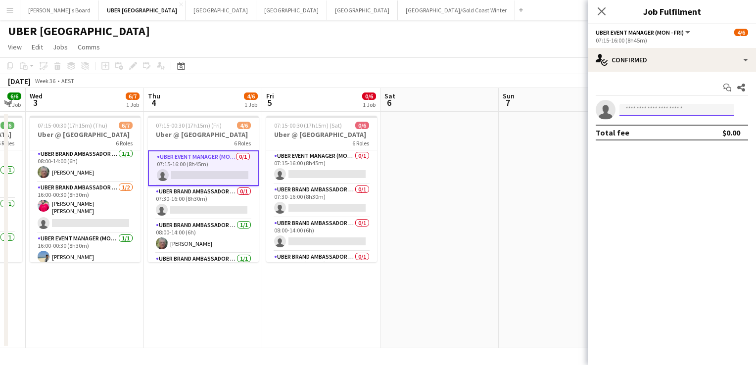
click at [677, 106] on input at bounding box center [677, 110] width 115 height 12
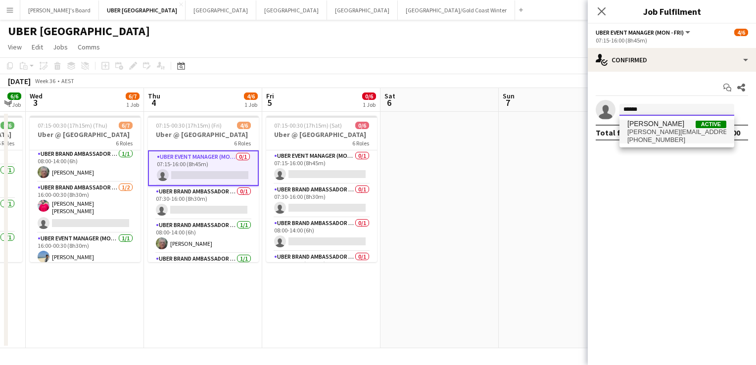
type input "******"
click at [654, 126] on span "[PERSON_NAME]" at bounding box center [656, 124] width 57 height 8
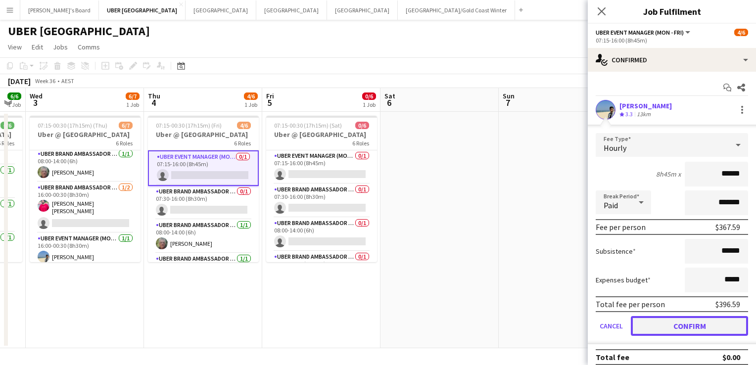
click at [660, 323] on button "Confirm" at bounding box center [689, 326] width 117 height 20
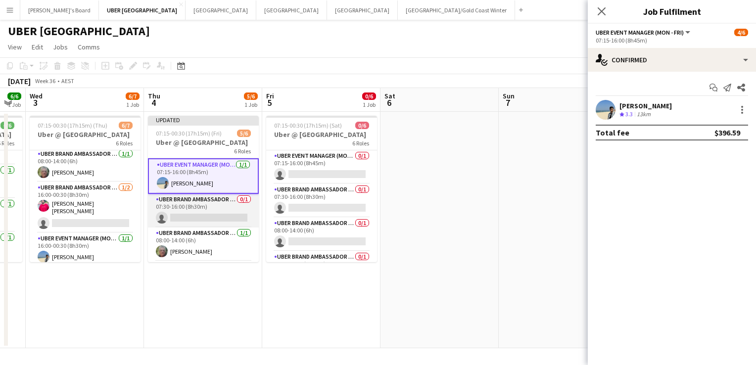
click at [207, 216] on app-card-role "UBER Brand Ambassador (Mon - Fri) 0/1 07:30-16:00 (8h30m) single-neutral-actions" at bounding box center [203, 211] width 111 height 34
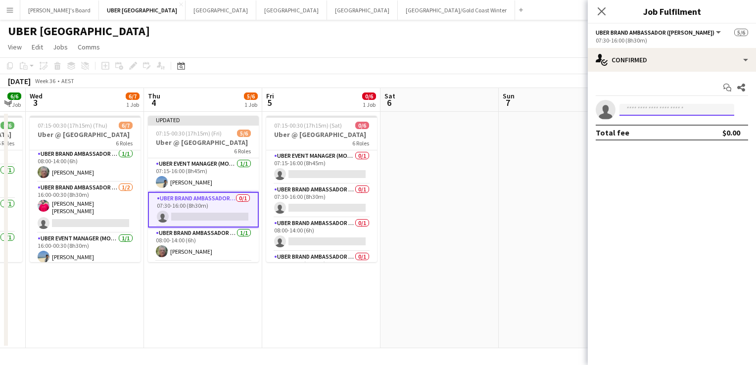
click at [638, 106] on input at bounding box center [677, 110] width 115 height 12
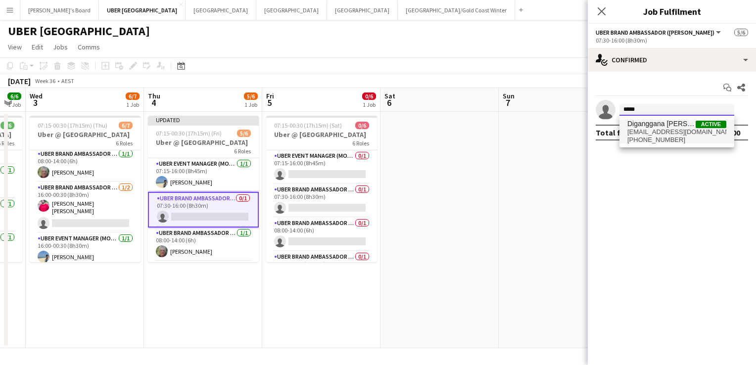
type input "*****"
click at [638, 135] on span "[EMAIL_ADDRESS][DOMAIN_NAME]" at bounding box center [677, 132] width 99 height 8
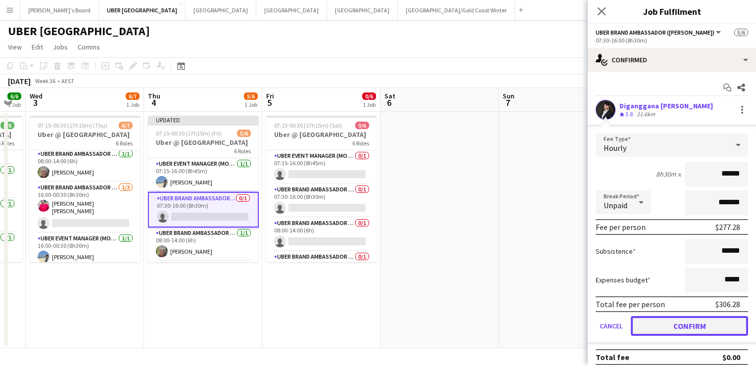
click at [660, 326] on button "Confirm" at bounding box center [689, 326] width 117 height 20
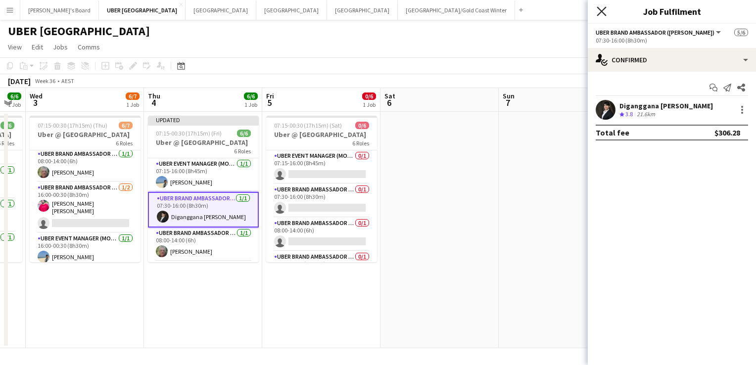
click at [599, 13] on icon "Close pop-in" at bounding box center [601, 10] width 9 height 9
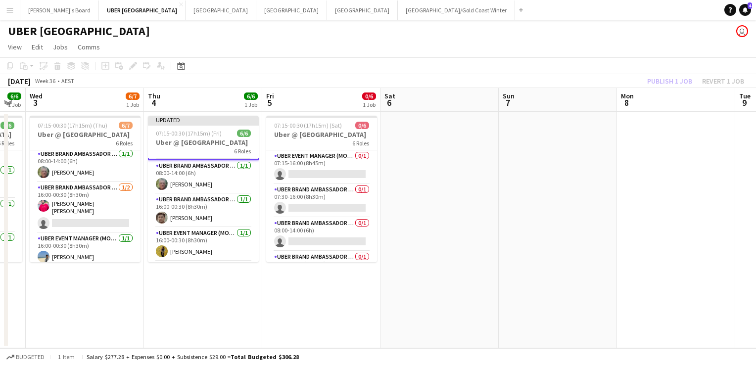
scroll to position [99, 0]
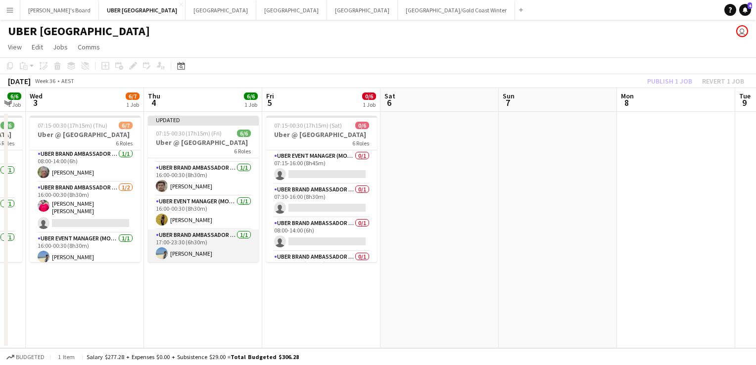
click at [186, 256] on app-card-role "UBER Brand Ambassador (Mon - Fri) [DATE] 17:00-23:30 (6h30m) [PERSON_NAME]" at bounding box center [203, 247] width 111 height 34
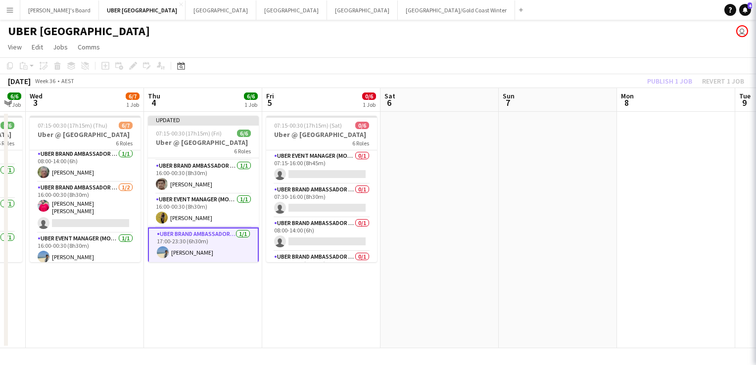
scroll to position [97, 0]
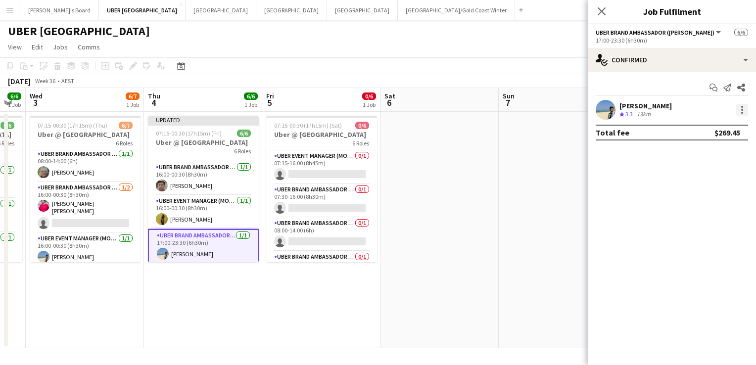
click at [741, 107] on div at bounding box center [742, 107] width 2 height 2
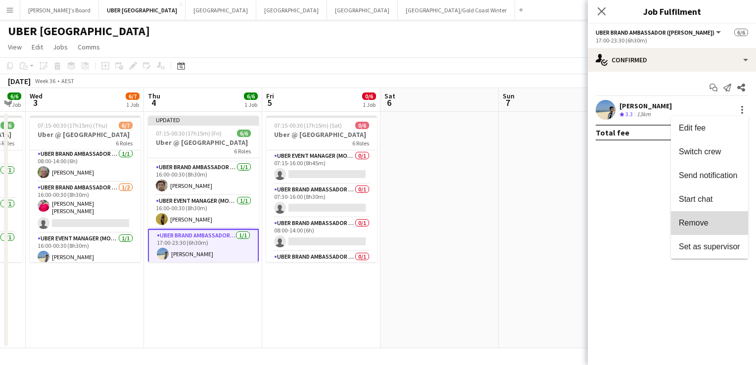
click at [701, 218] on button "Remove" at bounding box center [709, 223] width 77 height 24
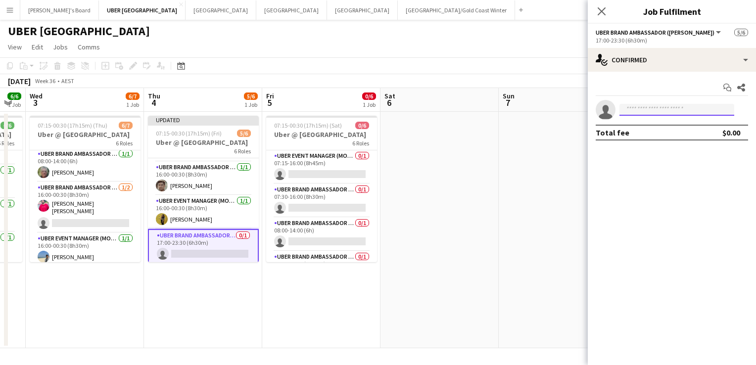
click at [640, 109] on input at bounding box center [677, 110] width 115 height 12
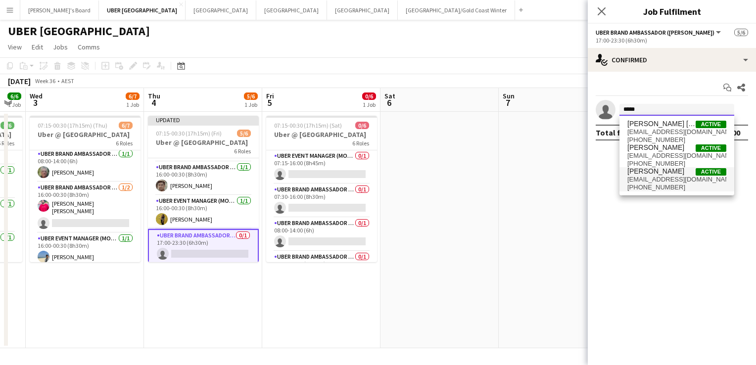
type input "*****"
click at [657, 169] on span "[PERSON_NAME]" at bounding box center [656, 171] width 57 height 8
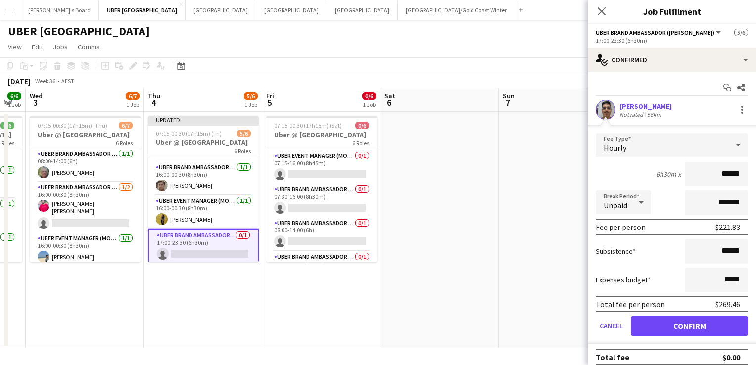
scroll to position [6, 0]
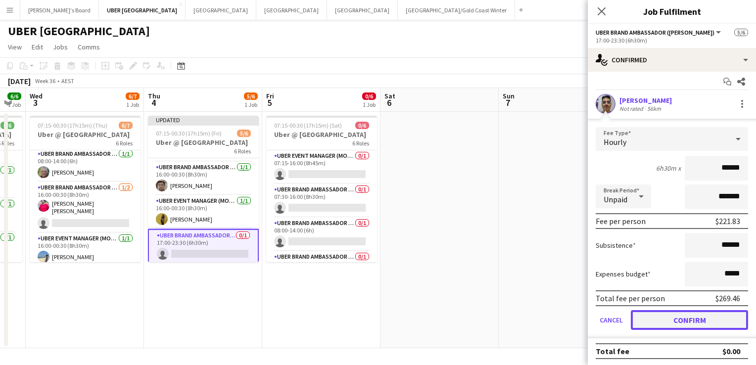
click at [688, 319] on button "Confirm" at bounding box center [689, 320] width 117 height 20
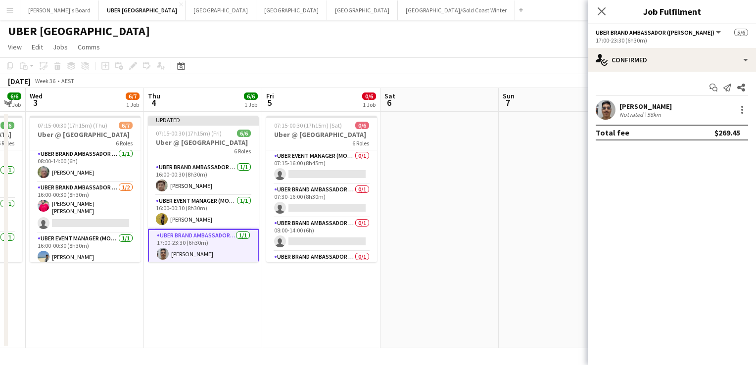
scroll to position [0, 0]
click at [602, 6] on icon "Close pop-in" at bounding box center [601, 10] width 9 height 9
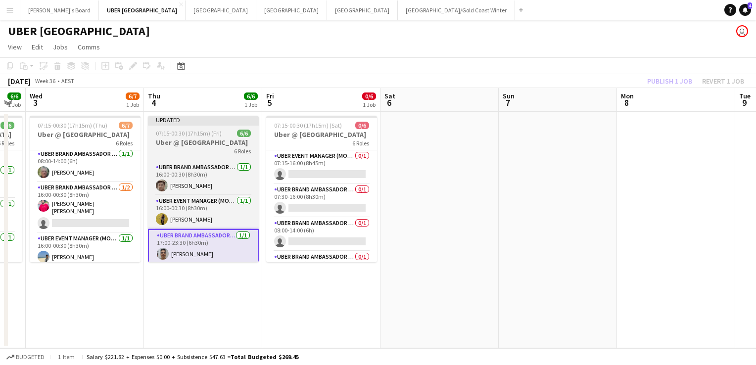
click at [204, 140] on h3 "Uber @ [GEOGRAPHIC_DATA]" at bounding box center [203, 142] width 111 height 9
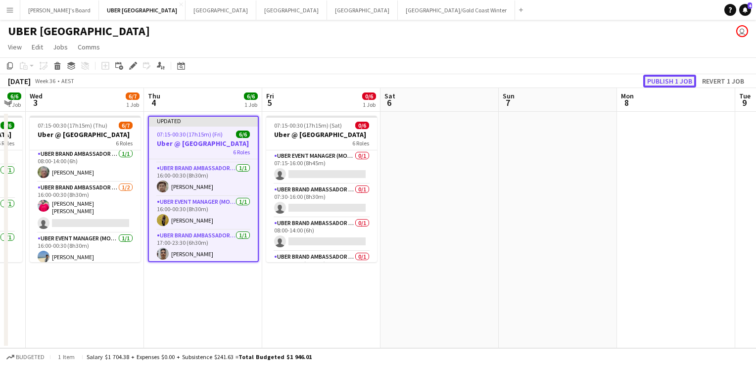
click at [657, 80] on button "Publish 1 job" at bounding box center [669, 81] width 53 height 13
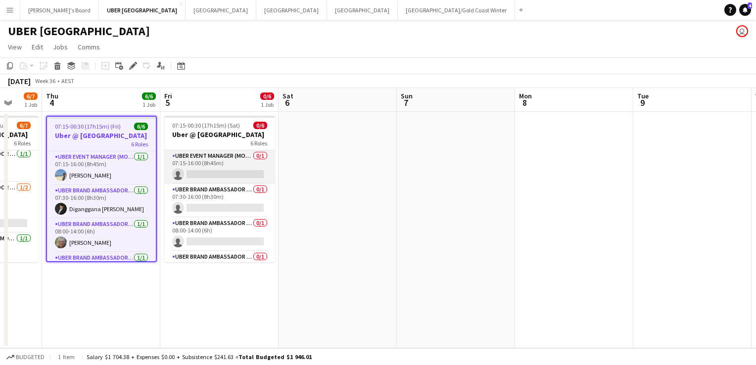
click at [240, 176] on app-card-role "UBER Event Manager (Mon - Fri) 0/1 07:15-16:00 (8h45m) single-neutral-actions" at bounding box center [219, 167] width 111 height 34
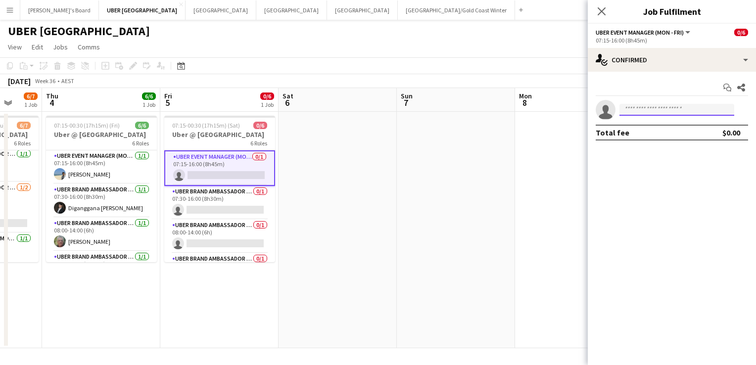
click at [631, 112] on input at bounding box center [677, 110] width 115 height 12
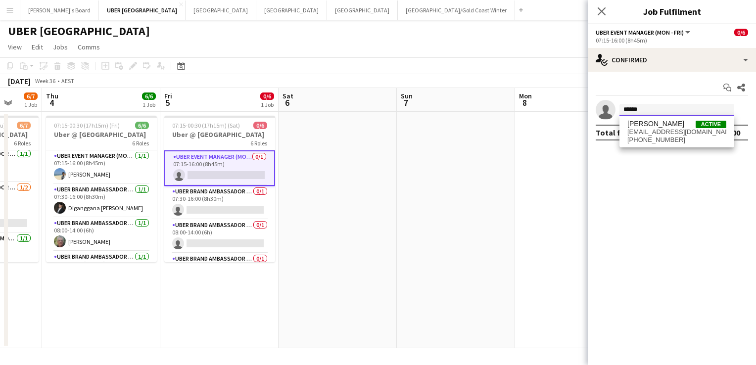
type input "******"
click at [657, 136] on span "[PHONE_NUMBER]" at bounding box center [677, 140] width 99 height 8
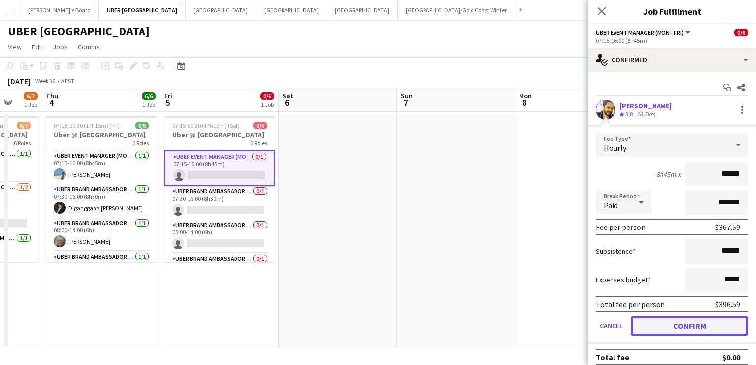
click at [658, 316] on button "Confirm" at bounding box center [689, 326] width 117 height 20
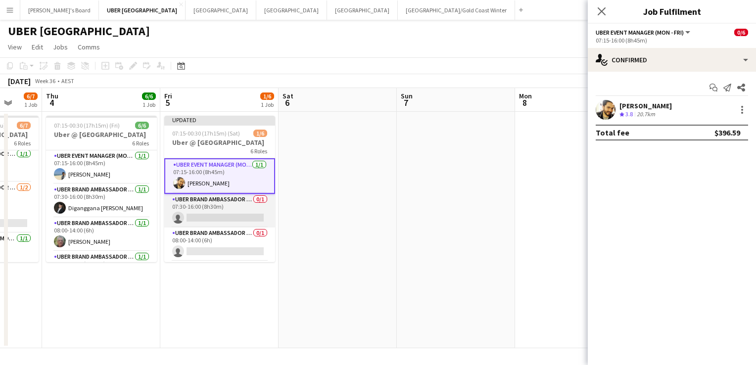
click at [237, 216] on app-card-role "UBER Brand Ambassador (Mon - Fri) 0/1 07:30-16:00 (8h30m) single-neutral-actions" at bounding box center [219, 211] width 111 height 34
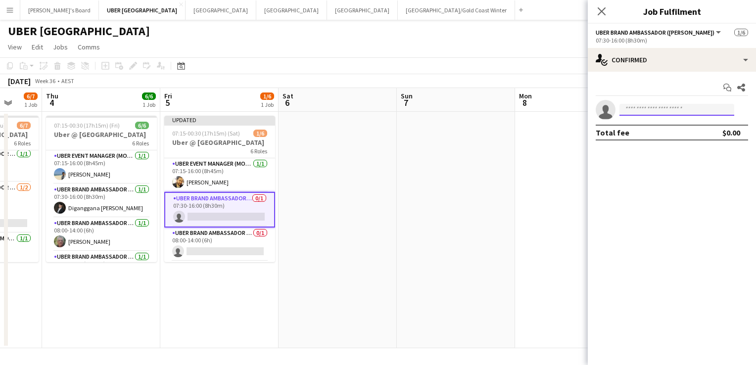
click at [665, 106] on input at bounding box center [677, 110] width 115 height 12
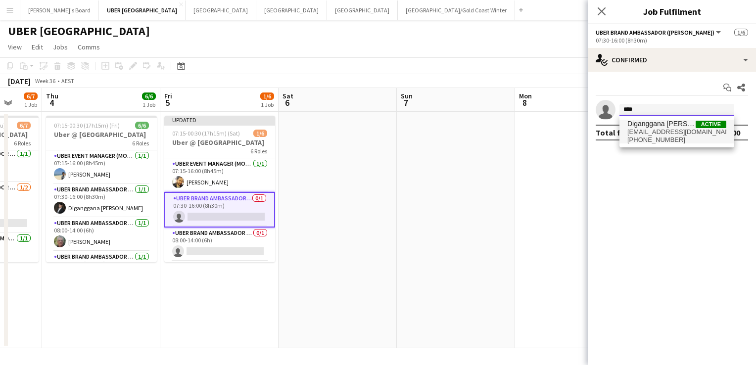
type input "****"
click at [649, 129] on span "[EMAIL_ADDRESS][DOMAIN_NAME]" at bounding box center [677, 132] width 99 height 8
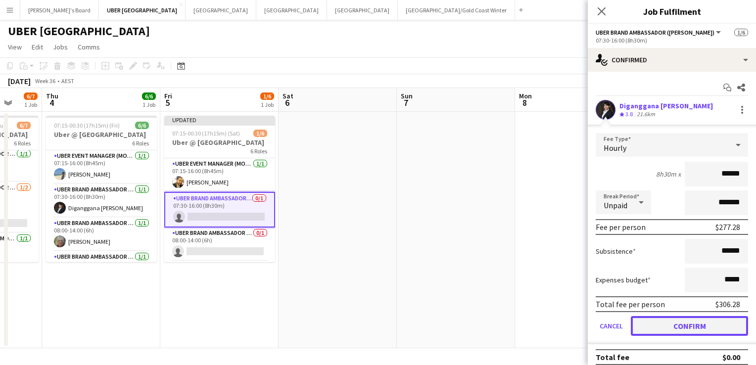
click at [659, 319] on button "Confirm" at bounding box center [689, 326] width 117 height 20
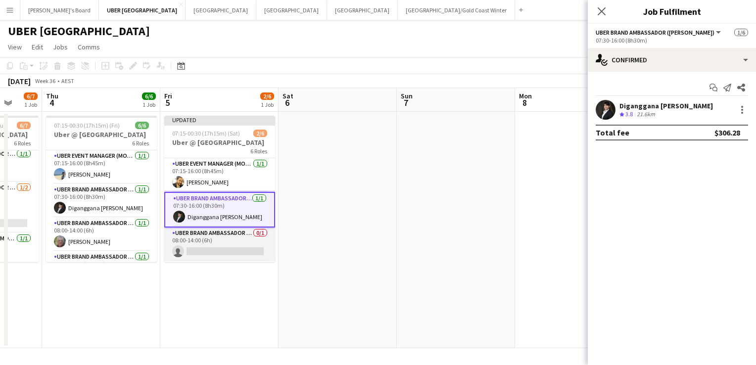
click at [225, 245] on app-card-role "UBER Brand Ambassador (Mon - Fri) 0/1 08:00-14:00 (6h) single-neutral-actions" at bounding box center [219, 245] width 111 height 34
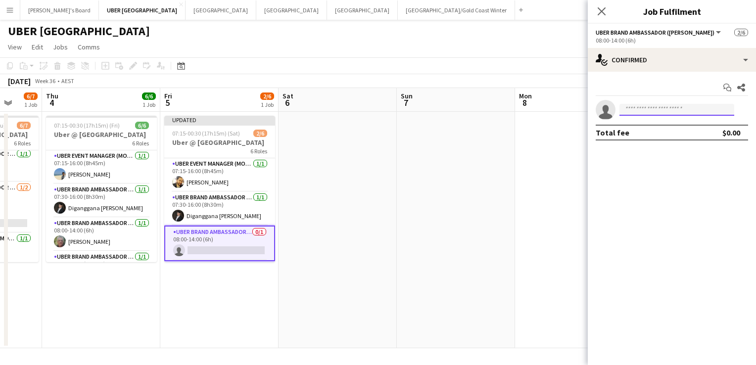
click at [667, 110] on input at bounding box center [677, 110] width 115 height 12
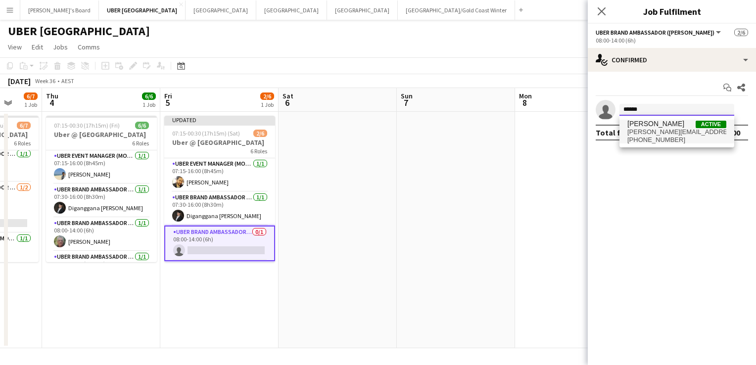
type input "******"
click at [663, 132] on span "[PERSON_NAME][EMAIL_ADDRESS][DOMAIN_NAME]" at bounding box center [677, 132] width 99 height 8
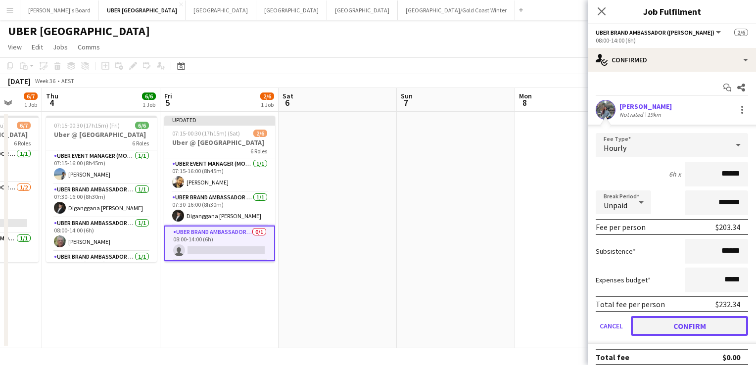
click at [677, 320] on button "Confirm" at bounding box center [689, 326] width 117 height 20
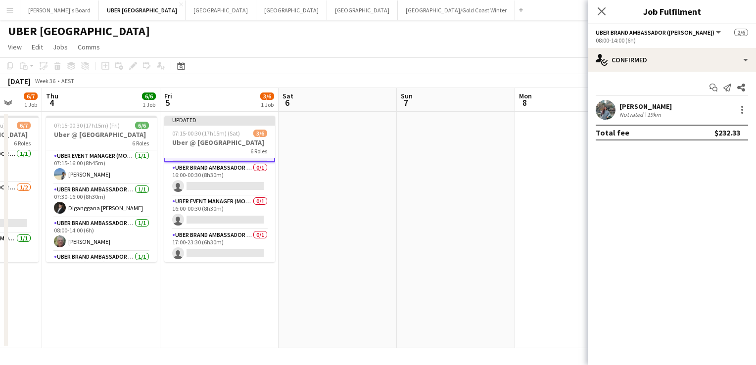
scroll to position [99, 0]
click at [211, 212] on app-card-role "UBER Event Manager (Mon - Fri) 0/1 16:00-00:30 (8h30m) single-neutral-actions" at bounding box center [219, 213] width 111 height 34
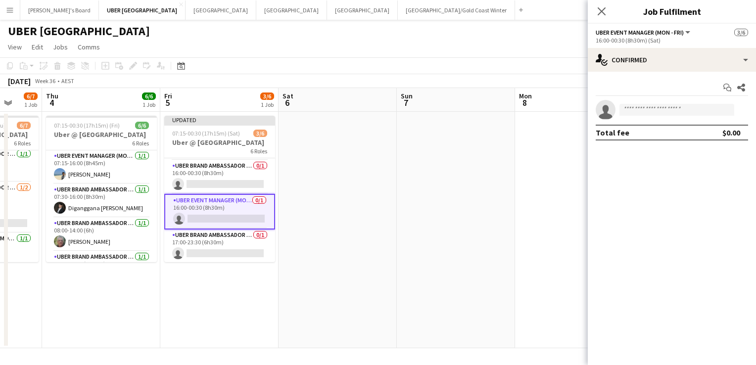
scroll to position [98, 0]
click at [675, 112] on input at bounding box center [677, 110] width 115 height 12
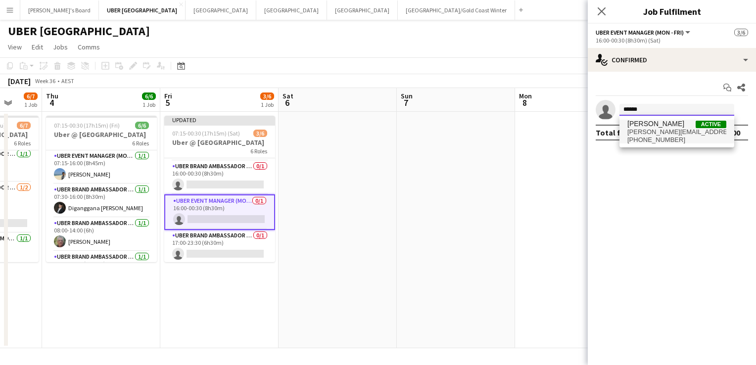
type input "******"
click at [665, 128] on span "[PERSON_NAME][EMAIL_ADDRESS][PERSON_NAME][DOMAIN_NAME]" at bounding box center [677, 132] width 99 height 8
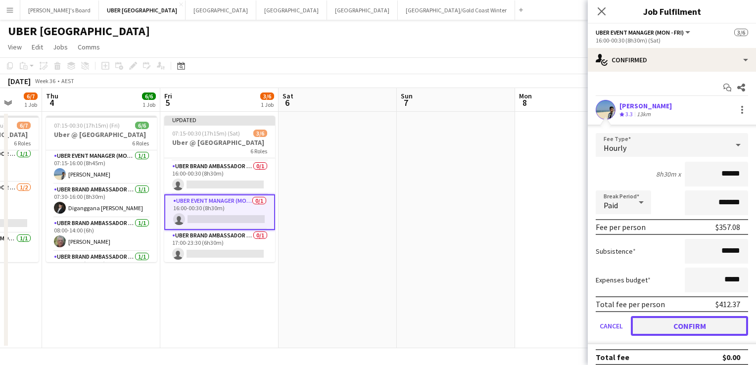
click at [645, 328] on button "Confirm" at bounding box center [689, 326] width 117 height 20
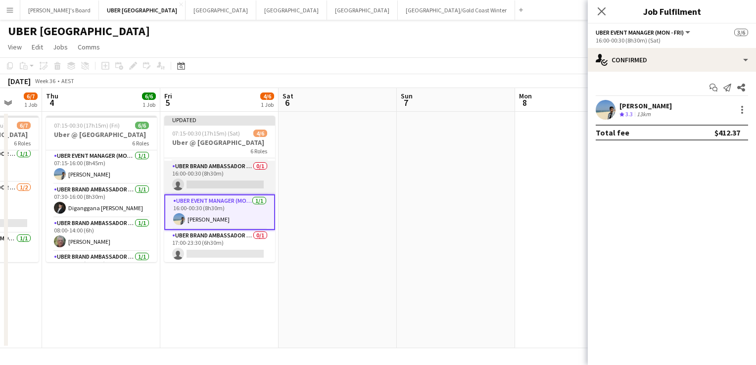
click at [196, 183] on app-card-role "UBER Brand Ambassador (Mon - Fri) 0/1 16:00-00:30 (8h30m) single-neutral-actions" at bounding box center [219, 178] width 111 height 34
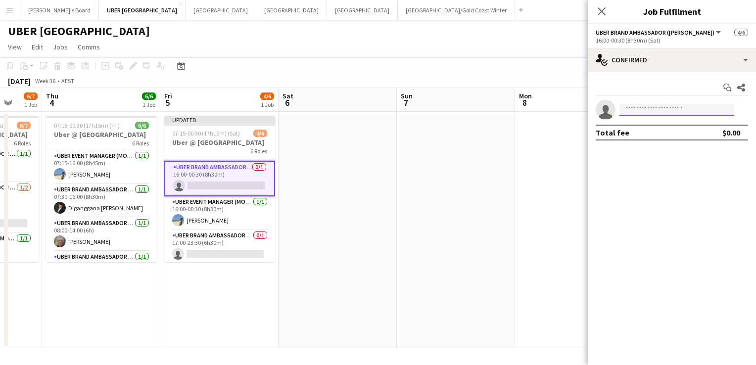
click at [653, 110] on input at bounding box center [677, 110] width 115 height 12
click at [210, 252] on app-card-role "UBER Brand Ambassador (Mon - Fri) 0/1 17:00-23:30 (6h30m) single-neutral-actions" at bounding box center [219, 247] width 111 height 34
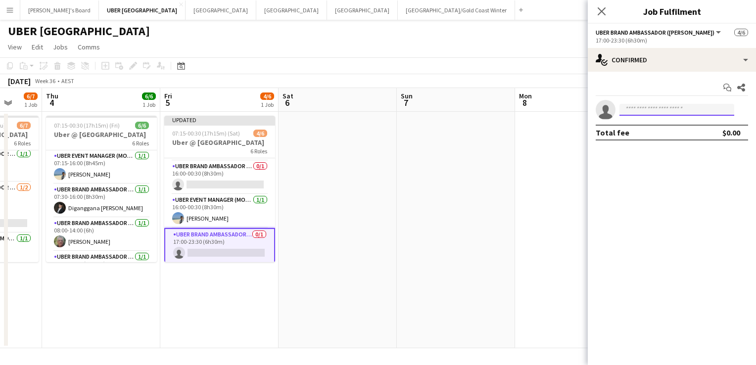
click at [652, 112] on input at bounding box center [677, 110] width 115 height 12
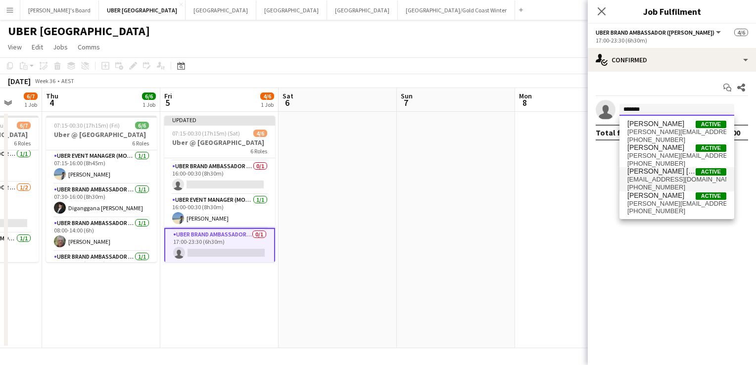
type input "*******"
click at [646, 176] on span "[EMAIL_ADDRESS][DOMAIN_NAME]" at bounding box center [677, 180] width 99 height 8
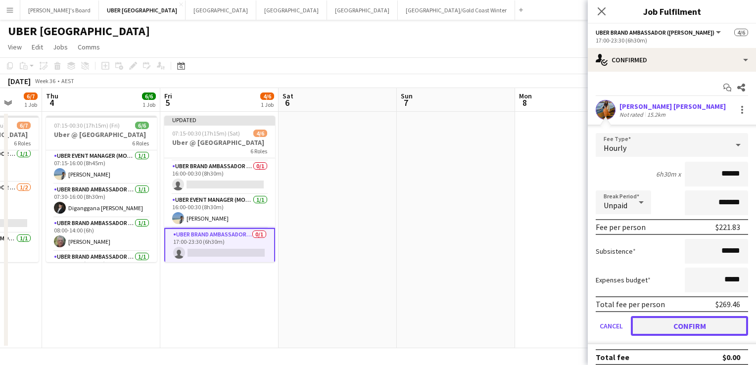
click at [679, 325] on button "Confirm" at bounding box center [689, 326] width 117 height 20
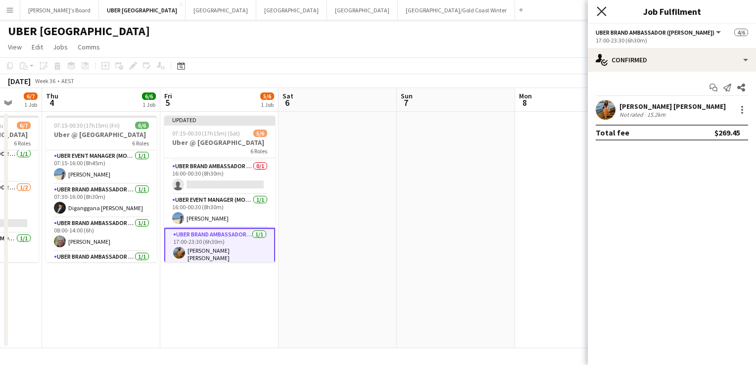
click at [600, 9] on icon at bounding box center [601, 10] width 9 height 9
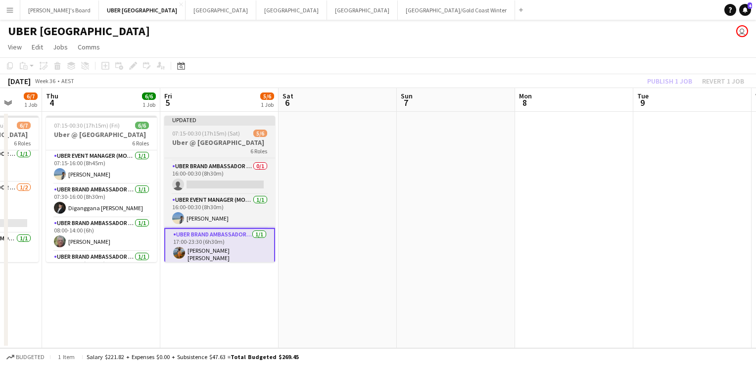
click at [216, 133] on span "07:15-00:30 (17h15m) (Sat)" at bounding box center [206, 133] width 68 height 7
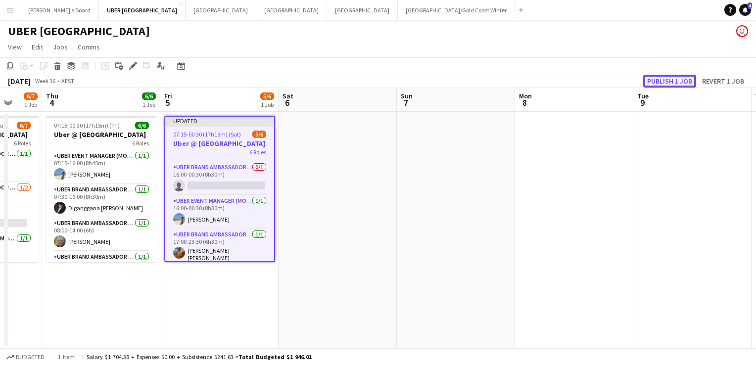
click at [661, 82] on button "Publish 1 job" at bounding box center [669, 81] width 53 height 13
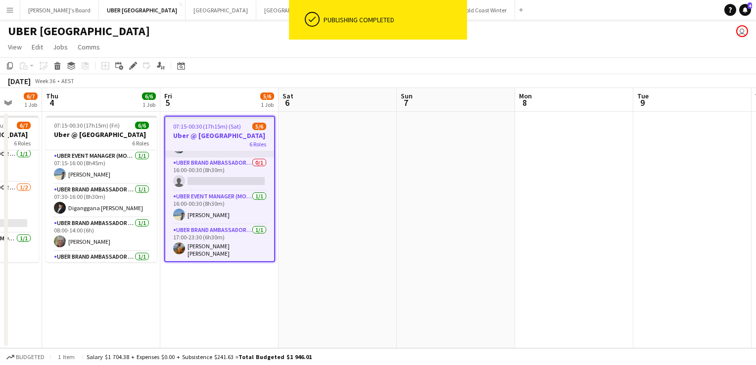
scroll to position [91, 0]
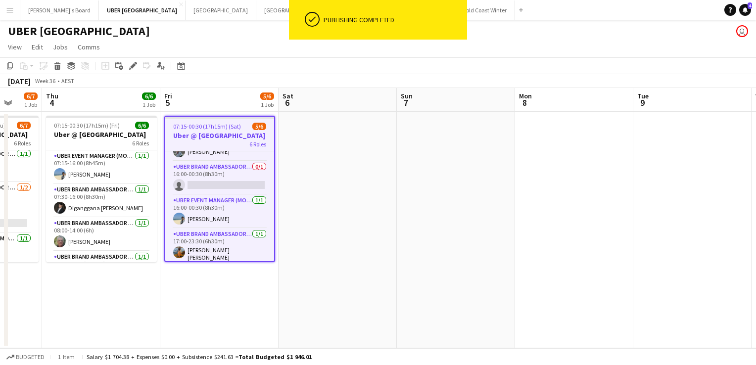
click at [230, 130] on span "07:15-00:30 (17h15m) (Sat)" at bounding box center [207, 126] width 68 height 7
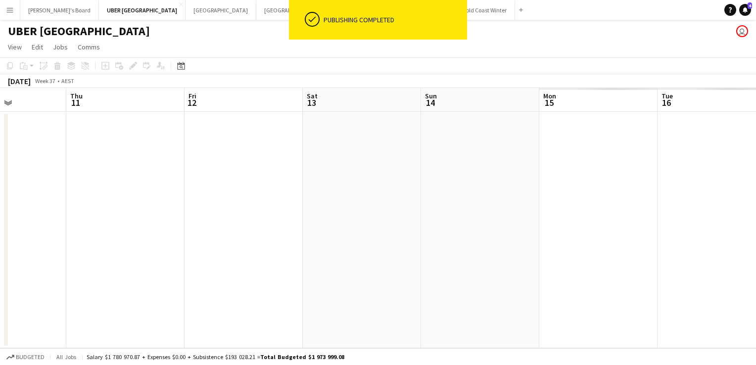
scroll to position [0, 267]
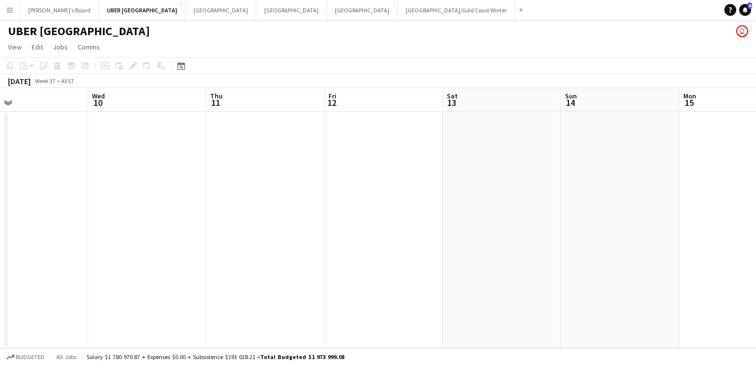
click at [362, 151] on app-date-cell at bounding box center [384, 230] width 118 height 237
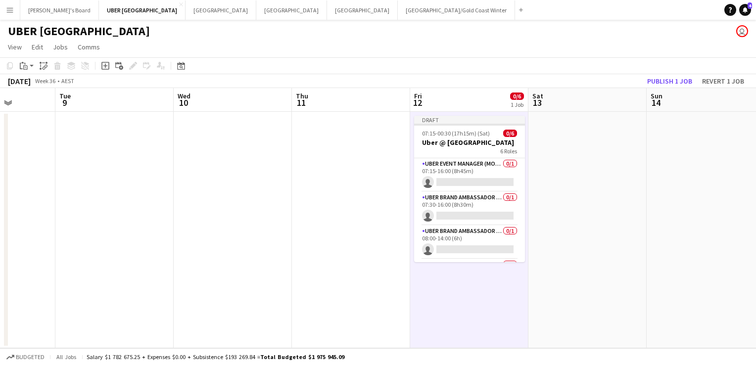
scroll to position [0, 418]
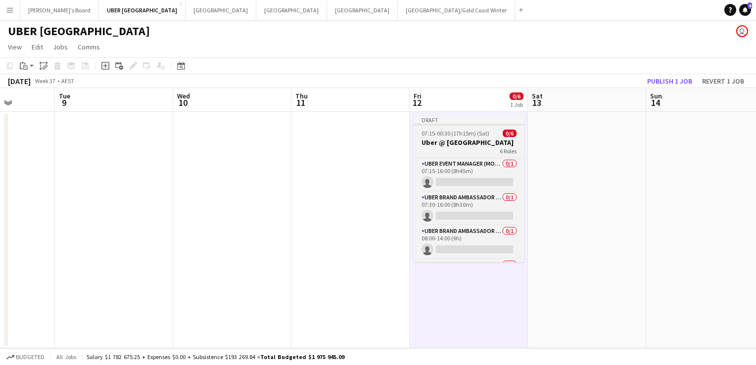
click at [452, 149] on div "6 Roles" at bounding box center [469, 151] width 111 height 8
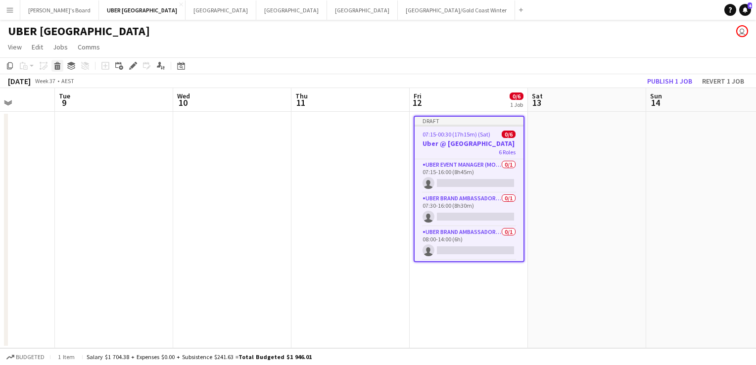
click at [57, 68] on icon at bounding box center [57, 67] width 5 height 5
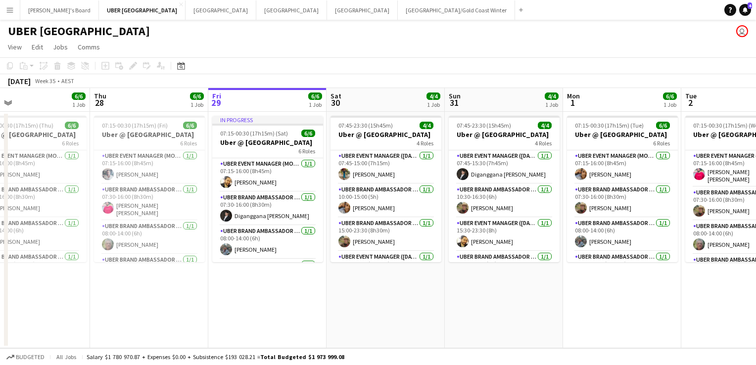
scroll to position [0, 264]
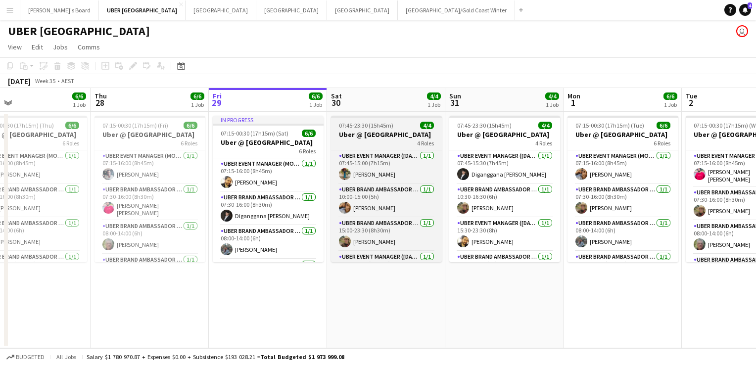
click at [374, 124] on span "07:45-23:30 (15h45m)" at bounding box center [366, 125] width 54 height 7
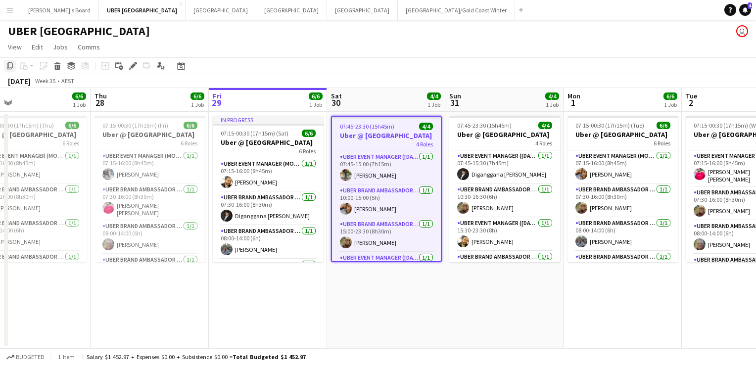
click at [10, 62] on icon at bounding box center [10, 65] width 6 height 7
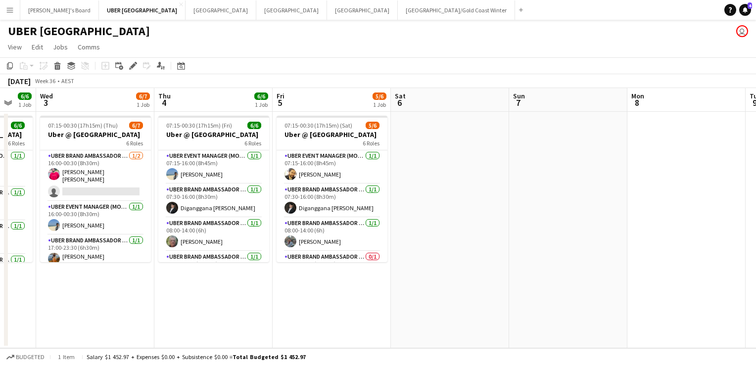
scroll to position [0, 323]
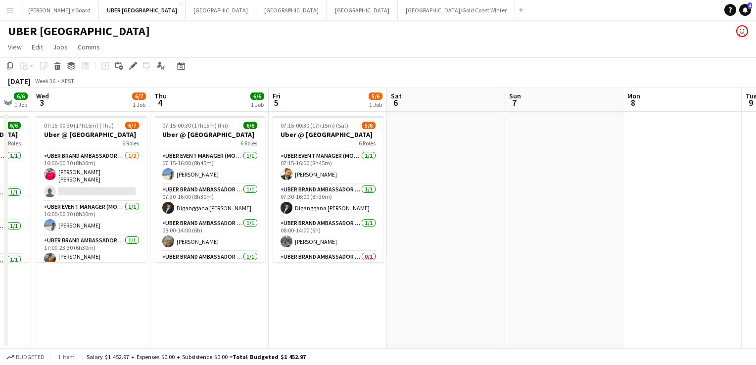
click at [402, 140] on app-date-cell at bounding box center [446, 230] width 118 height 237
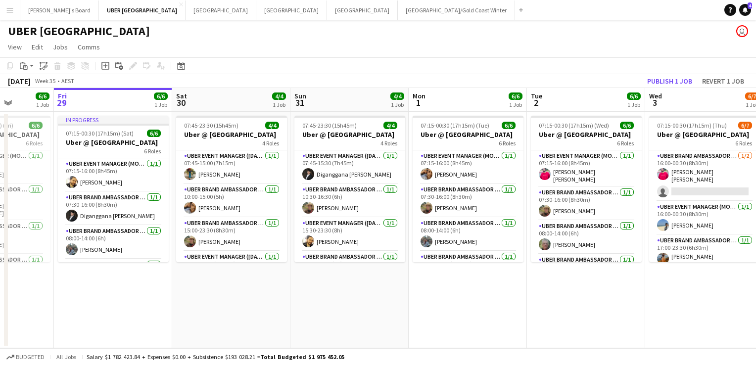
scroll to position [0, 302]
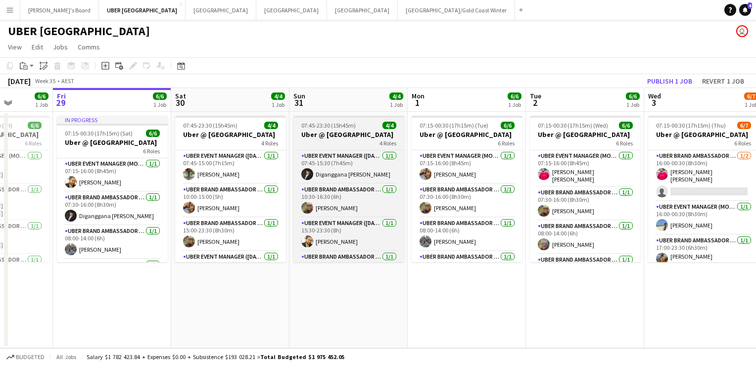
click at [347, 133] on h3 "Uber @ [GEOGRAPHIC_DATA]" at bounding box center [348, 134] width 111 height 9
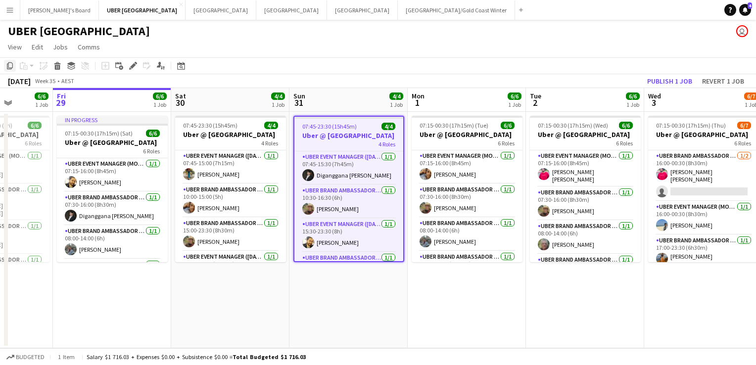
click at [8, 64] on icon at bounding box center [10, 65] width 6 height 7
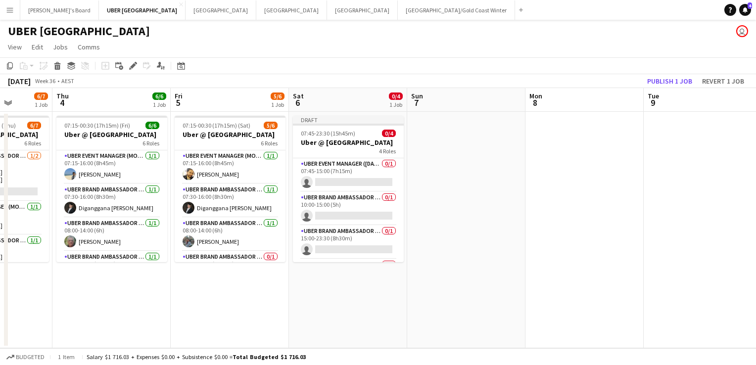
scroll to position [0, 354]
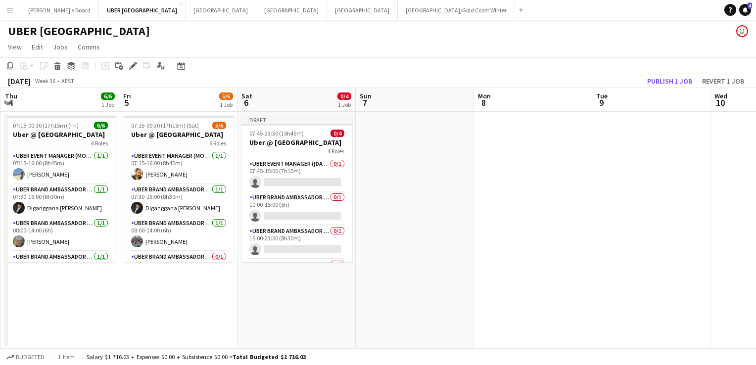
click at [425, 127] on app-date-cell at bounding box center [415, 230] width 118 height 237
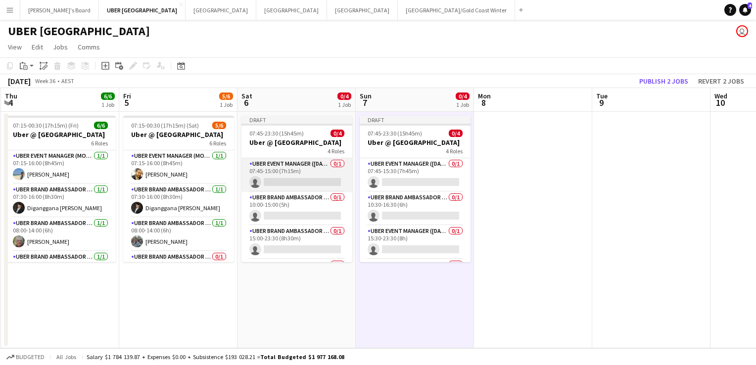
click at [275, 180] on app-card-role "UBER Event Manager ([DATE]) 0/1 07:45-15:00 (7h15m) single-neutral-actions" at bounding box center [297, 175] width 111 height 34
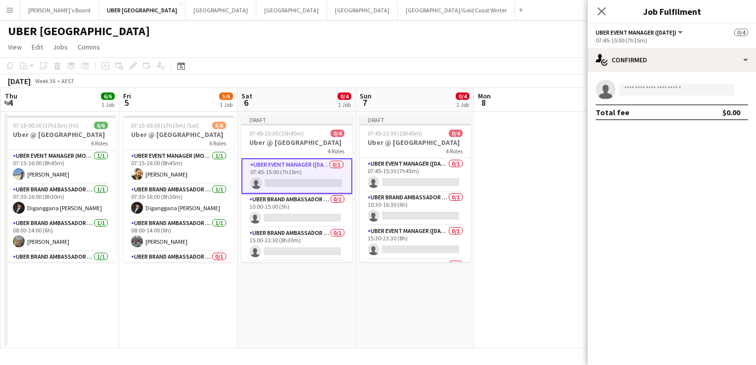
click at [694, 81] on app-invite-slot "single-neutral-actions" at bounding box center [672, 90] width 168 height 20
click at [695, 85] on input at bounding box center [677, 90] width 115 height 12
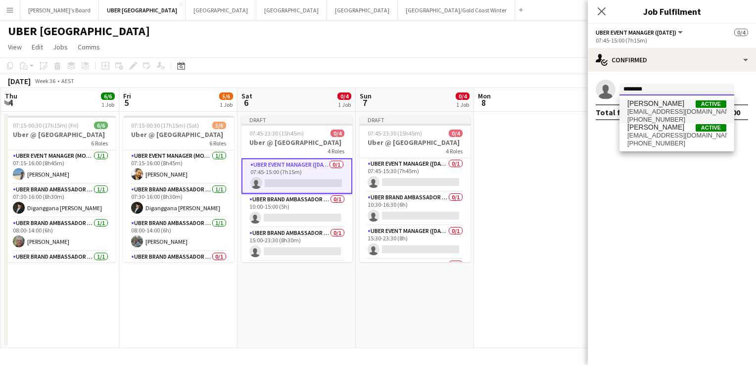
type input "********"
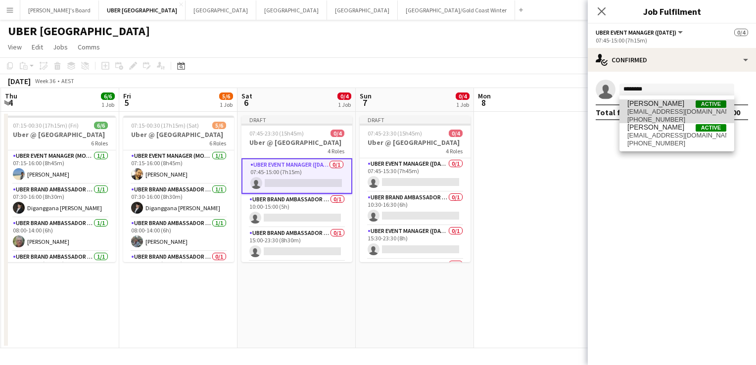
click at [665, 106] on span "[PERSON_NAME]" at bounding box center [656, 103] width 57 height 8
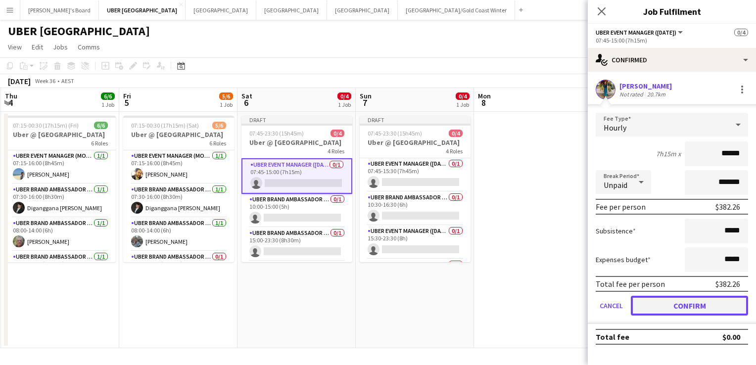
click at [651, 304] on button "Confirm" at bounding box center [689, 306] width 117 height 20
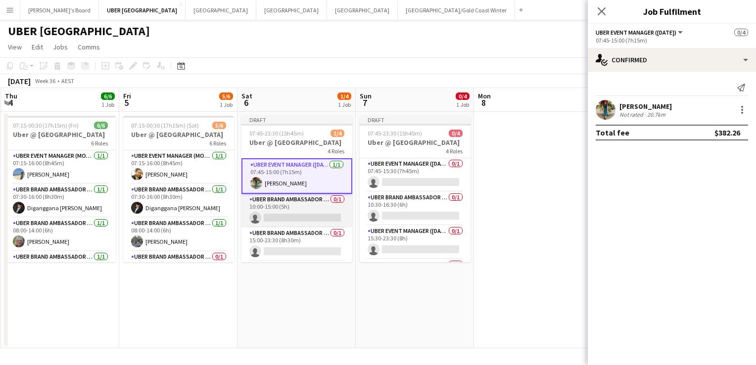
click at [282, 211] on app-card-role "UBER Brand Ambassador ([DATE]) 0/1 10:00-15:00 (5h) single-neutral-actions" at bounding box center [297, 211] width 111 height 34
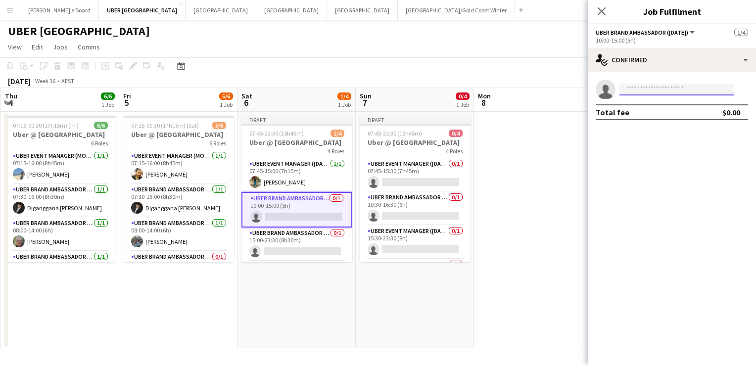
click at [653, 91] on input at bounding box center [677, 90] width 115 height 12
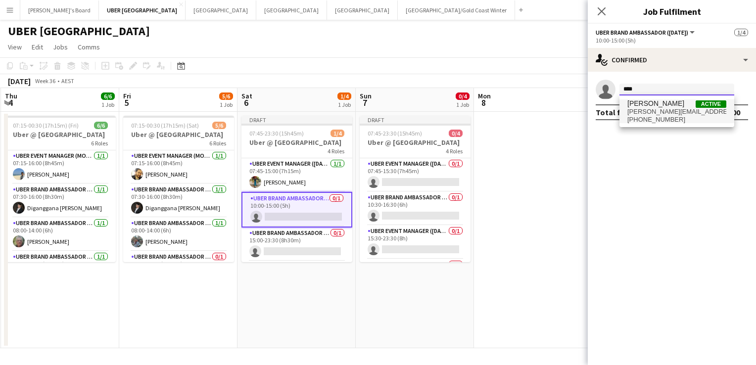
type input "****"
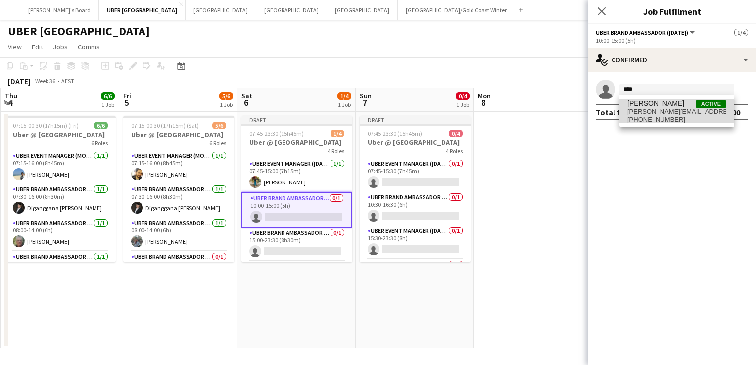
click at [657, 115] on span "[PERSON_NAME][EMAIL_ADDRESS][DOMAIN_NAME]" at bounding box center [677, 112] width 99 height 8
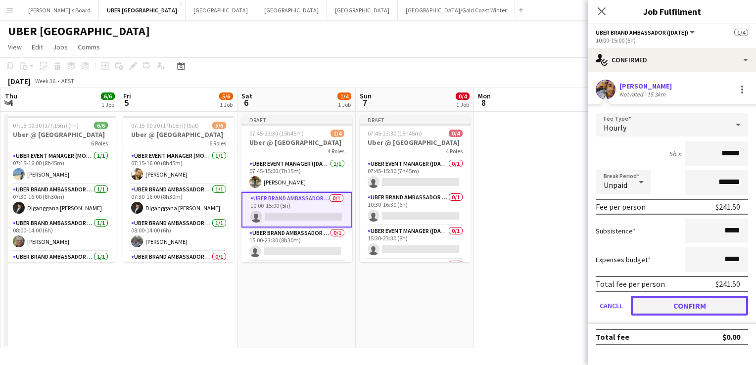
click at [656, 301] on button "Confirm" at bounding box center [689, 306] width 117 height 20
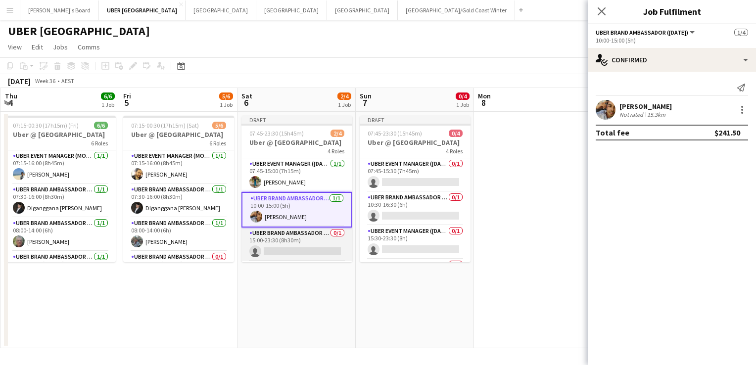
scroll to position [32, 0]
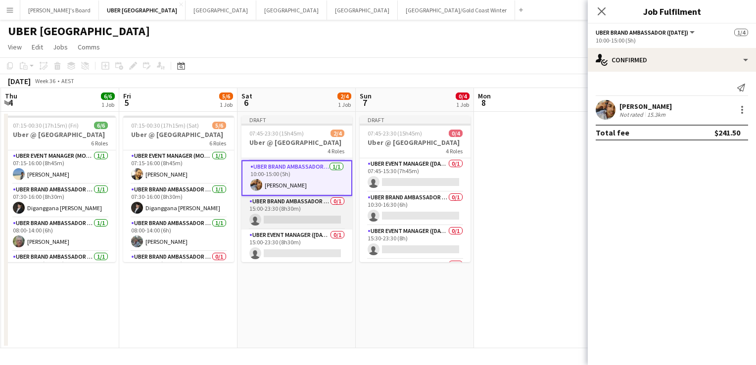
click at [296, 220] on app-card-role "UBER Brand Ambassador ([DATE]) 0/1 15:00-23:30 (8h30m) single-neutral-actions" at bounding box center [297, 213] width 111 height 34
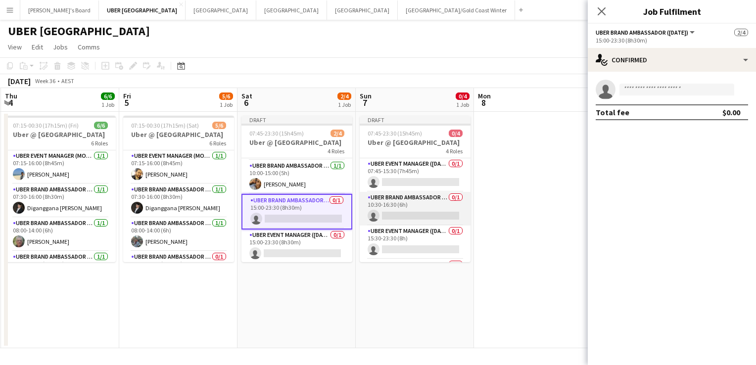
click at [413, 217] on app-card-role "UBER Brand Ambassador ([DATE]) 0/1 10:30-16:30 (6h) single-neutral-actions" at bounding box center [415, 209] width 111 height 34
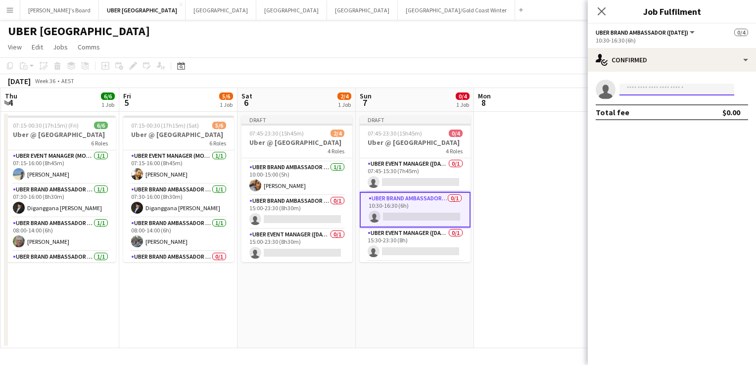
click at [649, 87] on input at bounding box center [677, 90] width 115 height 12
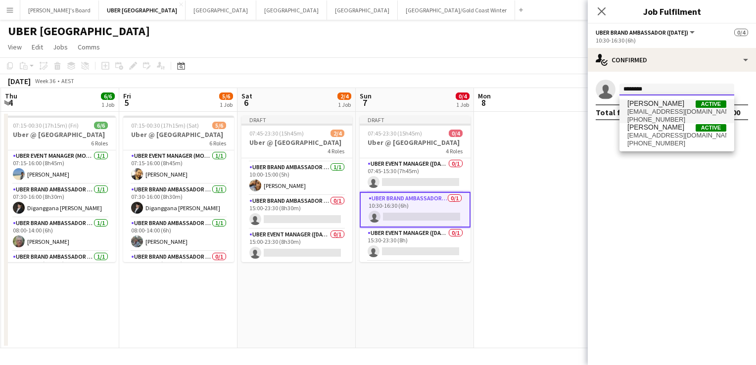
type input "********"
click at [645, 108] on span "[EMAIL_ADDRESS][DOMAIN_NAME]" at bounding box center [677, 112] width 99 height 8
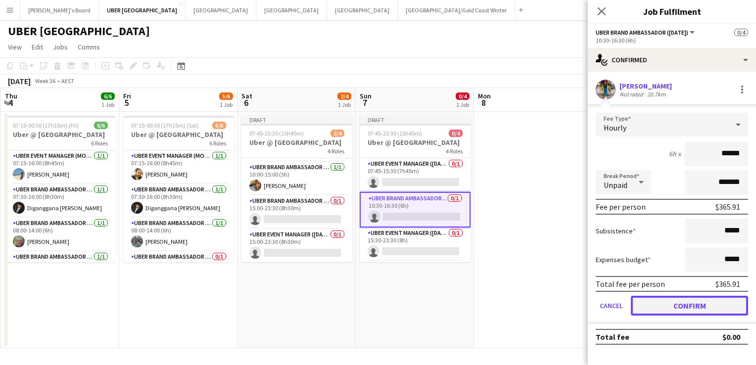
click at [662, 304] on button "Confirm" at bounding box center [689, 306] width 117 height 20
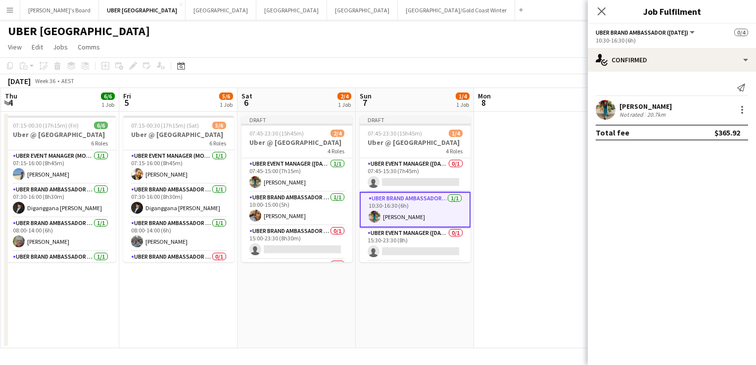
scroll to position [32, 0]
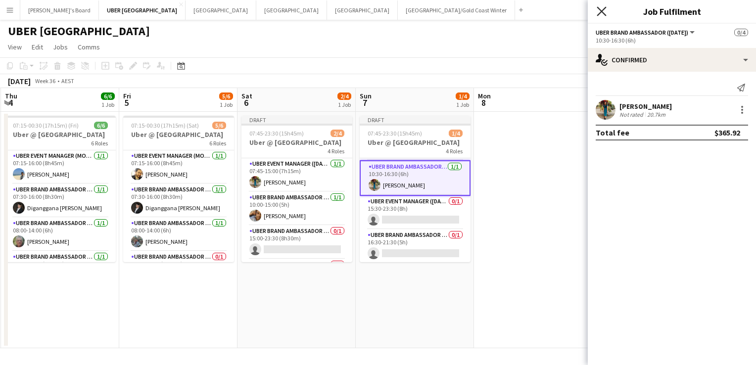
click at [600, 7] on icon "Close pop-in" at bounding box center [601, 10] width 9 height 9
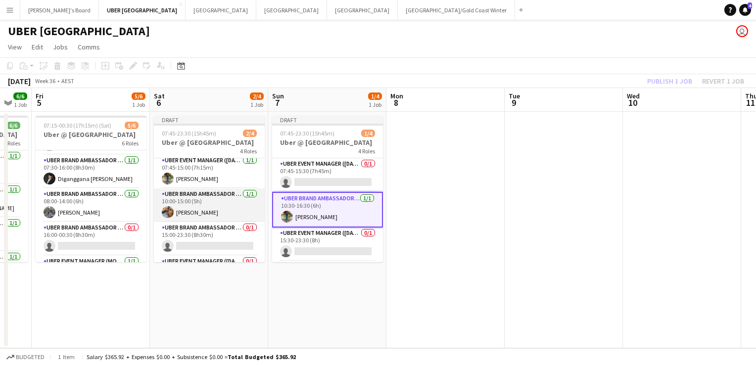
scroll to position [30, 0]
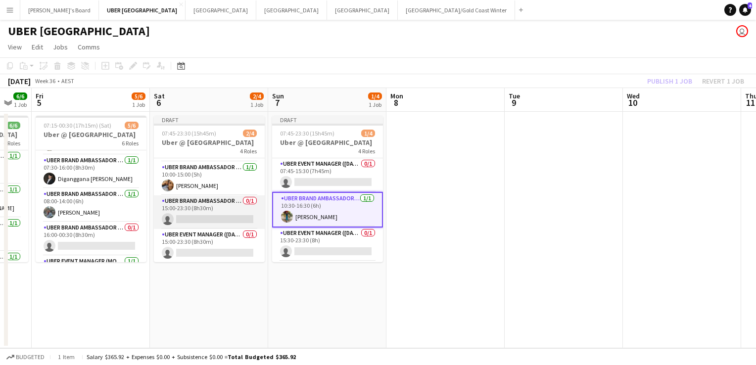
click at [211, 217] on app-card-role "UBER Brand Ambassador ([DATE]) 0/1 15:00-23:30 (8h30m) single-neutral-actions" at bounding box center [209, 212] width 111 height 34
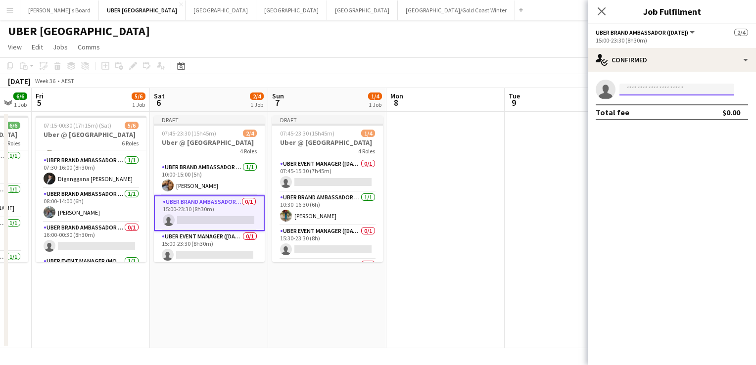
click at [664, 89] on input at bounding box center [677, 90] width 115 height 12
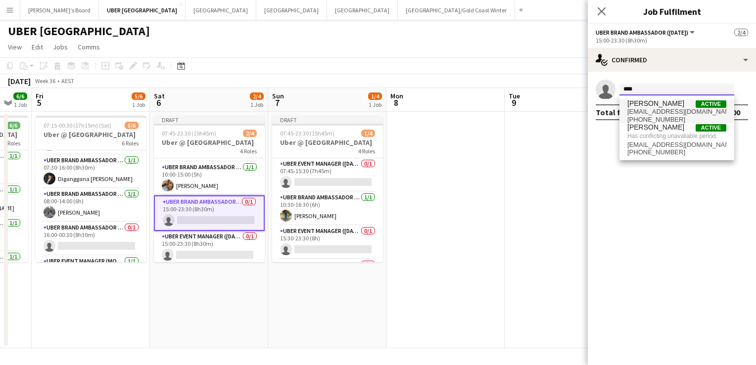
type input "****"
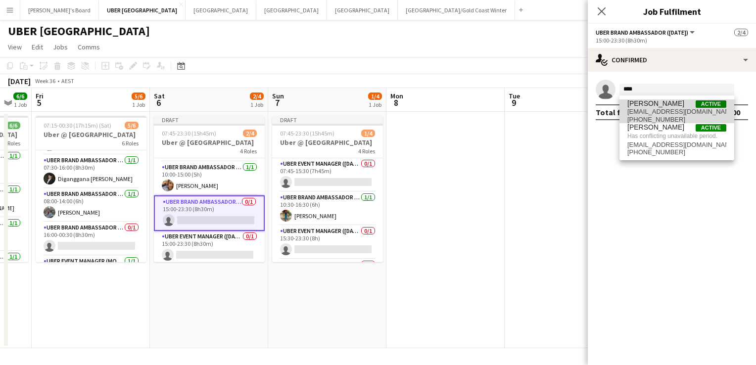
click at [654, 109] on span "[EMAIL_ADDRESS][DOMAIN_NAME]" at bounding box center [677, 112] width 99 height 8
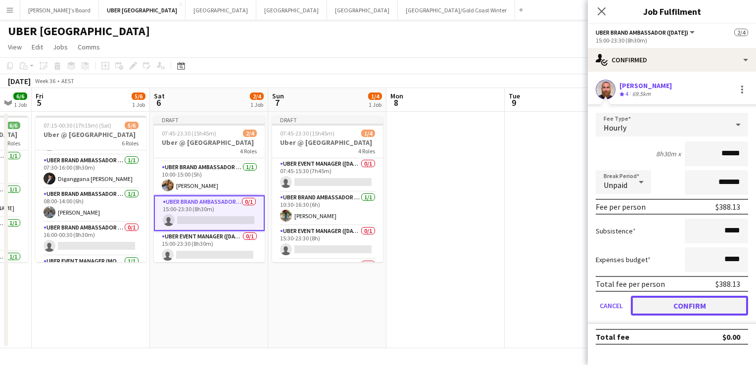
click at [671, 301] on button "Confirm" at bounding box center [689, 306] width 117 height 20
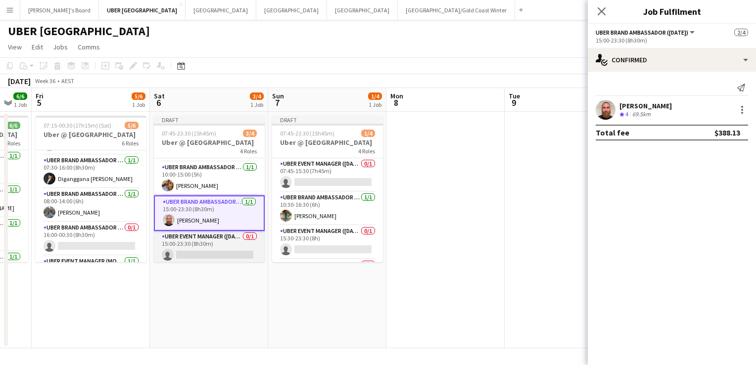
click at [200, 250] on app-card-role "UBER Event Manager ([DATE]) 0/1 15:00-23:30 (8h30m) single-neutral-actions" at bounding box center [209, 248] width 111 height 34
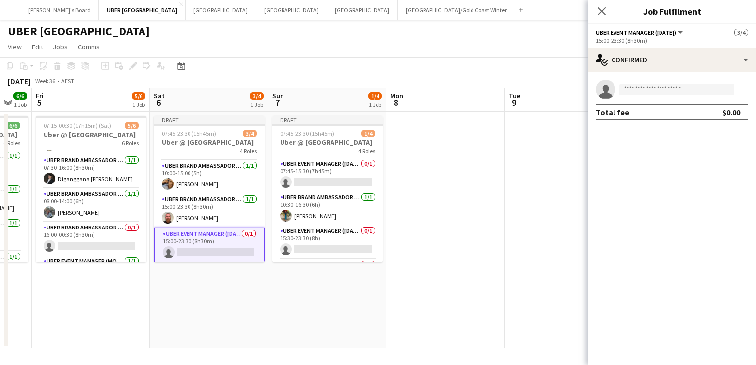
click at [198, 248] on app-card-role "UBER Event Manager ([DATE]) 0/1 15:00-23:30 (8h30m) single-neutral-actions" at bounding box center [209, 246] width 111 height 36
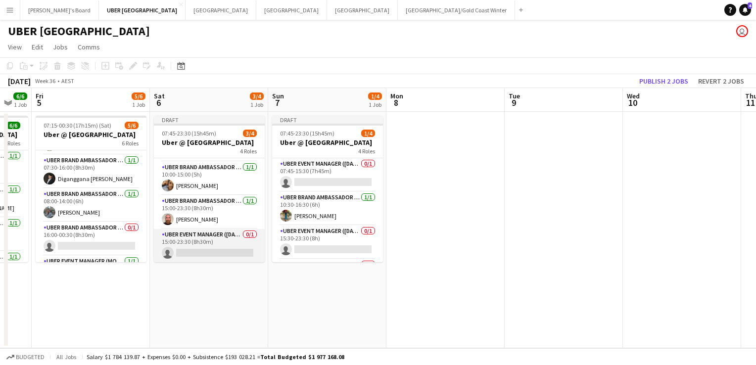
click at [198, 248] on app-card-role "UBER Event Manager ([DATE]) 0/1 15:00-23:30 (8h30m) single-neutral-actions" at bounding box center [209, 246] width 111 height 34
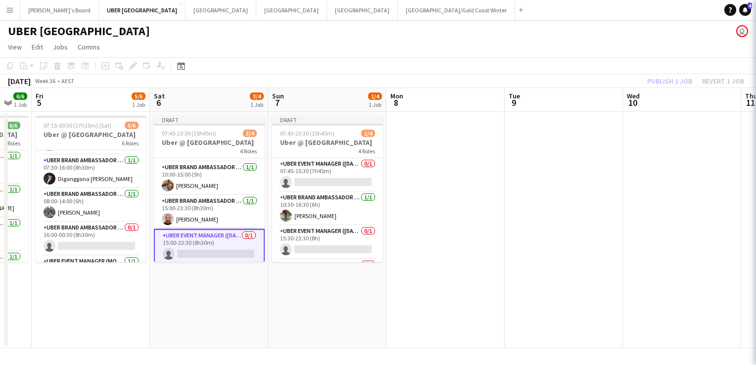
scroll to position [32, 0]
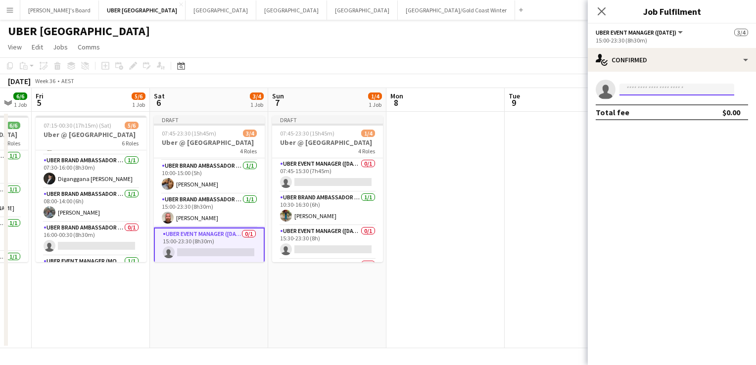
click at [665, 84] on input at bounding box center [677, 90] width 115 height 12
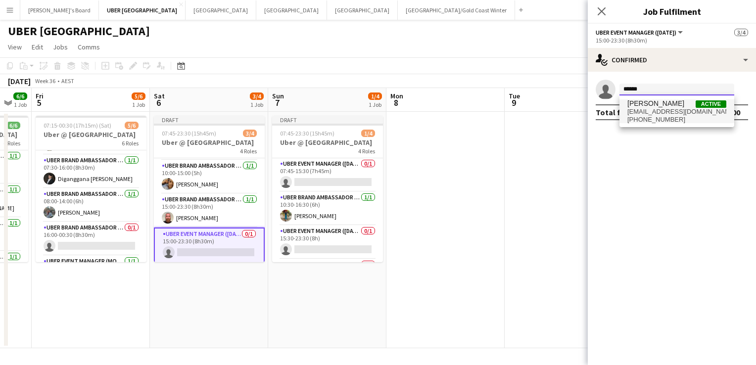
type input "******"
click at [650, 112] on span "[EMAIL_ADDRESS][DOMAIN_NAME]" at bounding box center [677, 112] width 99 height 8
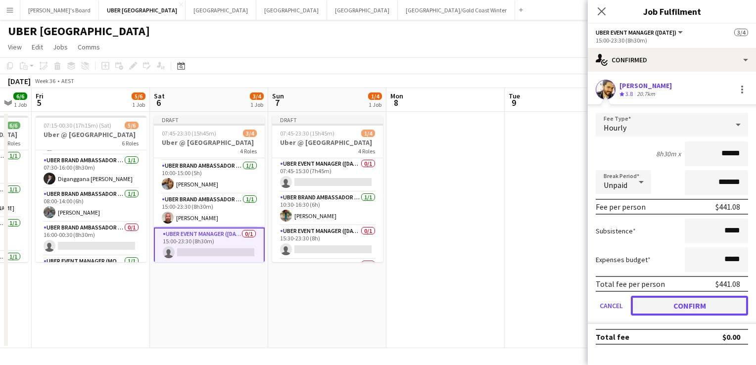
click at [658, 299] on button "Confirm" at bounding box center [689, 306] width 117 height 20
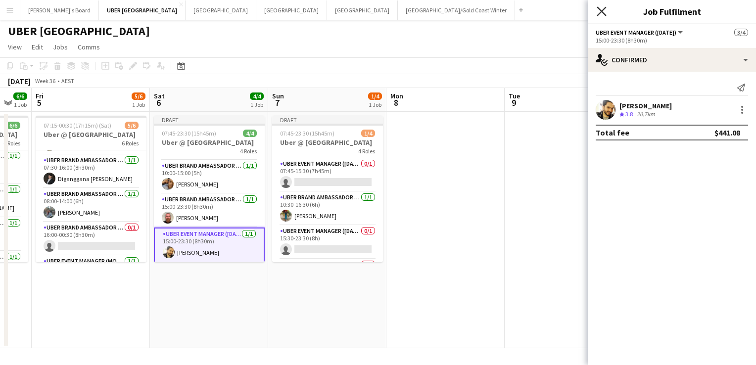
click at [600, 9] on icon "Close pop-in" at bounding box center [601, 10] width 9 height 9
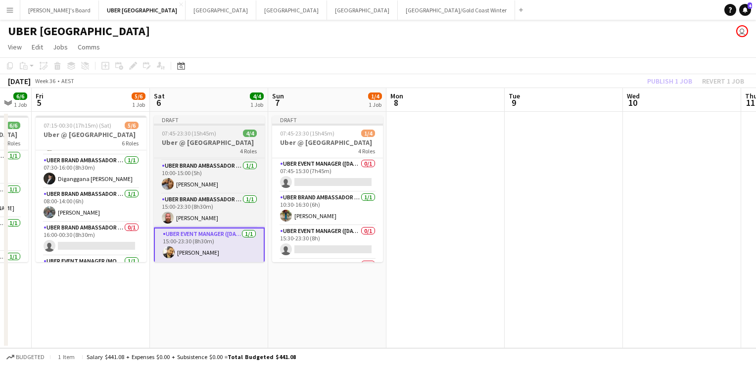
click at [225, 127] on app-job-card "Draft 07:45-23:30 (15h45m) 4/4 Uber @ [GEOGRAPHIC_DATA] 4 Roles UBER Event Mana…" at bounding box center [209, 189] width 111 height 146
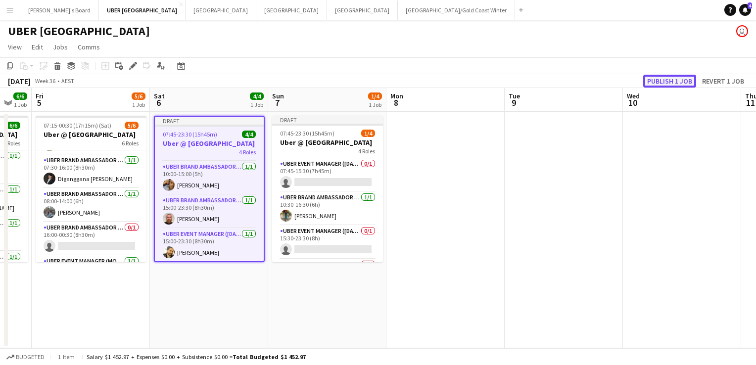
click at [672, 79] on button "Publish 1 job" at bounding box center [669, 81] width 53 height 13
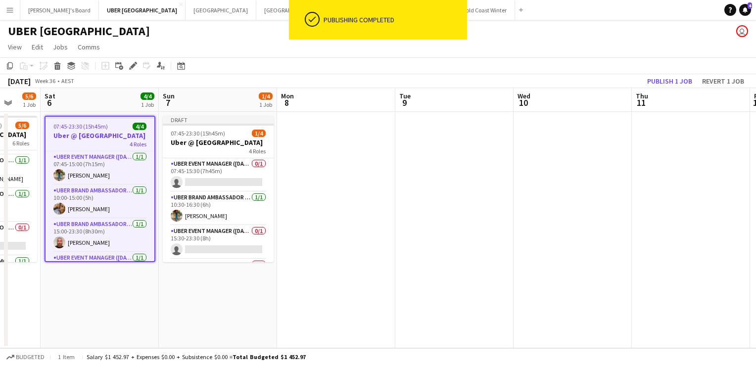
scroll to position [0, 432]
click at [201, 179] on app-card-role "UBER Event Manager ([DATE]) 0/1 07:45-15:30 (7h45m) single-neutral-actions" at bounding box center [218, 175] width 111 height 34
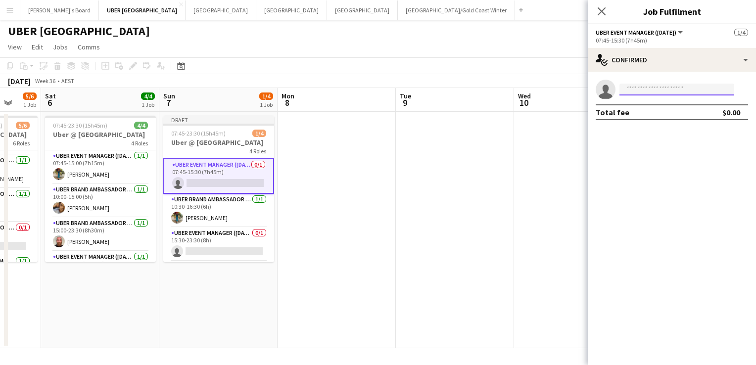
click at [655, 86] on input at bounding box center [677, 90] width 115 height 12
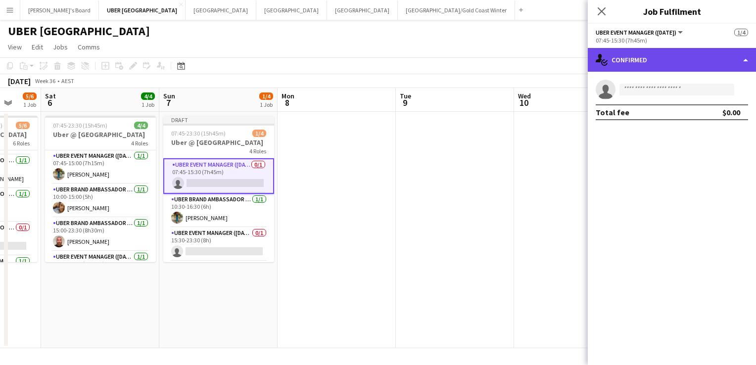
click at [659, 54] on div "single-neutral-actions-check-2 Confirmed" at bounding box center [672, 60] width 168 height 24
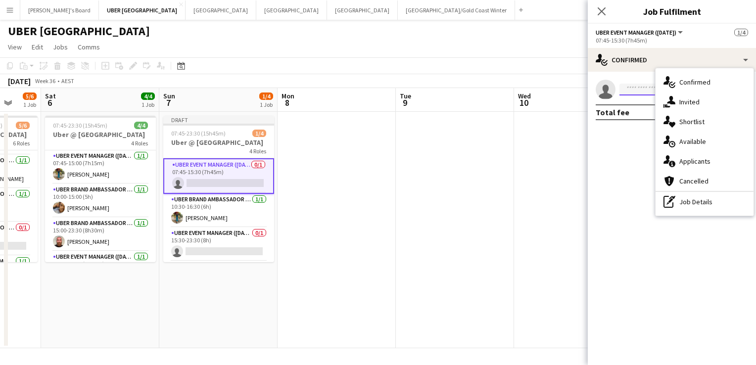
click at [631, 92] on input at bounding box center [677, 90] width 115 height 12
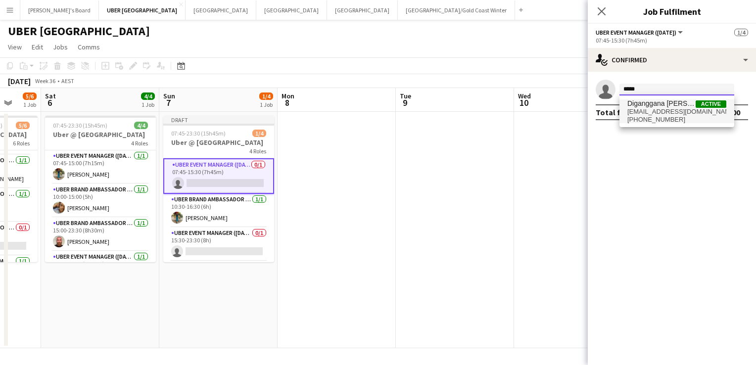
type input "*****"
click at [667, 106] on span "Diganggana [PERSON_NAME]" at bounding box center [662, 103] width 68 height 8
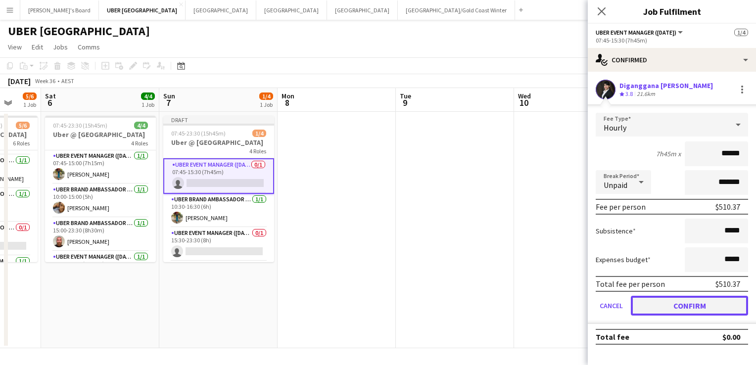
click at [696, 298] on button "Confirm" at bounding box center [689, 306] width 117 height 20
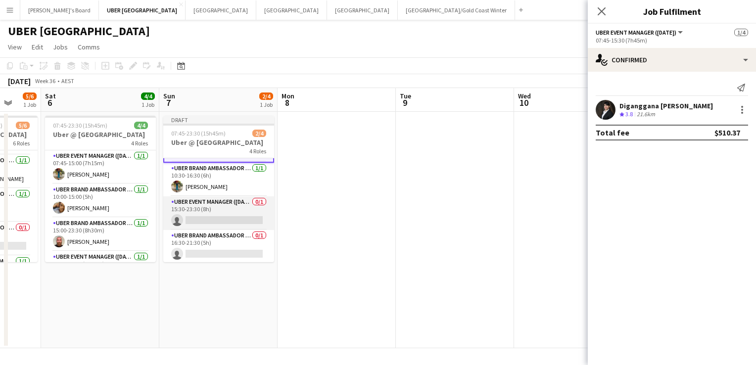
click at [212, 216] on app-card-role "UBER Event Manager ([DATE]) 0/1 15:30-23:30 (8h) single-neutral-actions" at bounding box center [218, 213] width 111 height 34
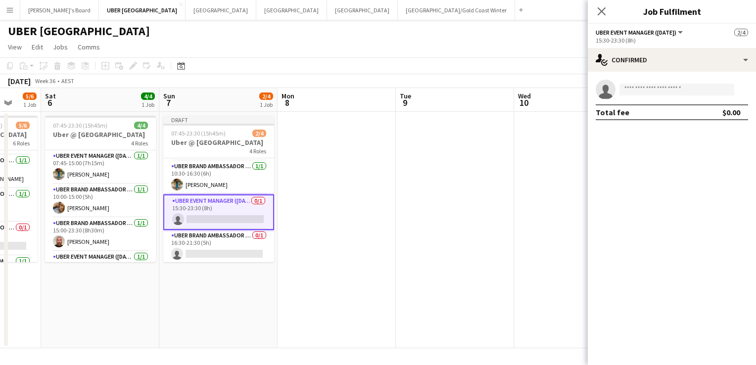
scroll to position [30, 0]
click at [679, 89] on input at bounding box center [677, 90] width 115 height 12
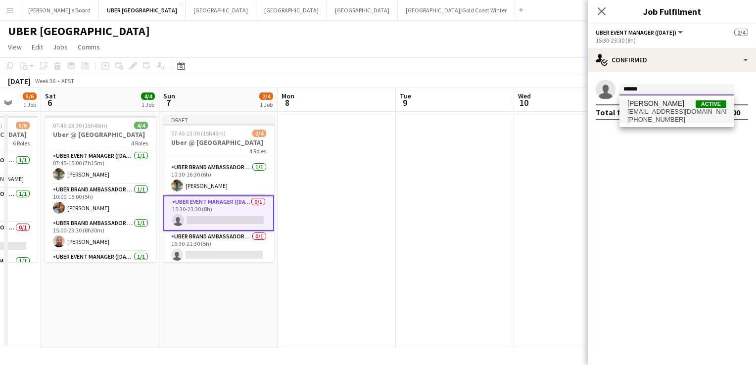
type input "******"
click at [668, 110] on span "[EMAIL_ADDRESS][DOMAIN_NAME]" at bounding box center [677, 112] width 99 height 8
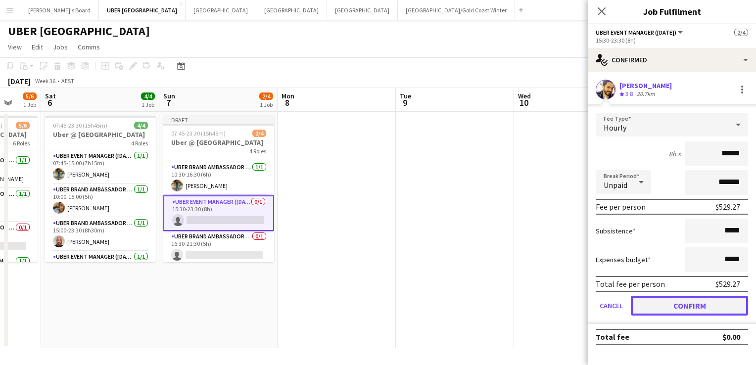
click at [657, 299] on button "Confirm" at bounding box center [689, 306] width 117 height 20
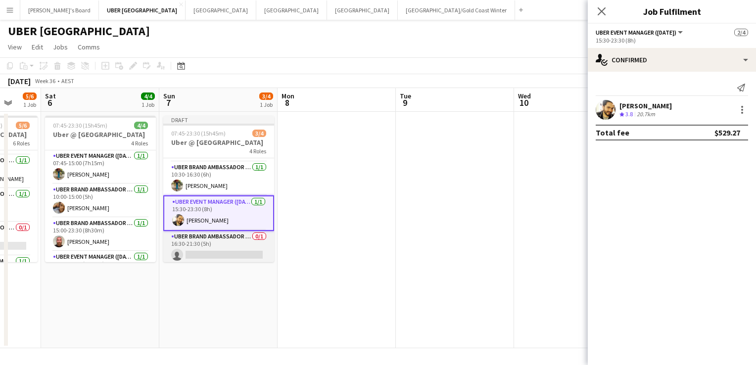
scroll to position [32, 0]
click at [217, 258] on app-card-role "UBER Brand Ambassador ([DATE]) 0/1 16:30-21:30 (5h) single-neutral-actions" at bounding box center [218, 247] width 111 height 34
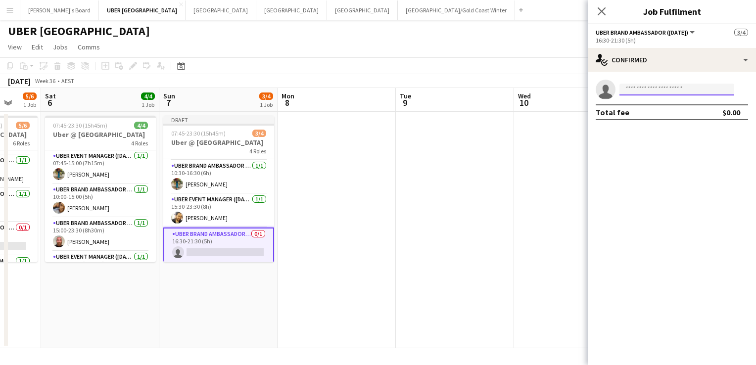
click at [650, 86] on input at bounding box center [677, 90] width 115 height 12
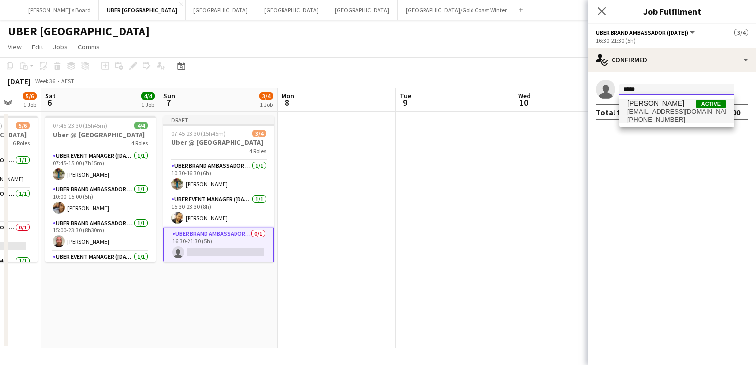
type input "*****"
click at [665, 106] on span "[PERSON_NAME]" at bounding box center [656, 103] width 57 height 8
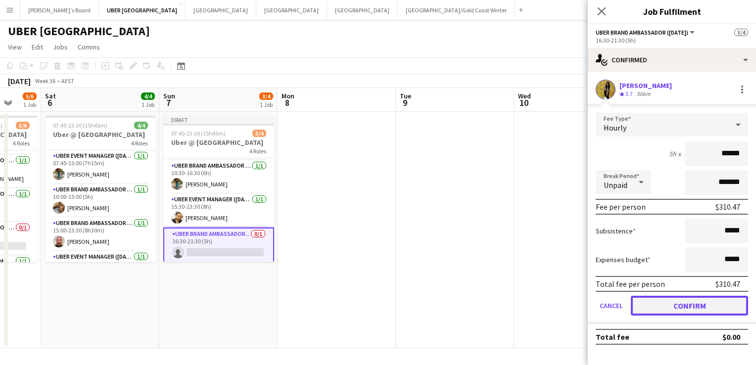
click at [658, 304] on button "Confirm" at bounding box center [689, 306] width 117 height 20
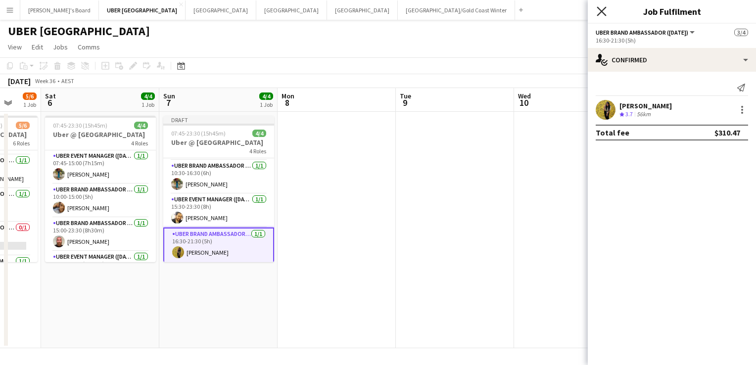
click at [602, 10] on icon "Close pop-in" at bounding box center [601, 10] width 9 height 9
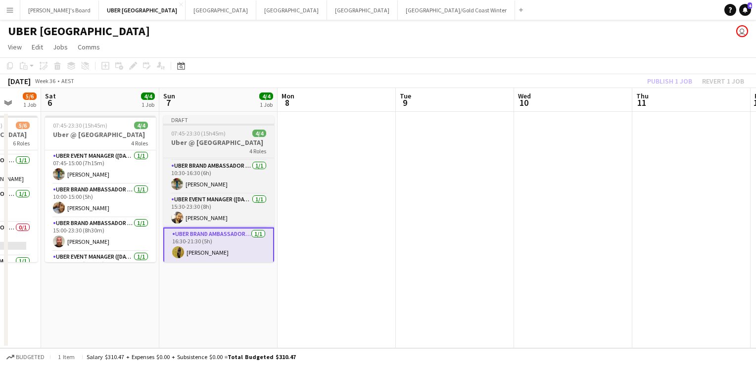
click at [209, 147] on div "4 Roles" at bounding box center [218, 151] width 111 height 8
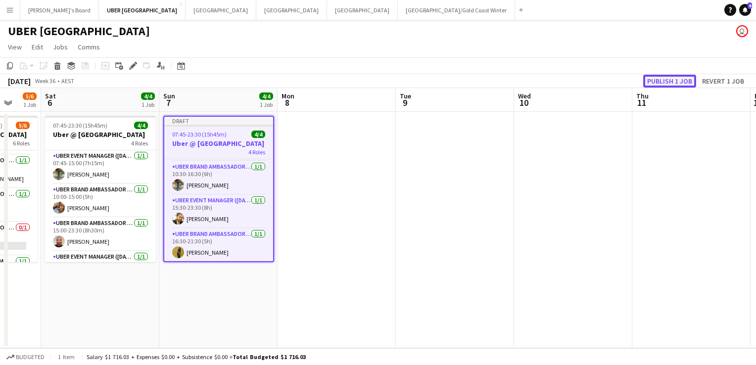
click at [680, 84] on button "Publish 1 job" at bounding box center [669, 81] width 53 height 13
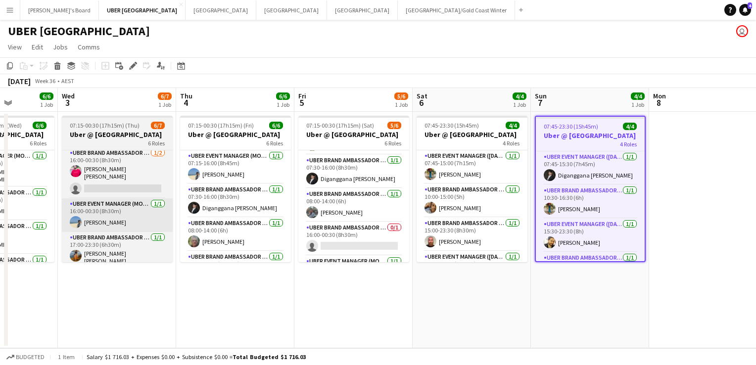
scroll to position [0, 268]
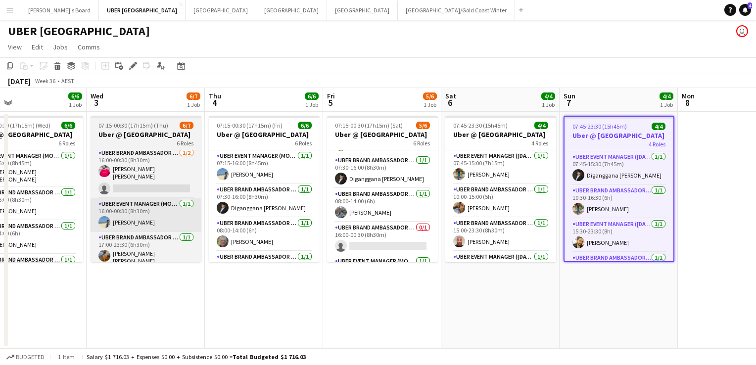
click at [394, 206] on app-card-role "UBER Brand Ambassador (Mon - Fri) [DATE] 08:00-14:00 (6h) [PERSON_NAME]" at bounding box center [382, 206] width 111 height 34
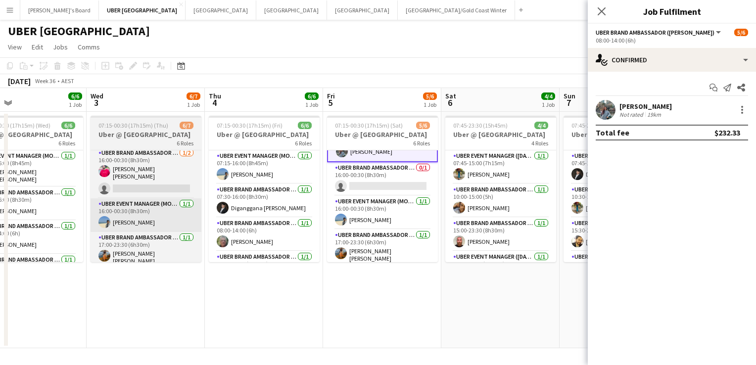
scroll to position [91, 0]
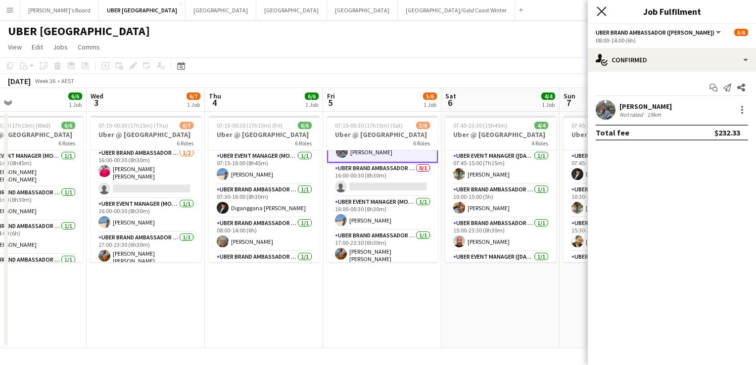
click at [604, 11] on icon "Close pop-in" at bounding box center [601, 10] width 9 height 9
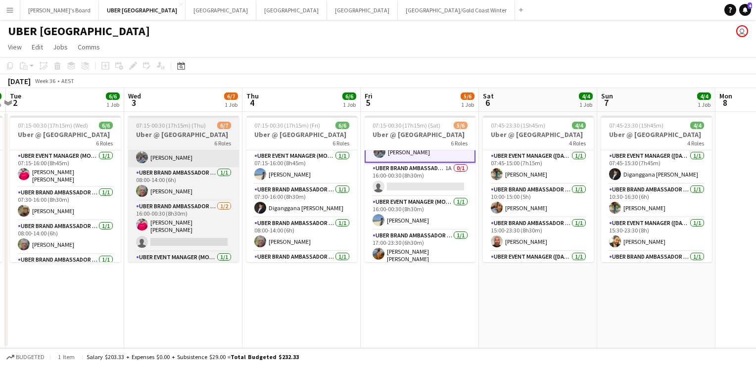
scroll to position [0, 466]
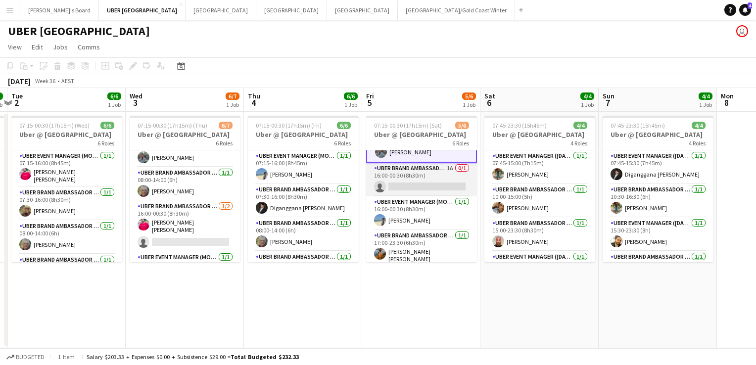
click at [419, 180] on app-card-role "UBER Brand Ambassador (Mon - Fri) 1A 0/1 16:00-00:30 (8h30m) single-neutral-act…" at bounding box center [421, 180] width 111 height 34
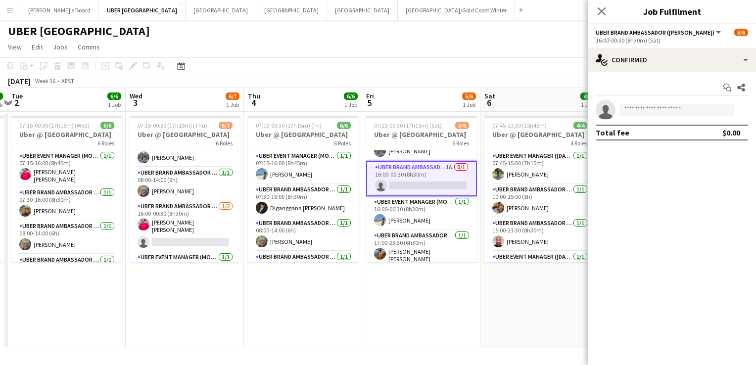
scroll to position [90, 0]
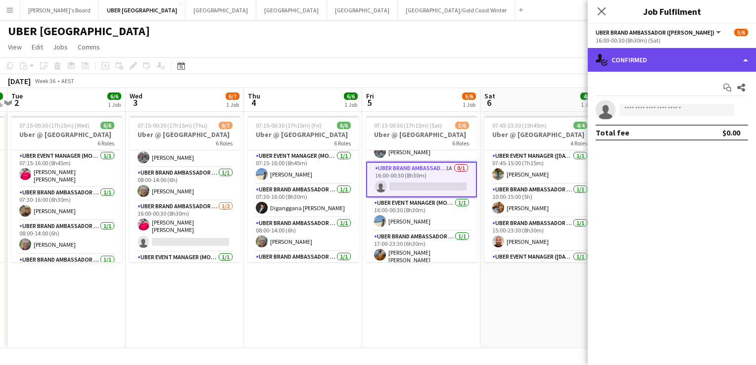
click at [687, 53] on div "single-neutral-actions-check-2 Confirmed" at bounding box center [672, 60] width 168 height 24
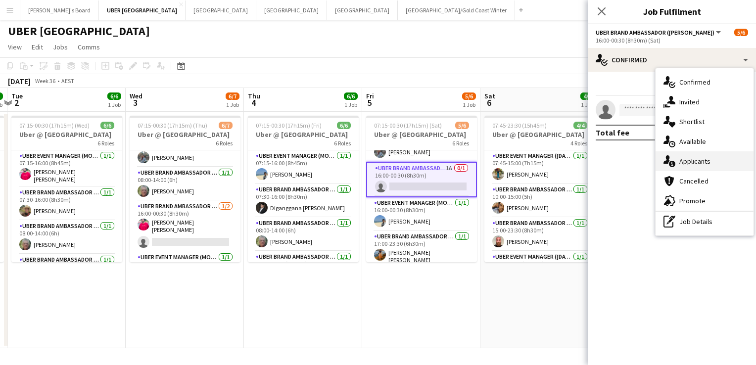
click at [687, 155] on div "single-neutral-actions-information Applicants" at bounding box center [705, 161] width 98 height 20
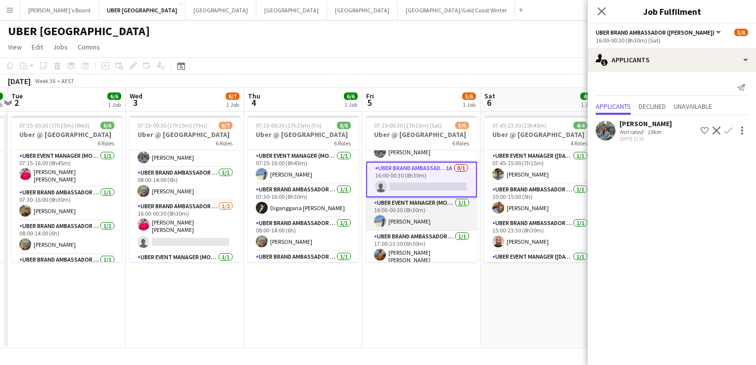
scroll to position [0, 0]
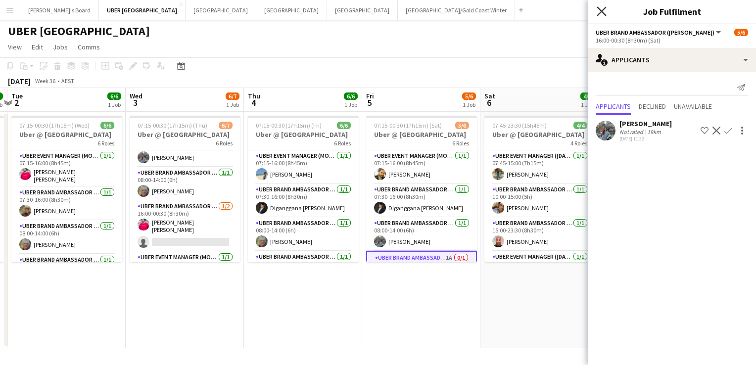
click at [599, 9] on icon at bounding box center [601, 10] width 9 height 9
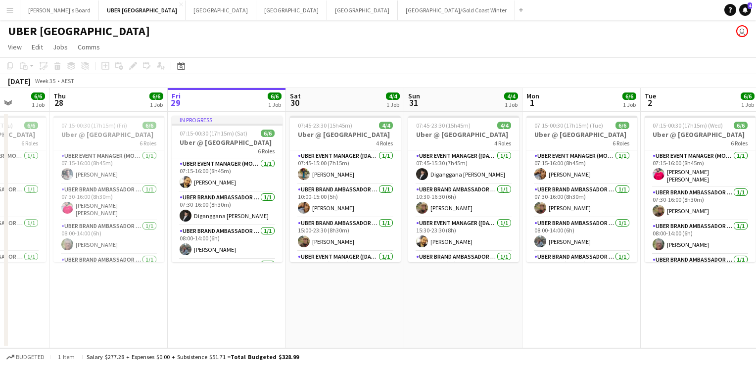
scroll to position [0, 423]
click at [53, 11] on button "Tennille's Board Close" at bounding box center [59, 9] width 79 height 19
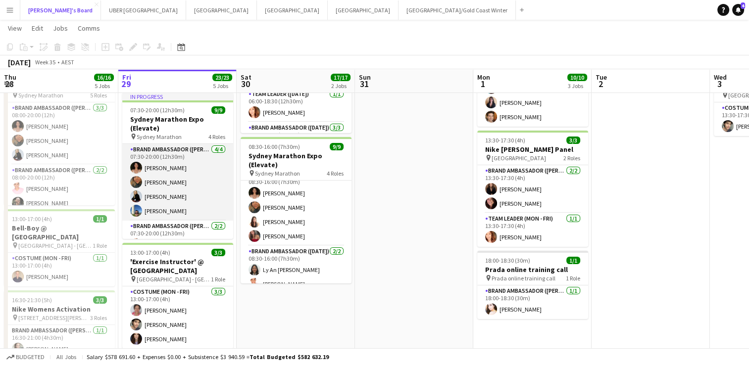
scroll to position [0, 244]
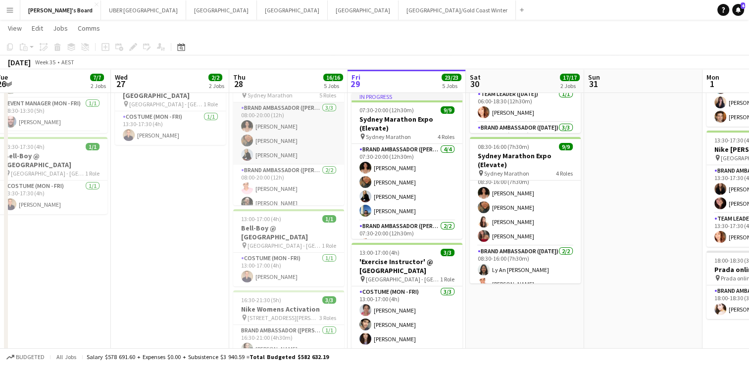
click at [289, 134] on app-card-role "Brand Ambassador (Mon - Fri) [DATE] 08:00-20:00 (12h) [PERSON_NAME] [PERSON_NAM…" at bounding box center [288, 133] width 111 height 62
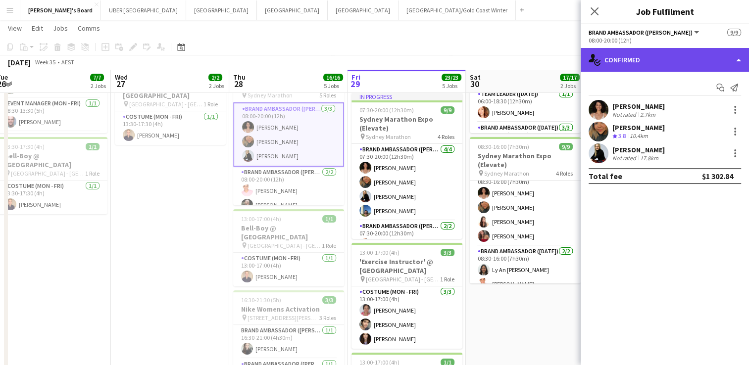
click at [650, 58] on div "single-neutral-actions-check-2 Confirmed" at bounding box center [665, 60] width 168 height 24
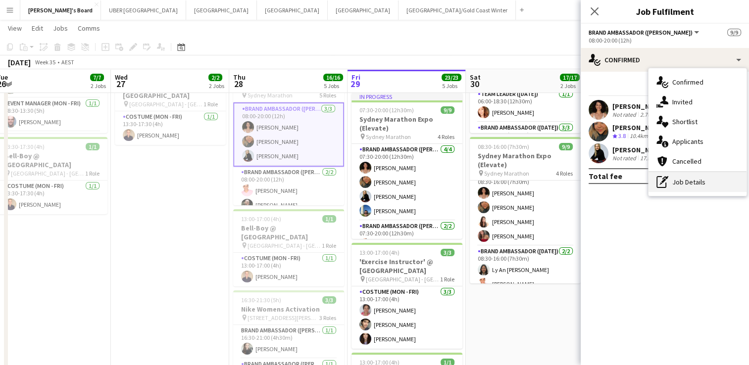
click at [696, 184] on div "pen-write Job Details" at bounding box center [697, 182] width 98 height 20
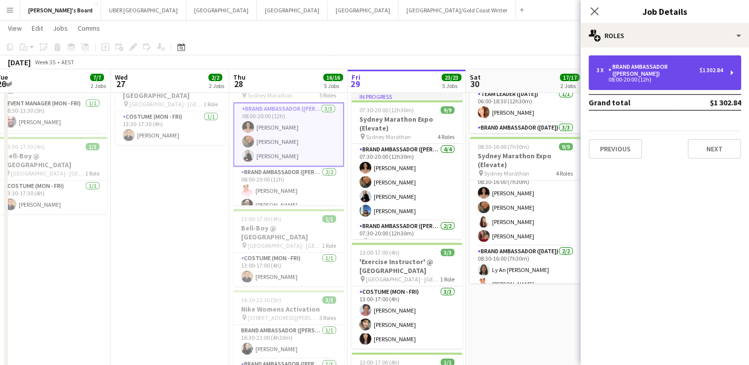
click at [670, 67] on div "Brand Ambassador ([PERSON_NAME])" at bounding box center [653, 70] width 91 height 14
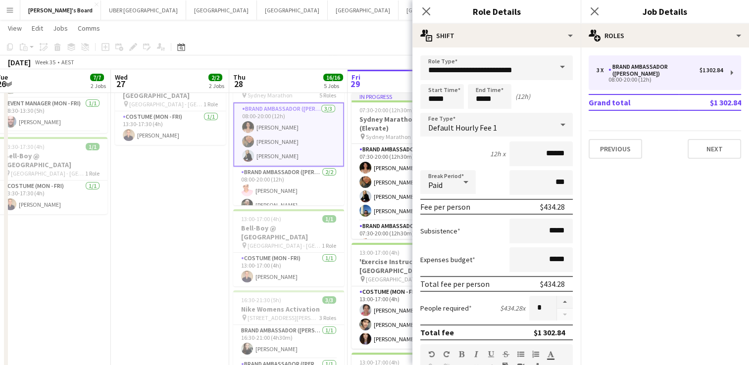
drag, startPoint x: 566, startPoint y: 229, endPoint x: 510, endPoint y: 223, distance: 56.2
click at [510, 223] on form "**********" at bounding box center [496, 362] width 168 height 615
click at [550, 234] on input "*****" at bounding box center [540, 231] width 63 height 25
drag, startPoint x: 556, startPoint y: 229, endPoint x: 519, endPoint y: 230, distance: 37.1
click at [519, 230] on input "*****" at bounding box center [540, 231] width 63 height 25
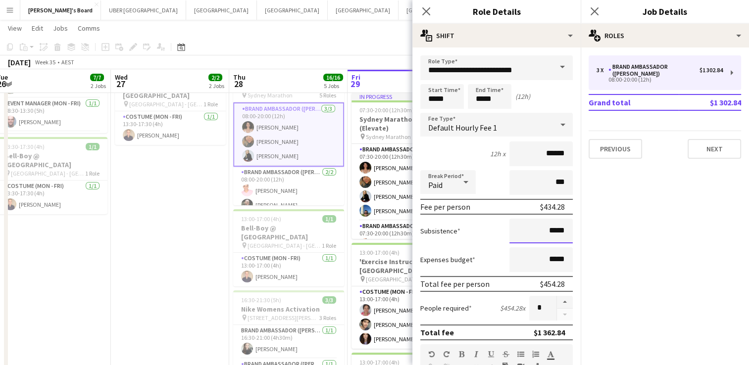
type input "******"
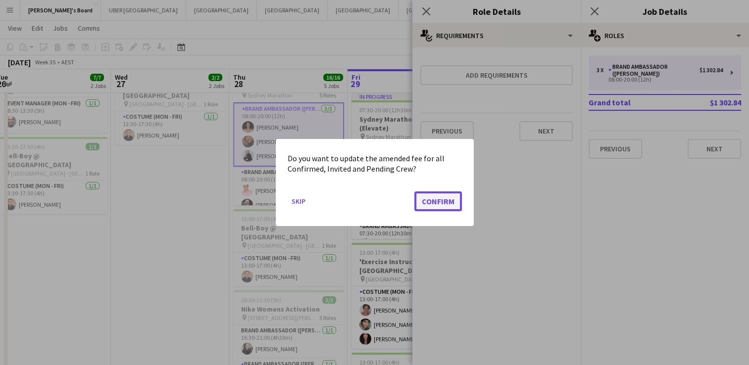
click at [450, 204] on button "Confirm" at bounding box center [438, 202] width 48 height 20
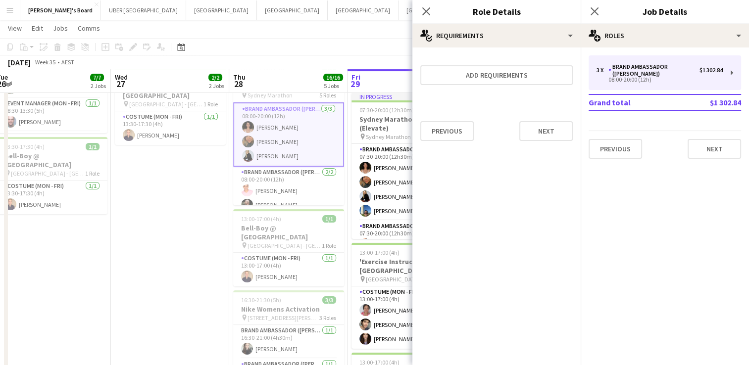
scroll to position [128, 0]
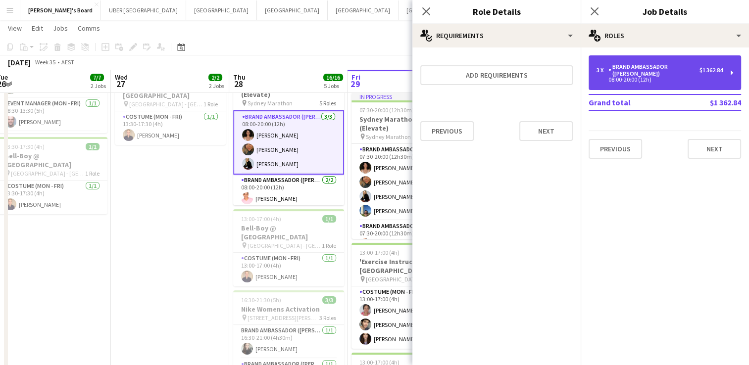
click at [653, 60] on div "3 x Brand Ambassador (Mon - Fri) $1 362.84 08:00-20:00 (12h)" at bounding box center [664, 72] width 152 height 35
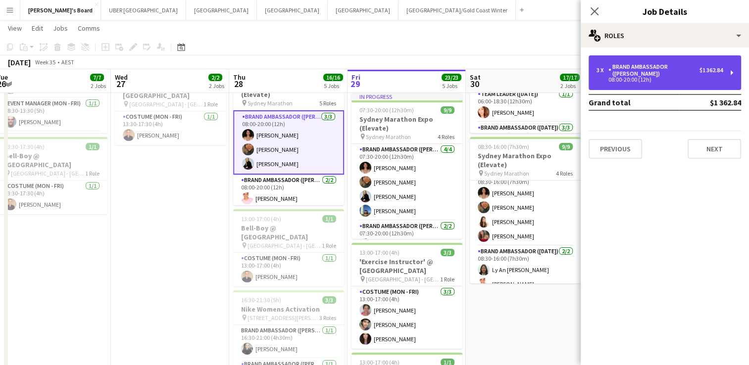
click at [653, 63] on div "Brand Ambassador ([PERSON_NAME])" at bounding box center [653, 70] width 91 height 14
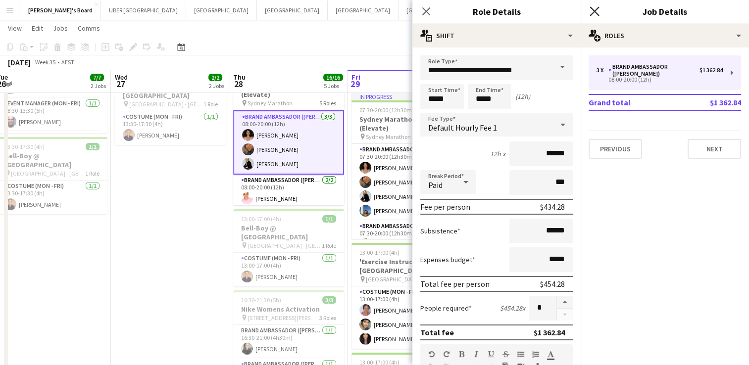
click at [595, 11] on icon at bounding box center [593, 10] width 9 height 9
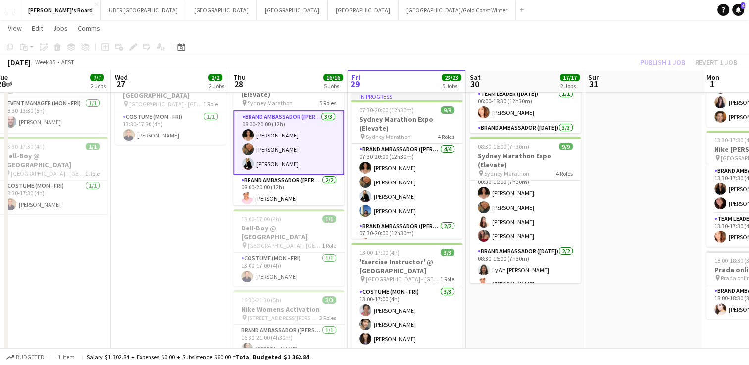
click at [311, 144] on app-card-role "Brand Ambassador (Mon - Fri) [DATE] 08:00-20:00 (12h) [PERSON_NAME] [PERSON_NAM…" at bounding box center [288, 142] width 111 height 64
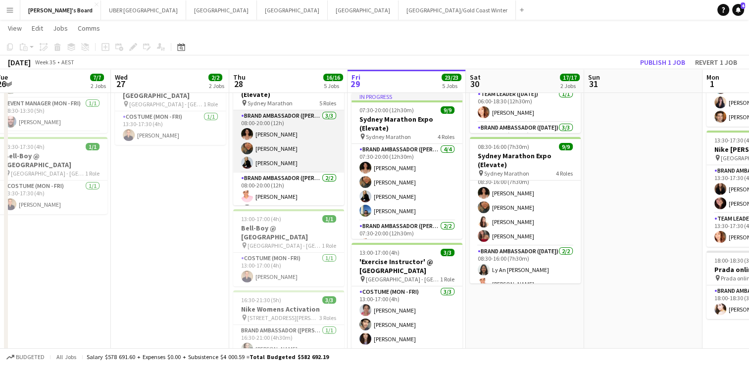
click at [311, 144] on app-card-role "Brand Ambassador (Mon - Fri) [DATE] 08:00-20:00 (12h) [PERSON_NAME] [PERSON_NAM…" at bounding box center [288, 141] width 111 height 62
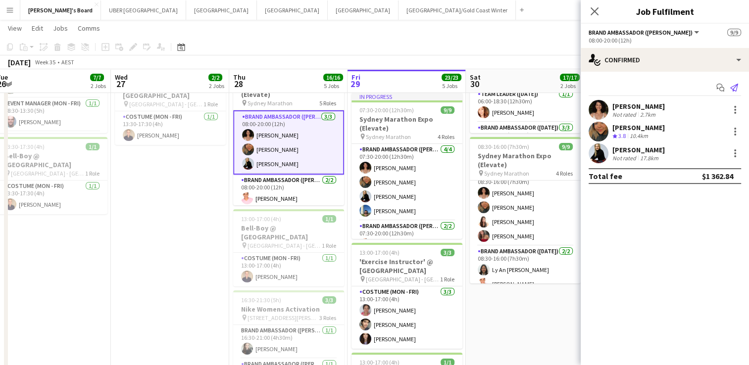
click at [732, 87] on icon "Send notification" at bounding box center [734, 88] width 8 height 8
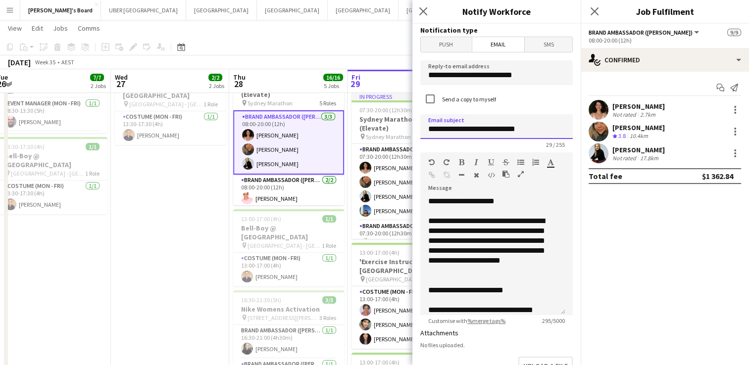
drag, startPoint x: 521, startPoint y: 129, endPoint x: 503, endPoint y: 134, distance: 18.0
click at [503, 134] on input "**********" at bounding box center [496, 126] width 152 height 25
type input "**********"
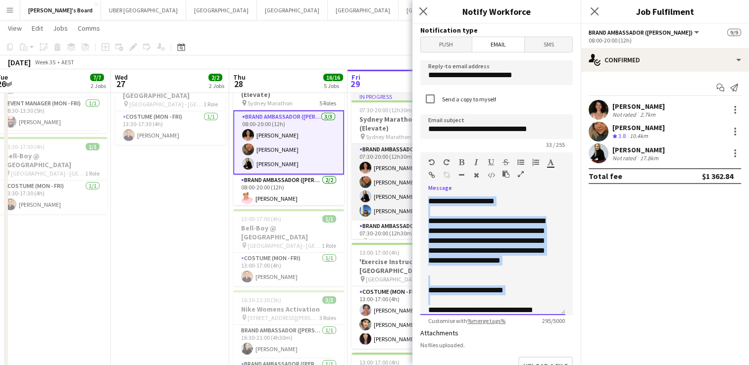
drag, startPoint x: 468, startPoint y: 263, endPoint x: 398, endPoint y: 189, distance: 102.2
click at [398, 189] on body "Menu Boards Boards Boards All jobs Status Workforce Workforce My Workforce Recr…" at bounding box center [374, 250] width 749 height 757
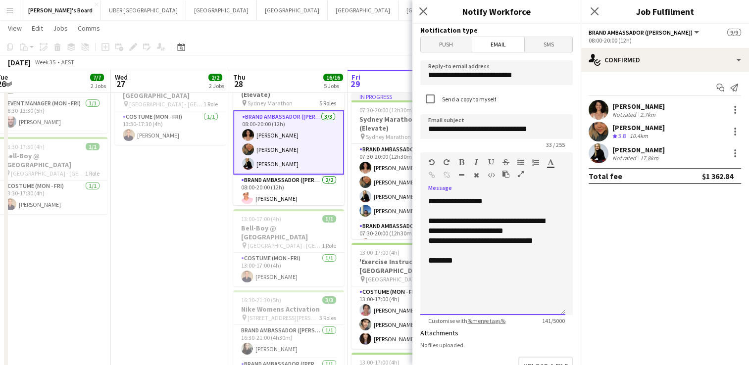
click at [528, 229] on div "**********" at bounding box center [492, 226] width 129 height 20
drag, startPoint x: 540, startPoint y: 240, endPoint x: 404, endPoint y: 232, distance: 136.3
click at [404, 232] on body "Menu Boards Boards Boards All jobs Status Workforce Workforce My Workforce Recr…" at bounding box center [374, 250] width 749 height 757
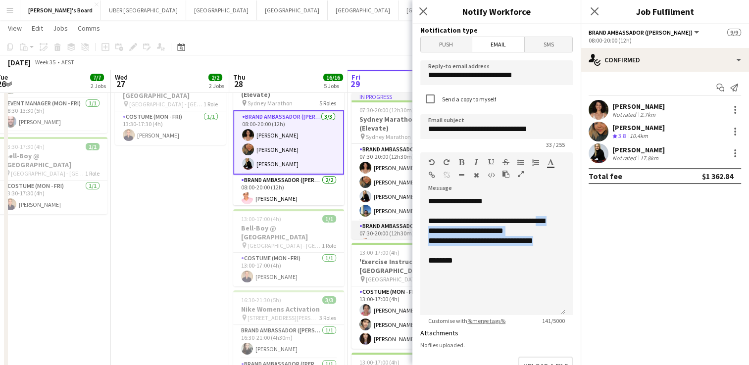
click at [404, 232] on app-card-role "Brand Ambassador (Mon - Fri) [DATE] 07:30-20:00 (12h30m) [PERSON_NAME] [PERSON_…" at bounding box center [406, 245] width 111 height 48
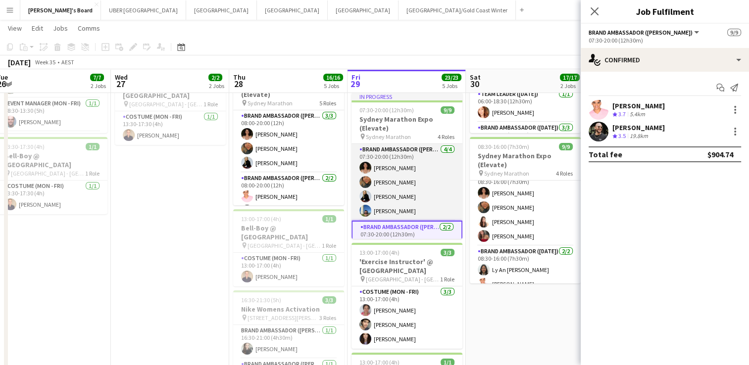
click at [423, 189] on app-card-role "Brand Ambassador (Mon - Fri) [DATE] 07:30-20:00 (12h30m) [PERSON_NAME] [PERSON_…" at bounding box center [406, 182] width 111 height 77
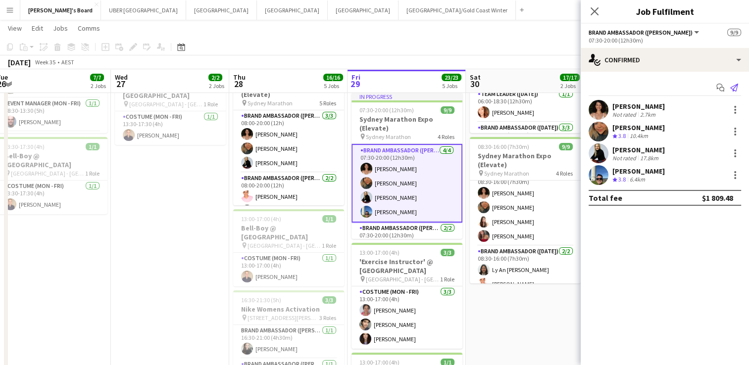
click at [731, 88] on icon "Send notification" at bounding box center [734, 88] width 8 height 8
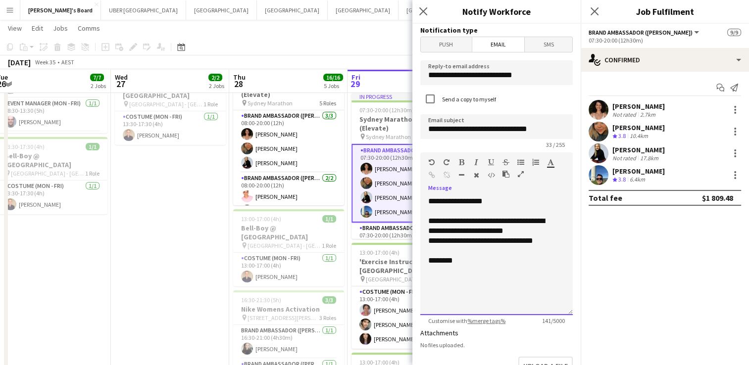
click at [531, 233] on div "**********" at bounding box center [492, 226] width 129 height 20
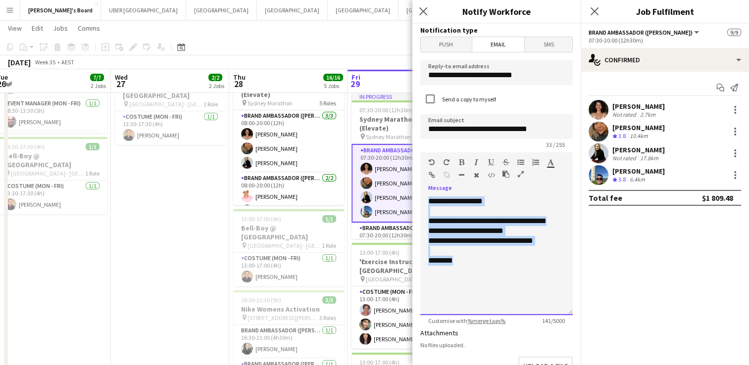
drag, startPoint x: 455, startPoint y: 262, endPoint x: 410, endPoint y: 187, distance: 87.9
click at [410, 187] on body "Menu Boards Boards Boards All jobs Status Workforce Workforce My Workforce Recr…" at bounding box center [374, 250] width 749 height 757
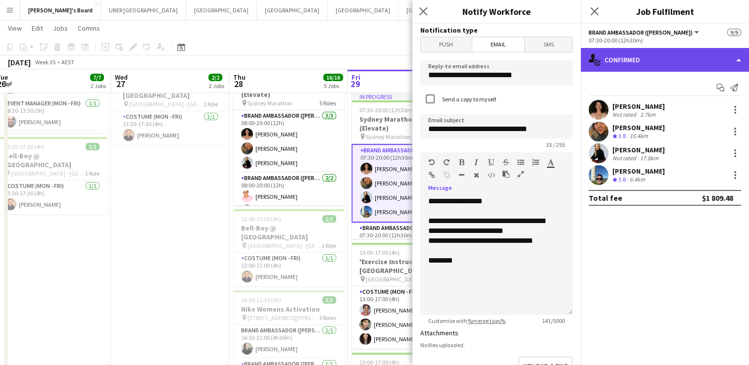
click at [685, 65] on div "single-neutral-actions-check-2 Confirmed" at bounding box center [665, 60] width 168 height 24
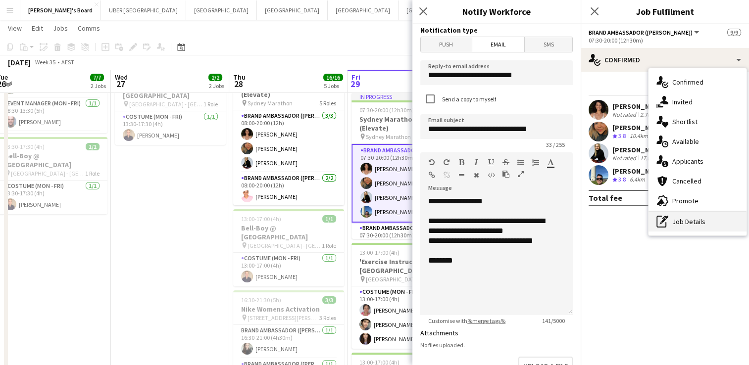
click at [691, 221] on div "pen-write Job Details" at bounding box center [697, 222] width 98 height 20
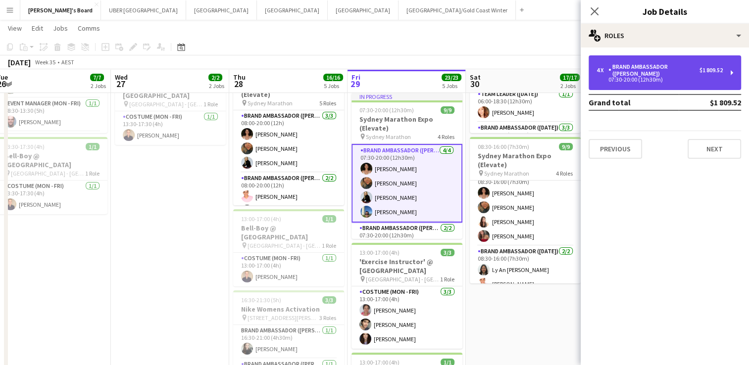
click at [665, 74] on div "Brand Ambassador ([PERSON_NAME])" at bounding box center [653, 70] width 91 height 14
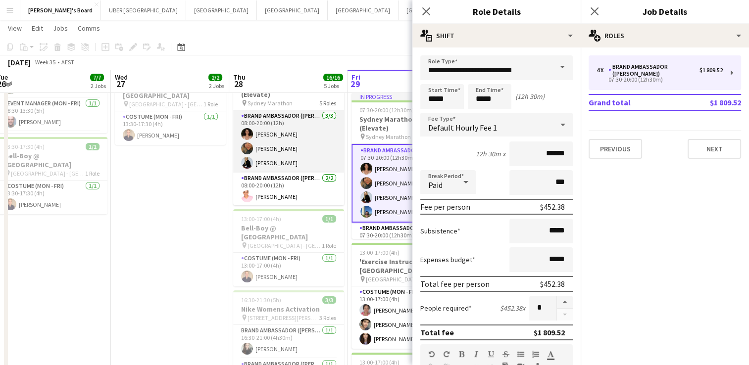
click at [281, 149] on app-card-role "Brand Ambassador (Mon - Fri) [DATE] 08:00-20:00 (12h) [PERSON_NAME] [PERSON_NAM…" at bounding box center [288, 141] width 111 height 62
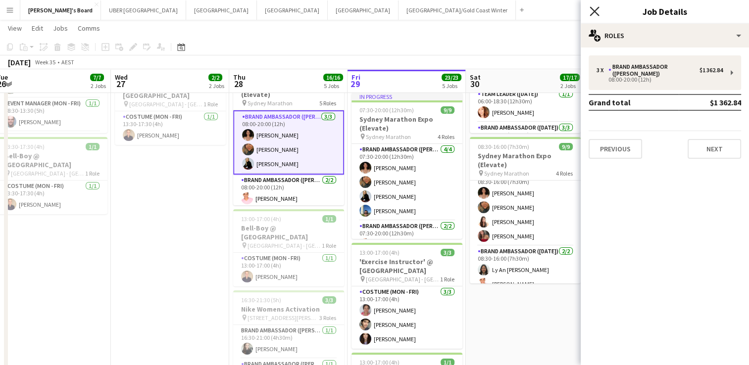
click at [594, 9] on icon "Close pop-in" at bounding box center [593, 10] width 9 height 9
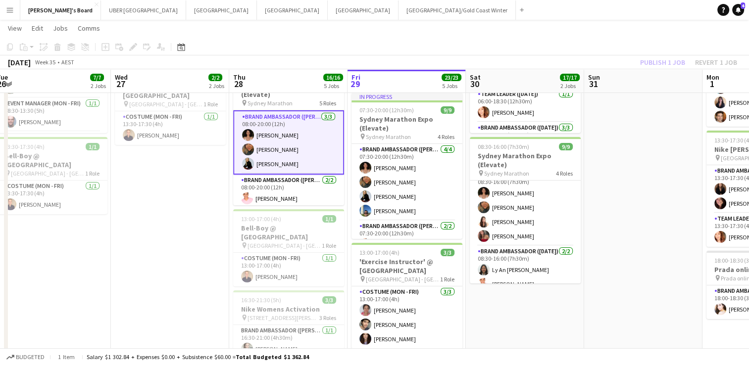
click at [317, 149] on app-card-role "Brand Ambassador (Mon - Fri) [DATE] 08:00-20:00 (12h) [PERSON_NAME] [PERSON_NAM…" at bounding box center [288, 142] width 111 height 64
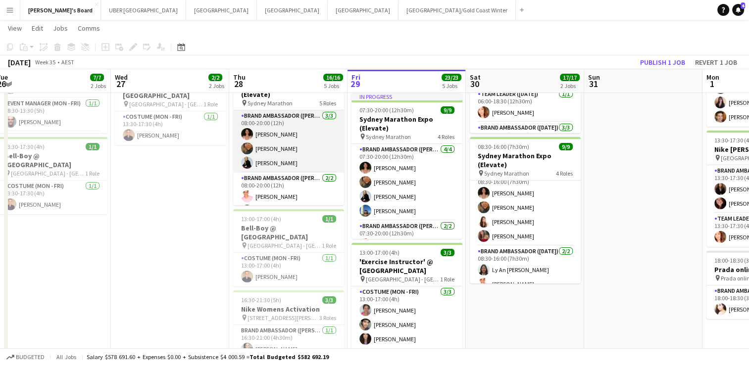
click at [317, 149] on app-card-role "Brand Ambassador (Mon - Fri) [DATE] 08:00-20:00 (12h) [PERSON_NAME] [PERSON_NAM…" at bounding box center [288, 141] width 111 height 62
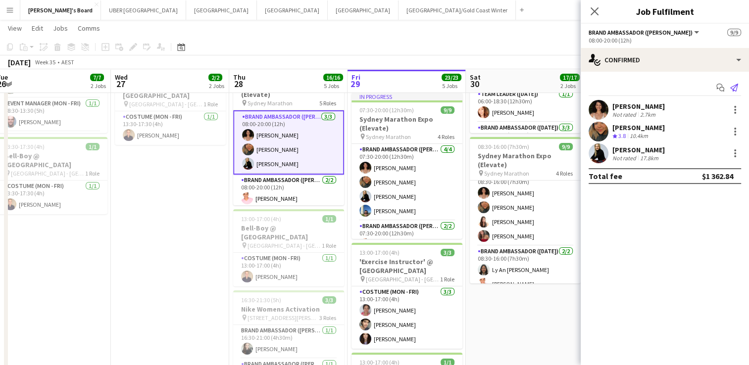
click at [734, 88] on icon "Send notification" at bounding box center [734, 88] width 8 height 8
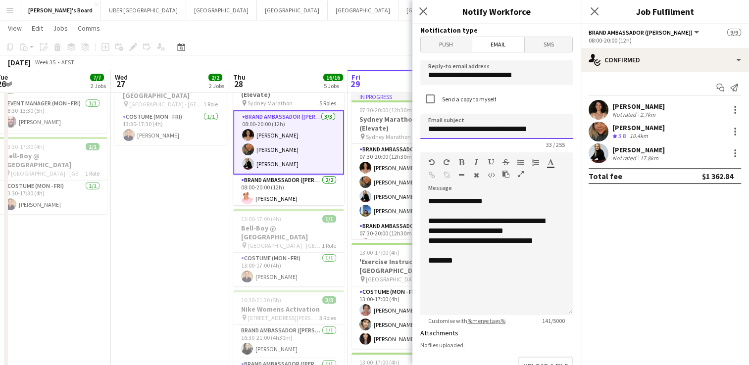
click at [542, 129] on input "**********" at bounding box center [496, 126] width 152 height 25
type input "**********"
click at [501, 204] on div "**********" at bounding box center [492, 201] width 129 height 10
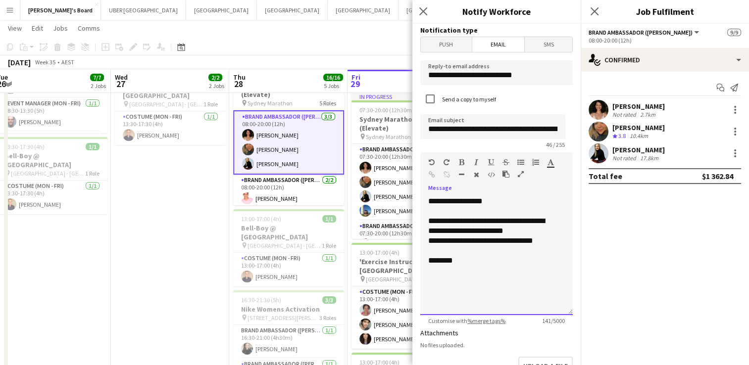
click at [537, 228] on div "**********" at bounding box center [492, 226] width 129 height 20
click at [494, 248] on div "**********" at bounding box center [489, 236] width 122 height 40
click at [475, 263] on div at bounding box center [496, 261] width 137 height 10
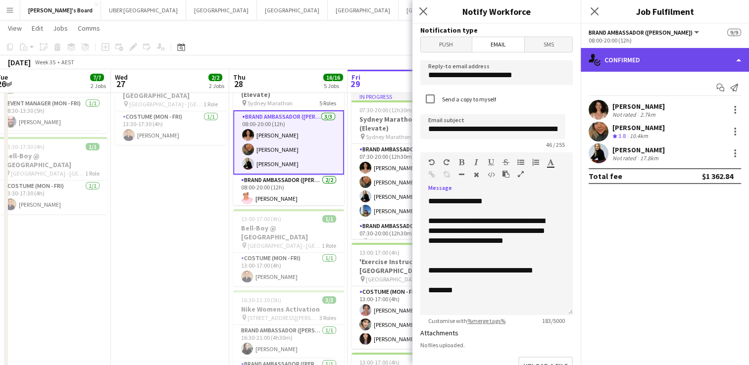
click at [644, 66] on div "single-neutral-actions-check-2 Confirmed" at bounding box center [665, 60] width 168 height 24
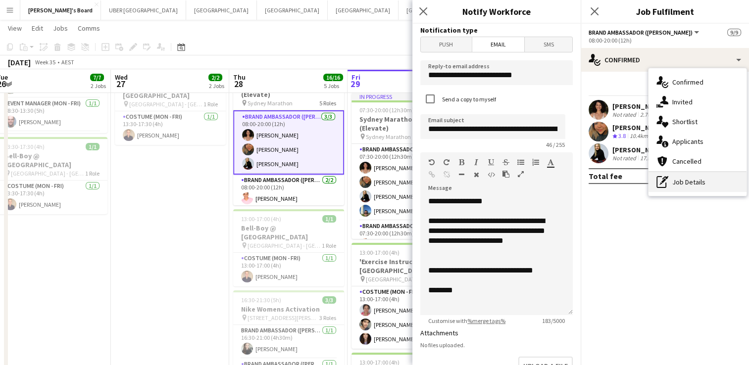
click at [705, 177] on div "pen-write Job Details" at bounding box center [697, 182] width 98 height 20
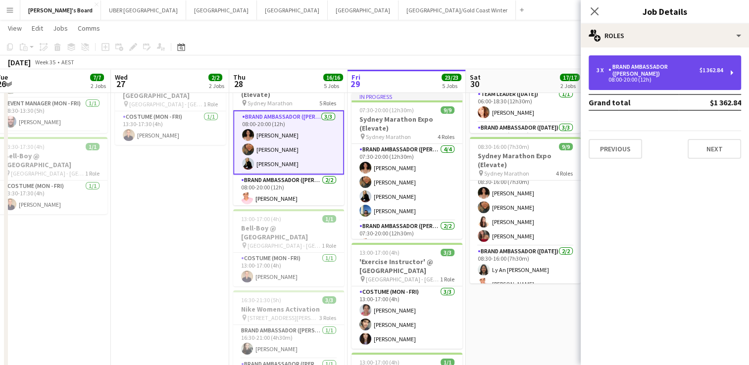
click at [673, 78] on div "08:00-20:00 (12h)" at bounding box center [659, 79] width 126 height 5
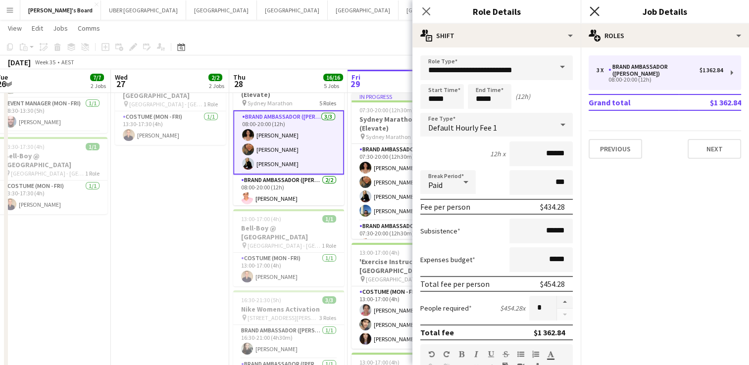
click at [590, 10] on icon "Close pop-in" at bounding box center [593, 10] width 9 height 9
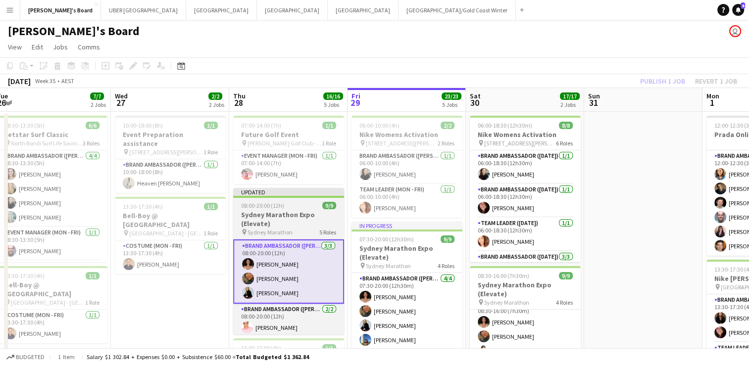
click at [290, 203] on div "08:00-20:00 (12h) 9/9" at bounding box center [288, 205] width 111 height 7
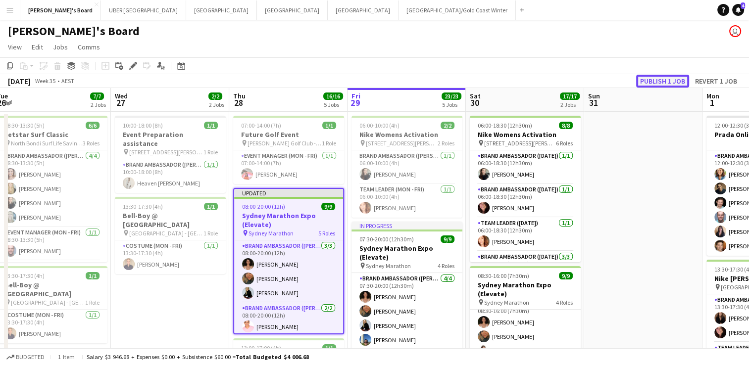
click at [652, 83] on button "Publish 1 job" at bounding box center [662, 81] width 53 height 13
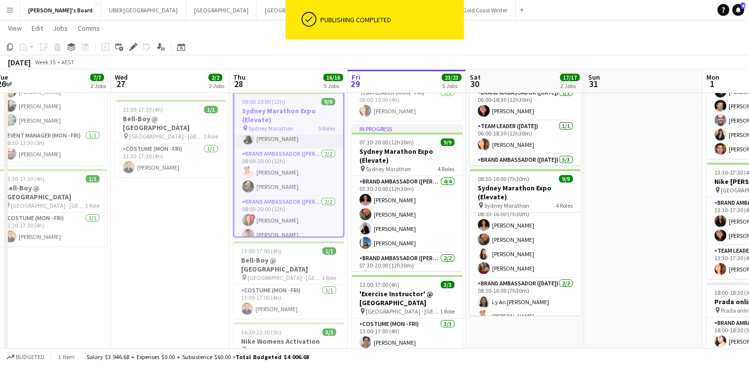
scroll to position [49, 0]
click at [267, 181] on app-card-role "Brand Ambassador (Mon - Fri) [DATE] 08:00-20:00 (12h) [PERSON_NAME] [PERSON_NAM…" at bounding box center [288, 172] width 109 height 48
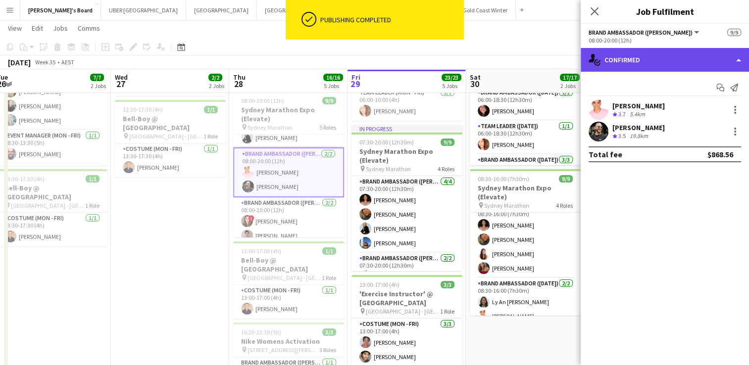
click at [669, 60] on div "single-neutral-actions-check-2 Confirmed" at bounding box center [665, 60] width 168 height 24
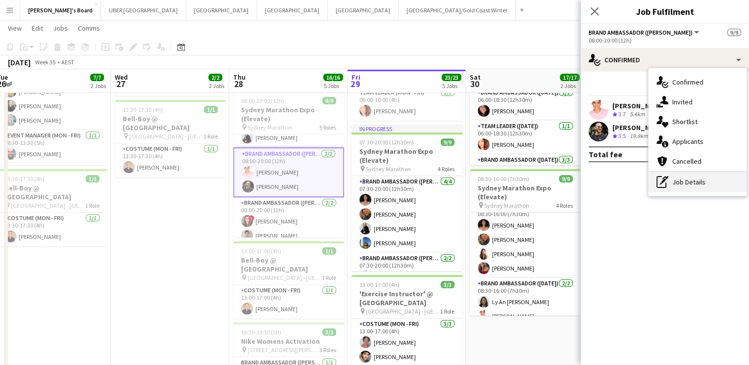
click at [685, 175] on div "pen-write Job Details" at bounding box center [697, 182] width 98 height 20
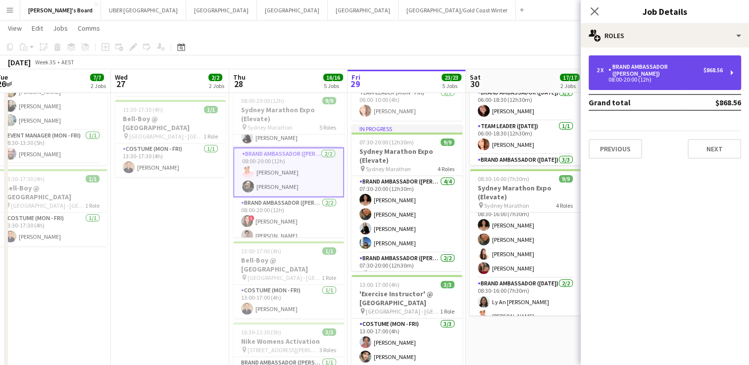
click at [662, 60] on div "2 x Brand Ambassador (Mon - Fri) $868.56 08:00-20:00 (12h)" at bounding box center [664, 72] width 152 height 35
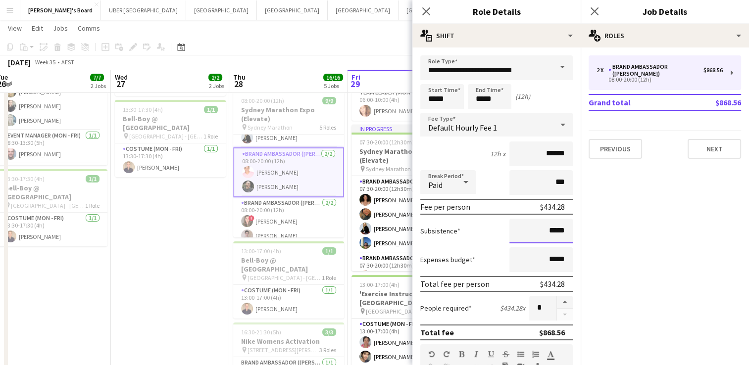
drag, startPoint x: 560, startPoint y: 228, endPoint x: 515, endPoint y: 230, distance: 45.1
click at [515, 230] on input "*****" at bounding box center [540, 231] width 63 height 25
type input "******"
click at [591, 8] on icon at bounding box center [593, 10] width 9 height 9
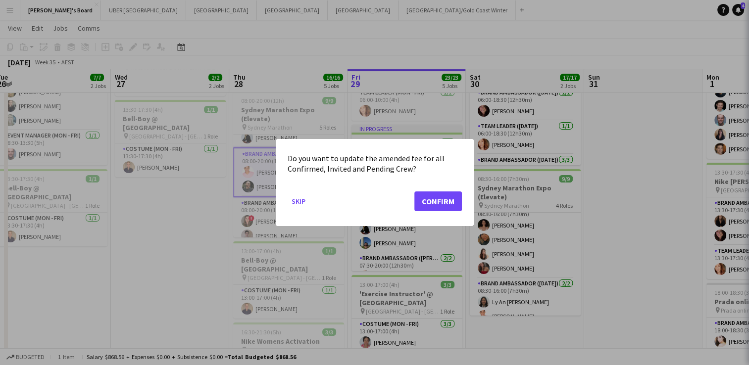
scroll to position [0, 0]
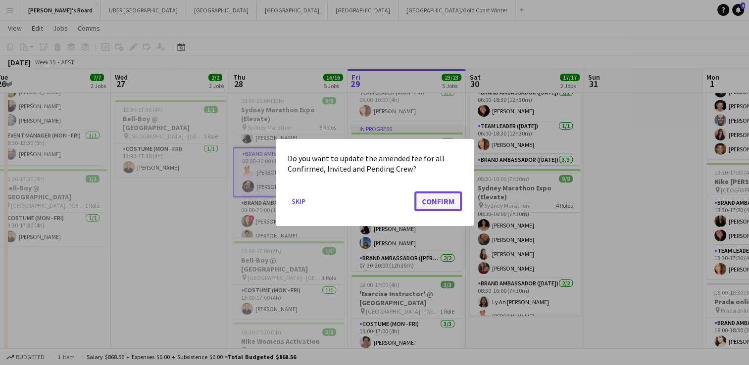
click at [449, 193] on button "Confirm" at bounding box center [438, 202] width 48 height 20
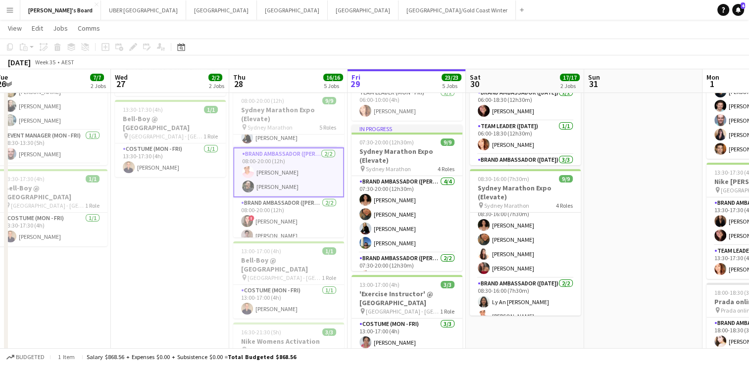
scroll to position [96, 0]
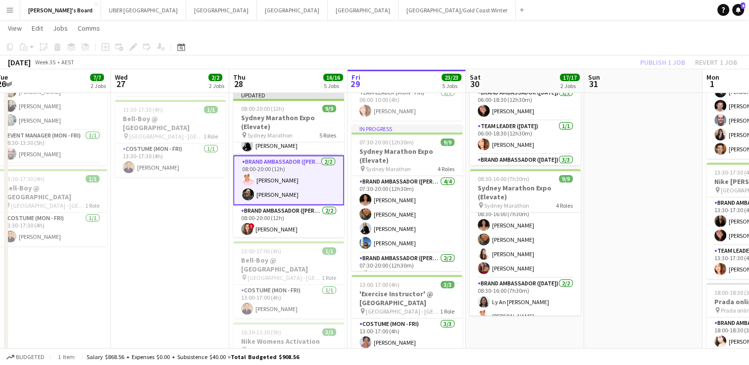
click at [289, 184] on app-card-role "Brand Ambassador (Mon - Fri) [DATE] 08:00-20:00 (12h) [PERSON_NAME] [PERSON_NAM…" at bounding box center [288, 180] width 111 height 50
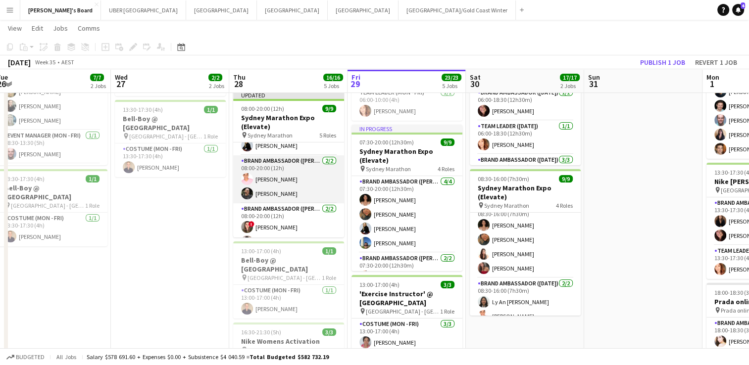
click at [289, 184] on app-card-role "Brand Ambassador (Mon - Fri) [DATE] 08:00-20:00 (12h) [PERSON_NAME] [PERSON_NAM…" at bounding box center [288, 179] width 111 height 48
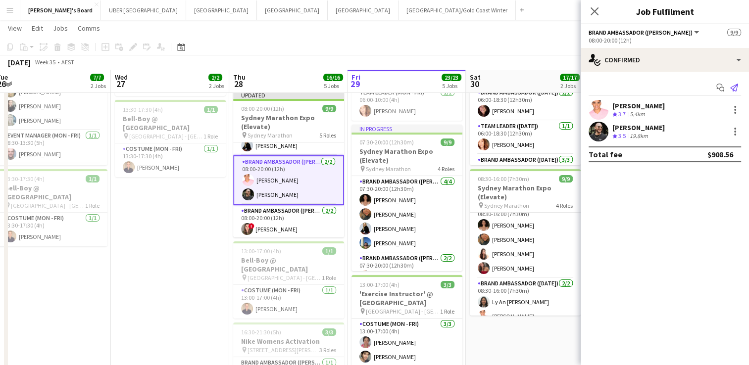
click at [733, 90] on icon "Send notification" at bounding box center [734, 88] width 8 height 8
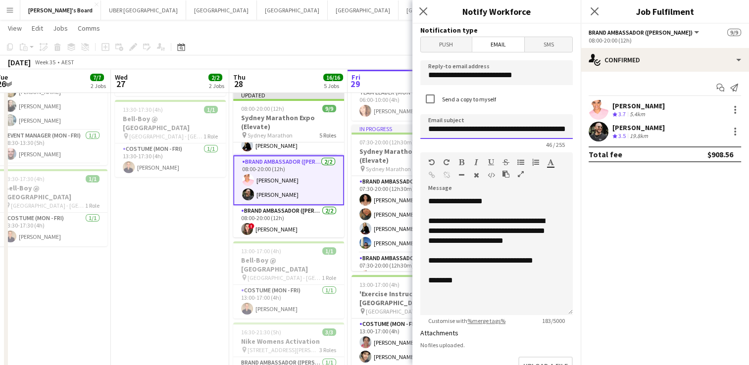
click at [533, 137] on input "**********" at bounding box center [496, 126] width 152 height 25
click at [532, 124] on input "**********" at bounding box center [496, 126] width 152 height 25
type input "**********"
click at [593, 11] on icon at bounding box center [593, 10] width 9 height 9
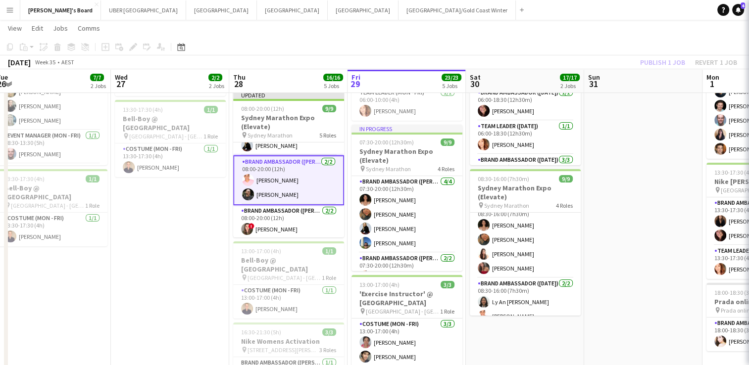
scroll to position [0, 0]
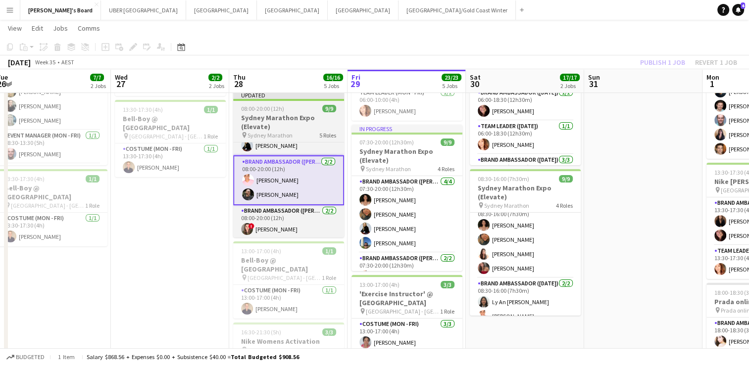
click at [286, 108] on div "08:00-20:00 (12h) 9/9" at bounding box center [288, 108] width 111 height 7
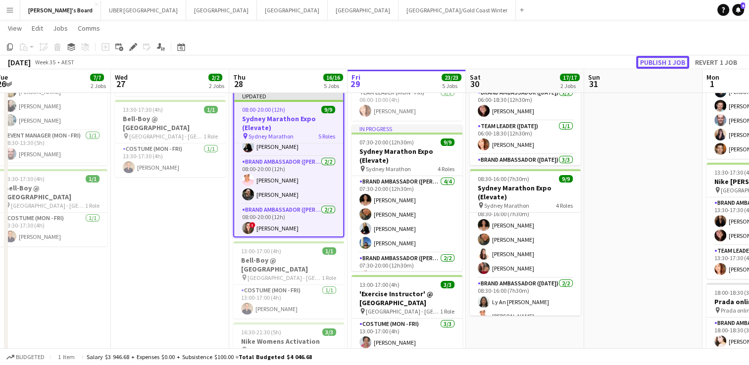
click at [665, 58] on button "Publish 1 job" at bounding box center [662, 62] width 53 height 13
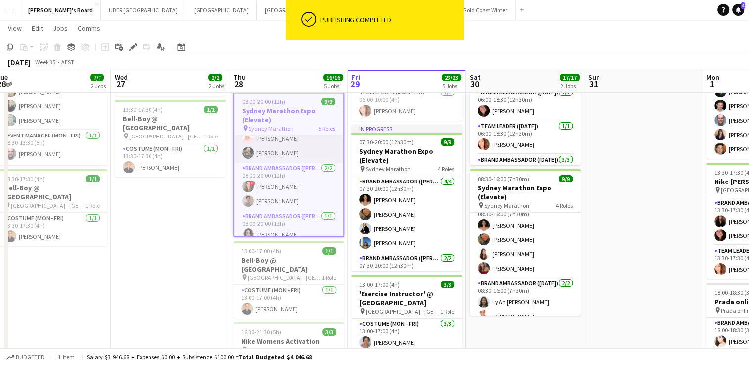
scroll to position [124, 0]
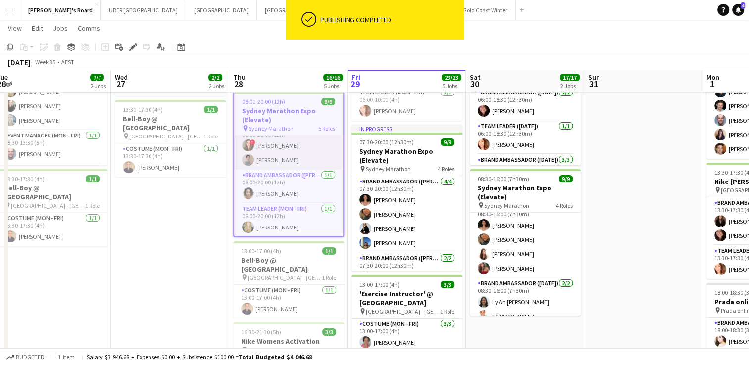
click at [296, 156] on app-card-role "Brand Ambassador (Mon - Fri) [DATE] 08:00-20:00 (12h) ! [PERSON_NAME] [PERSON_N…" at bounding box center [288, 146] width 109 height 48
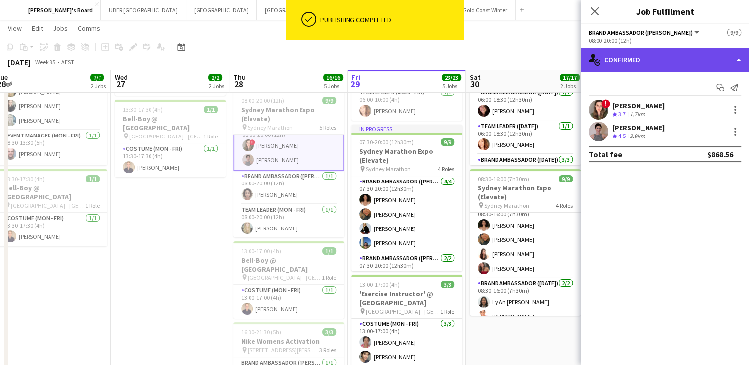
click at [657, 55] on div "single-neutral-actions-check-2 Confirmed" at bounding box center [665, 60] width 168 height 24
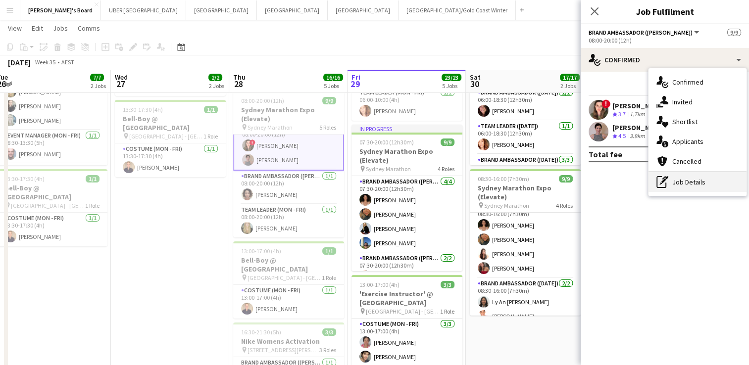
click at [699, 181] on div "pen-write Job Details" at bounding box center [697, 182] width 98 height 20
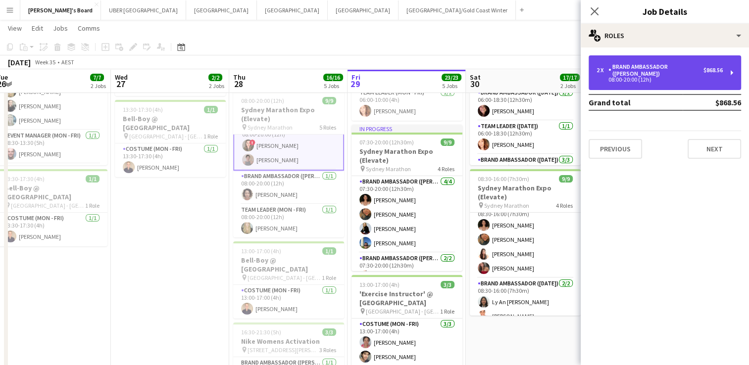
click at [655, 67] on div "Brand Ambassador ([PERSON_NAME])" at bounding box center [655, 70] width 95 height 14
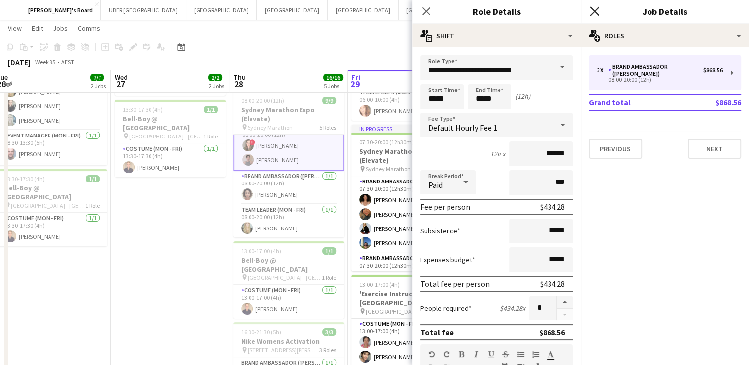
click at [591, 11] on icon "Close pop-in" at bounding box center [593, 10] width 9 height 9
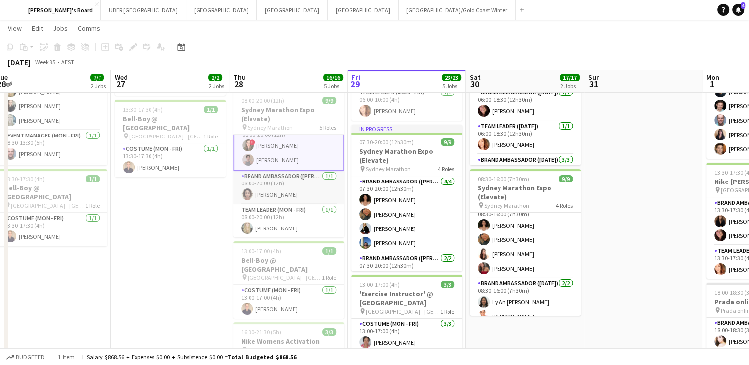
click at [277, 195] on app-card-role "Brand Ambassador (Mon - Fri) [DATE] 08:00-20:00 (12h) [PERSON_NAME]" at bounding box center [288, 188] width 111 height 34
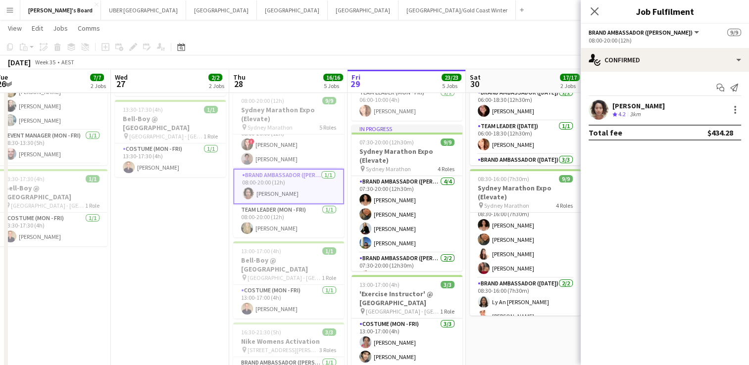
scroll to position [123, 0]
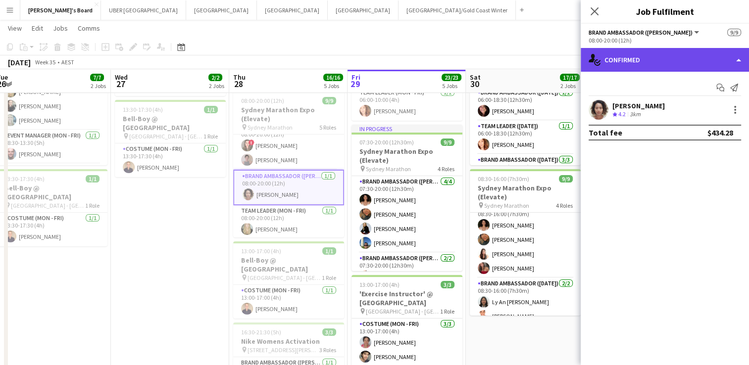
click at [689, 52] on div "single-neutral-actions-check-2 Confirmed" at bounding box center [665, 60] width 168 height 24
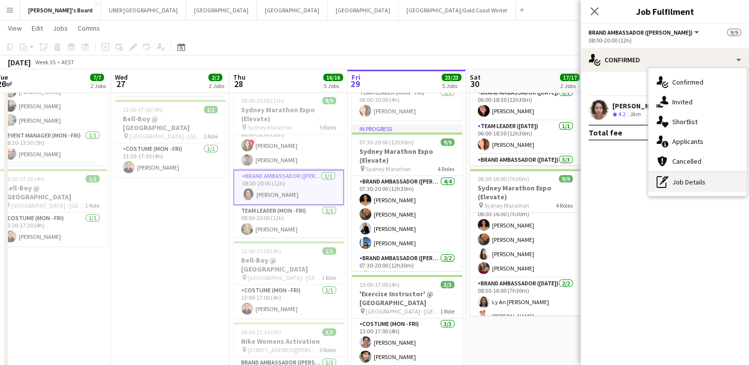
click at [698, 185] on div "pen-write Job Details" at bounding box center [697, 182] width 98 height 20
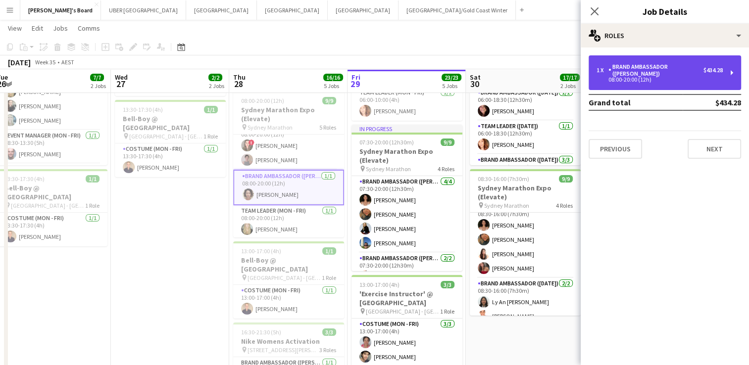
click at [638, 78] on div "1 x Brand Ambassador (Mon - Fri) $434.28 08:00-20:00 (12h)" at bounding box center [664, 72] width 152 height 35
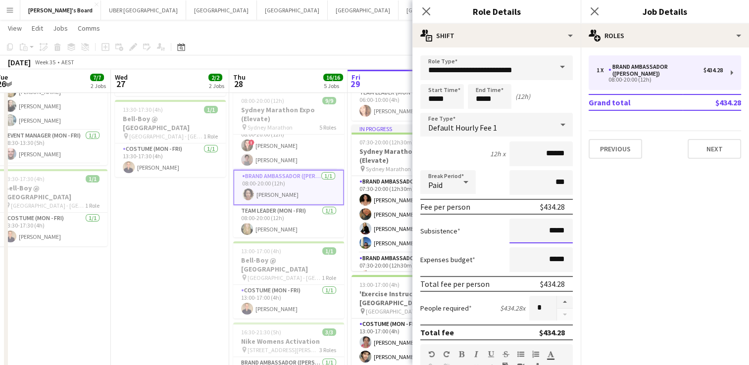
drag, startPoint x: 560, startPoint y: 234, endPoint x: 523, endPoint y: 227, distance: 37.8
click at [523, 227] on input "*****" at bounding box center [540, 231] width 63 height 25
type input "******"
click at [667, 235] on mat-expansion-panel "pencil3 General details 1 x Brand Ambassador (Mon - Fri) $434.28 08:00-20:00 (1…" at bounding box center [665, 207] width 168 height 318
click at [592, 11] on icon "Close pop-in" at bounding box center [593, 10] width 9 height 9
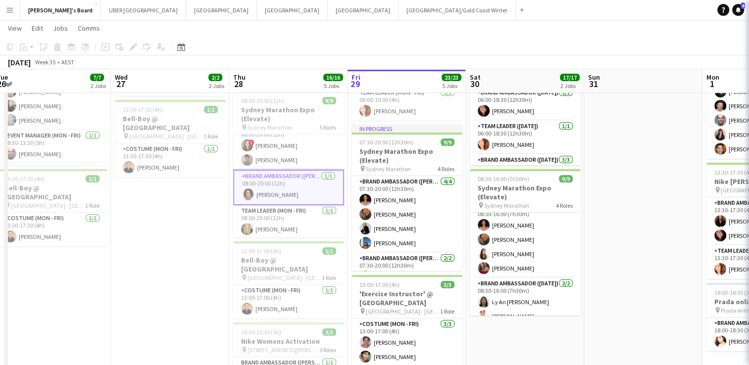
scroll to position [0, 0]
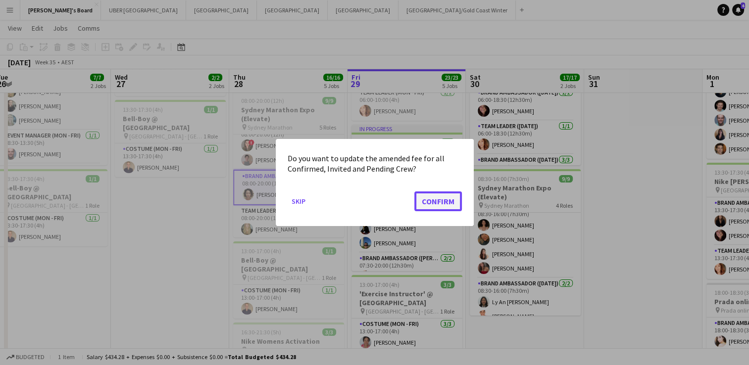
click at [448, 201] on button "Confirm" at bounding box center [438, 202] width 48 height 20
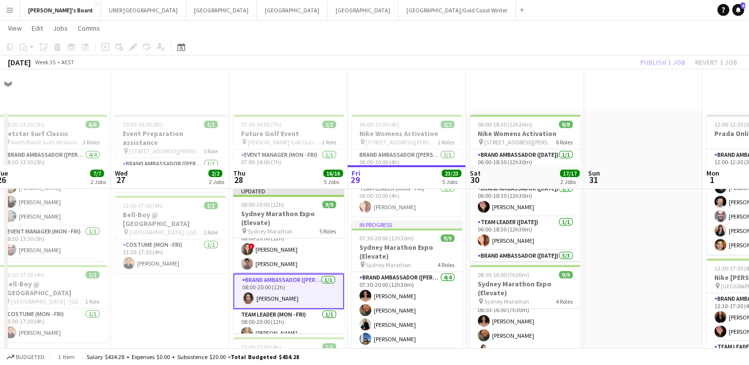
scroll to position [96, 0]
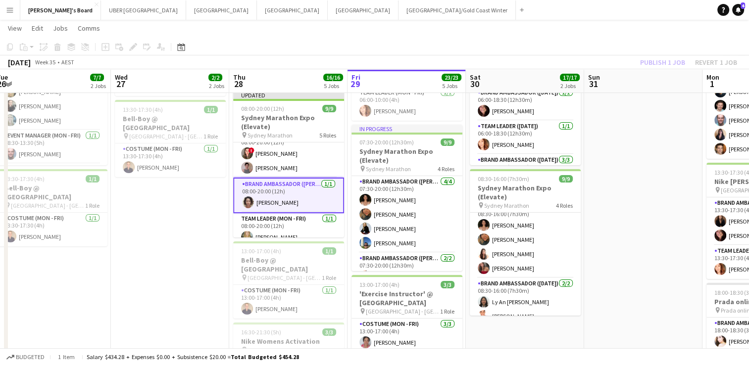
click at [304, 190] on app-card-role "Brand Ambassador (Mon - Fri) [DATE] 08:00-20:00 (12h) [PERSON_NAME]" at bounding box center [288, 196] width 111 height 36
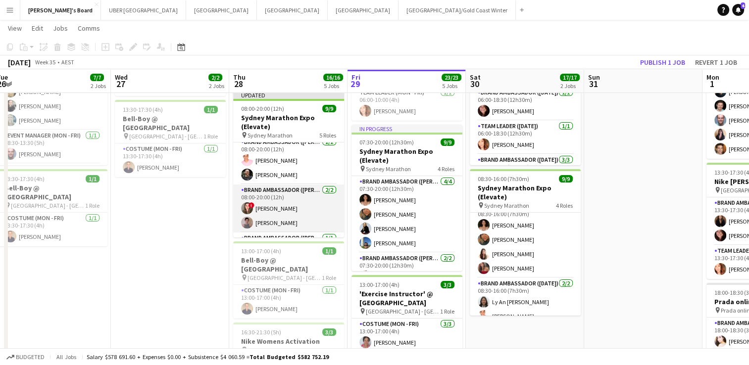
scroll to position [117, 0]
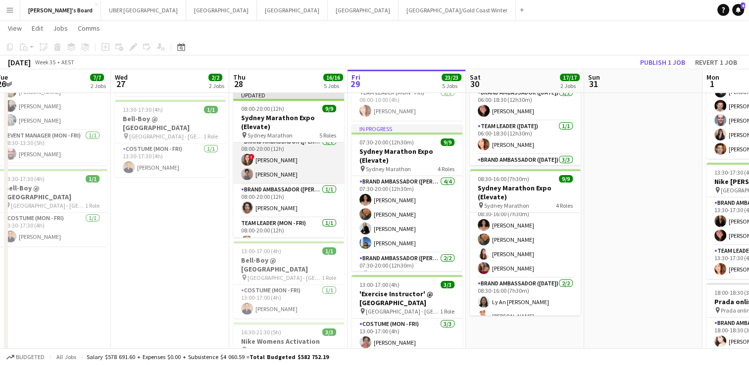
click at [297, 201] on app-card-role "Brand Ambassador (Mon - Fri) [DATE] 08:00-20:00 (12h) [PERSON_NAME]" at bounding box center [288, 201] width 111 height 34
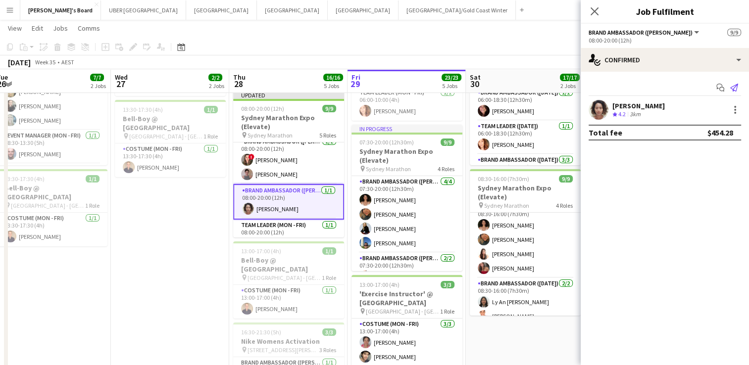
click at [730, 90] on icon "Send notification" at bounding box center [734, 88] width 8 height 8
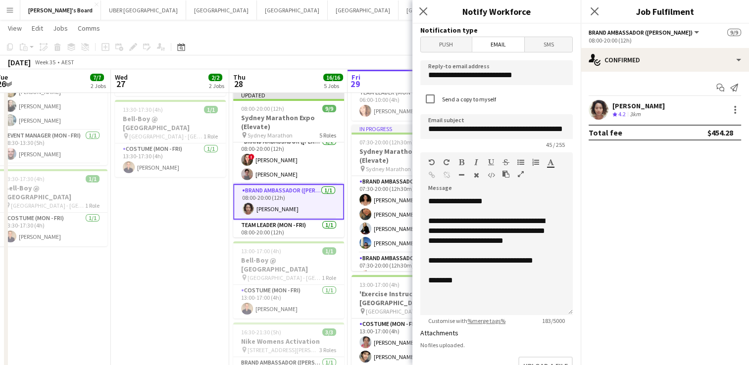
scroll to position [1, 0]
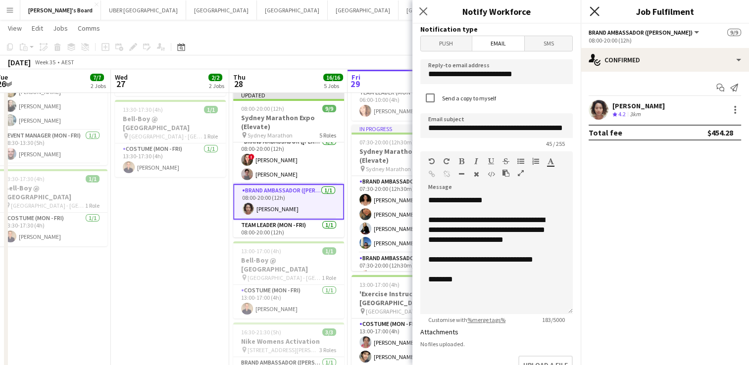
click at [594, 12] on icon "Close pop-in" at bounding box center [593, 10] width 9 height 9
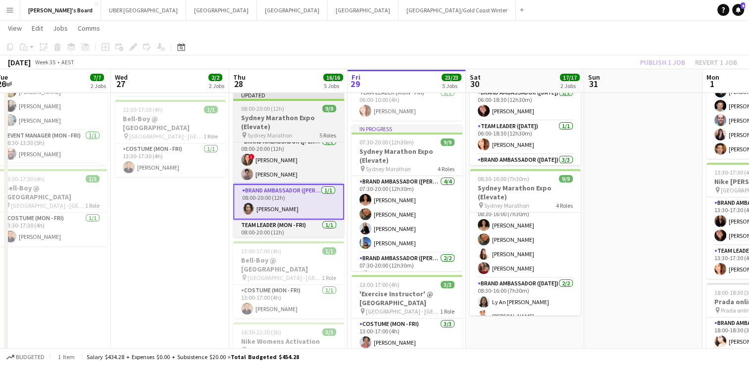
click at [281, 111] on span "08:00-20:00 (12h)" at bounding box center [262, 108] width 43 height 7
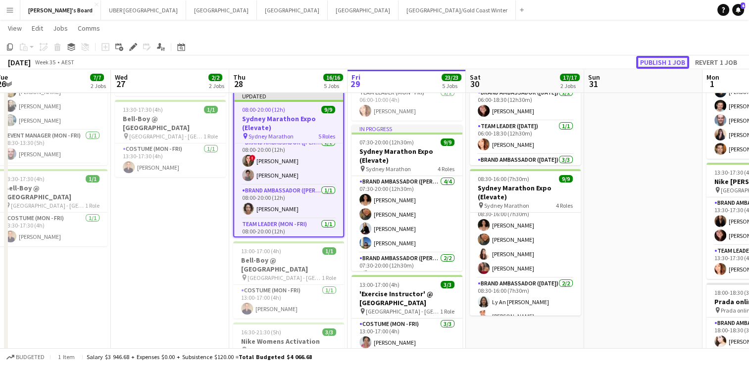
click at [669, 60] on button "Publish 1 job" at bounding box center [662, 62] width 53 height 13
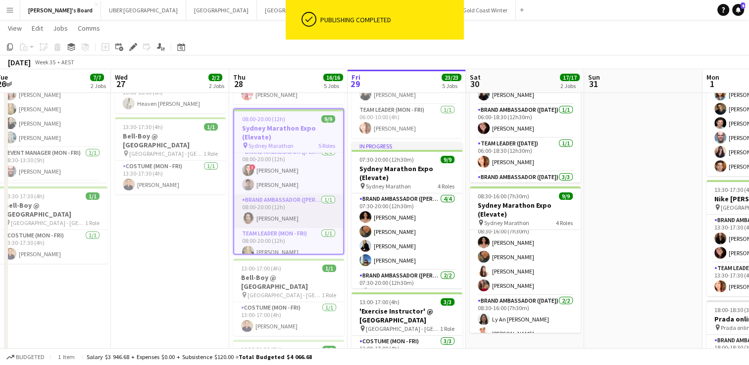
scroll to position [124, 0]
click at [266, 243] on app-card-role "Team Leader (Mon - Fri) [DATE] 08:00-20:00 (12h) [PERSON_NAME]" at bounding box center [288, 238] width 109 height 34
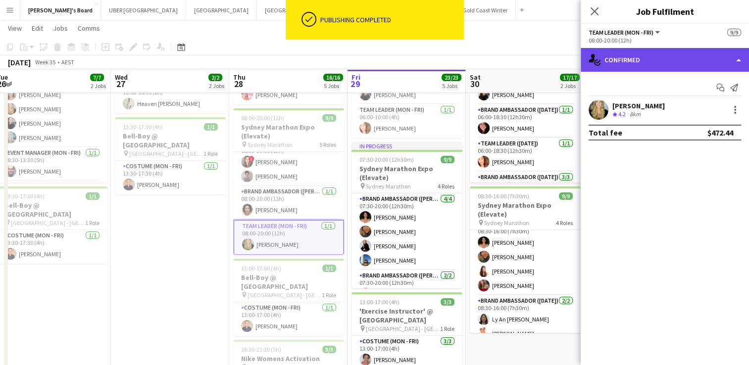
click at [634, 63] on div "single-neutral-actions-check-2 Confirmed" at bounding box center [665, 60] width 168 height 24
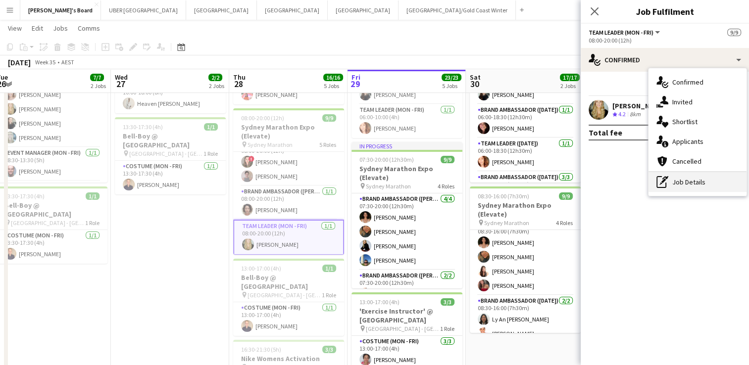
click at [664, 183] on icon "pen-write" at bounding box center [662, 182] width 12 height 12
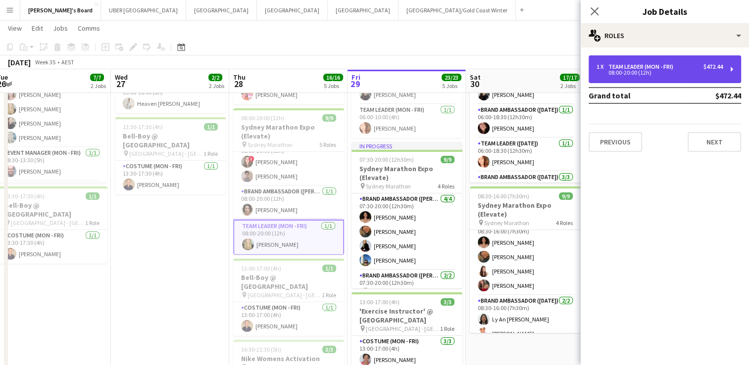
click at [688, 67] on div "1 x Team Leader (Mon - Fri) $472.44" at bounding box center [659, 66] width 126 height 7
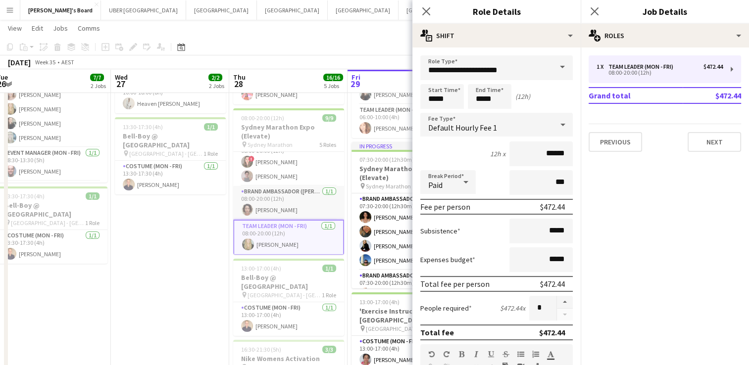
click at [302, 197] on app-card-role "Brand Ambassador (Mon - Fri) [DATE] 08:00-20:00 (12h) [PERSON_NAME]" at bounding box center [288, 203] width 111 height 34
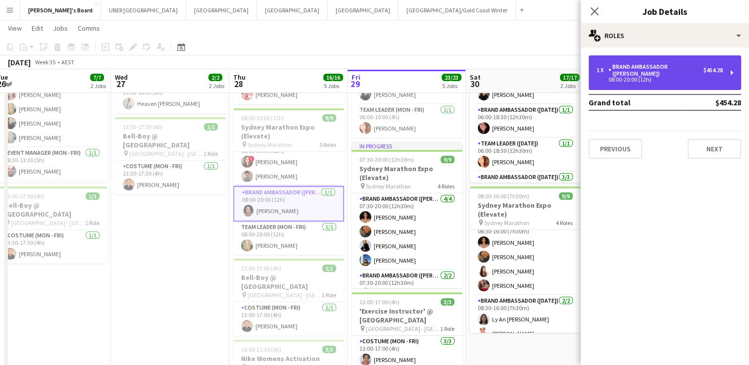
click at [644, 68] on div "Brand Ambassador ([PERSON_NAME])" at bounding box center [655, 70] width 95 height 14
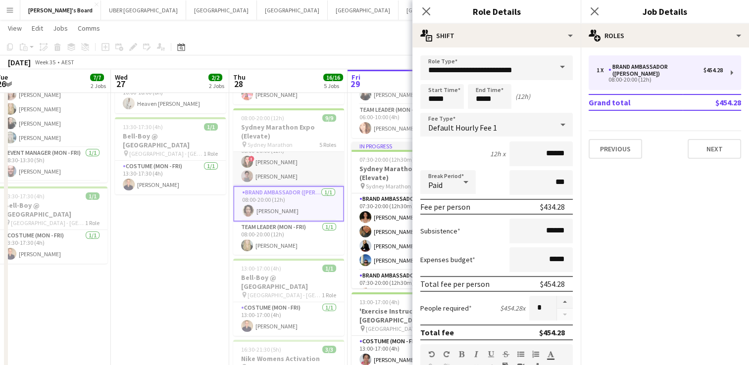
click at [266, 160] on app-card-role "Brand Ambassador (Mon - Fri) [DATE] 08:00-20:00 (12h) ! [PERSON_NAME] [PERSON_N…" at bounding box center [288, 162] width 111 height 48
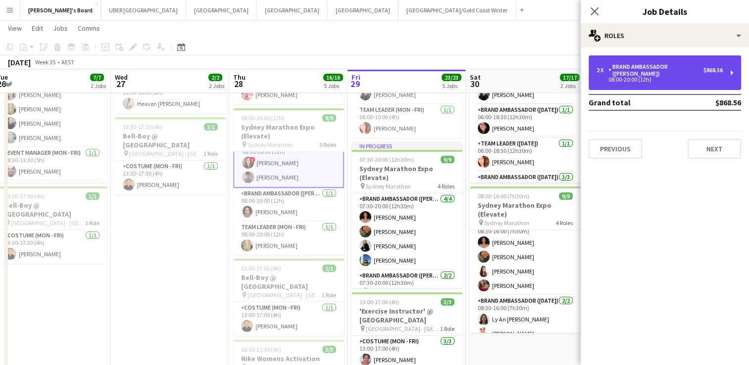
click at [641, 67] on div "Brand Ambassador ([PERSON_NAME])" at bounding box center [655, 70] width 95 height 14
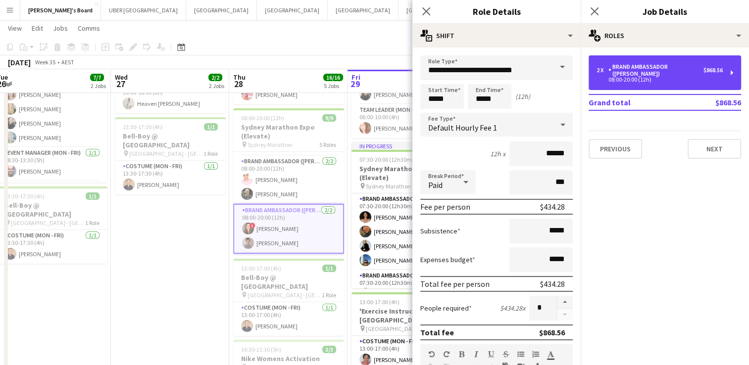
scroll to position [59, 0]
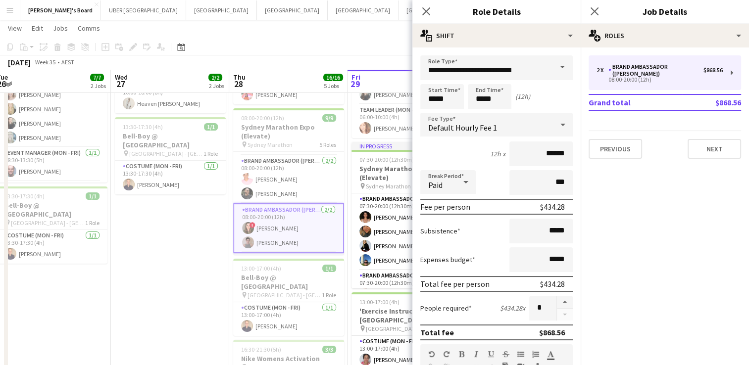
click at [296, 187] on app-card-role "Brand Ambassador (Mon - Fri) [DATE] 08:00-20:00 (12h) [PERSON_NAME] [PERSON_NAM…" at bounding box center [288, 179] width 111 height 48
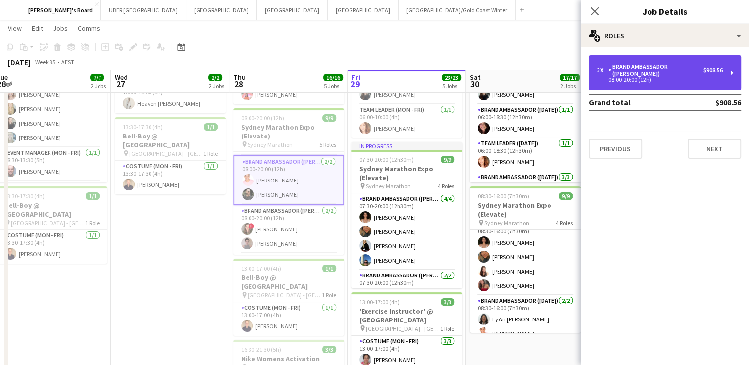
click at [640, 60] on div "2 x Brand Ambassador (Mon - Fri) $908.56 08:00-20:00 (12h)" at bounding box center [664, 72] width 152 height 35
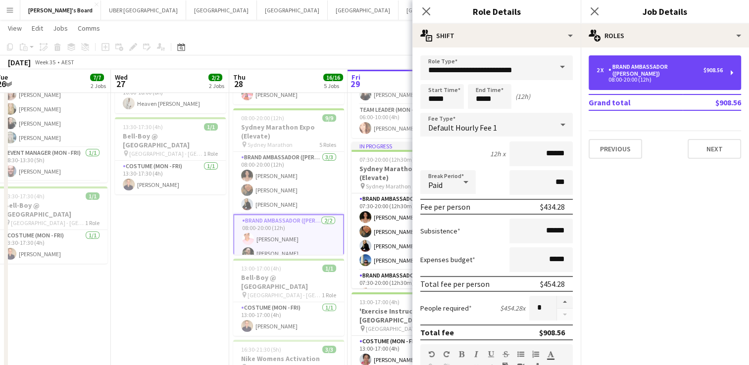
scroll to position [0, 0]
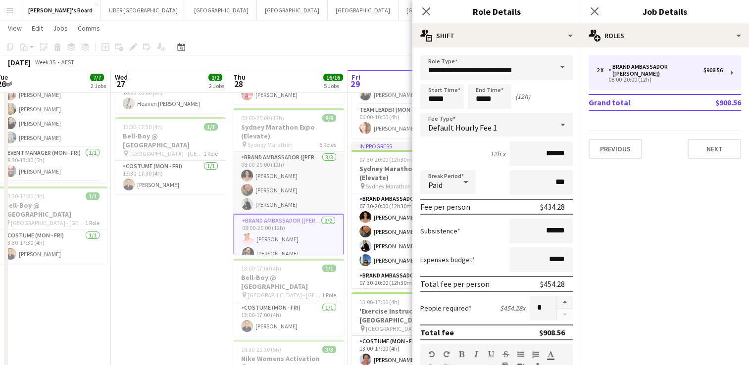
click at [275, 189] on app-card-role "Brand Ambassador (Mon - Fri) [DATE] 08:00-20:00 (12h) [PERSON_NAME] [PERSON_NAM…" at bounding box center [288, 183] width 111 height 62
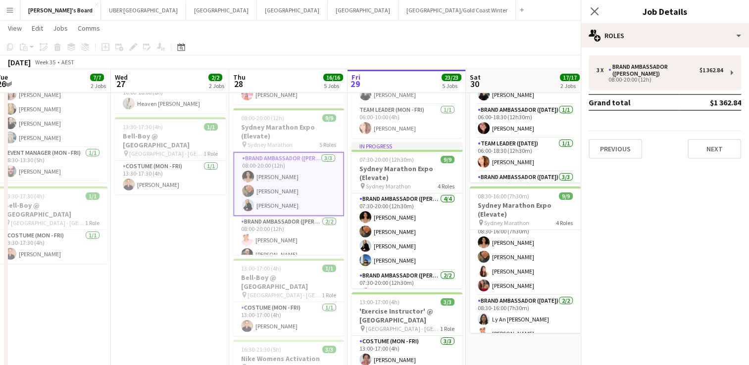
scroll to position [1, 0]
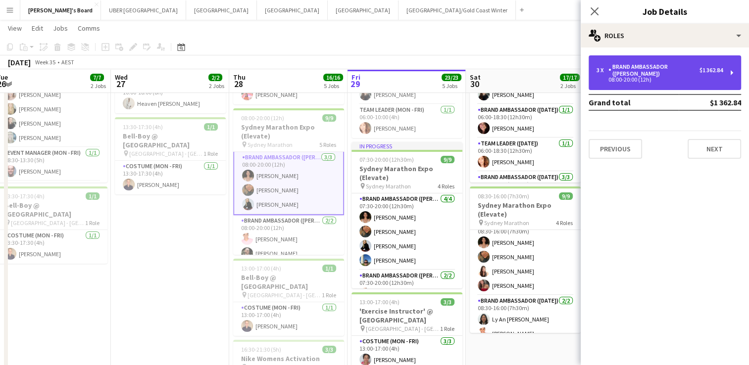
click at [629, 61] on div "3 x Brand Ambassador (Mon - Fri) $1 362.84 08:00-20:00 (12h)" at bounding box center [664, 72] width 152 height 35
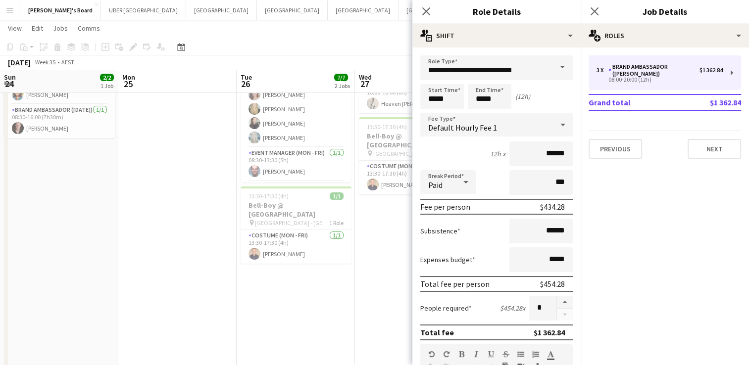
scroll to position [11, 0]
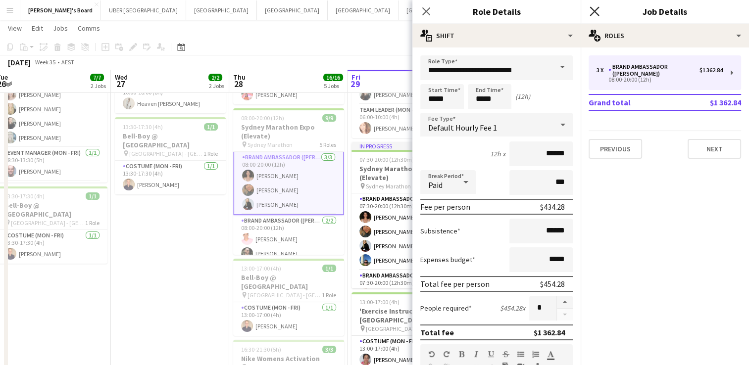
click at [593, 12] on icon at bounding box center [593, 10] width 9 height 9
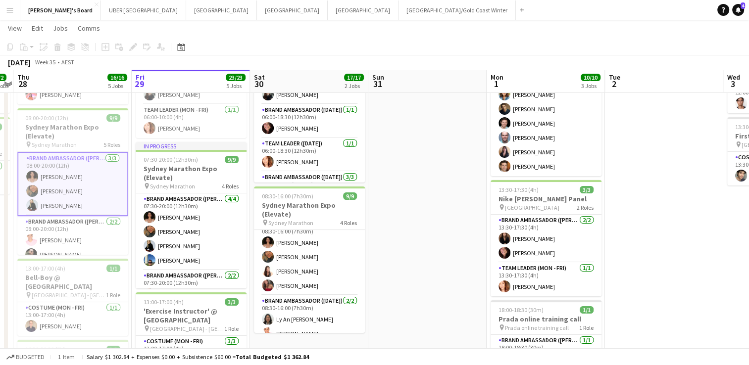
scroll to position [0, 461]
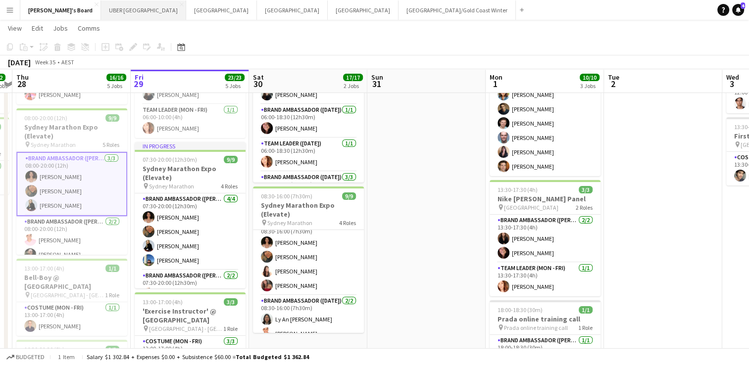
click at [101, 8] on button "UBER [GEOGRAPHIC_DATA] Close" at bounding box center [143, 9] width 85 height 19
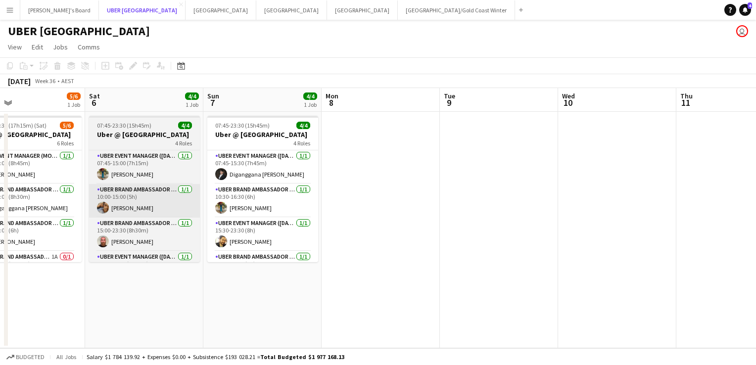
scroll to position [0, 269]
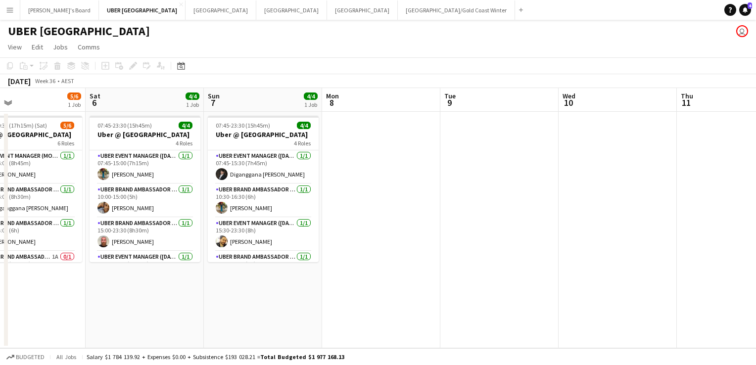
click at [4, 8] on button "Menu" at bounding box center [10, 10] width 20 height 20
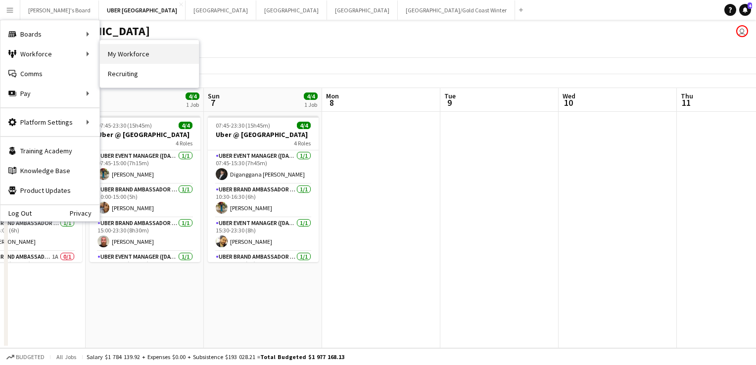
click at [128, 57] on link "My Workforce" at bounding box center [149, 54] width 99 height 20
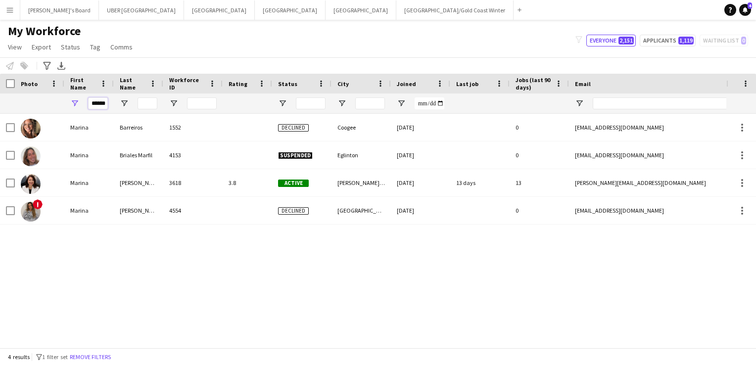
click at [102, 104] on input "******" at bounding box center [98, 103] width 20 height 12
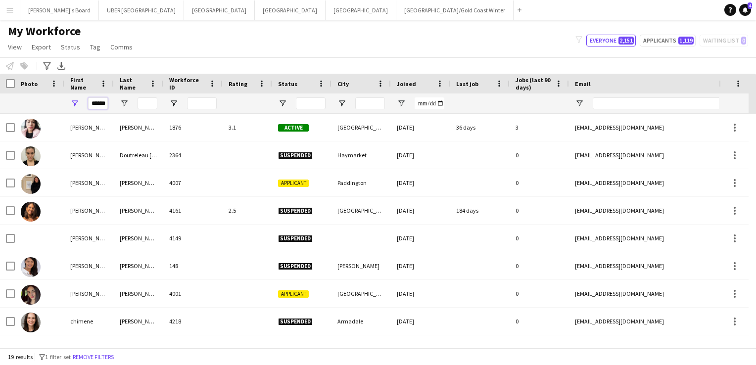
scroll to position [0, 3]
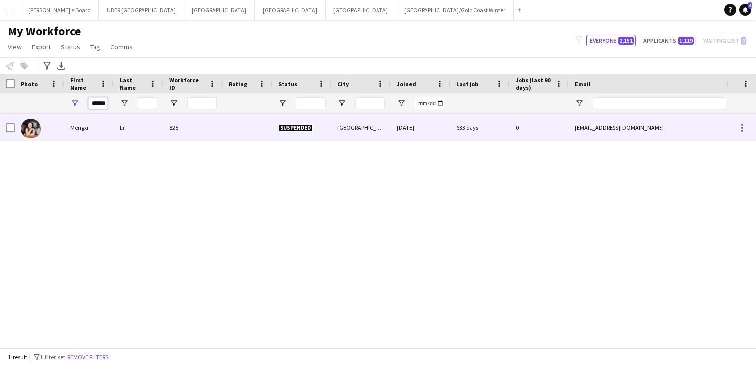
type input "******"
click at [82, 128] on div "Mengxi" at bounding box center [88, 127] width 49 height 27
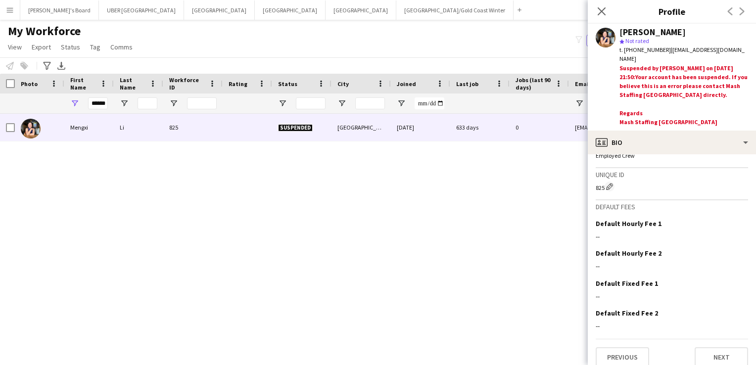
scroll to position [557, 0]
click at [699, 351] on button "Next" at bounding box center [721, 358] width 53 height 20
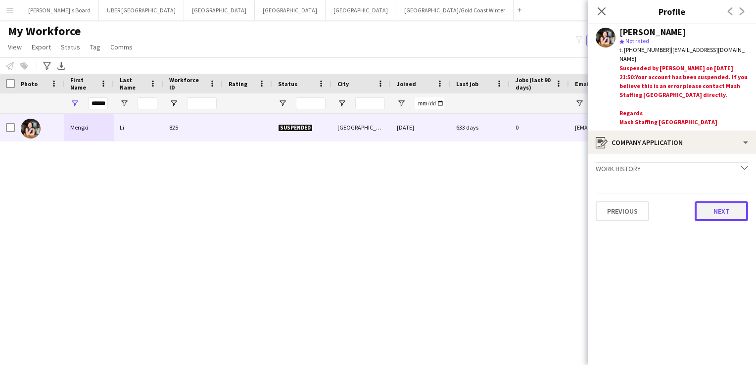
click at [729, 201] on button "Next" at bounding box center [721, 211] width 53 height 20
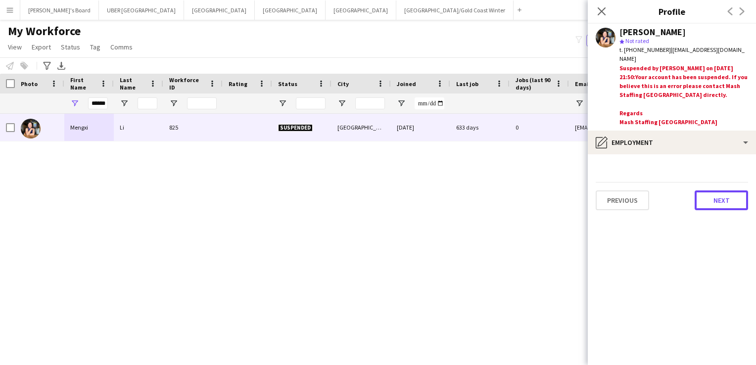
click at [729, 198] on button "Next" at bounding box center [721, 201] width 53 height 20
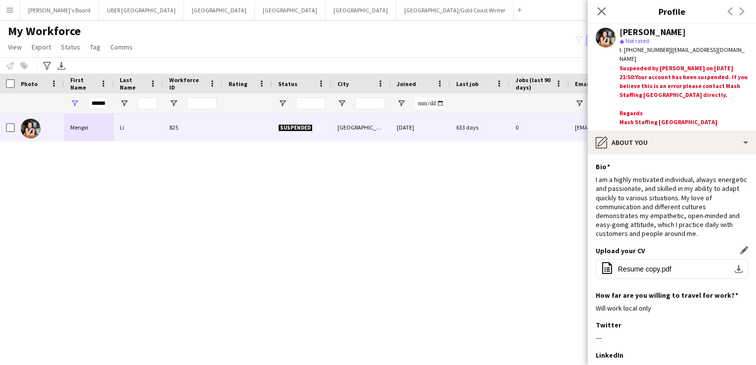
scroll to position [130, 0]
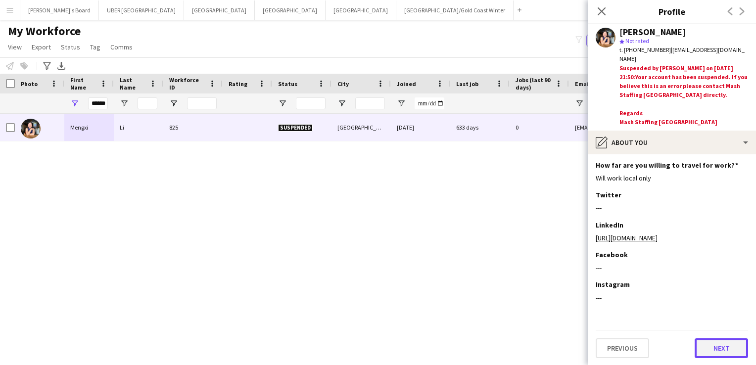
click at [703, 351] on button "Next" at bounding box center [721, 349] width 53 height 20
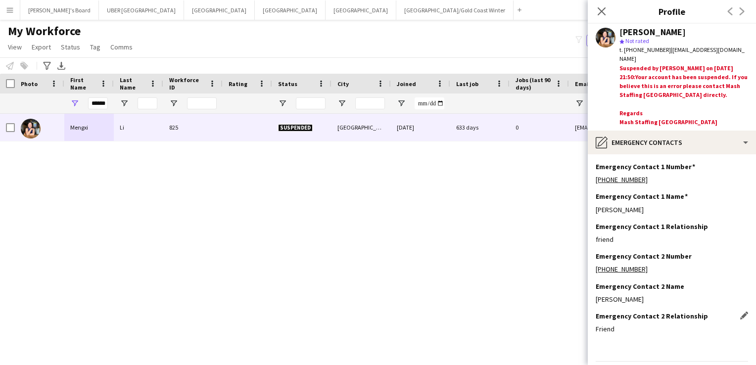
scroll to position [22, 0]
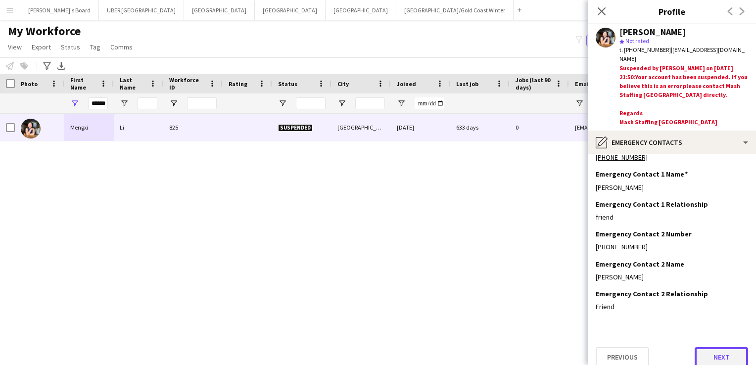
click at [699, 347] on button "Next" at bounding box center [721, 357] width 53 height 20
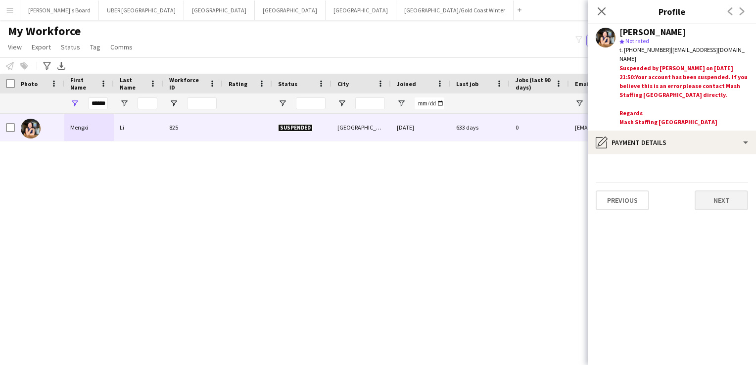
scroll to position [0, 0]
click at [710, 182] on div "Previous Next" at bounding box center [672, 196] width 152 height 28
click at [711, 191] on button "Next" at bounding box center [721, 201] width 53 height 20
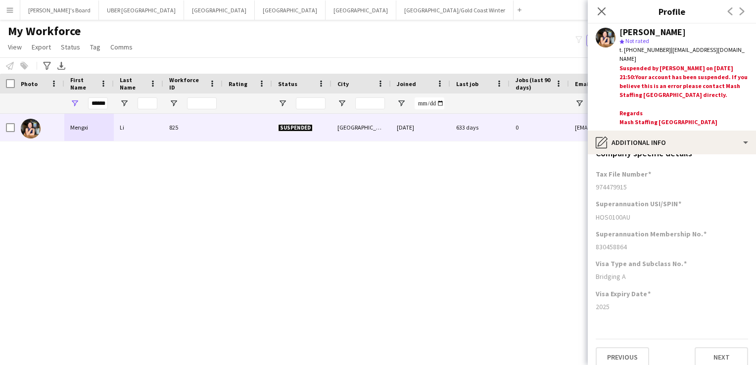
scroll to position [130, 0]
click at [716, 347] on button "Next" at bounding box center [721, 357] width 53 height 20
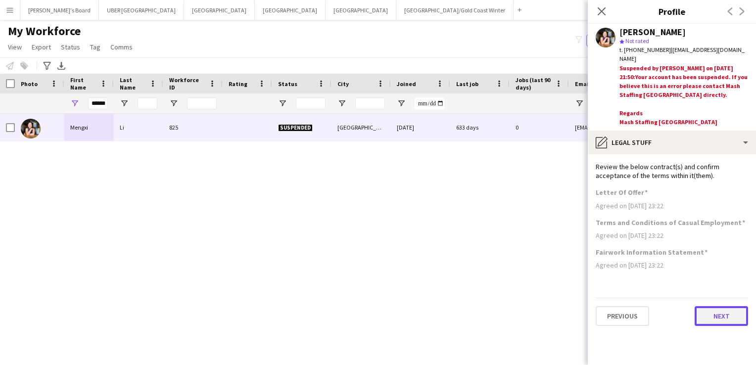
click at [729, 307] on button "Next" at bounding box center [721, 316] width 53 height 20
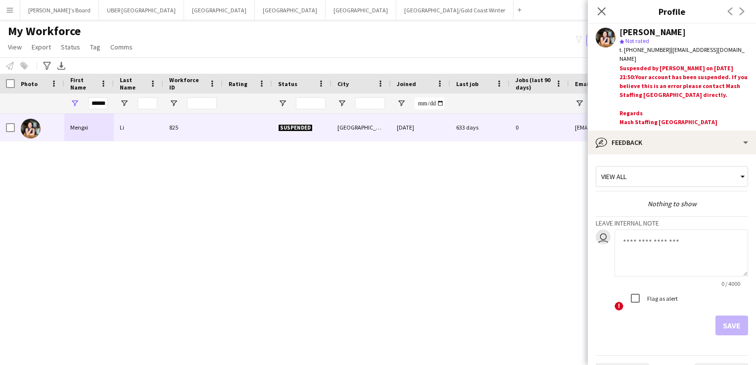
scroll to position [16, 0]
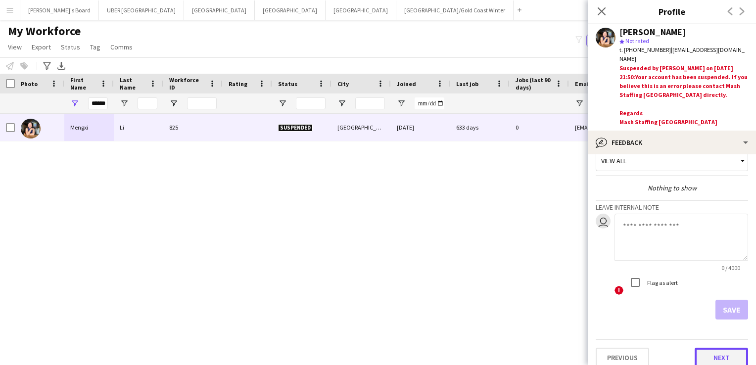
click at [708, 349] on button "Next" at bounding box center [721, 358] width 53 height 20
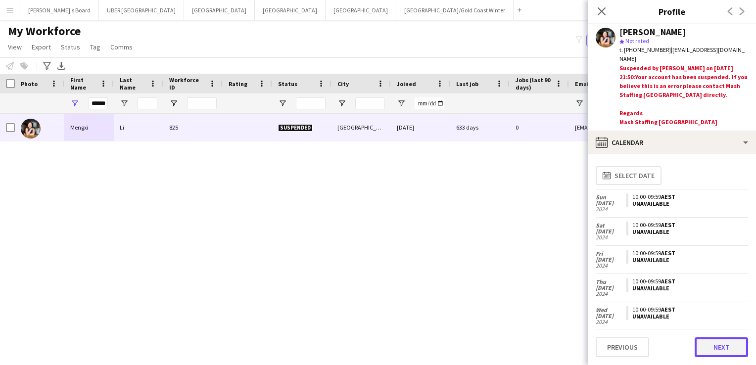
click at [709, 343] on button "Next" at bounding box center [721, 348] width 53 height 20
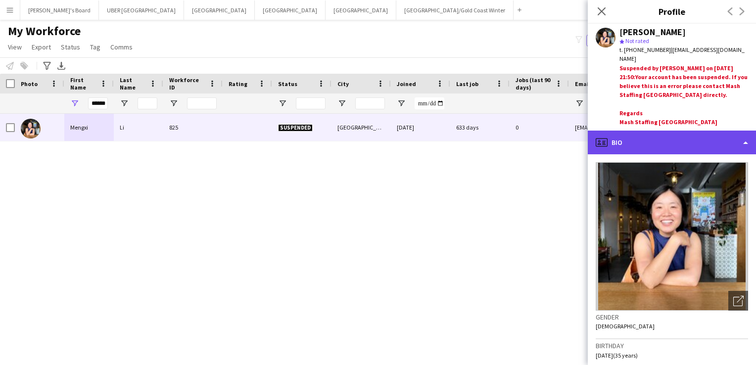
click at [665, 135] on div "profile Bio" at bounding box center [672, 143] width 168 height 24
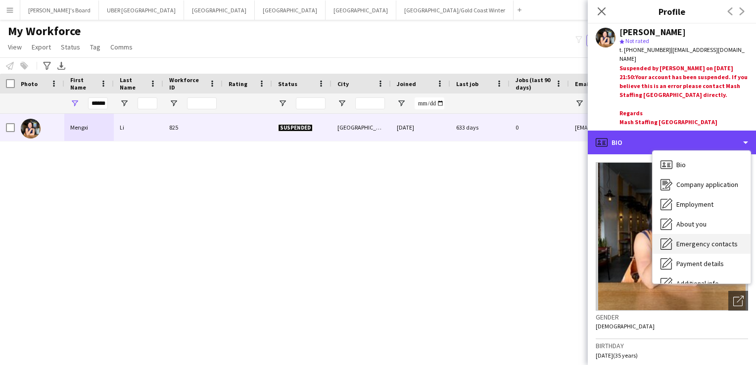
scroll to position [73, 0]
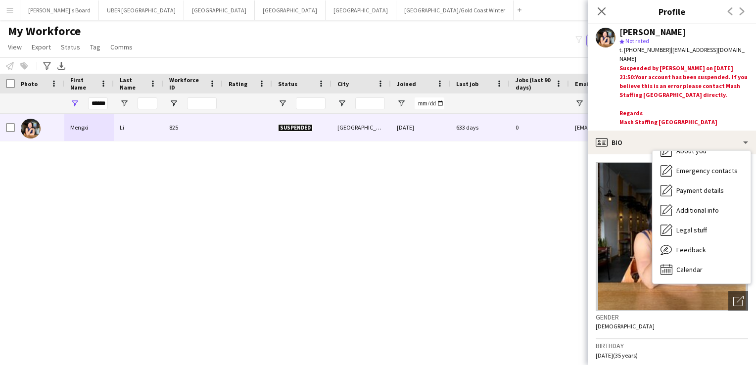
click at [652, 98] on div "Suspended by Victoria Hunt on 10-10-2024 21:50: Your account has been suspended…" at bounding box center [684, 95] width 129 height 63
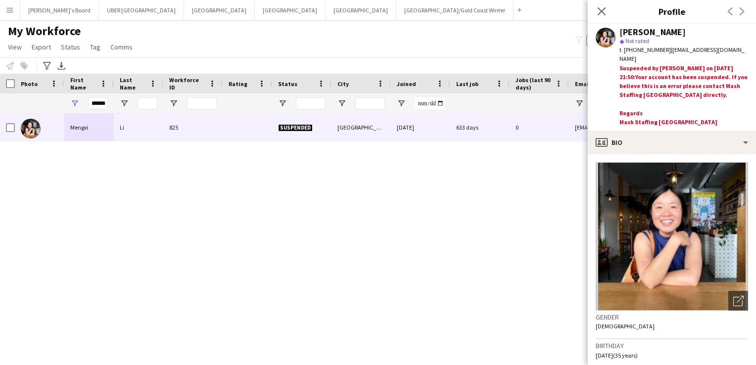
click at [645, 64] on div "Suspended by Victoria Hunt on 10-10-2024 21:50: Your account has been suspended…" at bounding box center [684, 95] width 129 height 63
click at [603, 13] on icon at bounding box center [601, 10] width 9 height 9
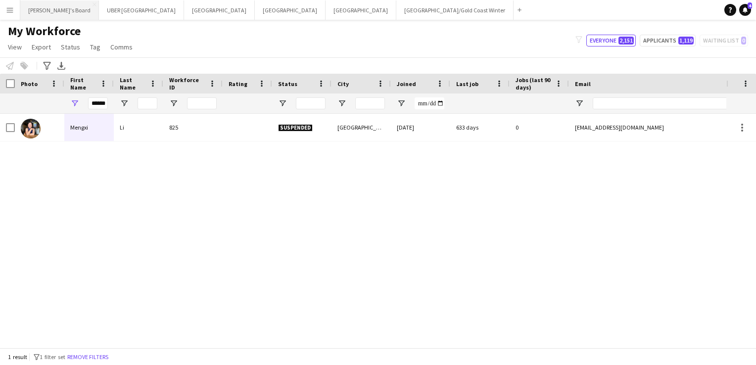
click at [50, 13] on button "Tennille's Board Close" at bounding box center [59, 9] width 79 height 19
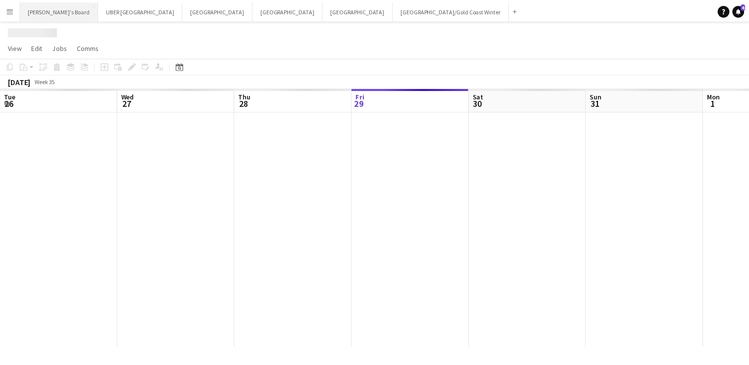
scroll to position [0, 237]
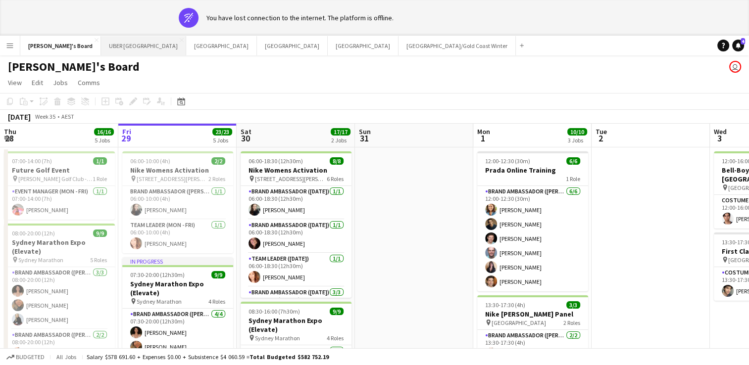
click at [109, 45] on button "UBER [GEOGRAPHIC_DATA] Close" at bounding box center [143, 45] width 85 height 19
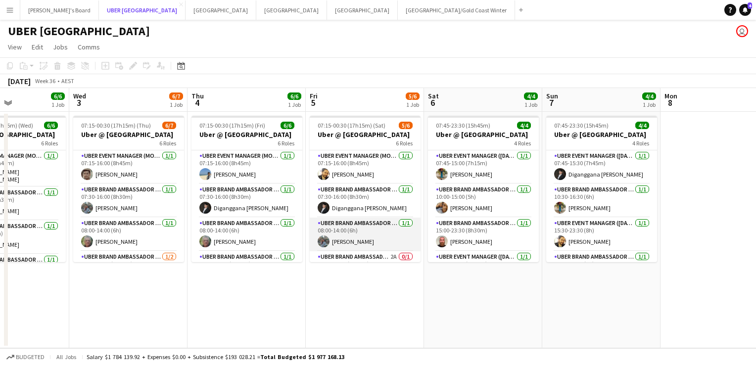
scroll to position [90, 0]
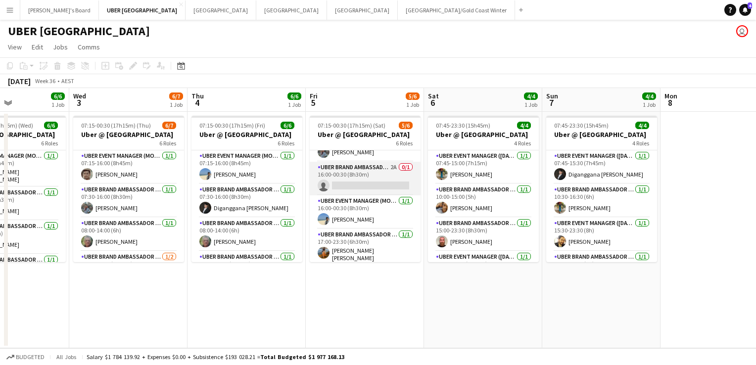
click at [349, 177] on app-card-role "UBER Brand Ambassador (Mon - Fri) 2A 0/1 16:00-00:30 (8h30m) single-neutral-act…" at bounding box center [365, 179] width 111 height 34
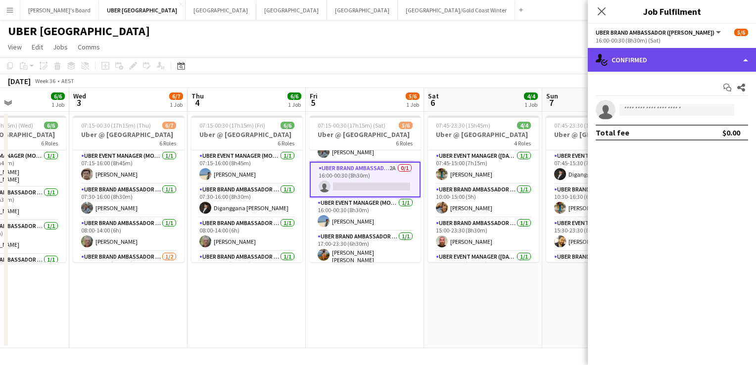
click at [677, 57] on div "single-neutral-actions-check-2 Confirmed" at bounding box center [672, 60] width 168 height 24
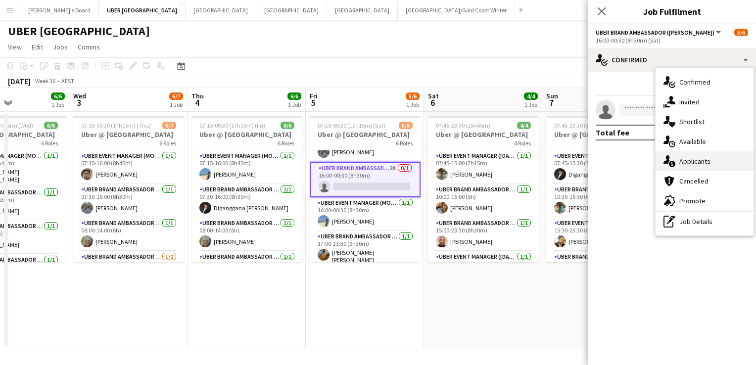
click at [710, 163] on div "single-neutral-actions-information Applicants" at bounding box center [705, 161] width 98 height 20
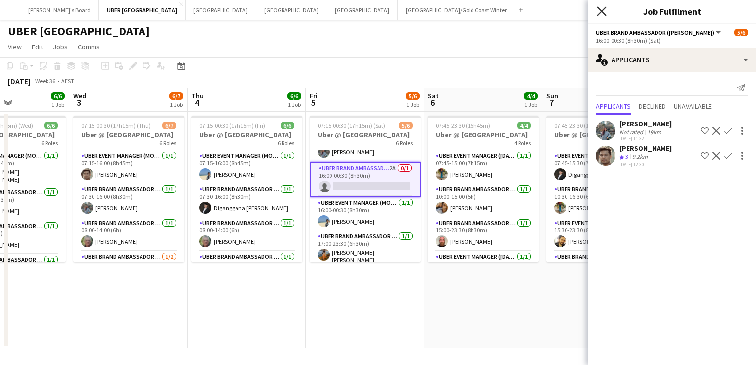
click at [600, 8] on icon "Close pop-in" at bounding box center [601, 10] width 9 height 9
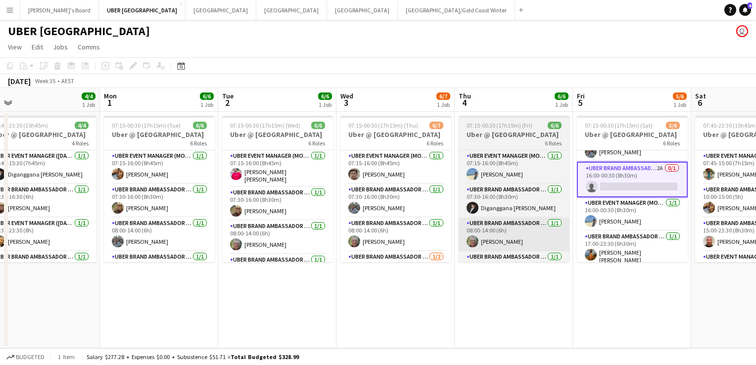
scroll to position [0, 254]
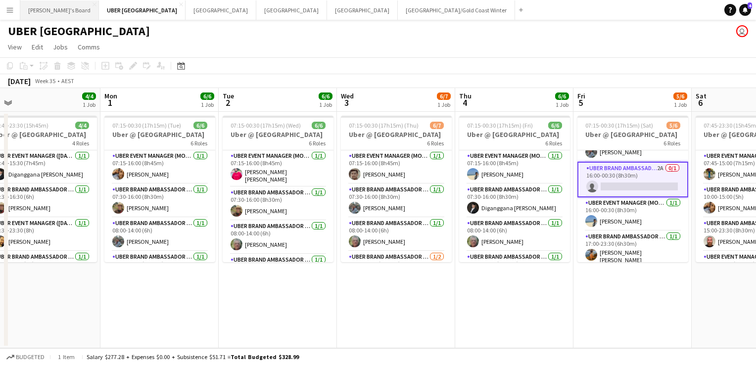
click at [44, 13] on button "Tennille's Board Close" at bounding box center [59, 9] width 79 height 19
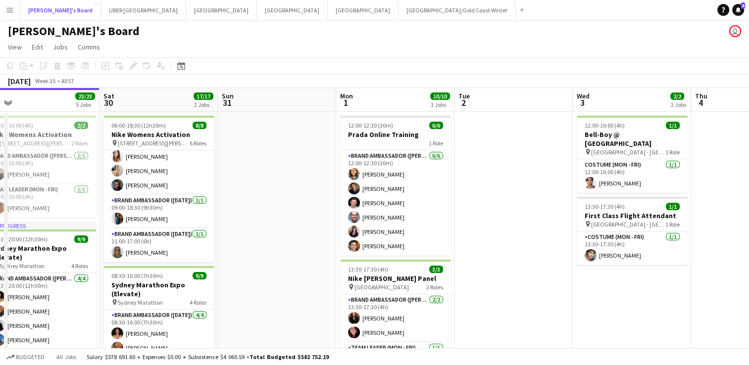
scroll to position [118, 0]
click at [145, 219] on app-card-role "Brand Ambassador (Saturday) 1/1 09:00-18:30 (9h30m) Payal Gidwani" at bounding box center [158, 212] width 111 height 34
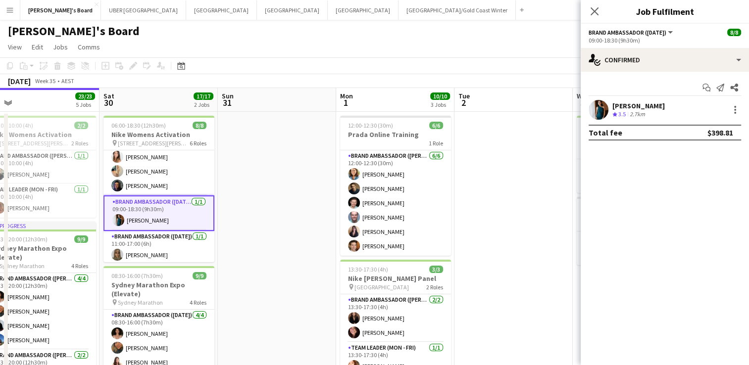
click at [629, 110] on div "[PERSON_NAME]" at bounding box center [638, 105] width 52 height 9
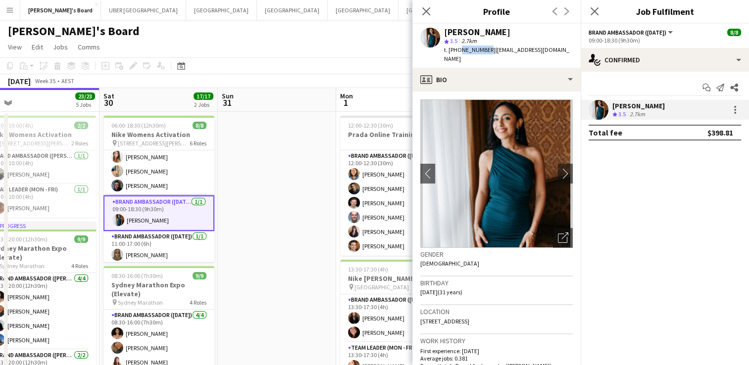
drag, startPoint x: 483, startPoint y: 49, endPoint x: 458, endPoint y: 55, distance: 25.4
click at [458, 55] on div "Payal Gidwani star 3.5 2.7km t. +61450274104 | gidwanipayal@gmail.com" at bounding box center [496, 46] width 168 height 44
copy span "450274104"
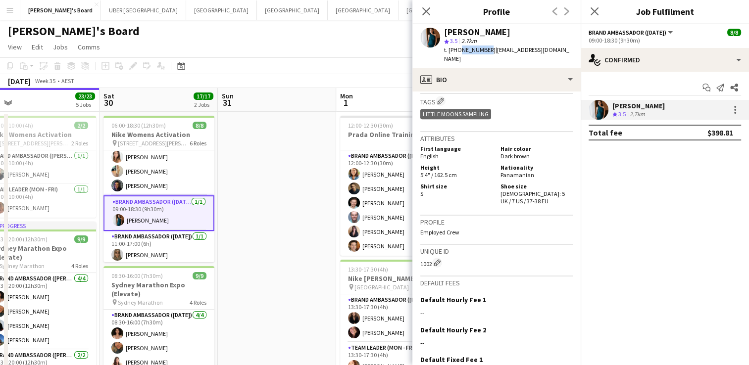
scroll to position [467, 0]
copy span "450274104"
click at [587, 11] on div "Close pop-in" at bounding box center [595, 11] width 28 height 23
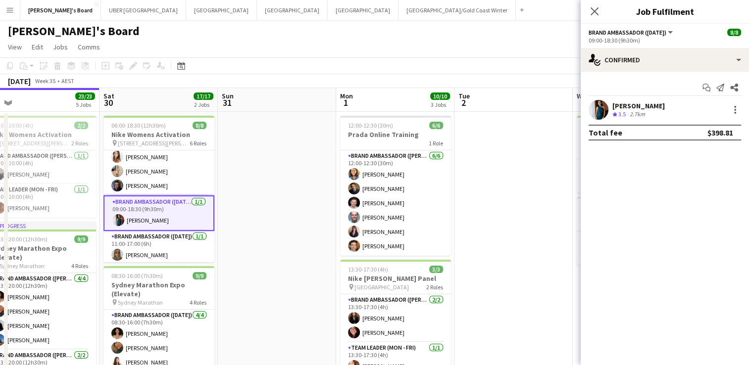
click at [653, 104] on div "[PERSON_NAME]" at bounding box center [638, 105] width 52 height 9
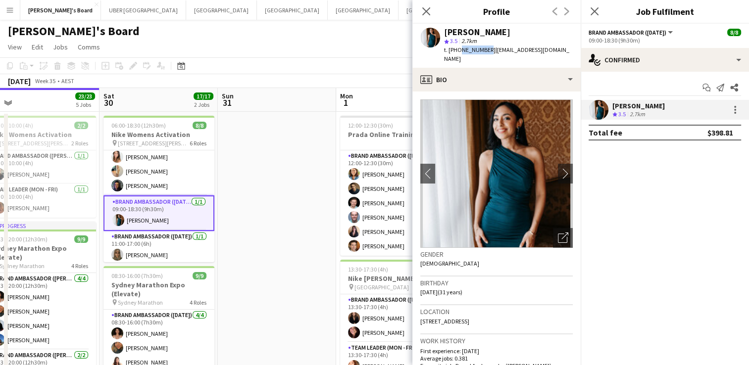
drag, startPoint x: 484, startPoint y: 51, endPoint x: 456, endPoint y: 48, distance: 27.4
click at [456, 48] on span "t. +61450274104" at bounding box center [469, 49] width 51 height 7
copy span "450274104"
click at [589, 9] on icon "Close pop-in" at bounding box center [593, 10] width 9 height 9
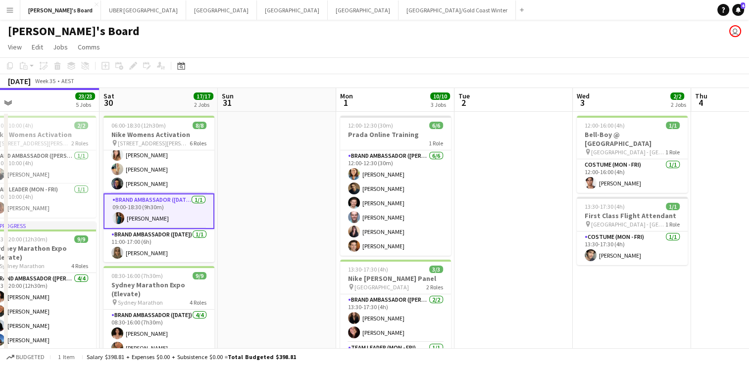
scroll to position [120, 0]
